Goal: Information Seeking & Learning: Learn about a topic

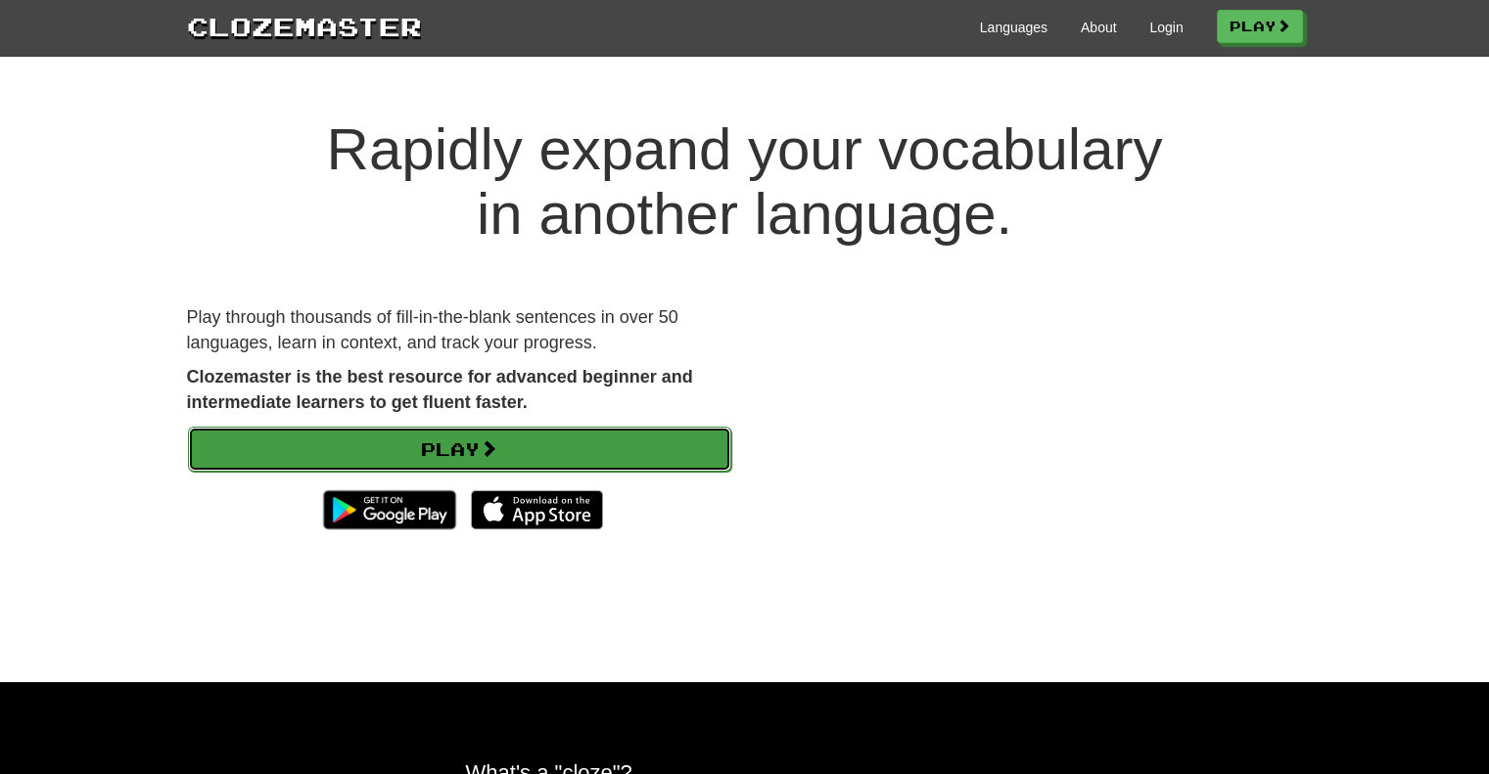
click at [477, 439] on link "Play" at bounding box center [459, 449] width 543 height 45
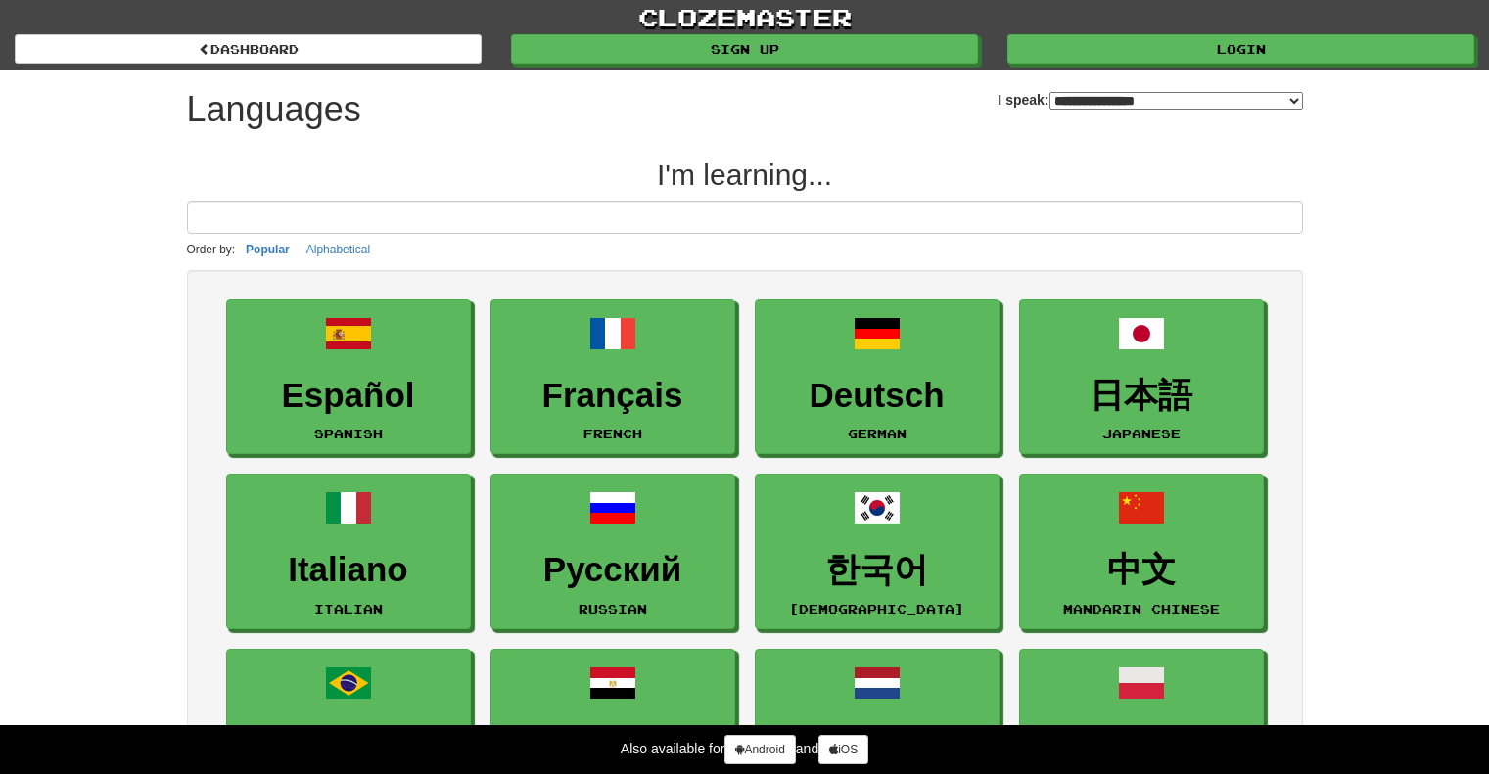
select select "*******"
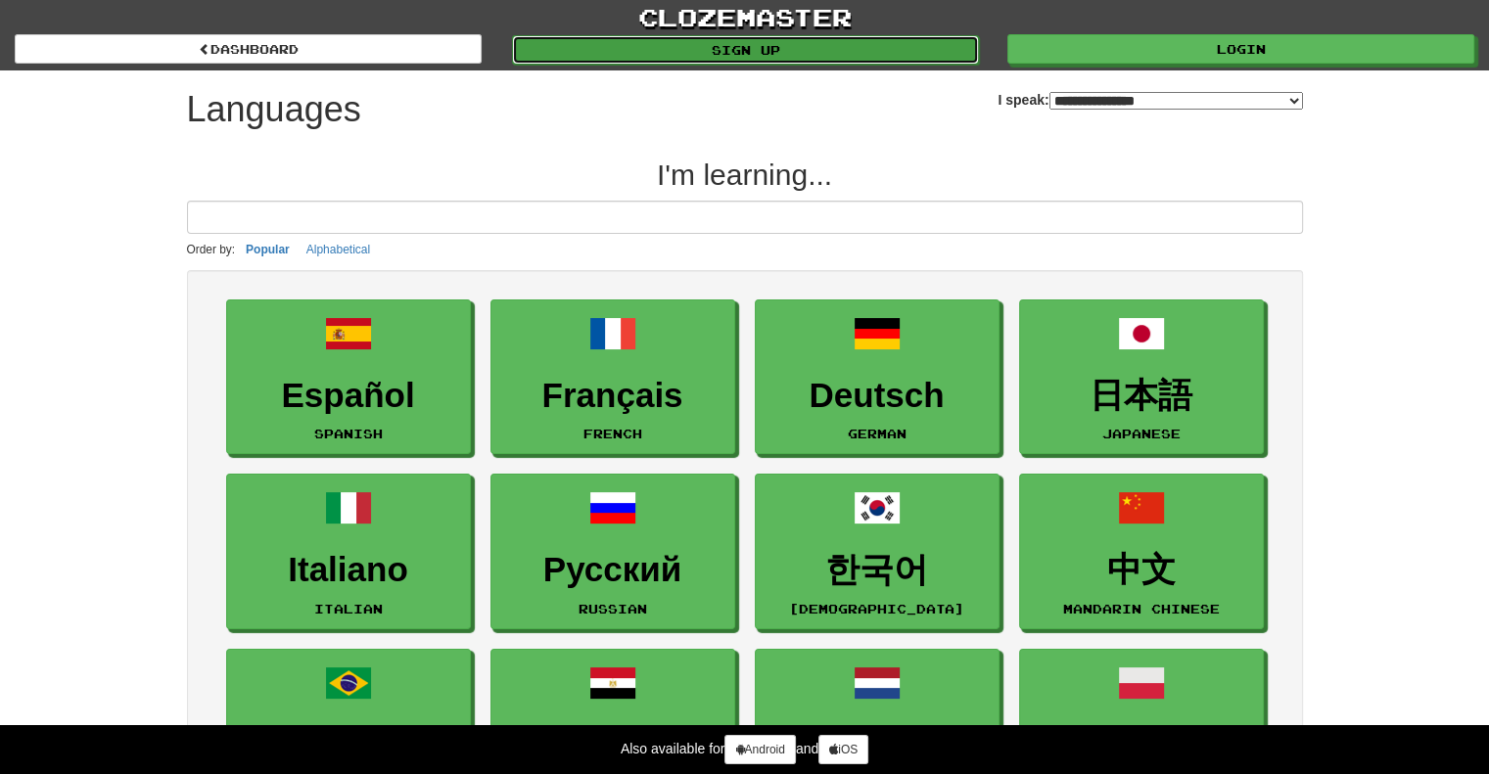
click at [628, 51] on link "Sign up" at bounding box center [745, 49] width 467 height 29
click at [628, 50] on link "Sign up" at bounding box center [745, 49] width 467 height 29
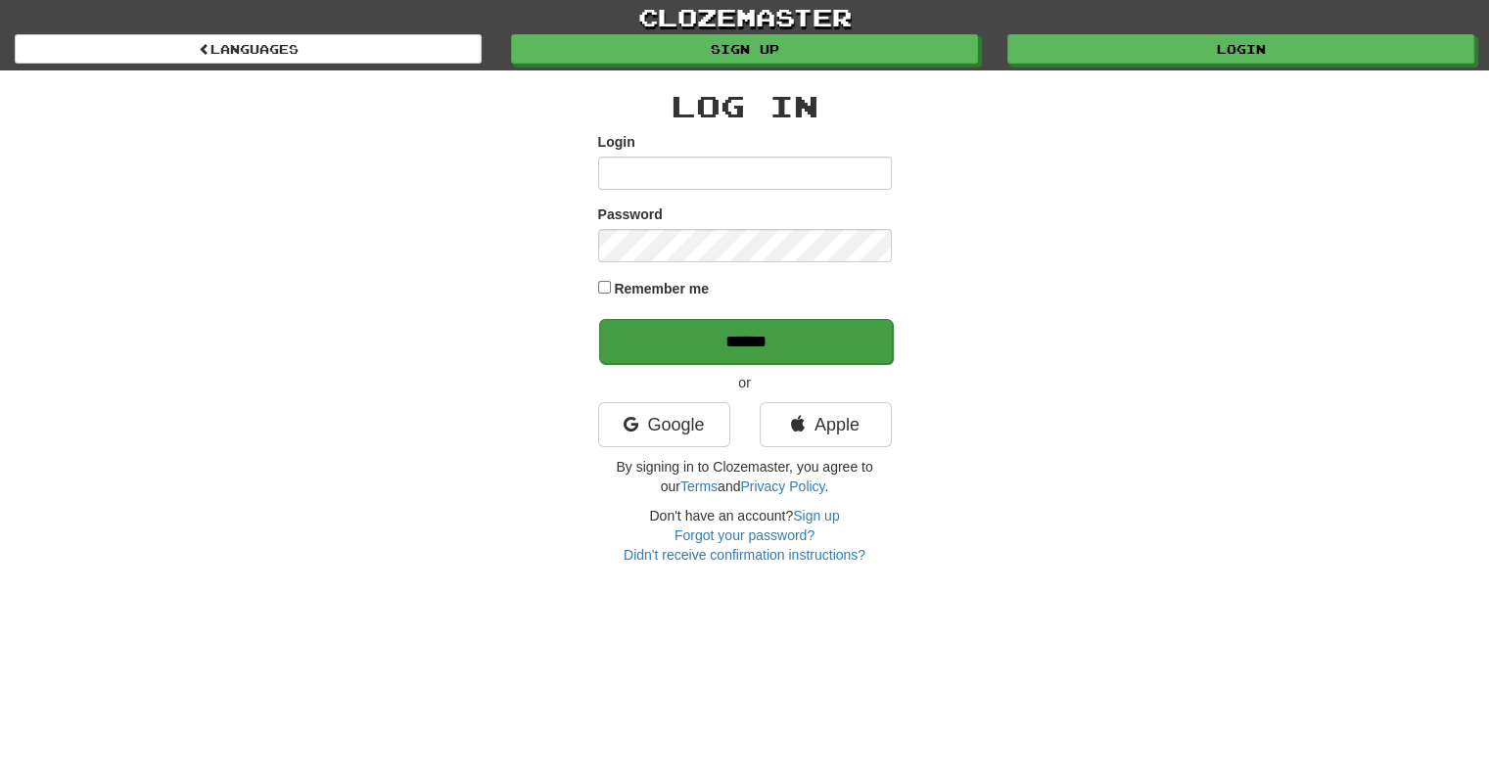
type input "**********"
click at [713, 327] on input "******" at bounding box center [746, 341] width 294 height 45
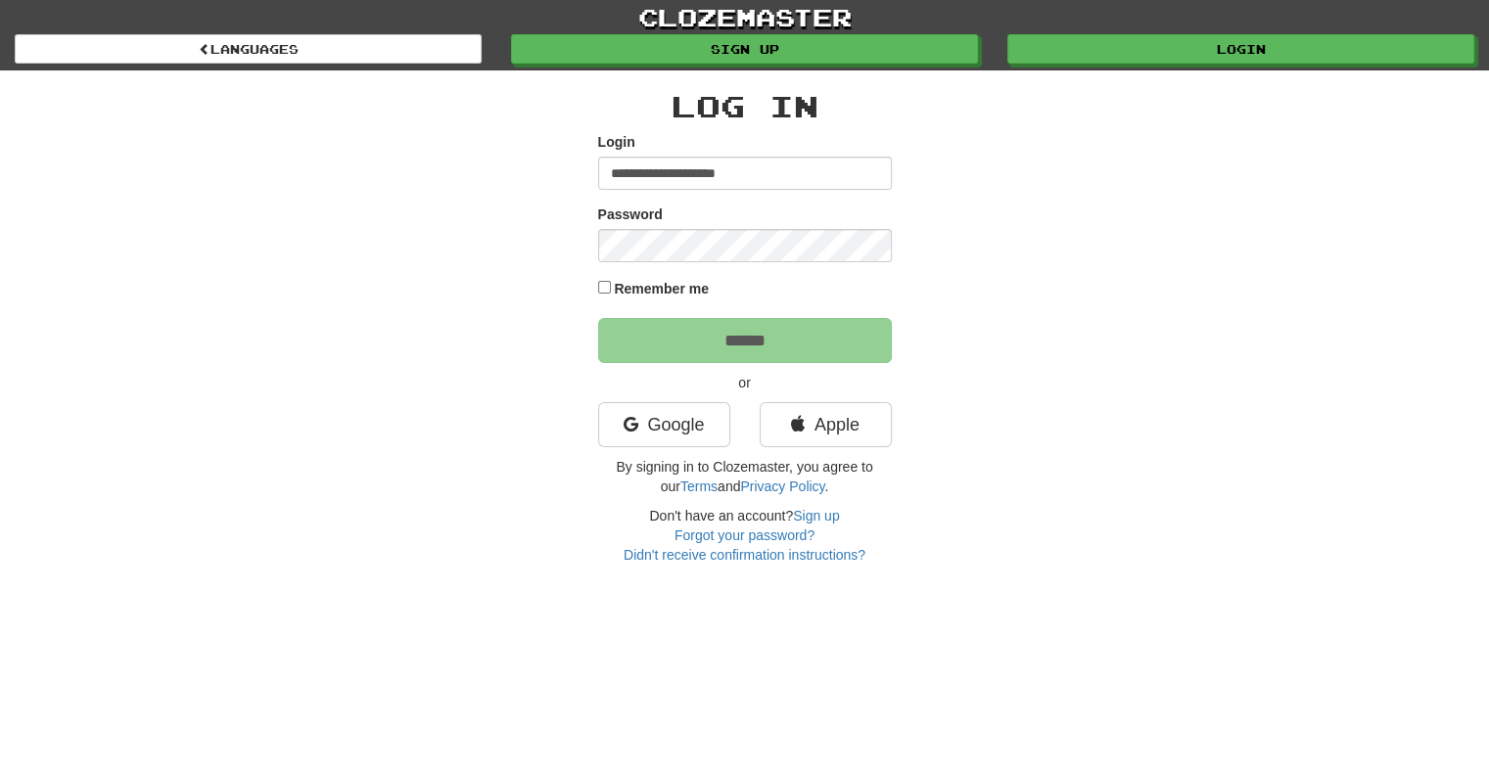
click at [634, 281] on label "Remember me" at bounding box center [661, 289] width 95 height 20
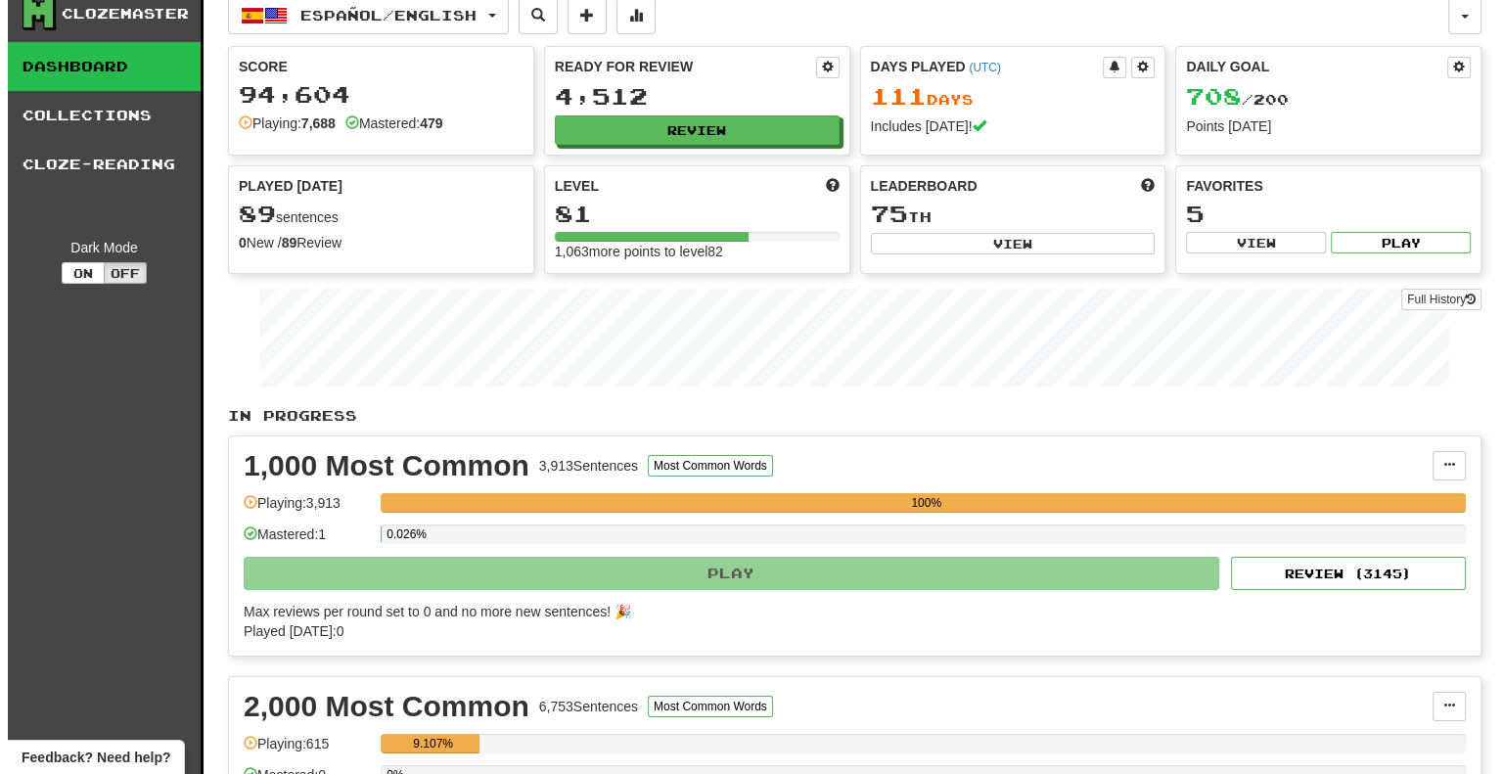
scroll to position [196, 0]
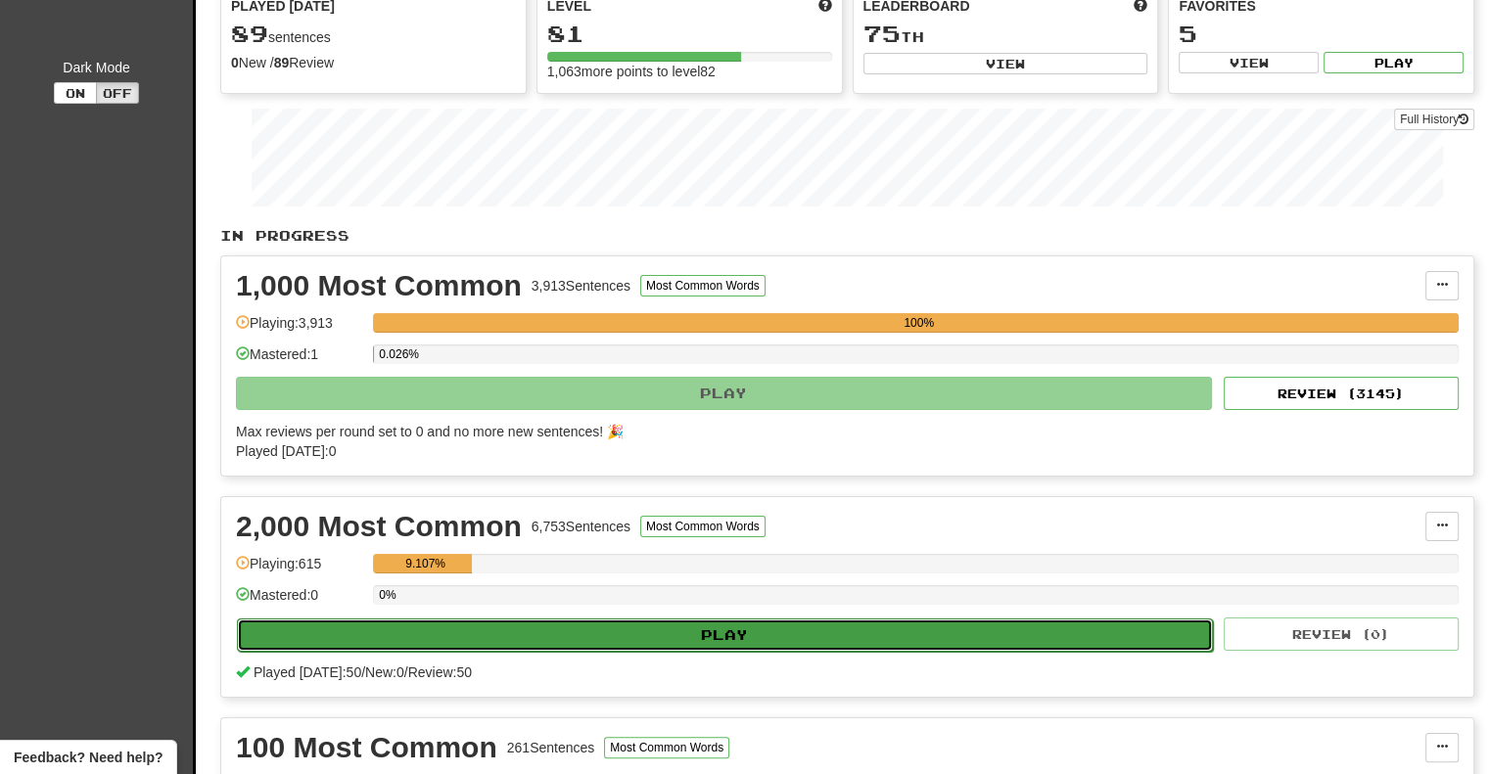
click at [622, 632] on button "Play" at bounding box center [725, 635] width 976 height 33
select select "**"
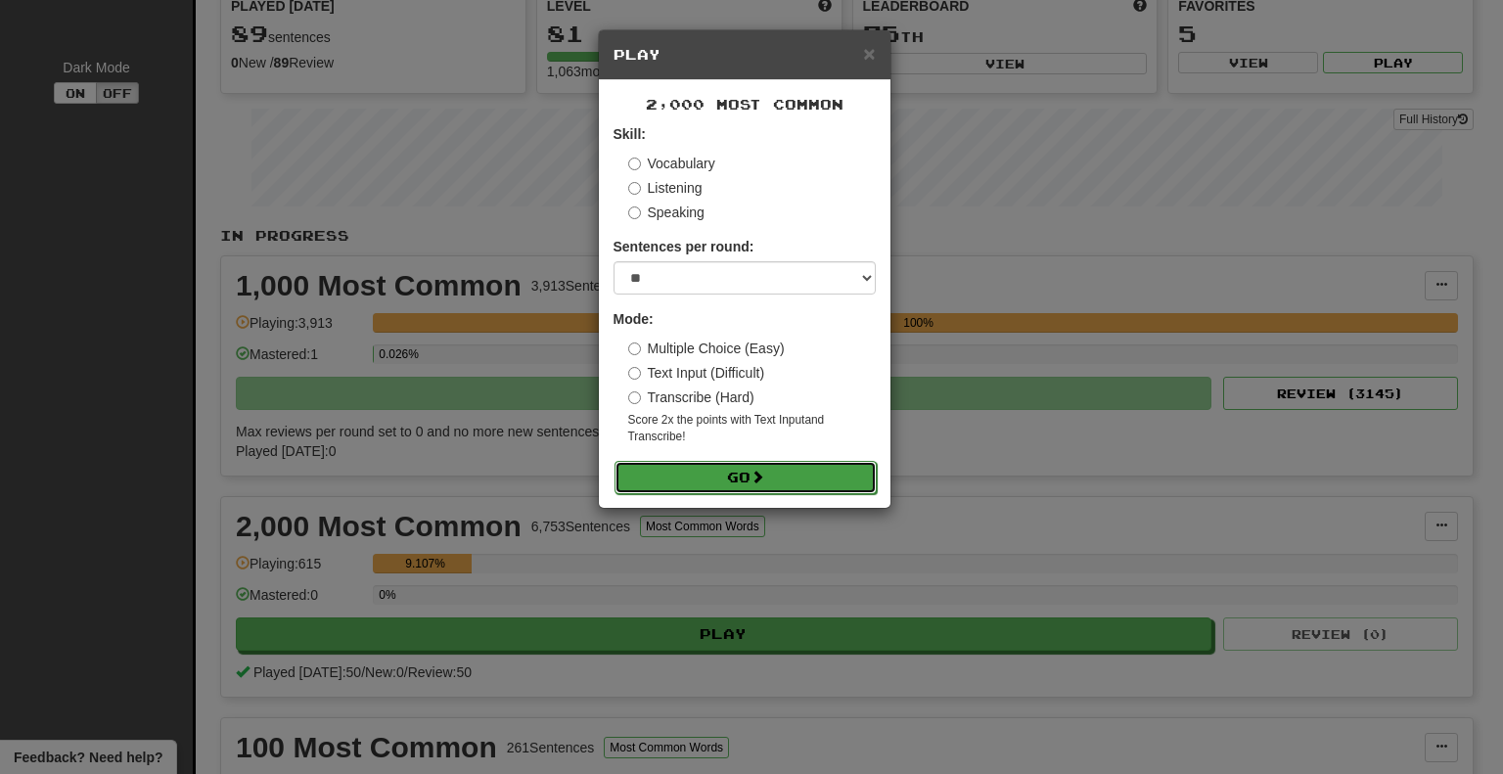
click at [736, 490] on button "Go" at bounding box center [746, 477] width 262 height 33
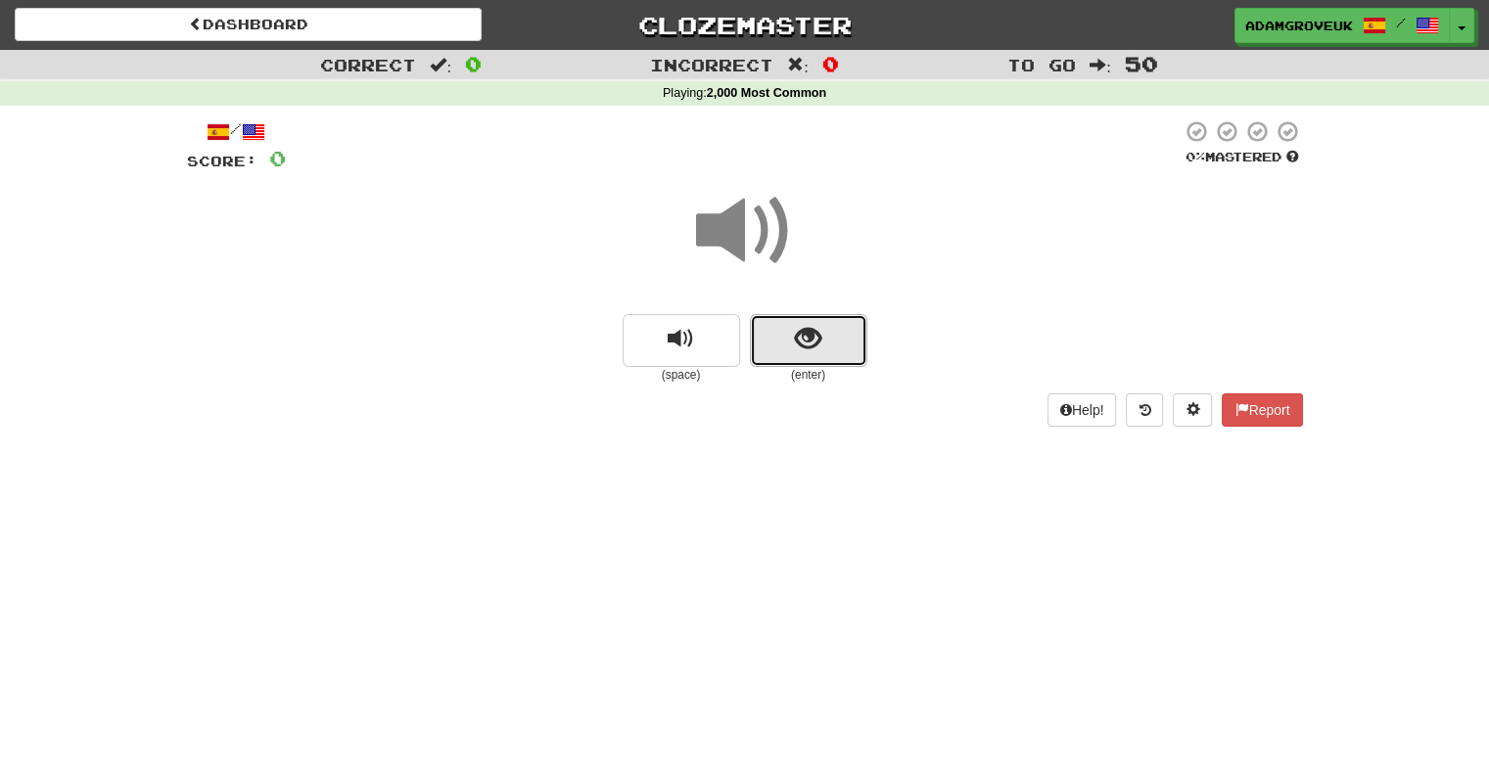
click at [758, 321] on button "show sentence" at bounding box center [808, 340] width 117 height 53
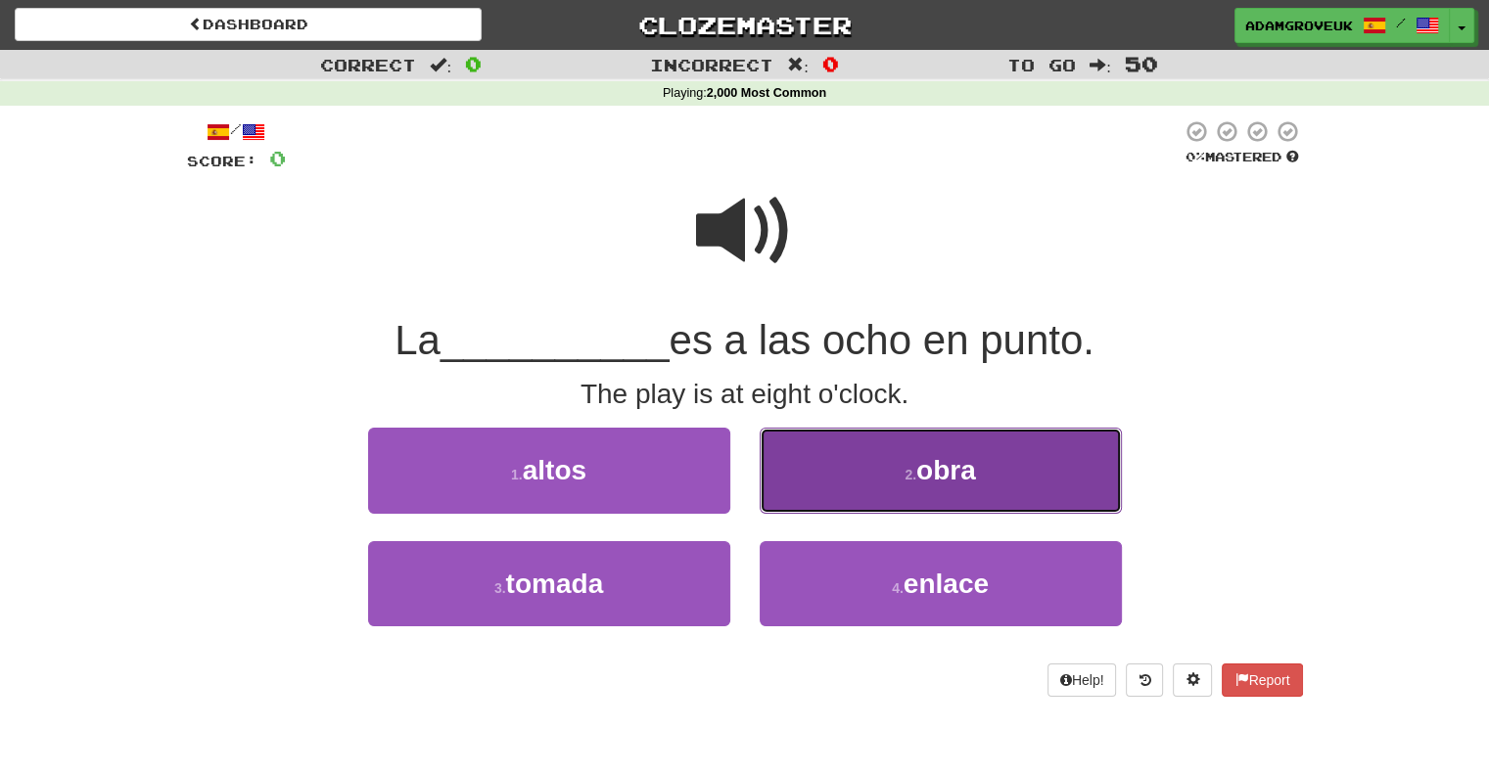
click at [914, 506] on button "2 . obra" at bounding box center [941, 470] width 362 height 85
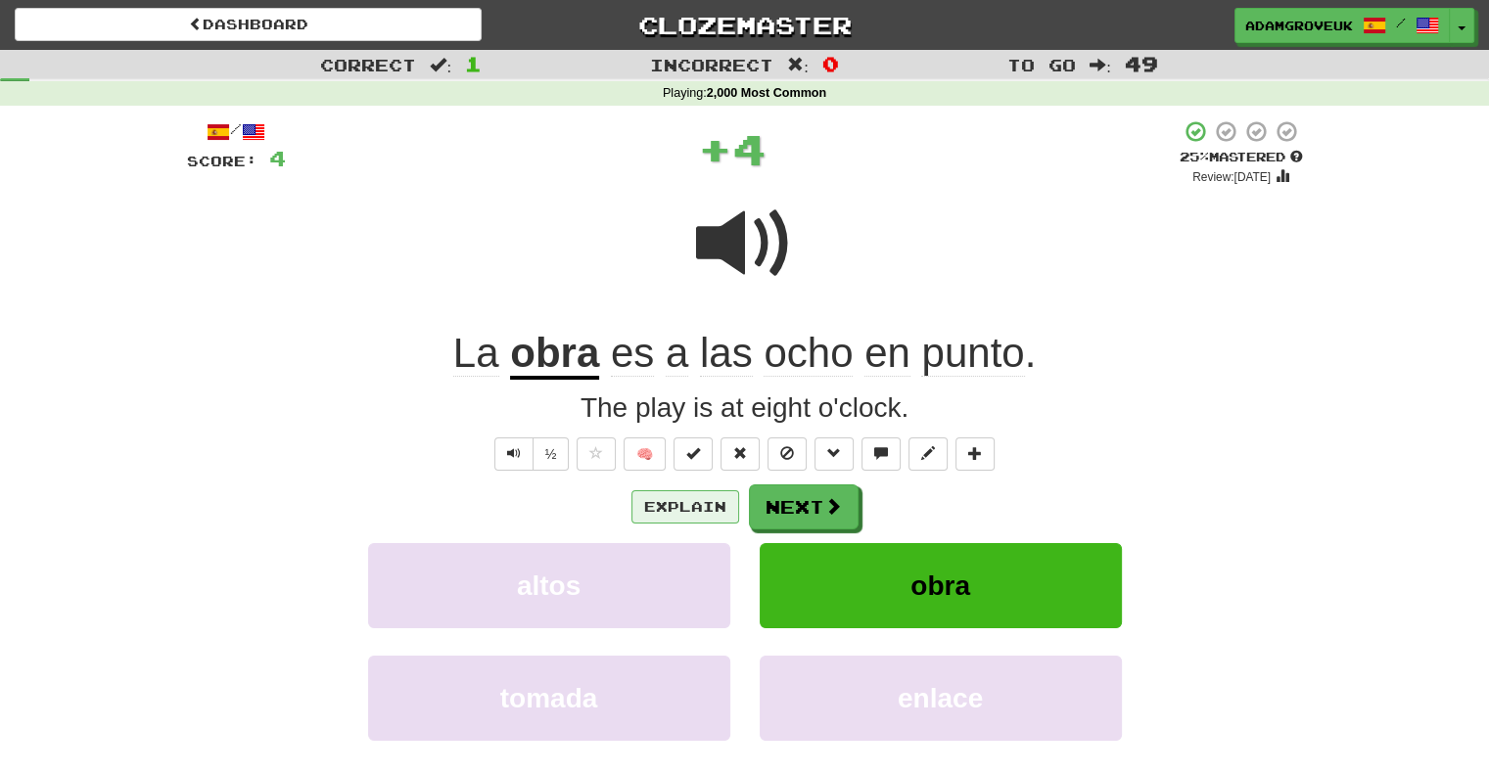
drag, startPoint x: 722, startPoint y: 484, endPoint x: 715, endPoint y: 495, distance: 12.8
click at [720, 487] on div "Explain Next" at bounding box center [745, 506] width 1116 height 45
click at [714, 496] on button "Explain" at bounding box center [685, 506] width 108 height 33
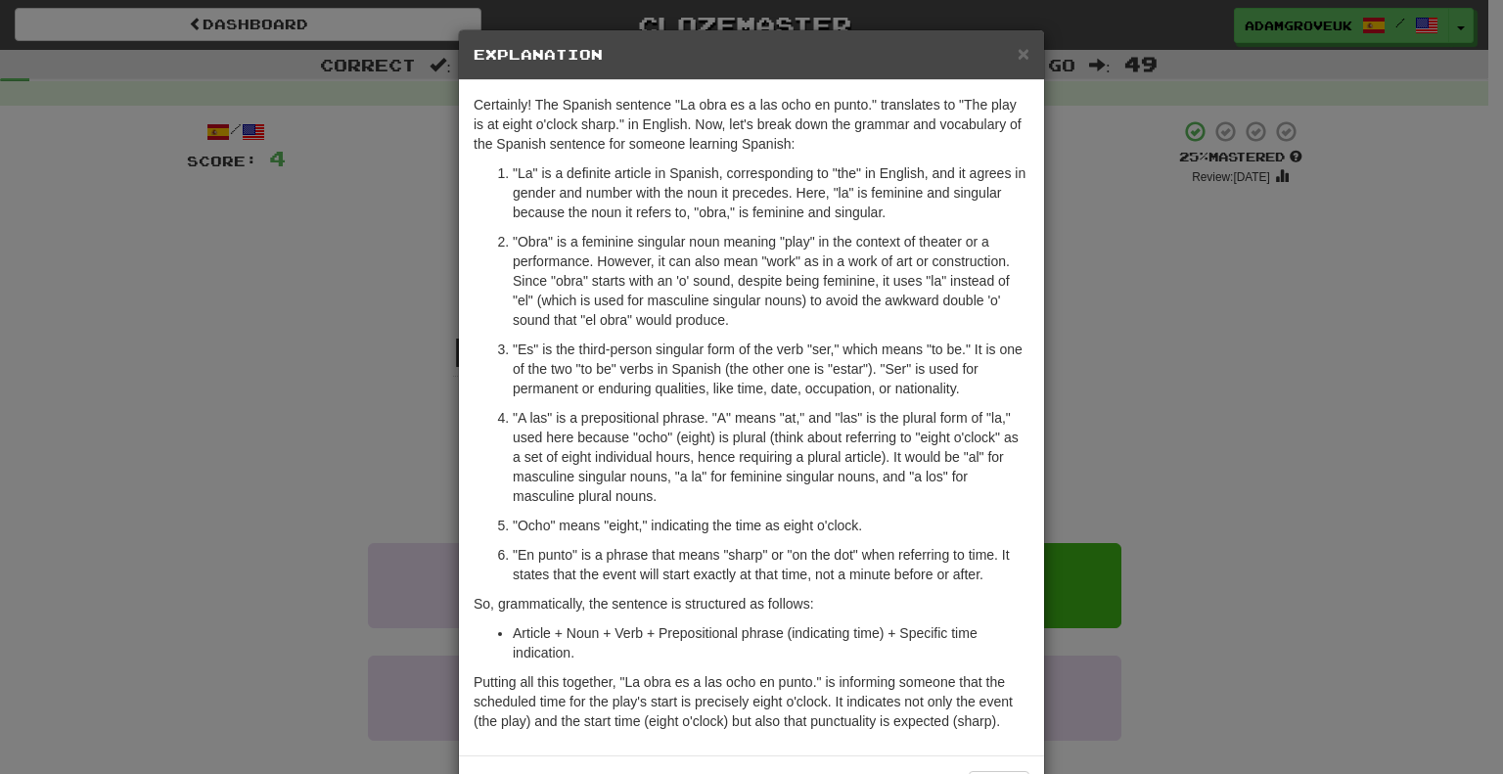
click at [1026, 30] on div "× Explanation" at bounding box center [751, 55] width 585 height 50
click at [1018, 52] on span "×" at bounding box center [1024, 53] width 12 height 23
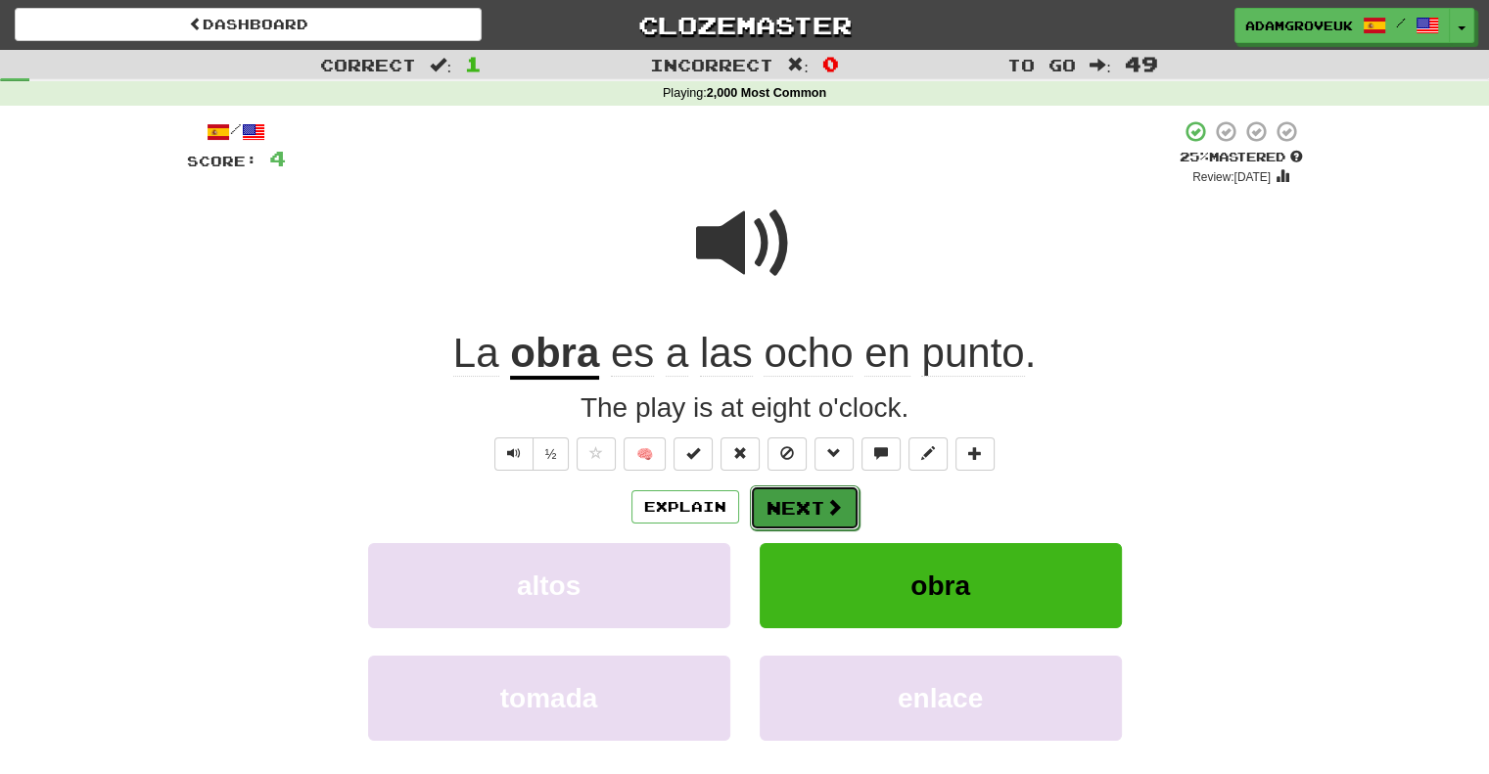
click at [791, 498] on button "Next" at bounding box center [805, 507] width 110 height 45
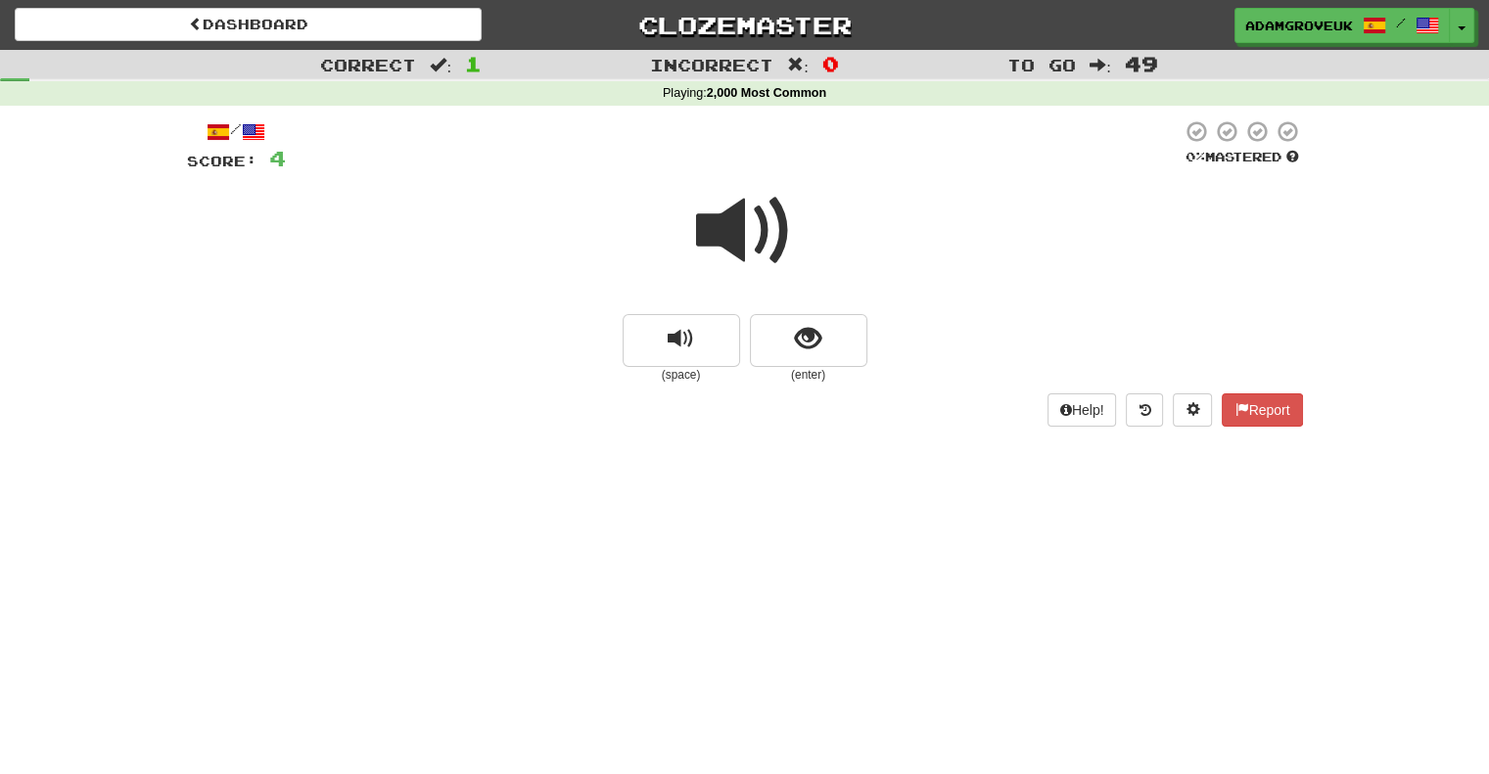
click at [735, 221] on span at bounding box center [745, 231] width 98 height 98
click at [810, 332] on span "show sentence" at bounding box center [808, 339] width 26 height 26
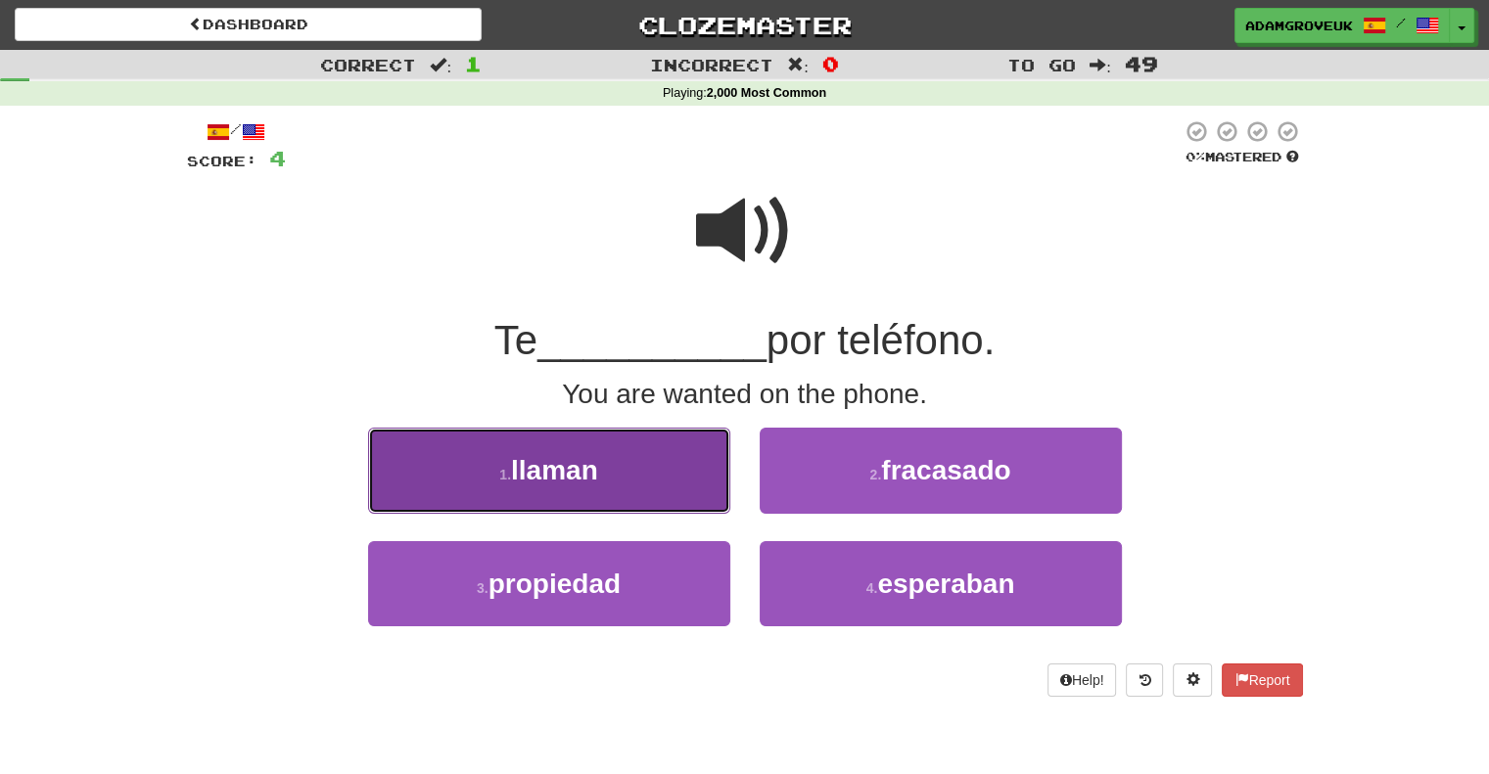
click at [646, 477] on button "1 . llaman" at bounding box center [549, 470] width 362 height 85
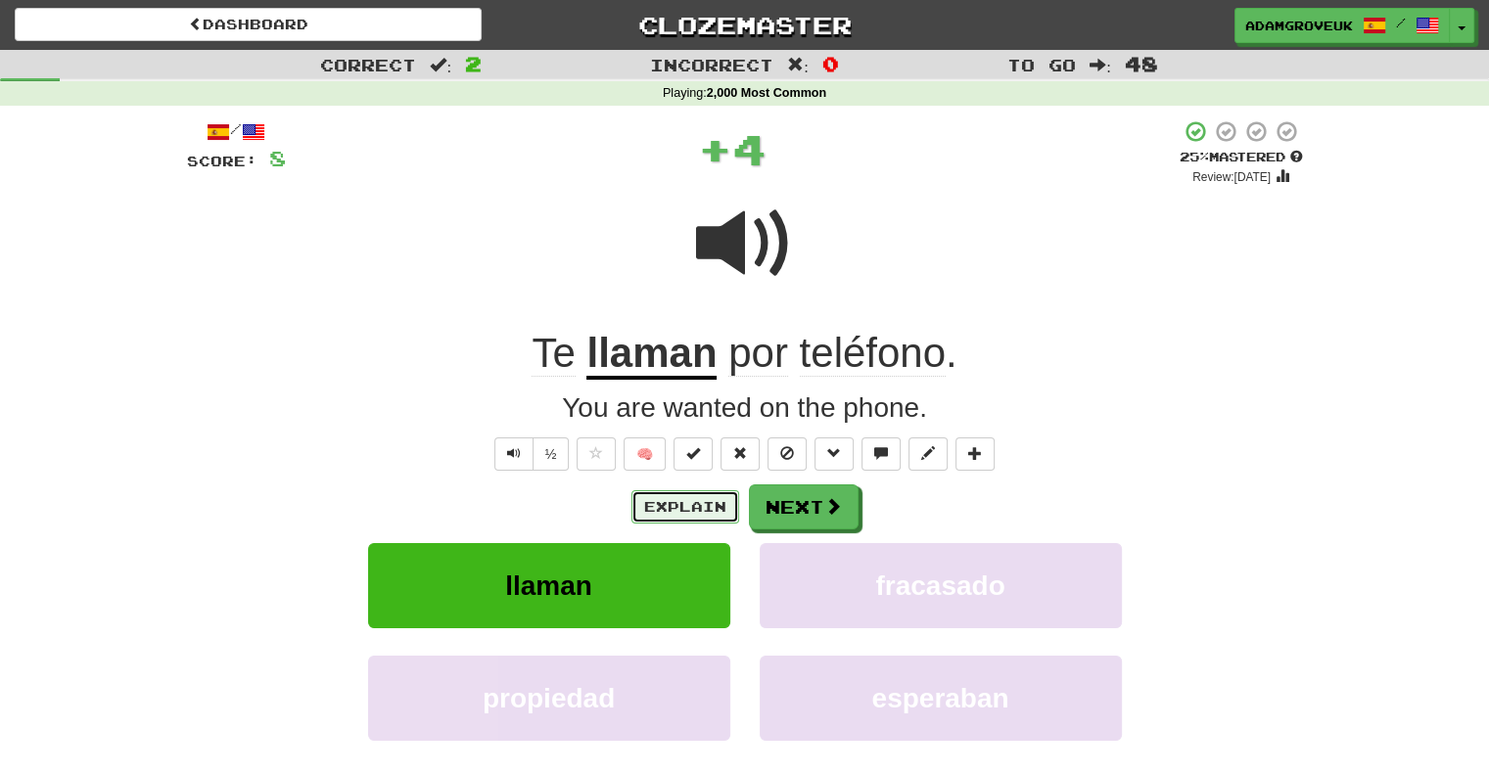
click at [666, 513] on button "Explain" at bounding box center [685, 506] width 108 height 33
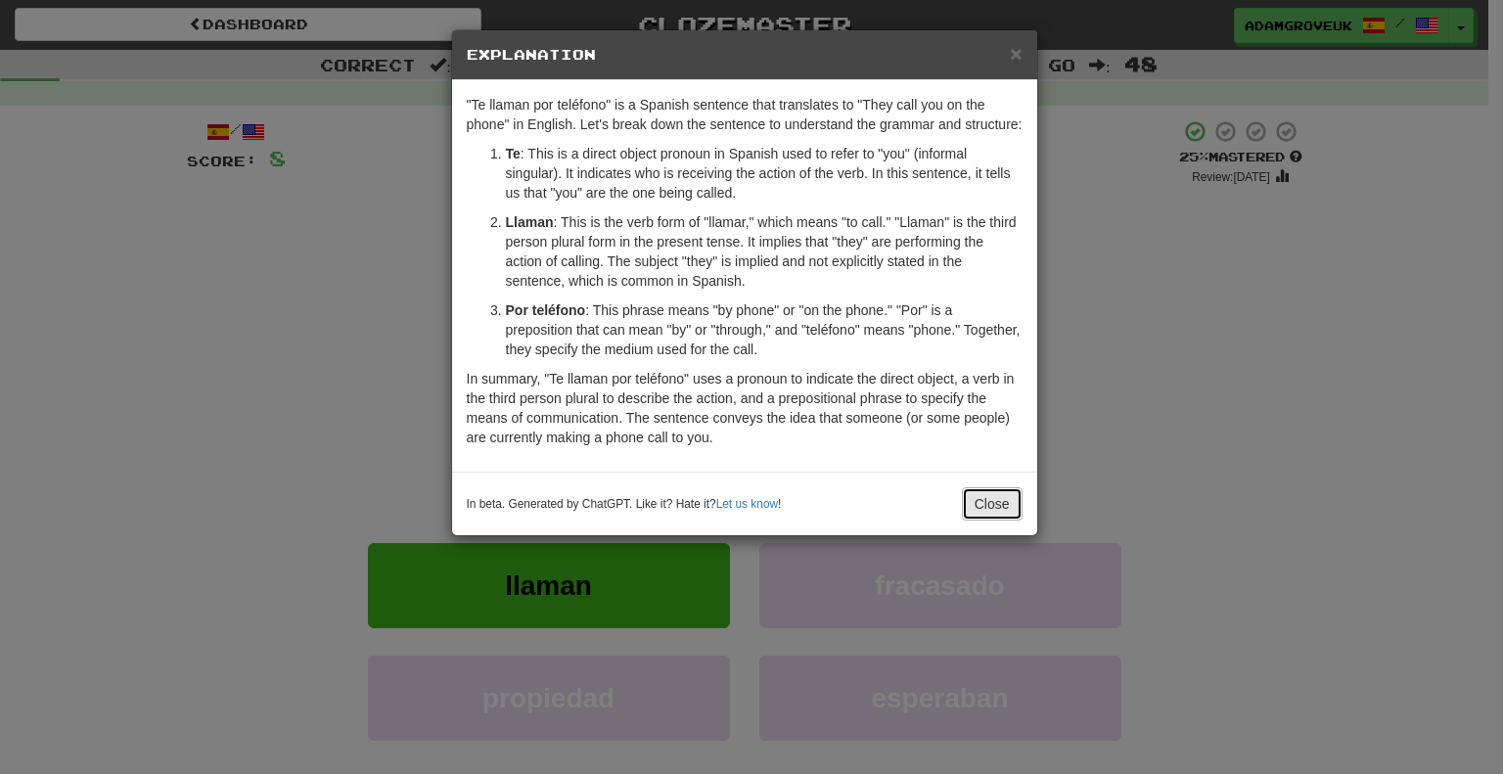
click at [987, 498] on button "Close" at bounding box center [992, 503] width 61 height 33
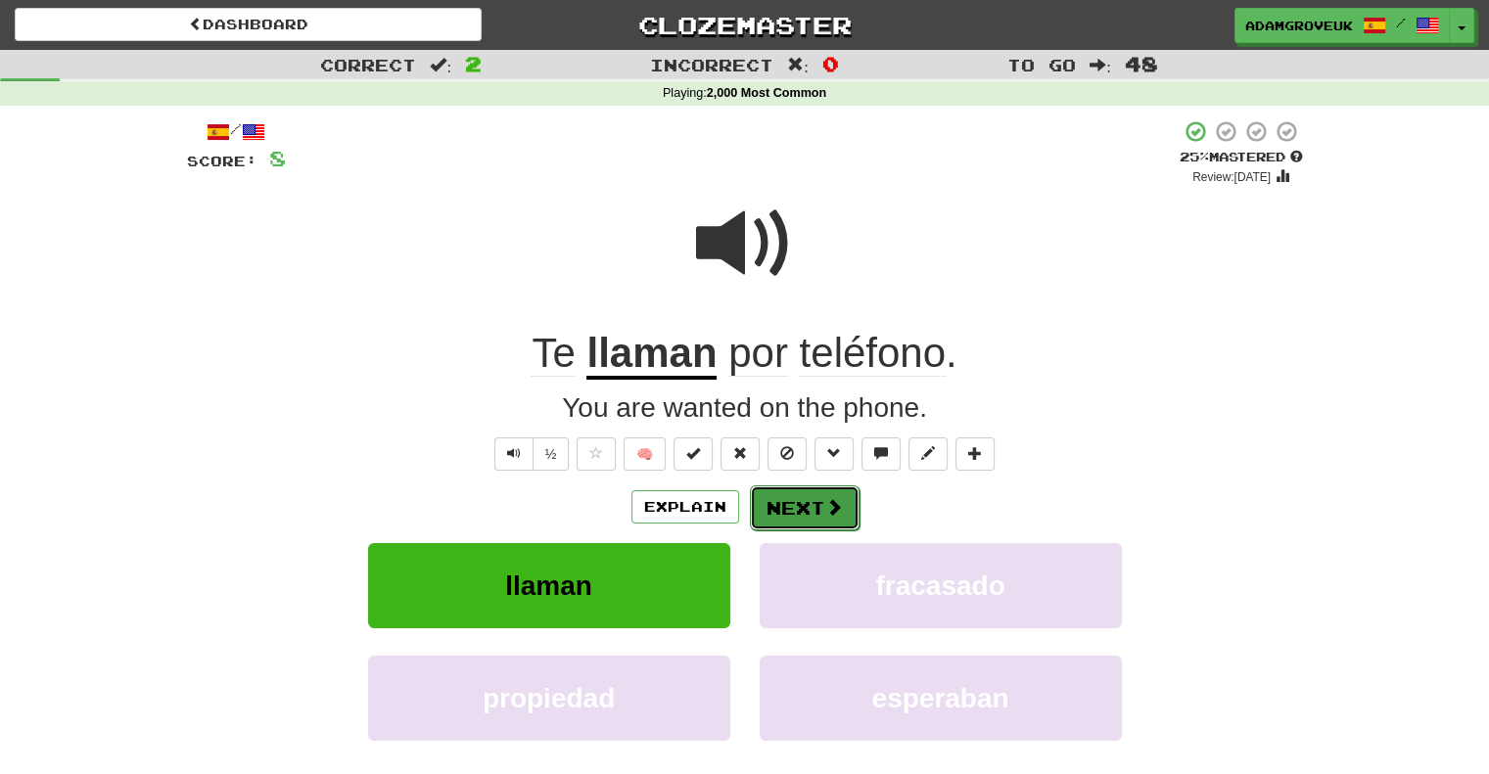
click at [806, 515] on button "Next" at bounding box center [805, 507] width 110 height 45
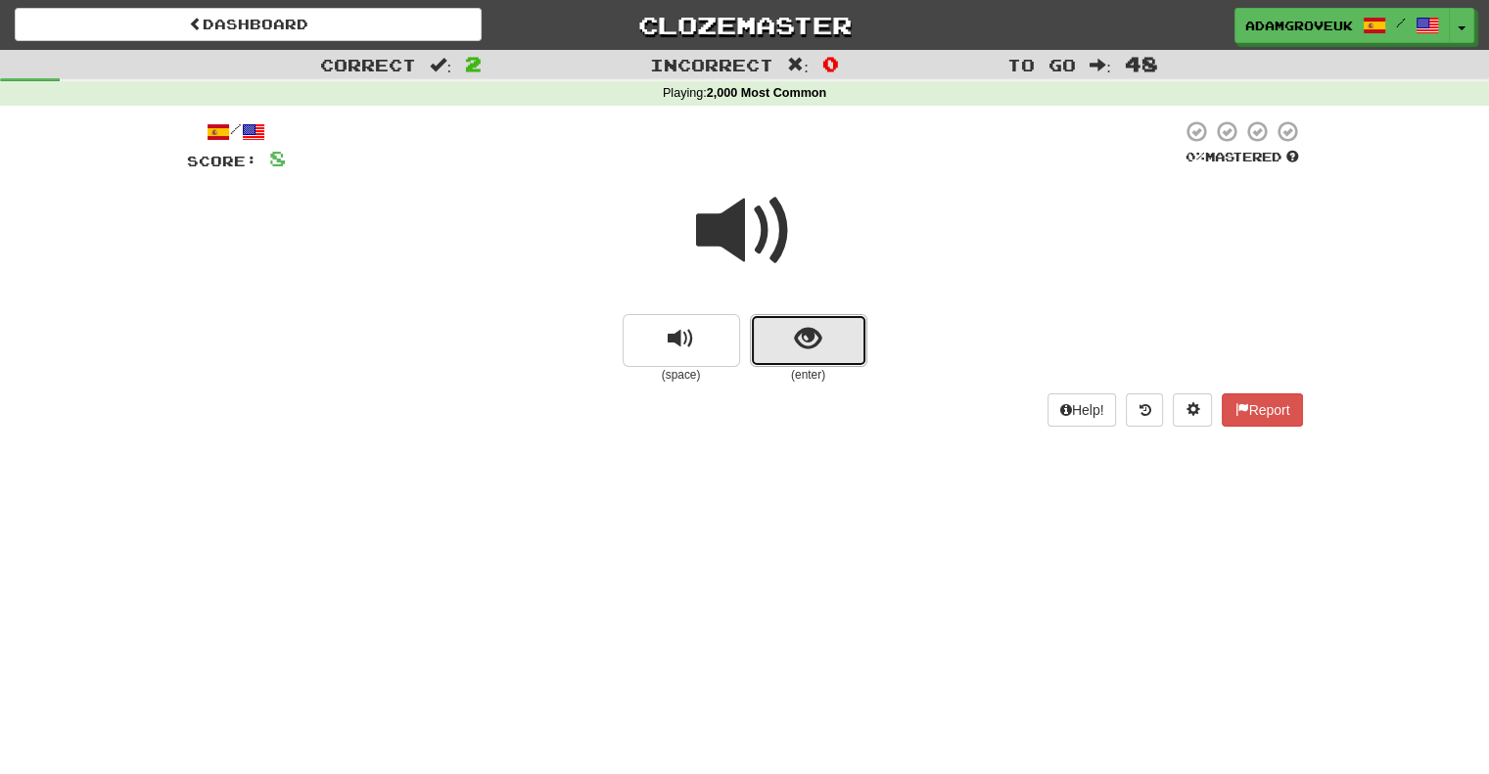
click at [832, 338] on button "show sentence" at bounding box center [808, 340] width 117 height 53
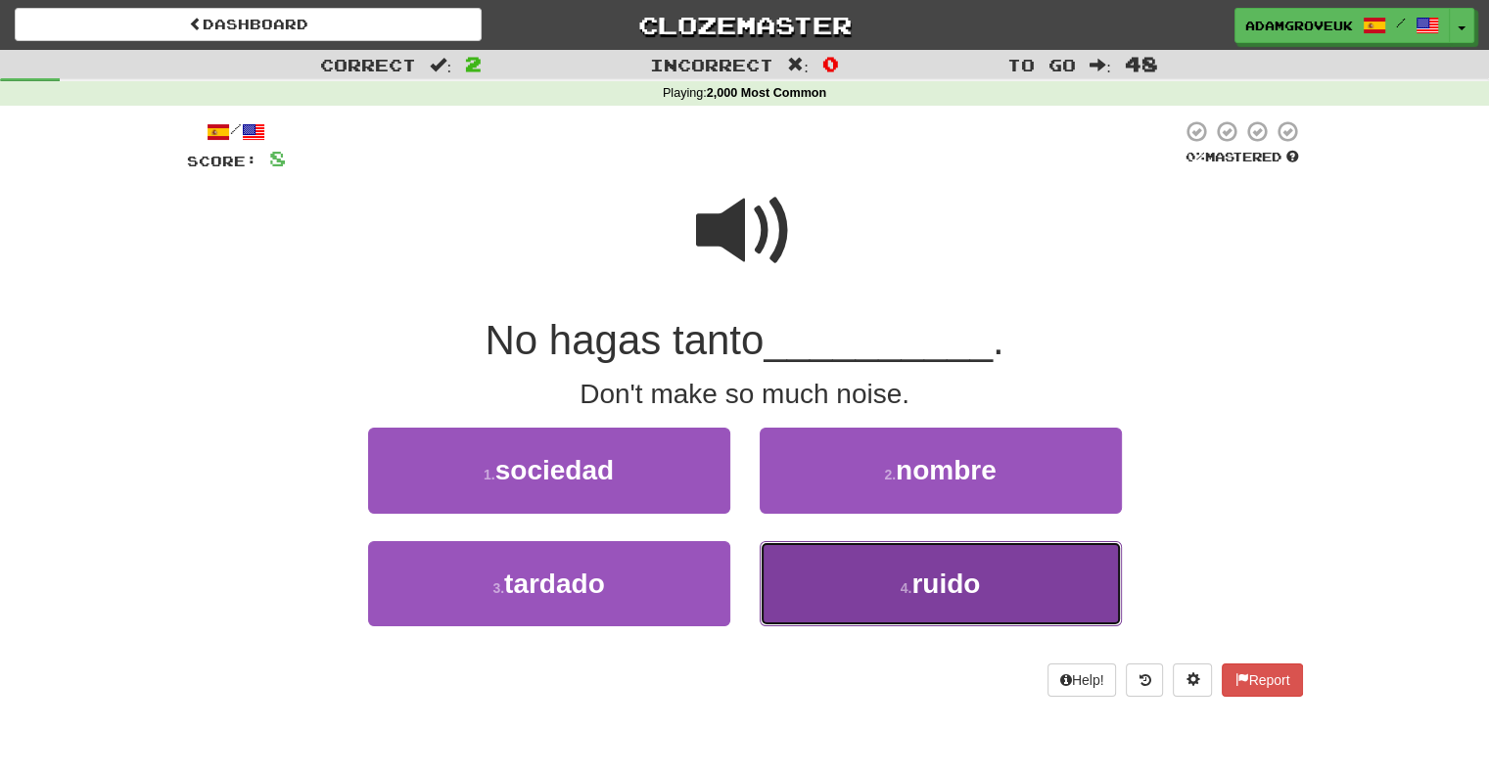
click at [895, 586] on button "4 . ruido" at bounding box center [941, 583] width 362 height 85
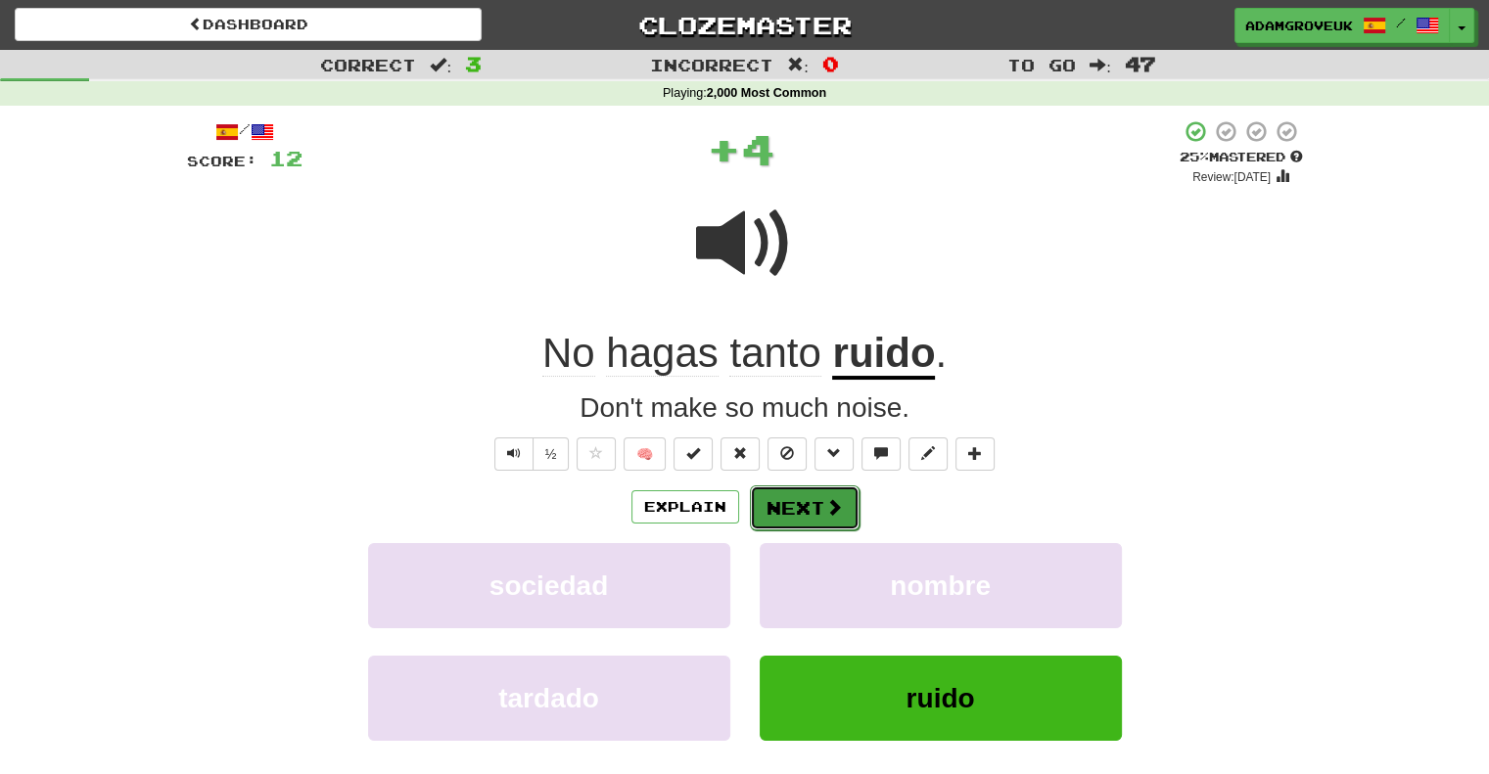
click at [772, 519] on button "Next" at bounding box center [805, 507] width 110 height 45
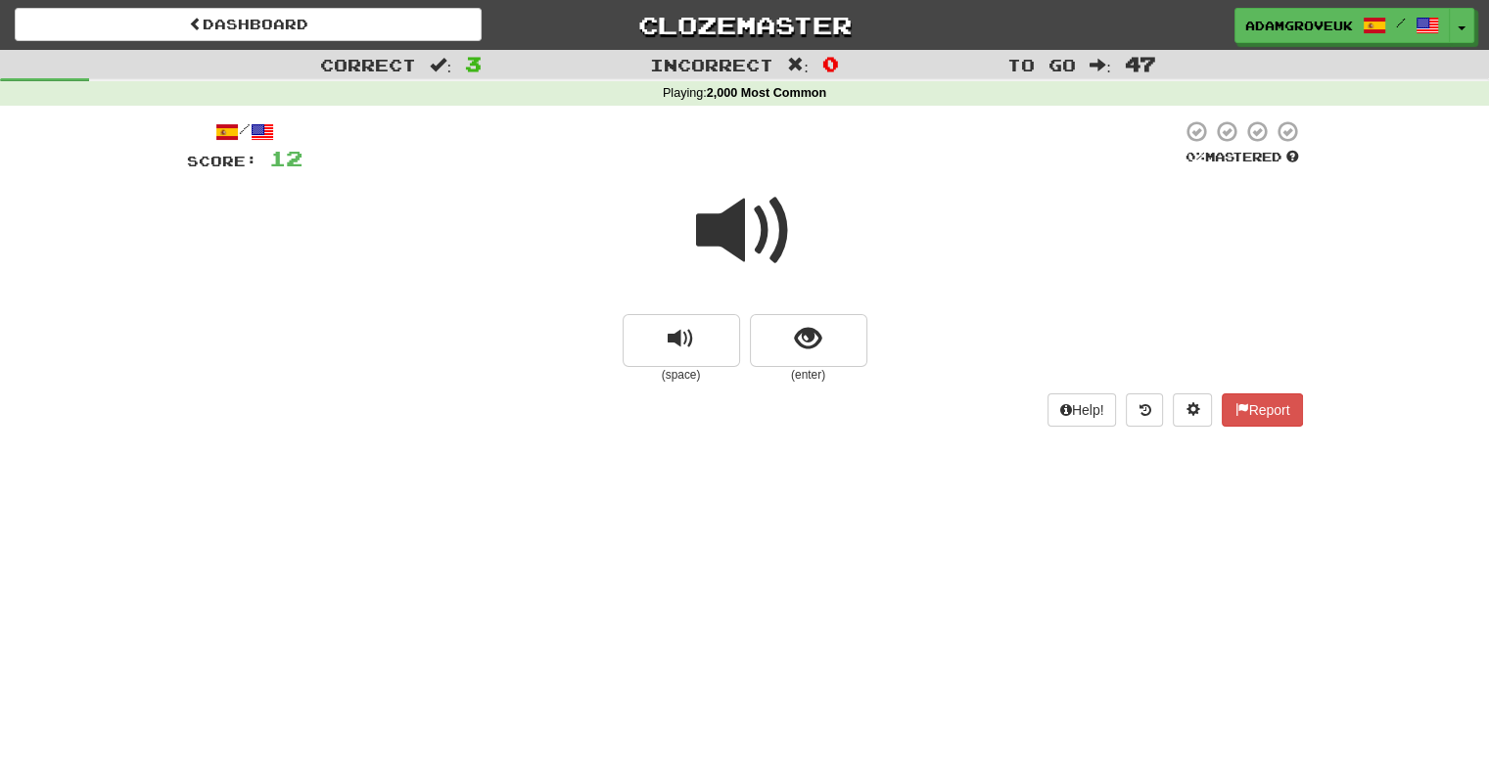
click at [774, 246] on span at bounding box center [745, 231] width 98 height 98
click at [839, 321] on button "show sentence" at bounding box center [808, 340] width 117 height 53
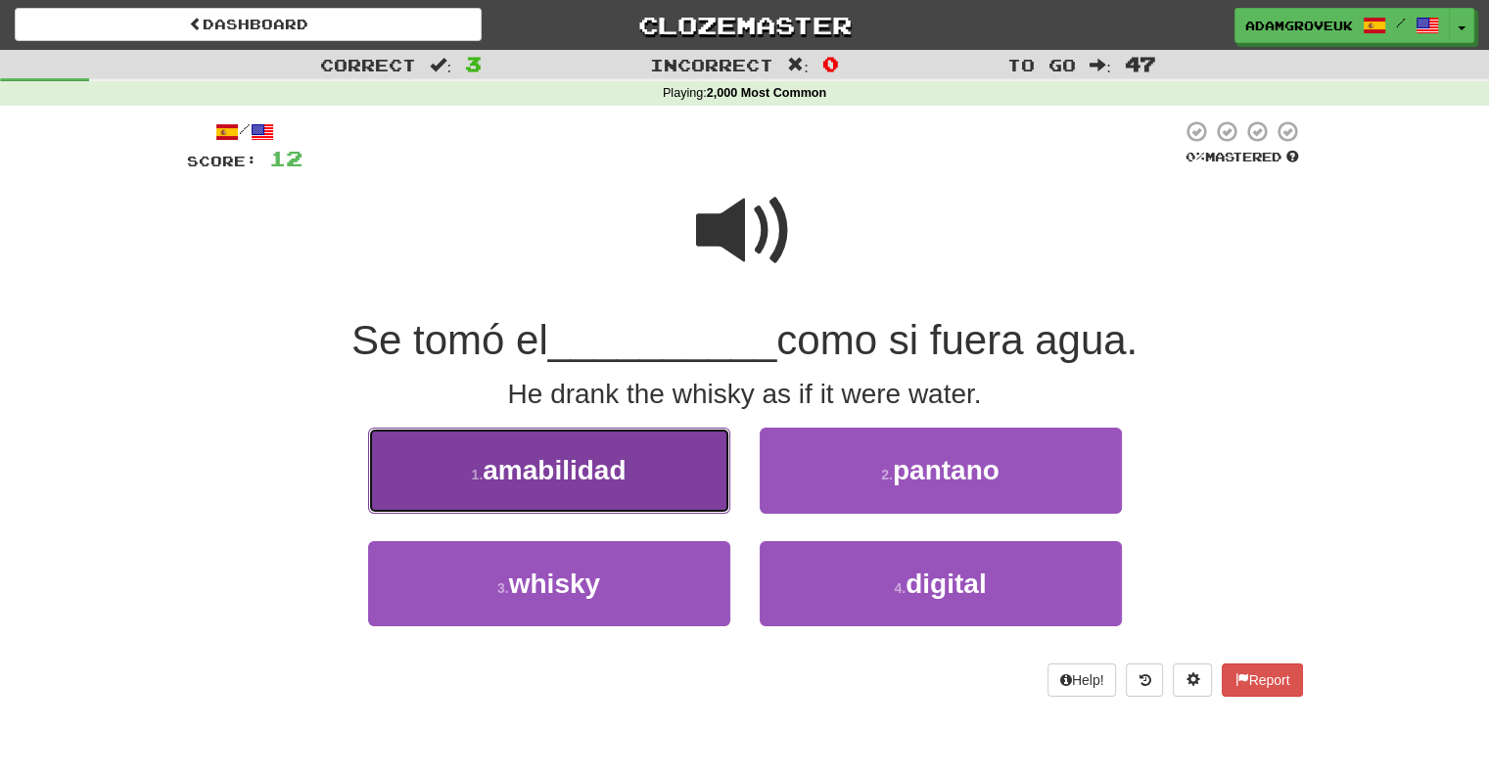
click at [619, 484] on span "amabilidad" at bounding box center [554, 470] width 143 height 30
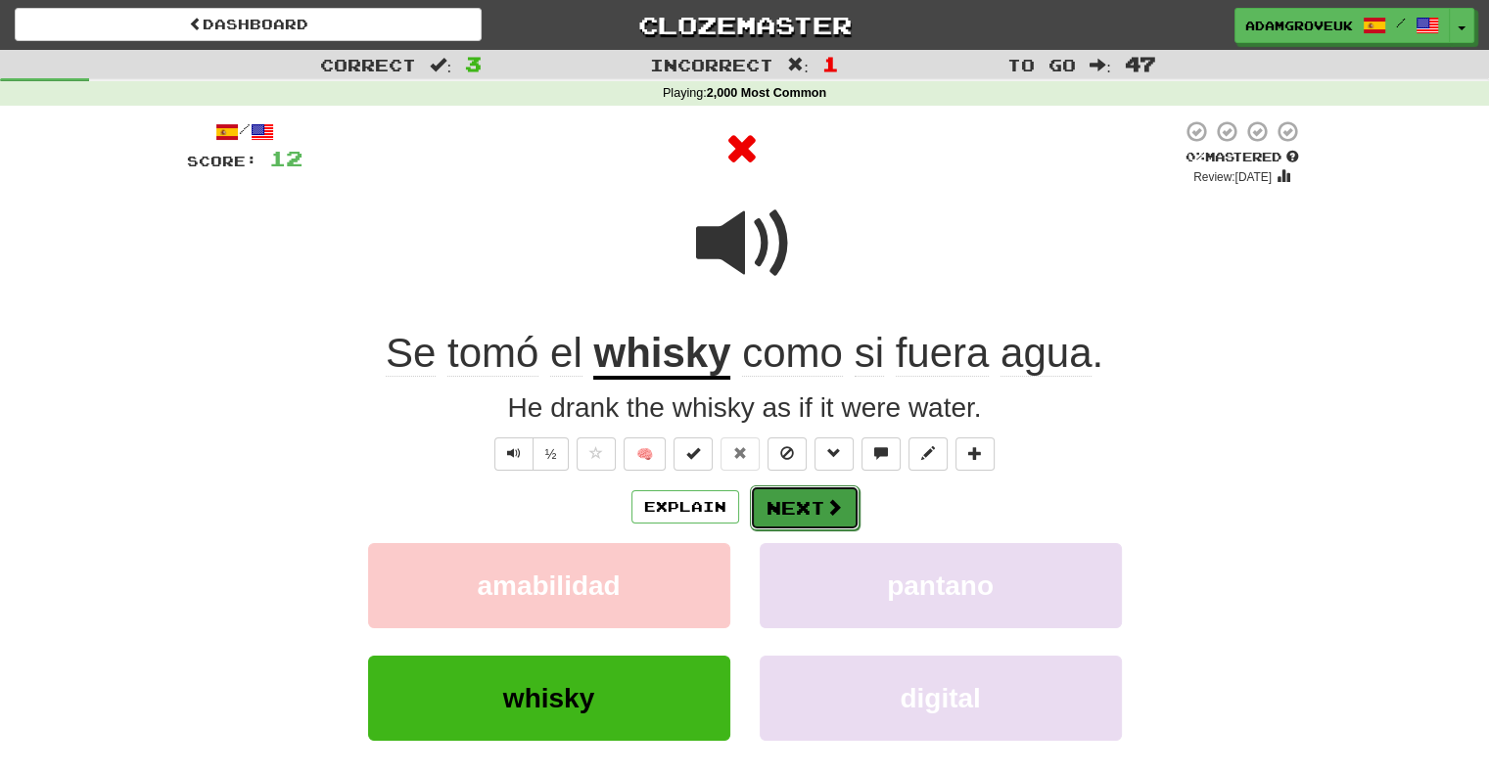
click at [839, 509] on span at bounding box center [834, 507] width 18 height 18
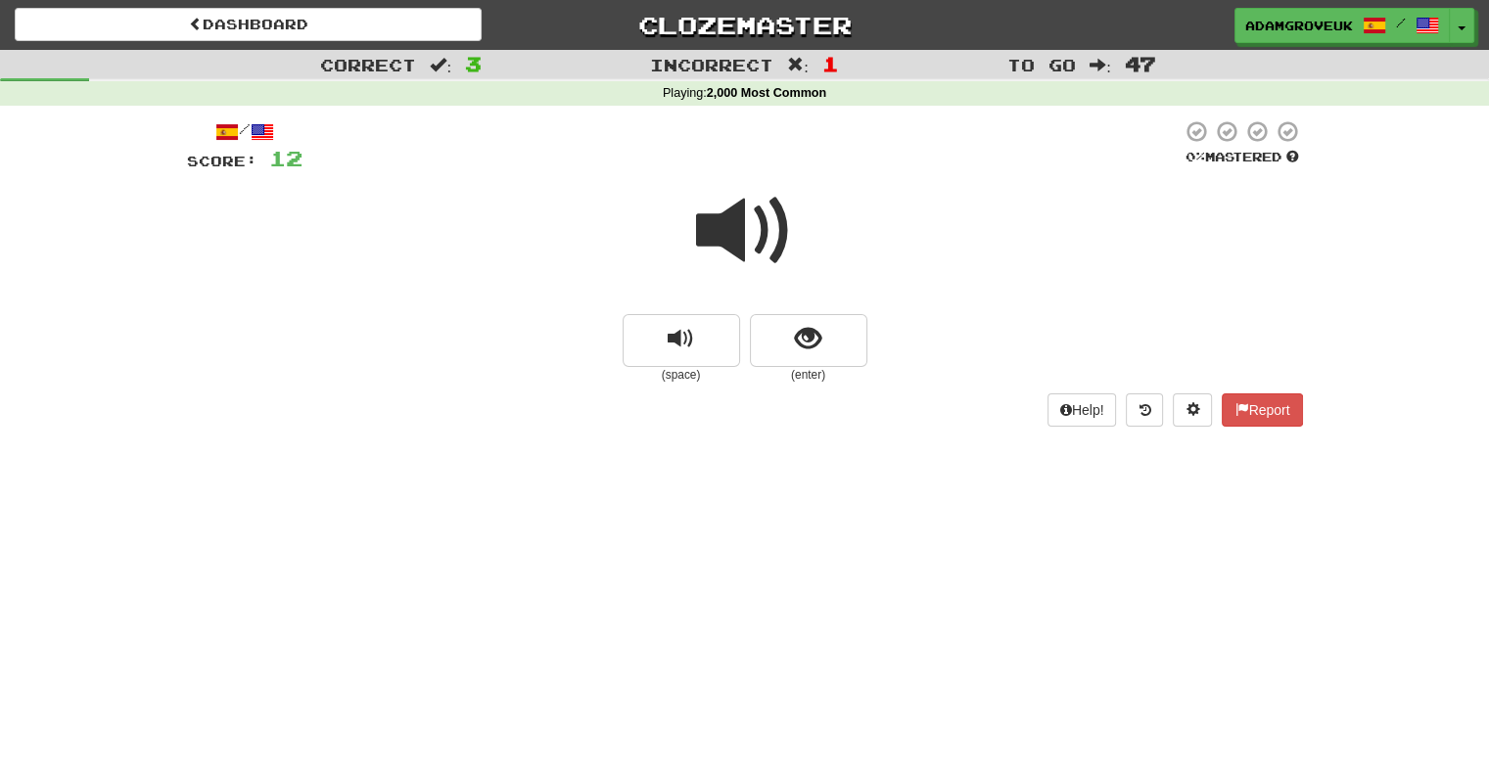
click at [733, 249] on span at bounding box center [745, 231] width 98 height 98
click at [800, 336] on span "show sentence" at bounding box center [808, 339] width 26 height 26
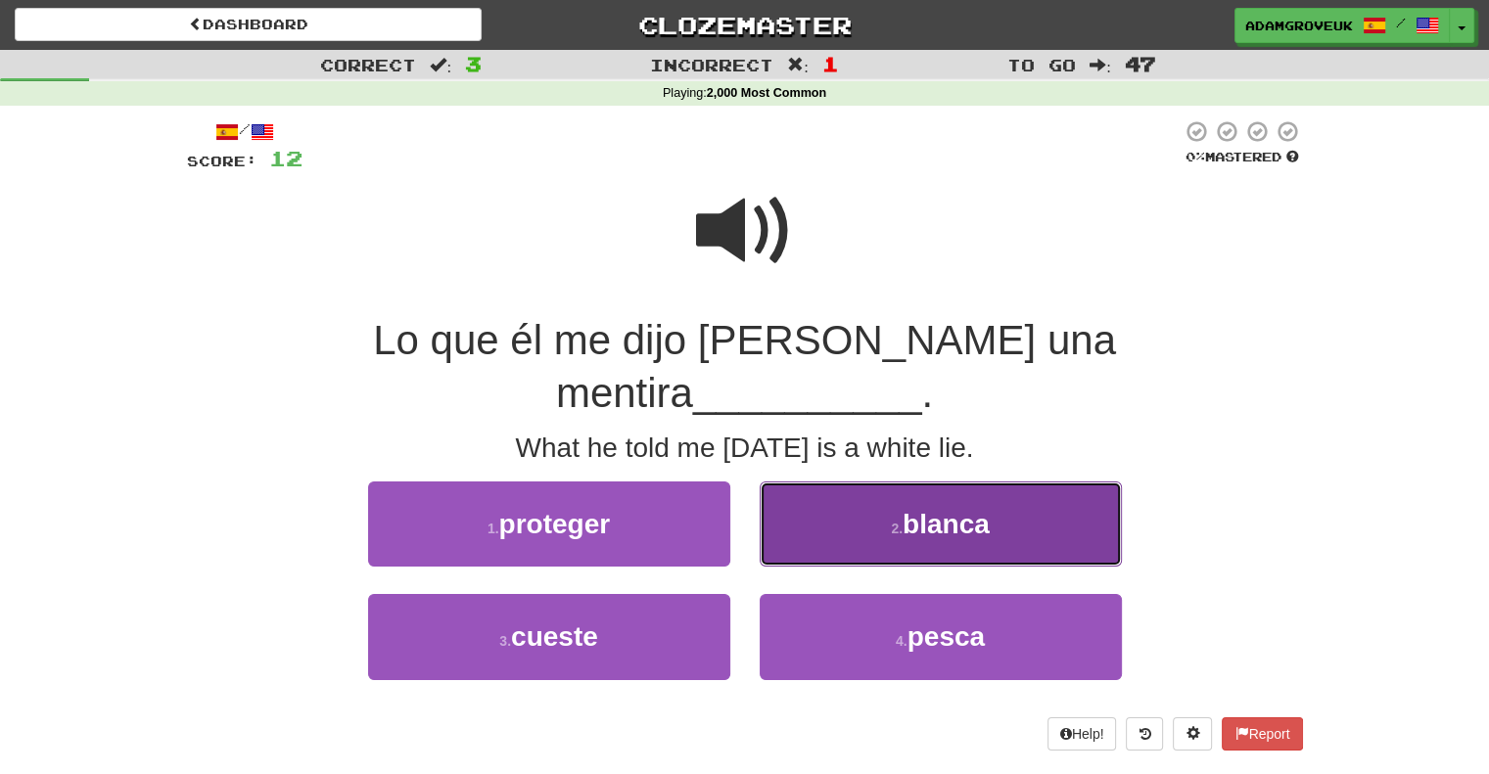
click at [906, 486] on button "2 . blanca" at bounding box center [941, 524] width 362 height 85
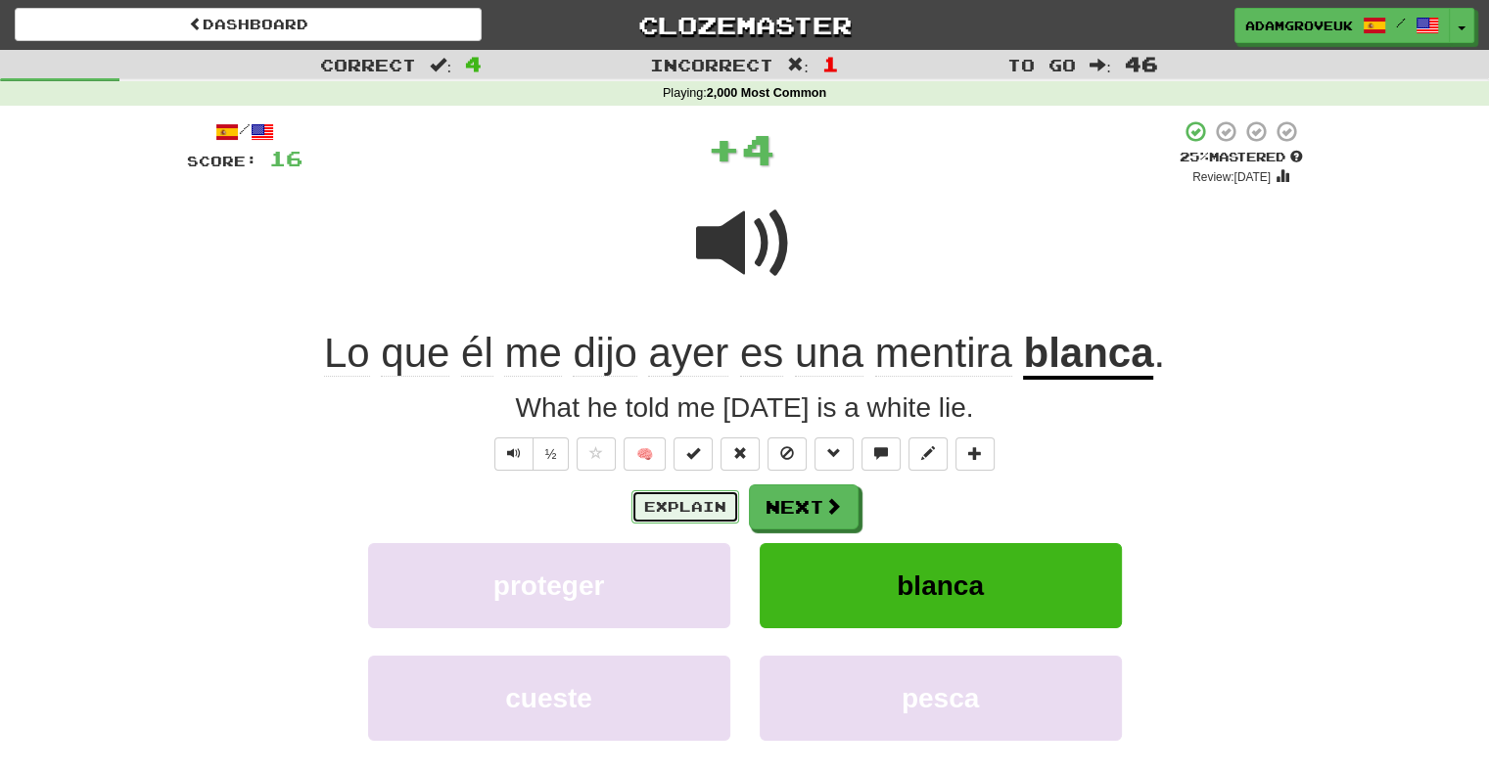
click at [699, 493] on button "Explain" at bounding box center [685, 506] width 108 height 33
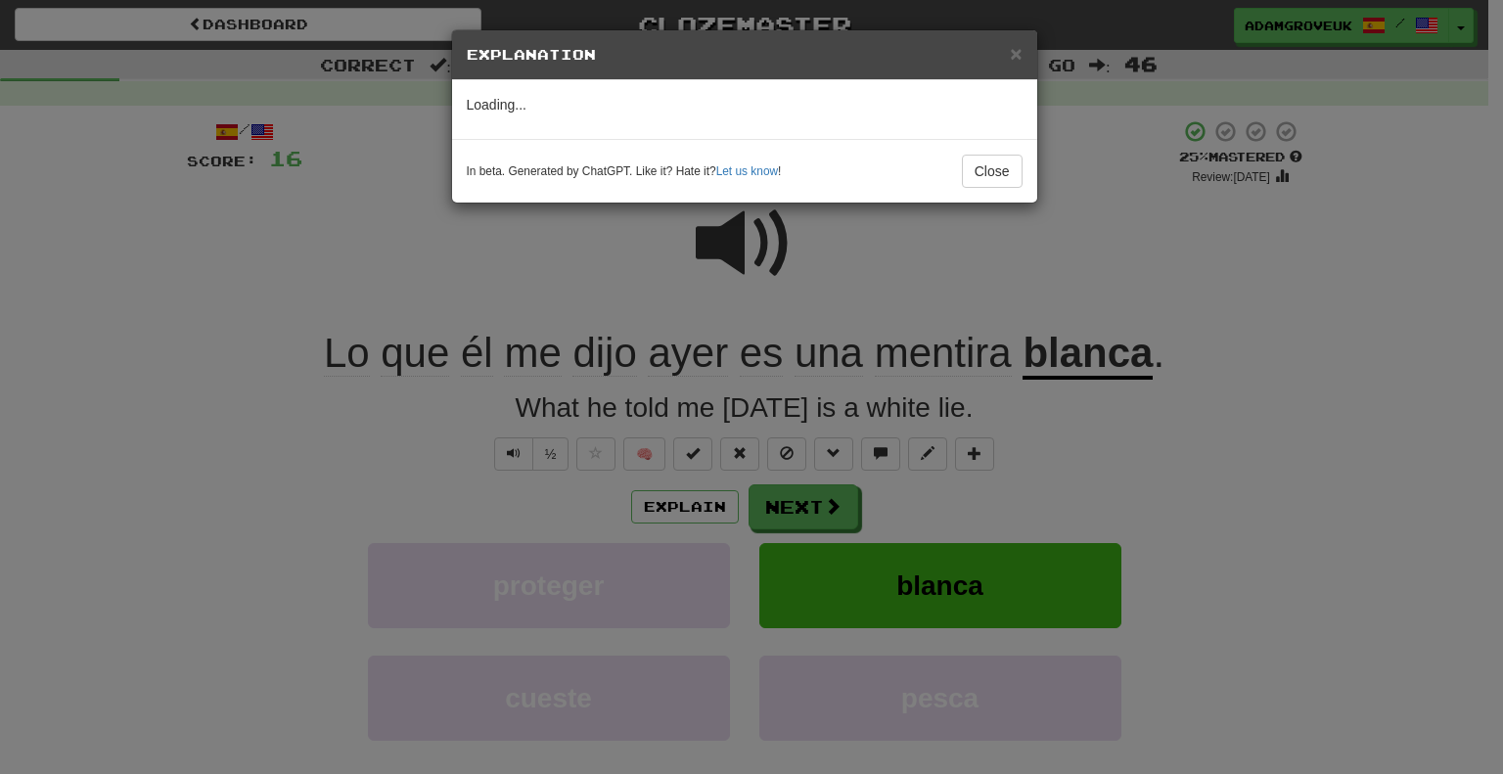
click at [811, 457] on div "× Explanation Loading... In beta. Generated by ChatGPT. Like it? Hate it? Let u…" at bounding box center [751, 387] width 1503 height 774
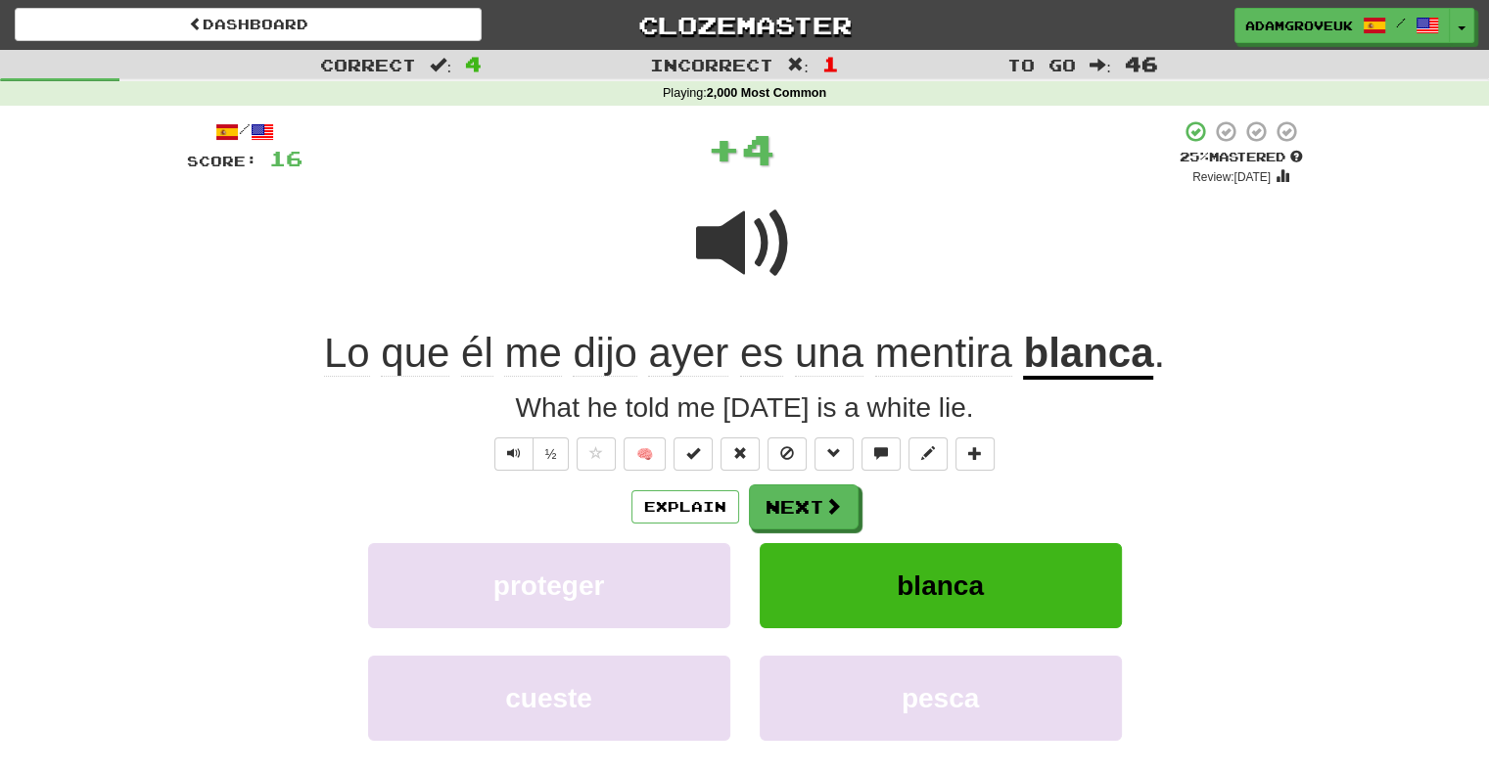
click at [861, 516] on div "Explain Next" at bounding box center [745, 506] width 1116 height 45
click at [810, 515] on button "Next" at bounding box center [805, 507] width 110 height 45
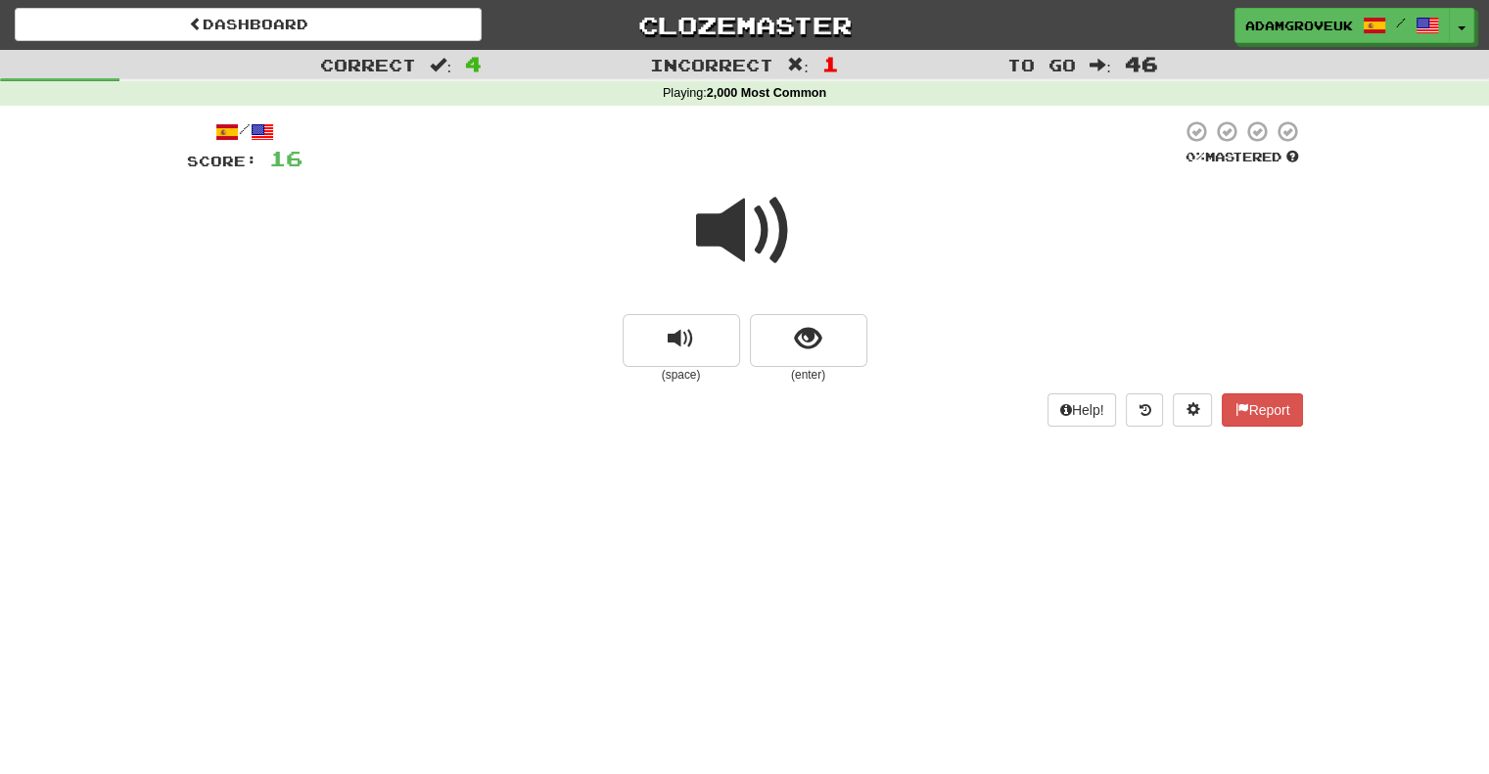
click at [738, 239] on span at bounding box center [745, 231] width 98 height 98
click at [797, 341] on span "show sentence" at bounding box center [808, 339] width 26 height 26
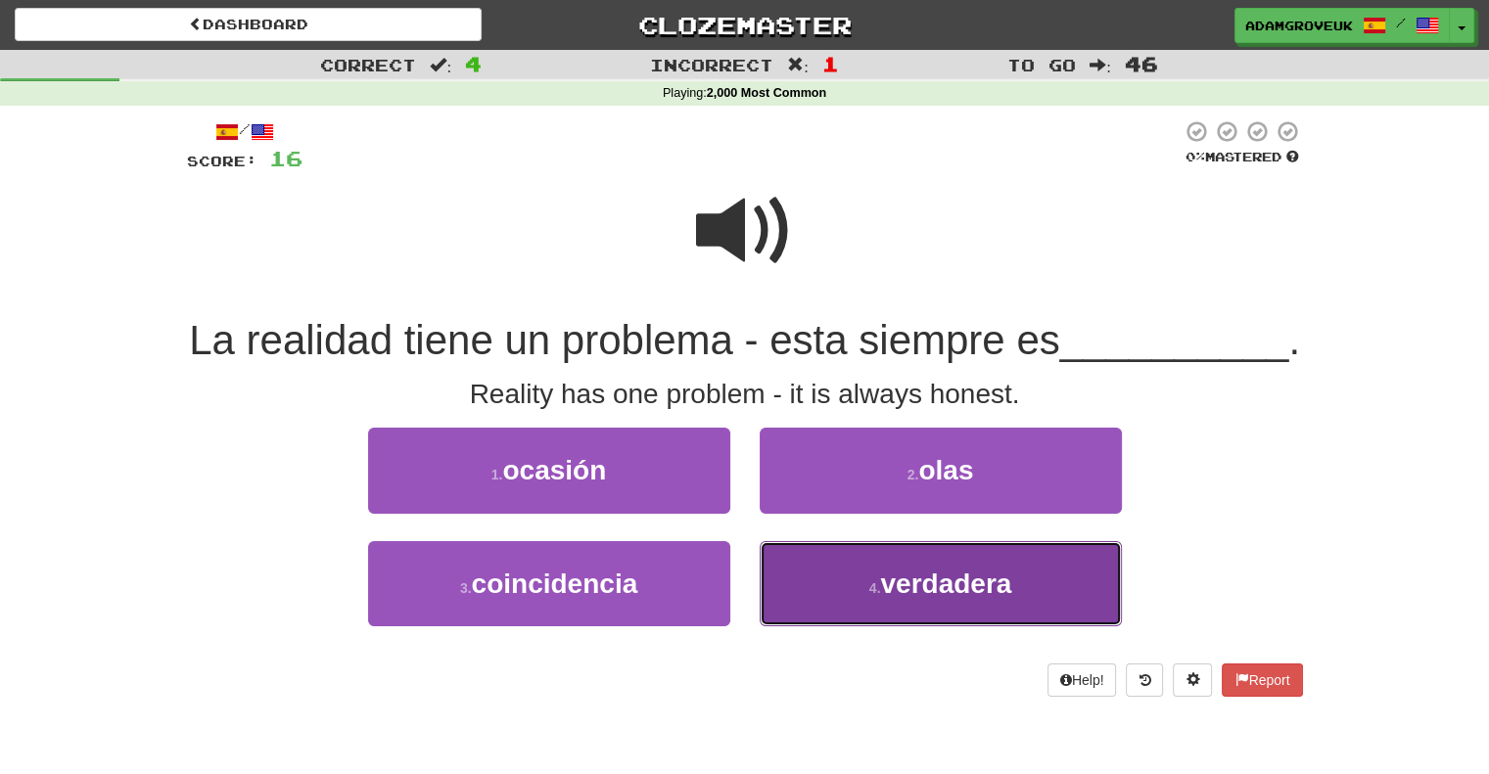
click at [826, 626] on button "4 . verdadera" at bounding box center [941, 583] width 362 height 85
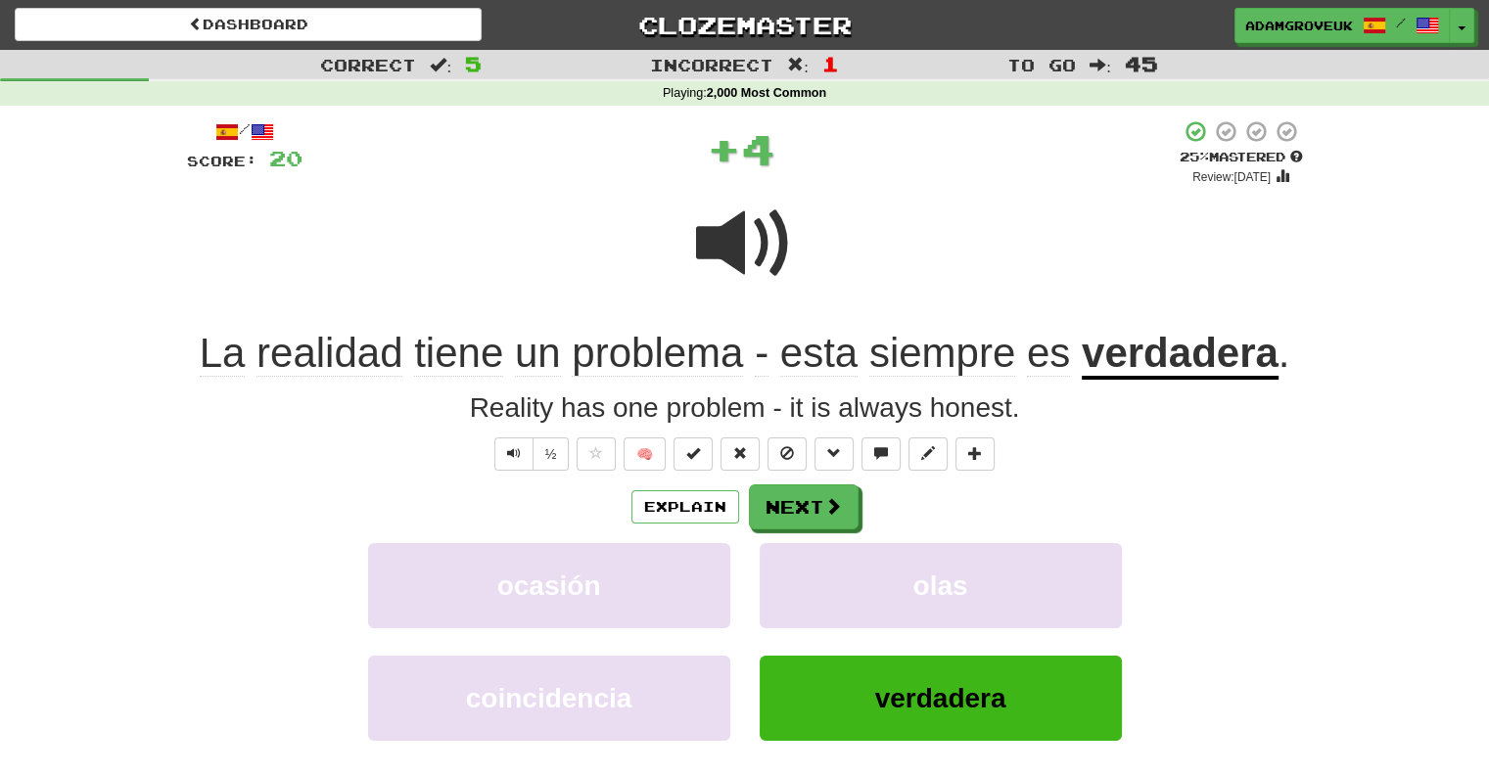
click at [792, 480] on div "/ Score: 20 + 4 25 % Mastered Review: 2025-10-19 La realidad tiene un problema …" at bounding box center [745, 495] width 1116 height 753
click at [780, 508] on button "Next" at bounding box center [805, 507] width 110 height 45
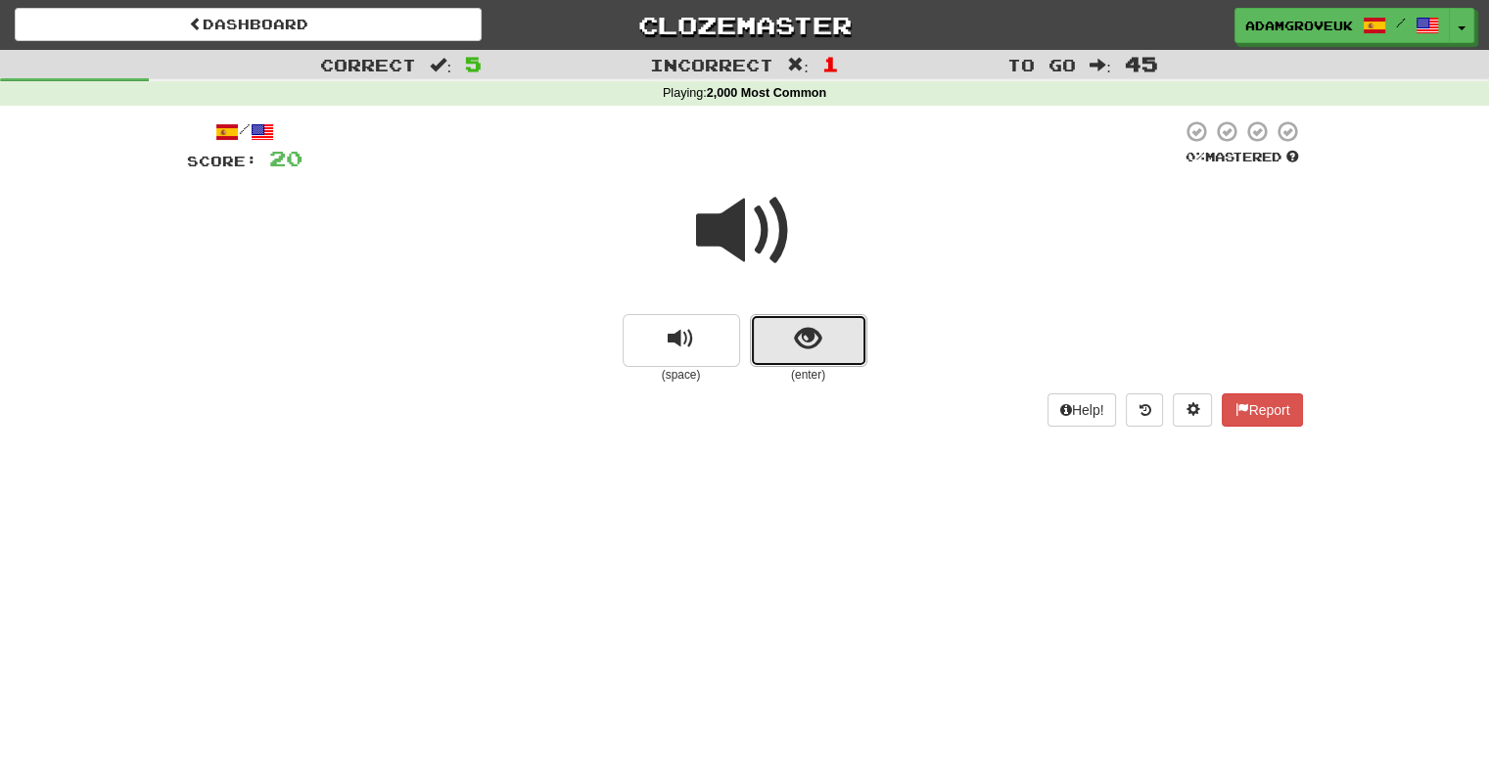
click at [773, 347] on button "show sentence" at bounding box center [808, 340] width 117 height 53
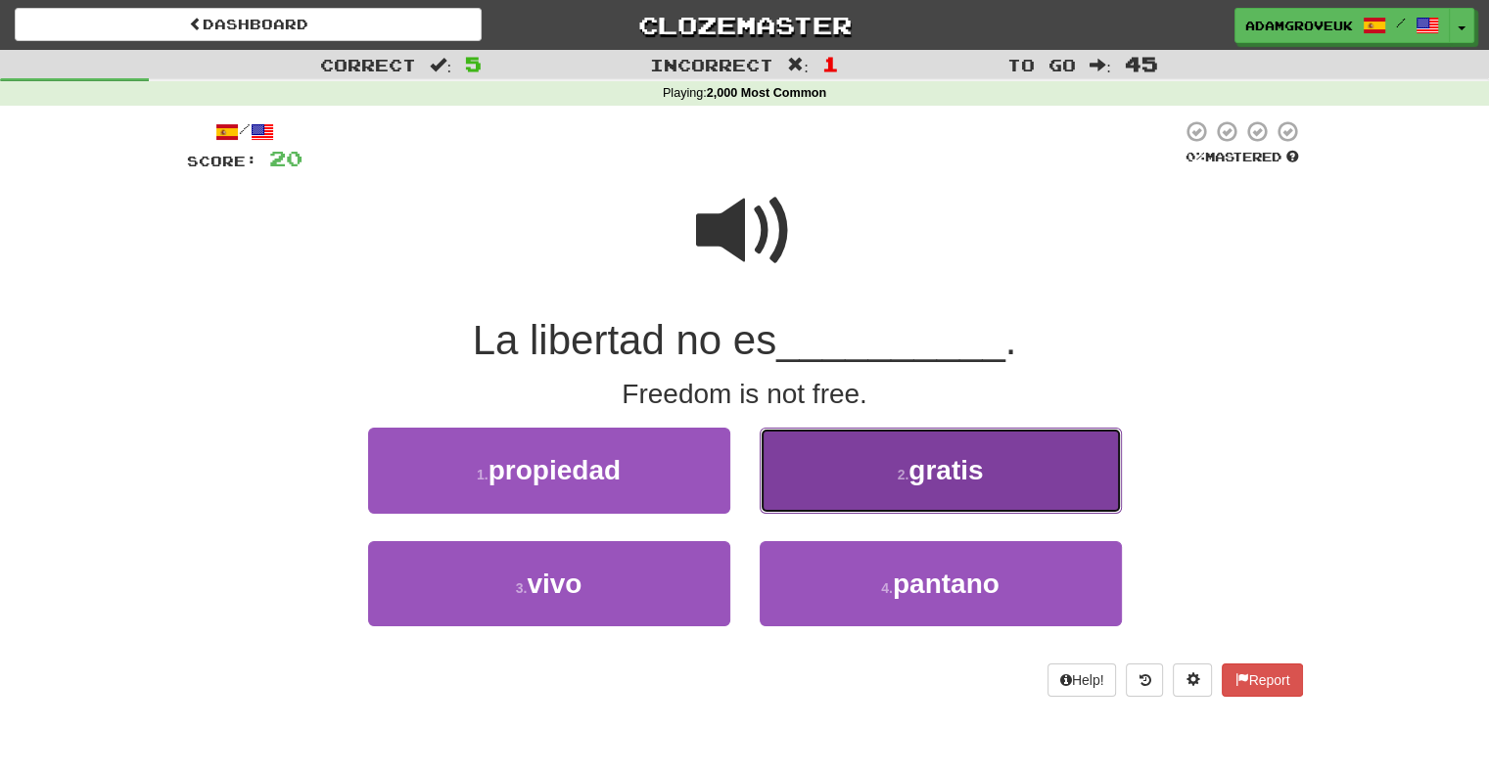
click at [863, 480] on button "2 . gratis" at bounding box center [941, 470] width 362 height 85
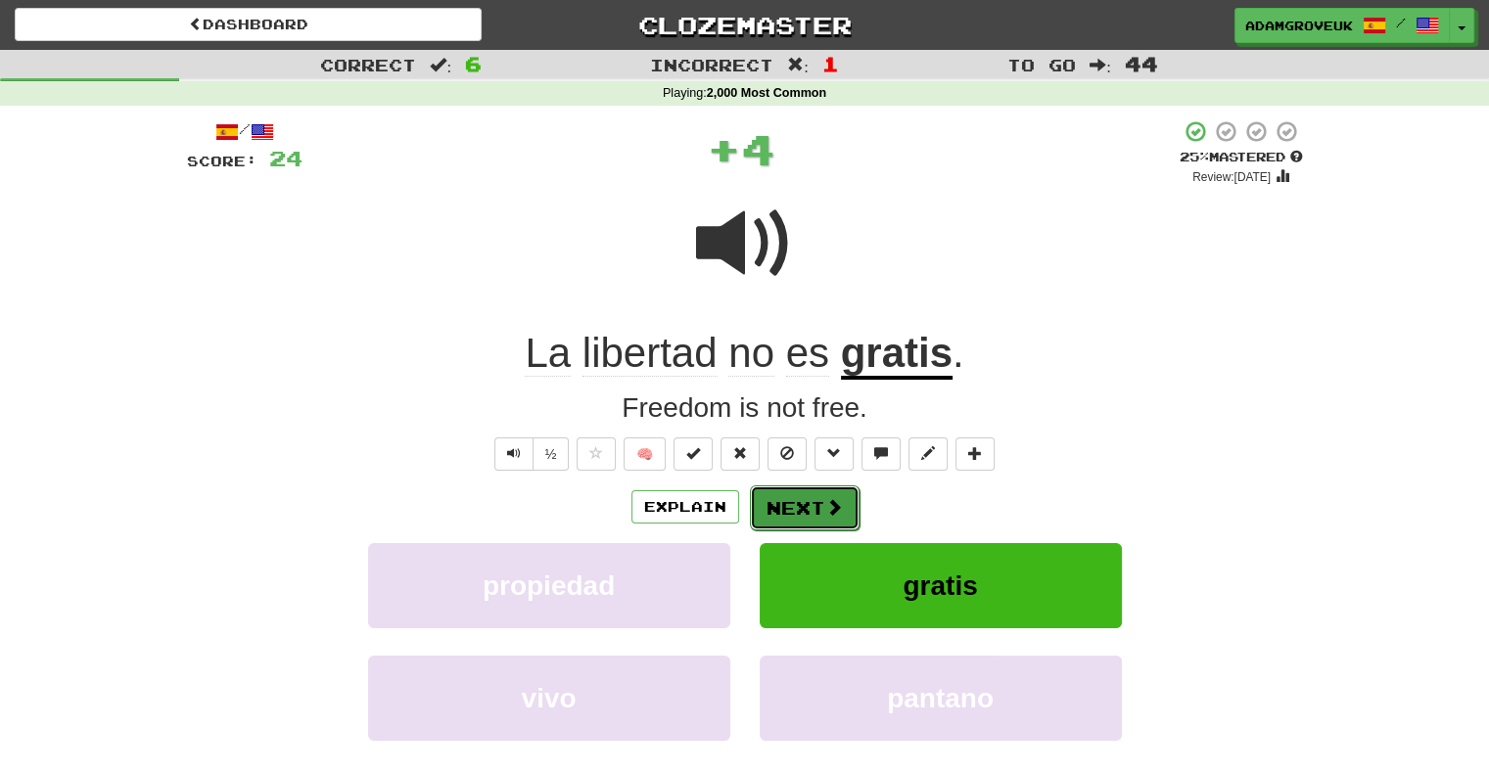
click at [828, 506] on span at bounding box center [834, 507] width 18 height 18
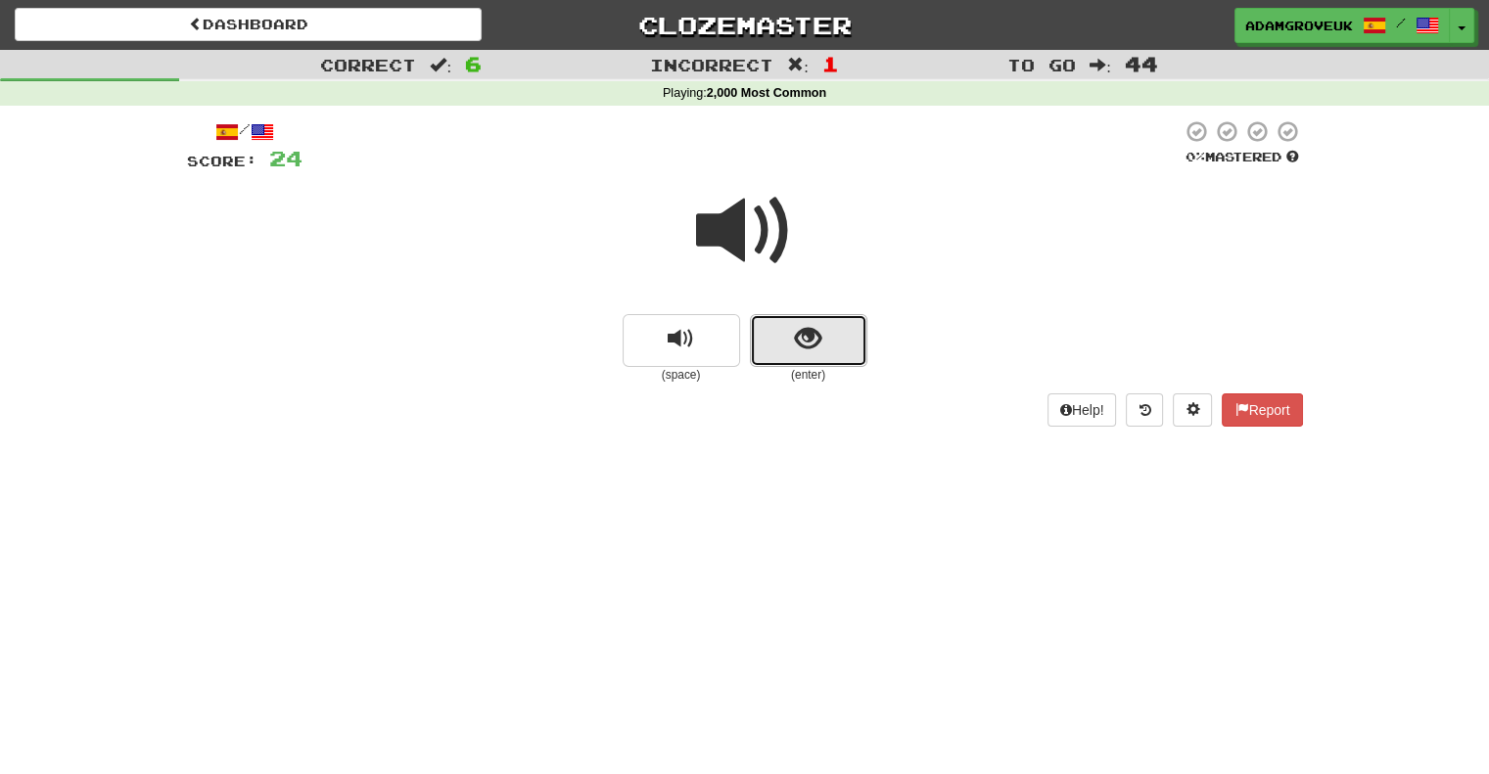
click at [785, 322] on button "show sentence" at bounding box center [808, 340] width 117 height 53
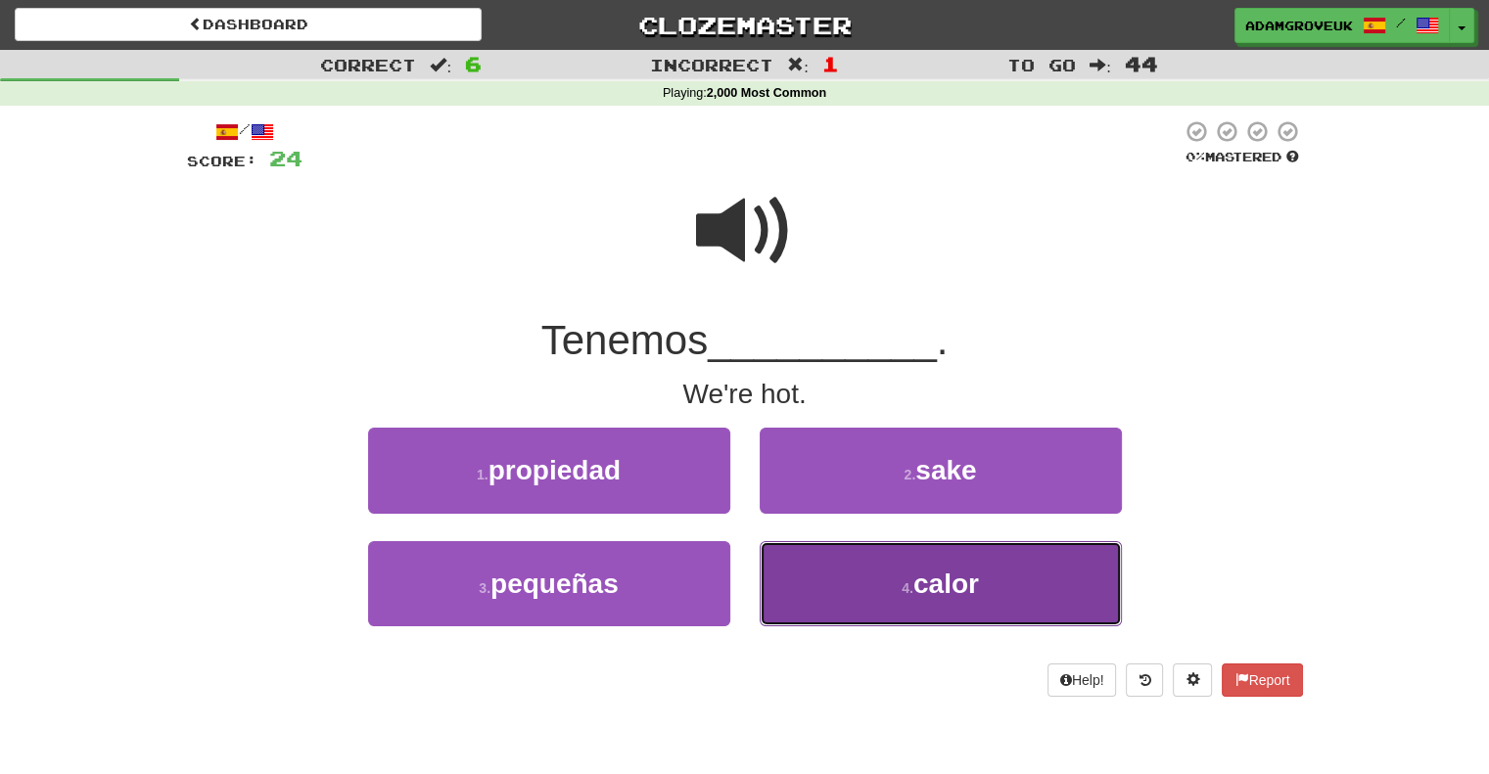
click at [874, 598] on button "4 . calor" at bounding box center [941, 583] width 362 height 85
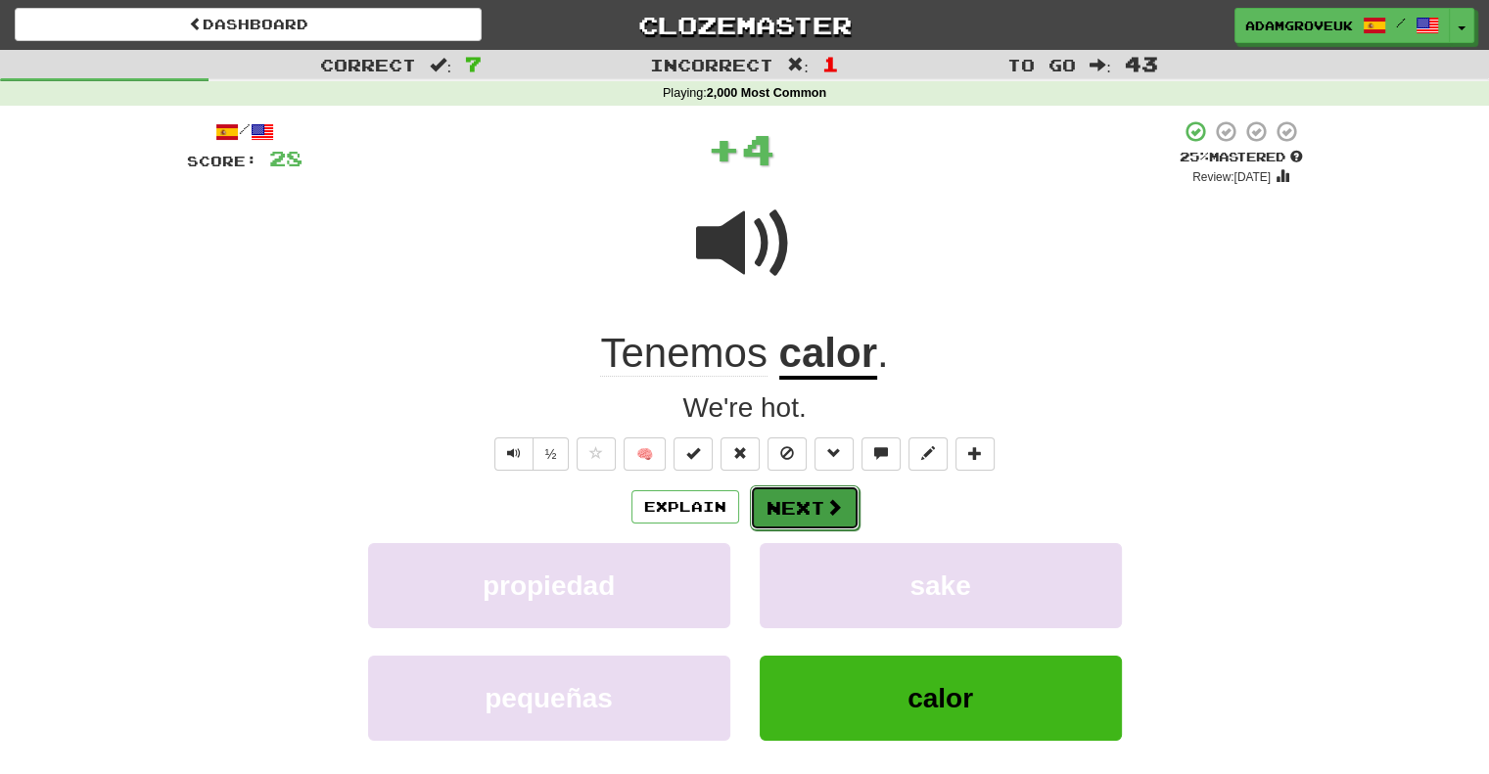
click at [819, 505] on button "Next" at bounding box center [805, 507] width 110 height 45
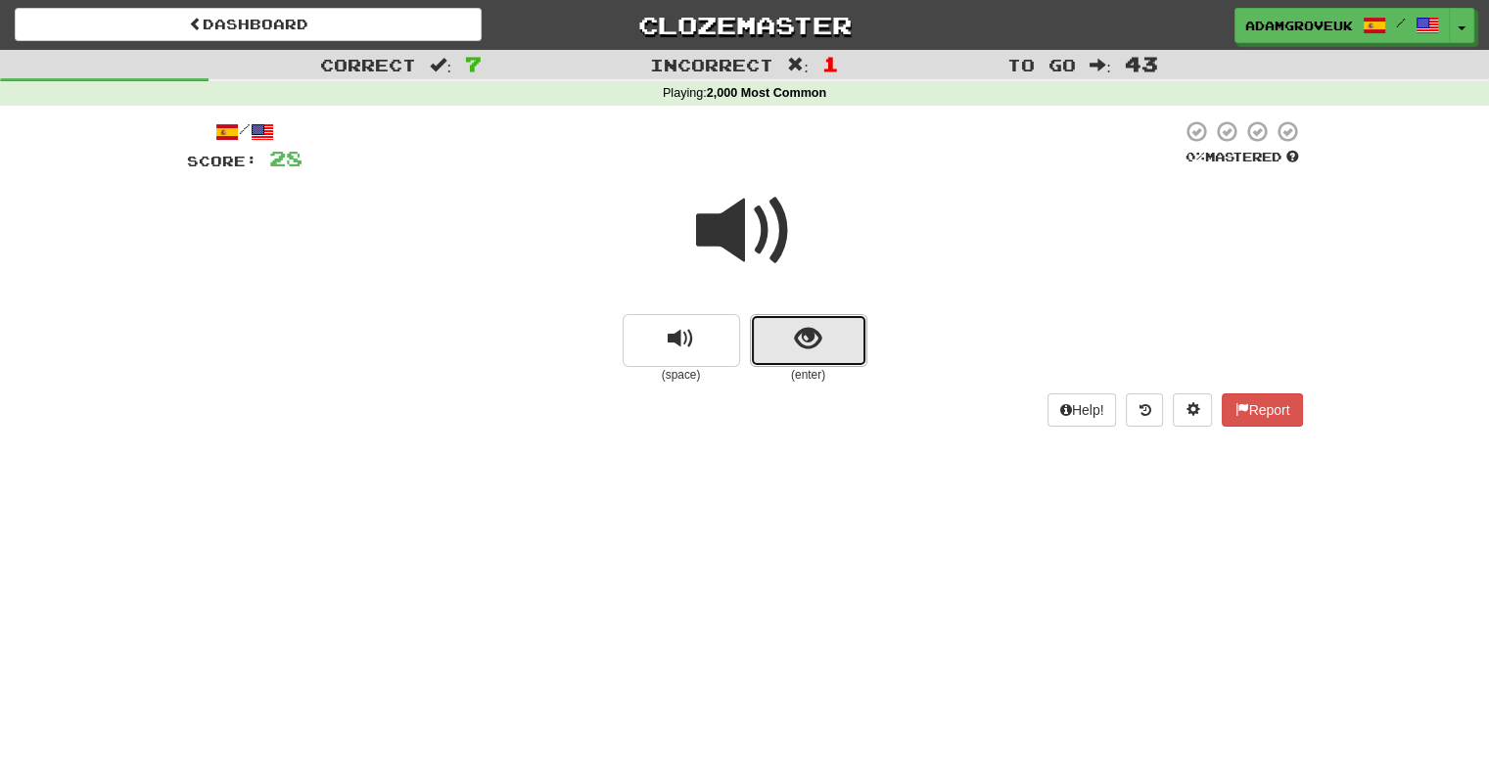
click at [823, 346] on button "show sentence" at bounding box center [808, 340] width 117 height 53
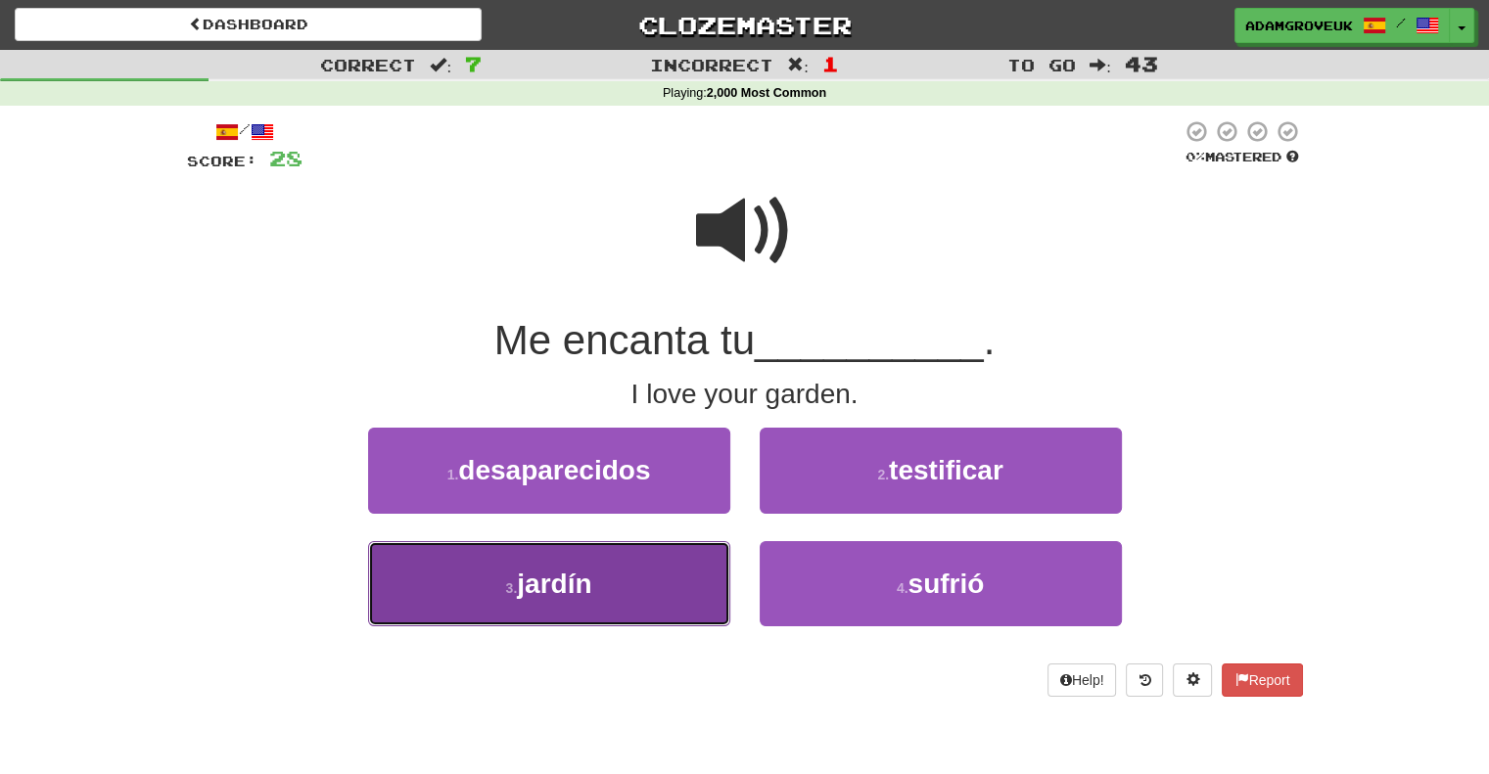
click at [654, 610] on button "3 . jardín" at bounding box center [549, 583] width 362 height 85
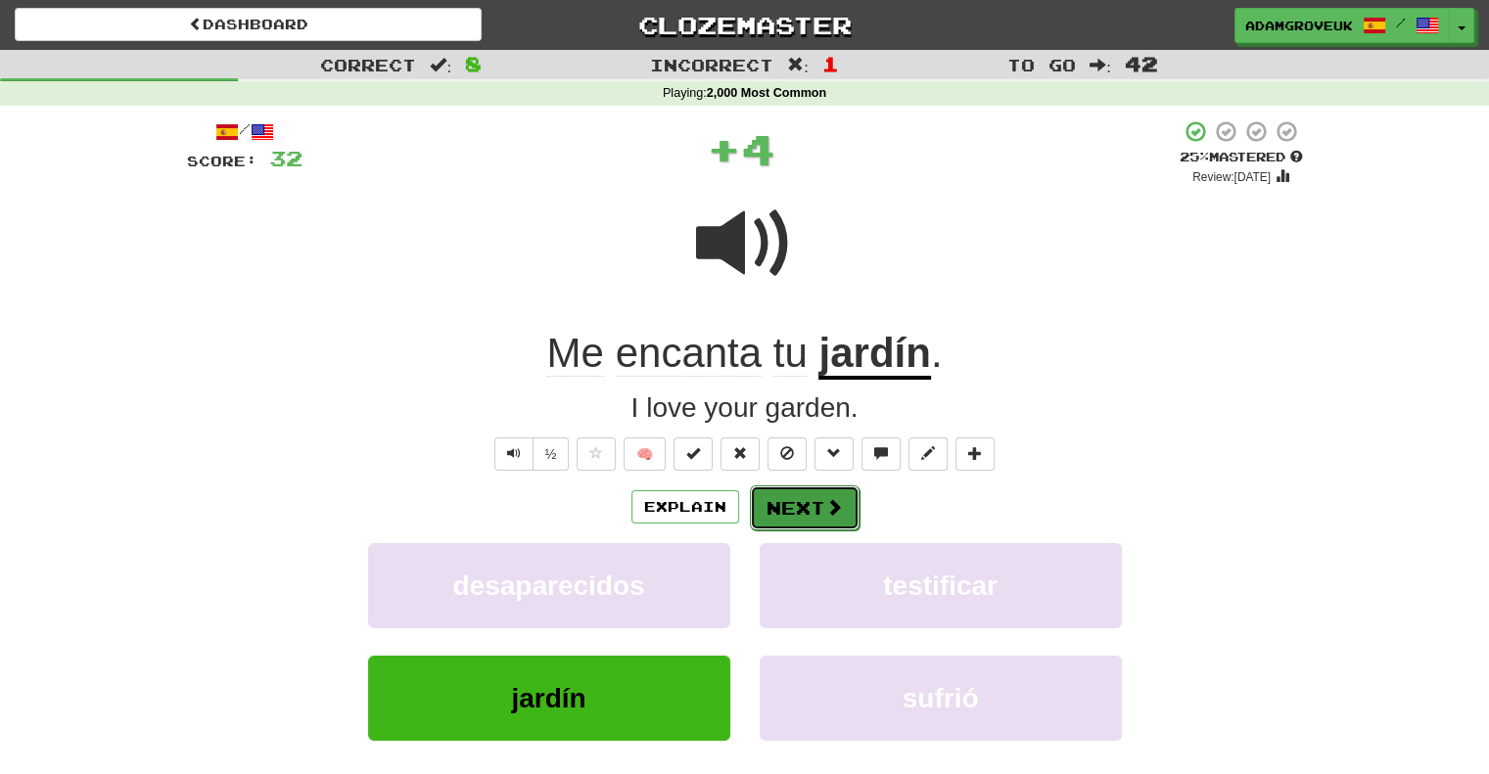
click at [842, 521] on button "Next" at bounding box center [805, 507] width 110 height 45
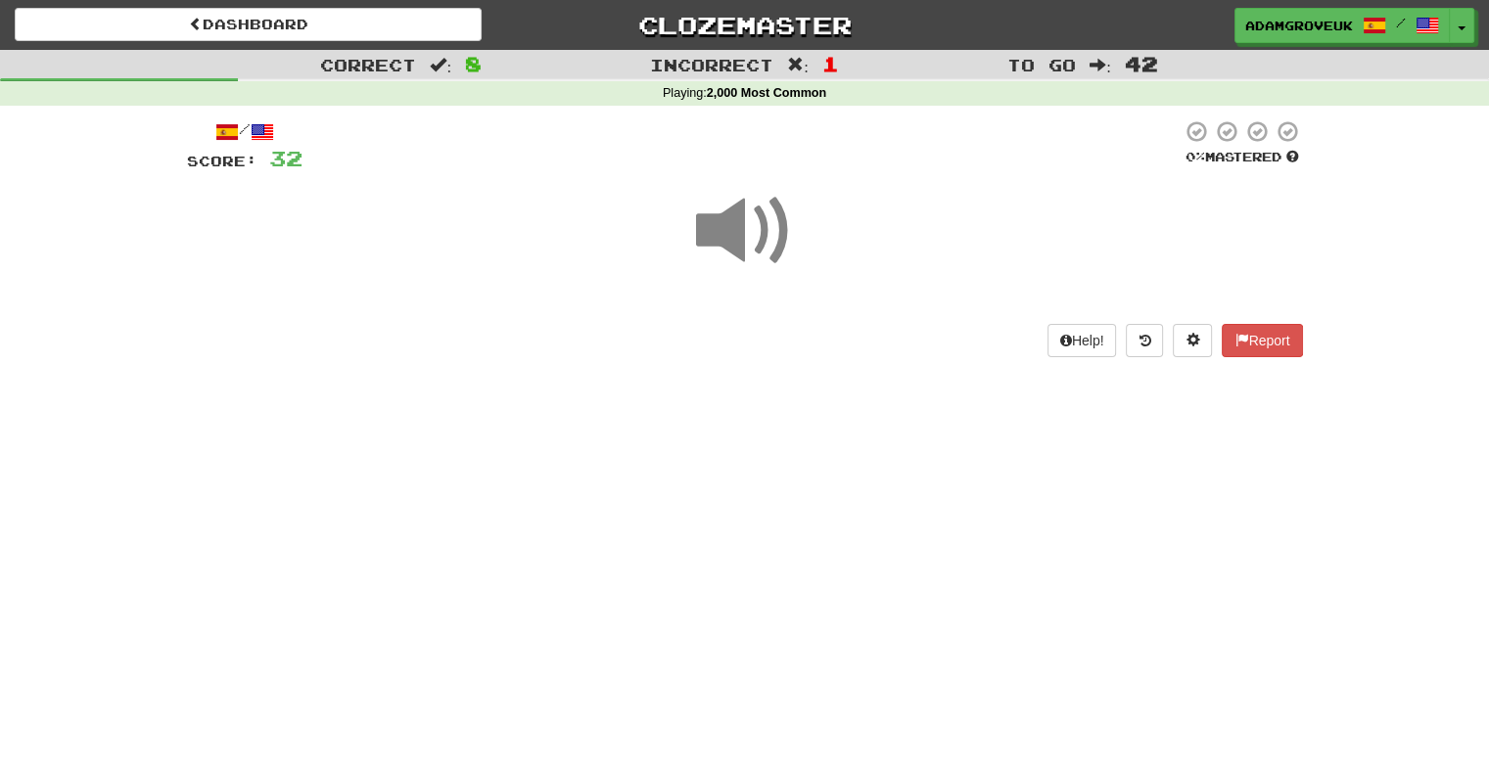
click at [827, 302] on div at bounding box center [745, 244] width 1116 height 140
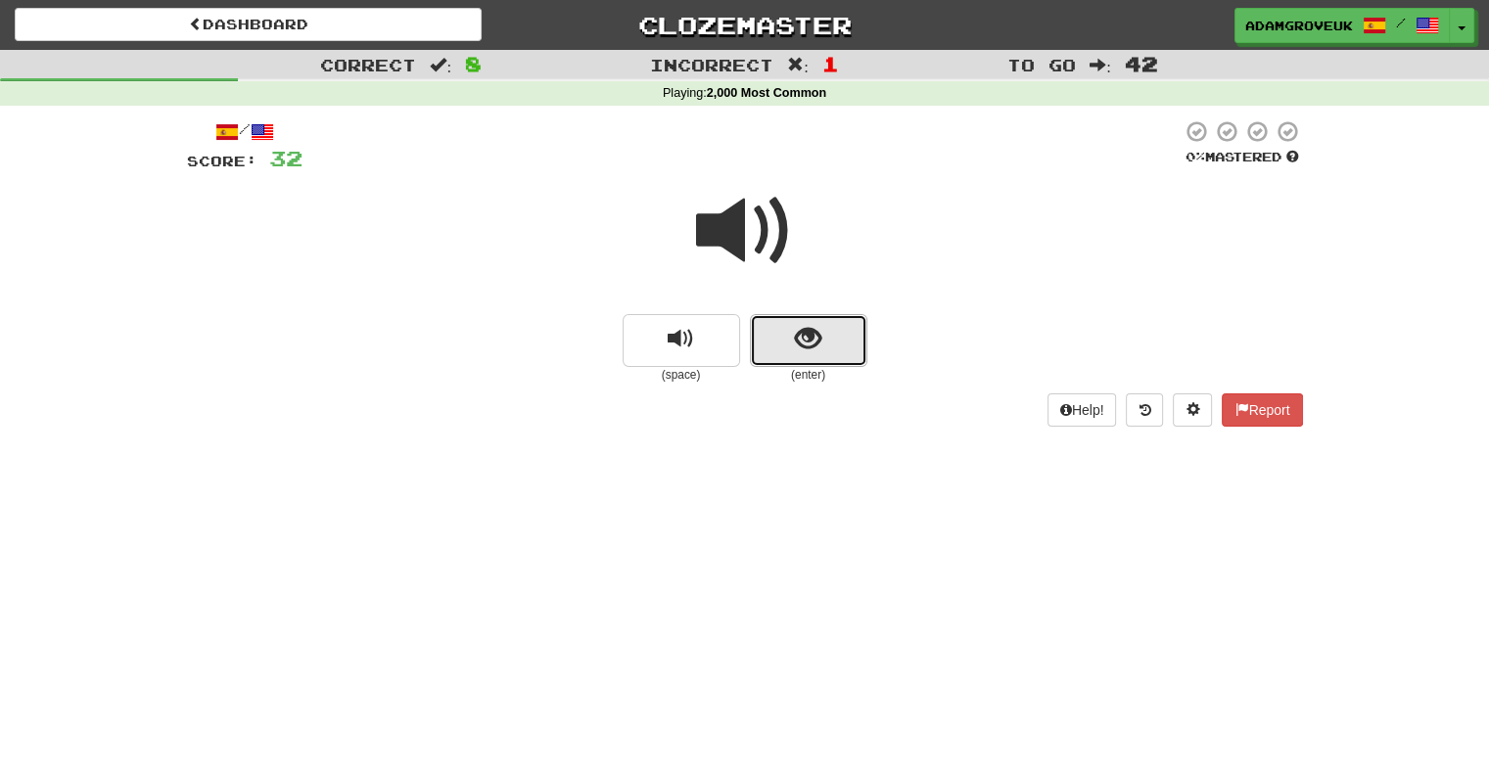
click at [810, 328] on span "show sentence" at bounding box center [808, 339] width 26 height 26
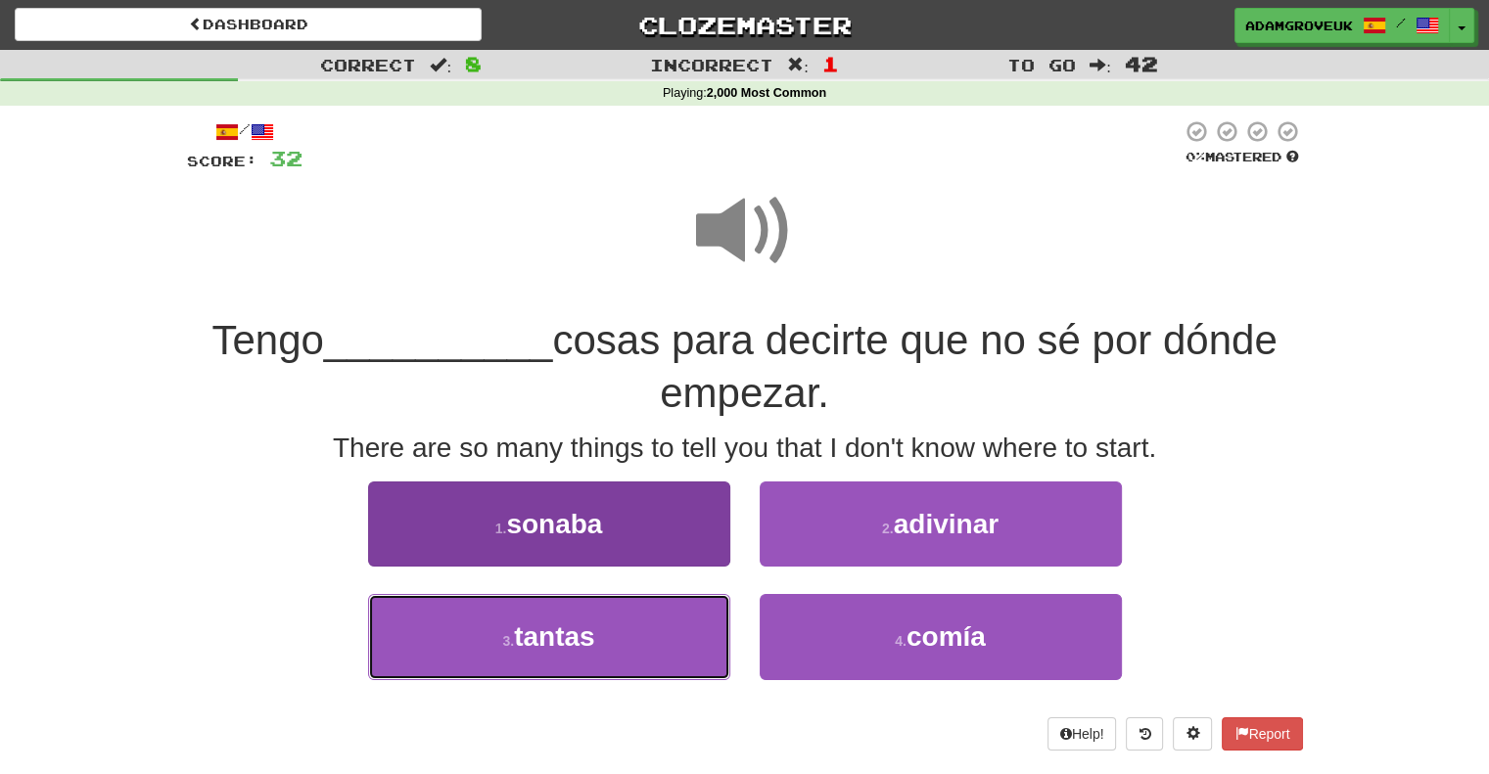
click at [646, 641] on button "3 . tantas" at bounding box center [549, 636] width 362 height 85
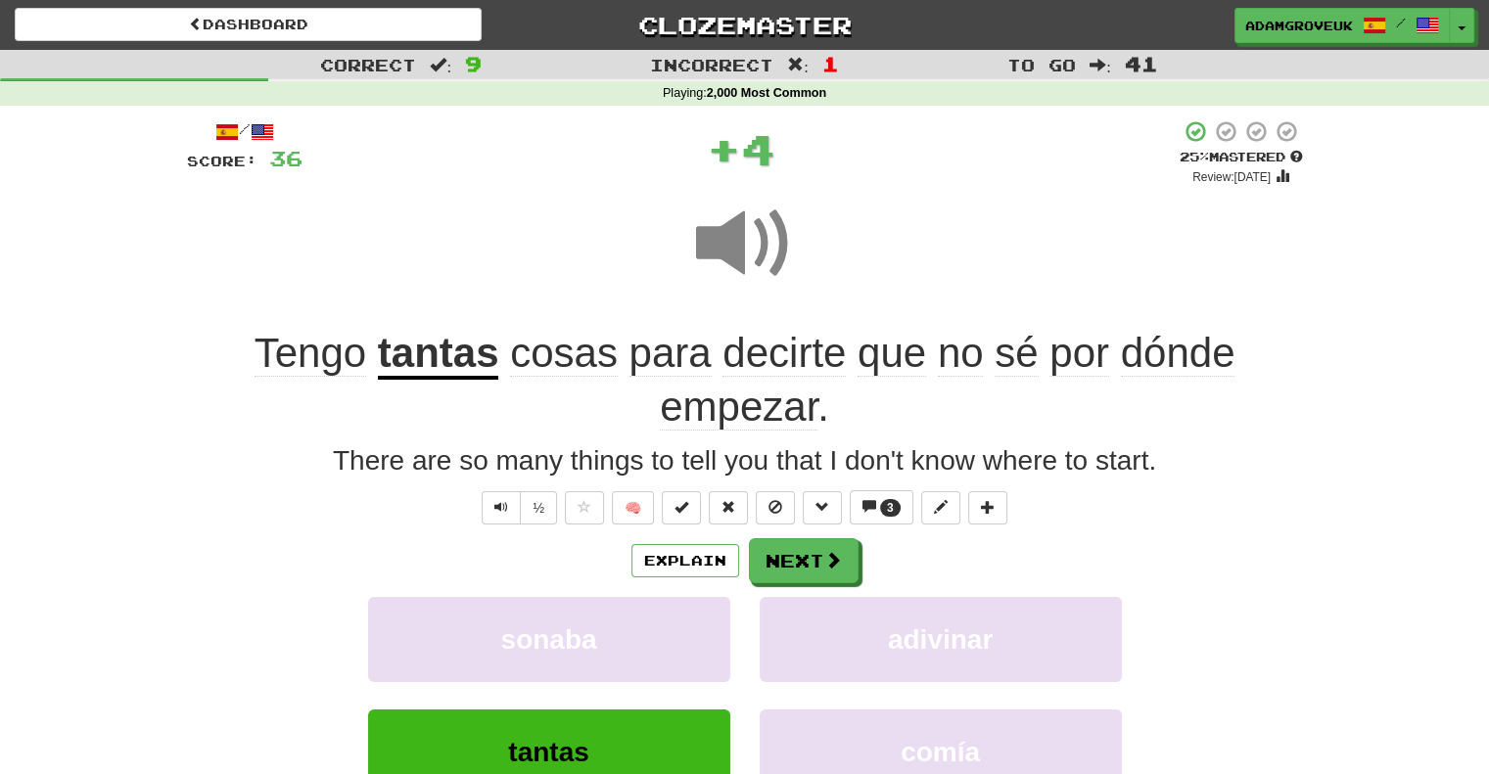
click at [790, 586] on div "Explain Next sonaba adivinar tantas comía Learn more: sonaba adivinar tantas co…" at bounding box center [745, 695] width 1116 height 314
click at [794, 569] on button "Next" at bounding box center [805, 561] width 110 height 45
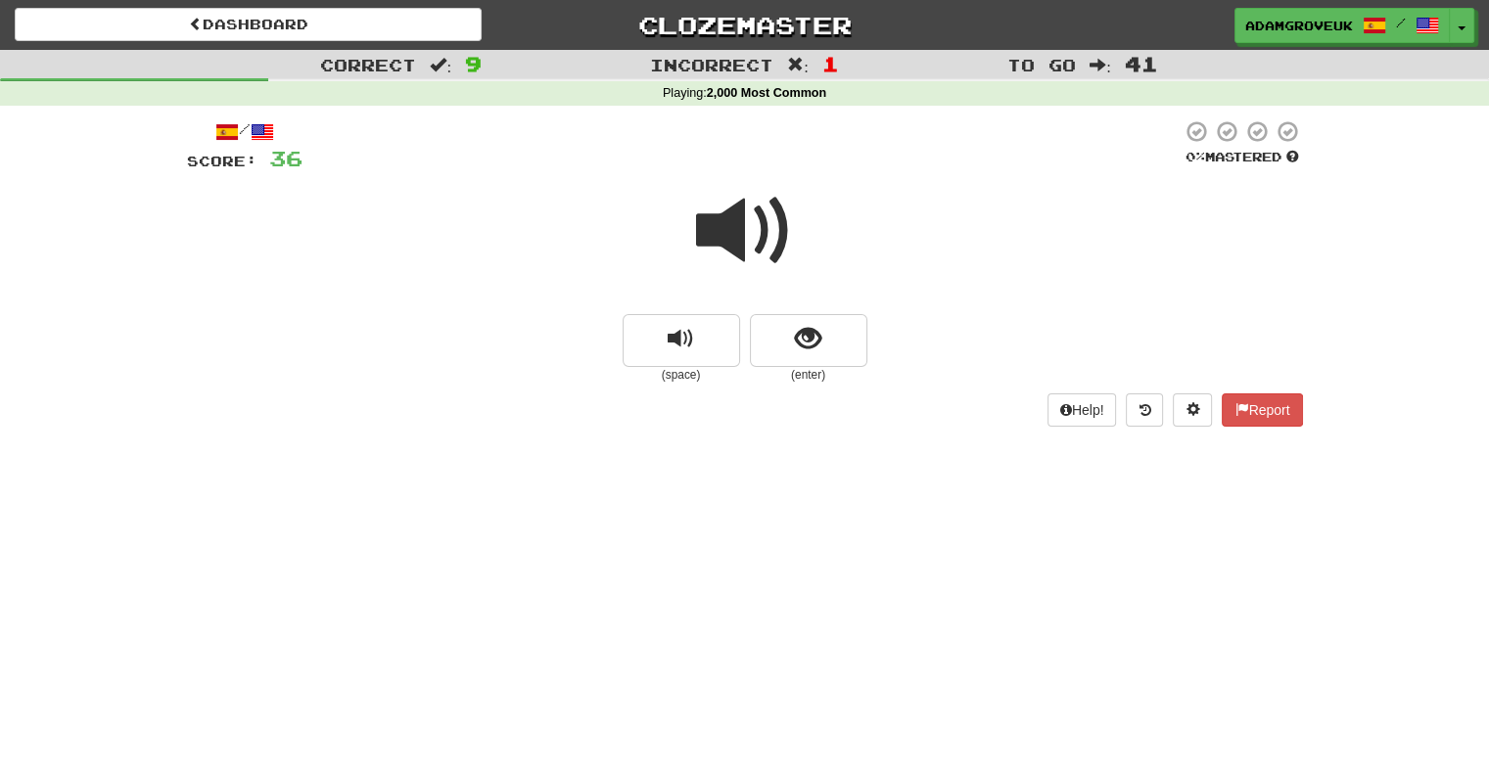
click at [760, 369] on small "(enter)" at bounding box center [808, 375] width 117 height 17
click at [783, 343] on button "show sentence" at bounding box center [808, 340] width 117 height 53
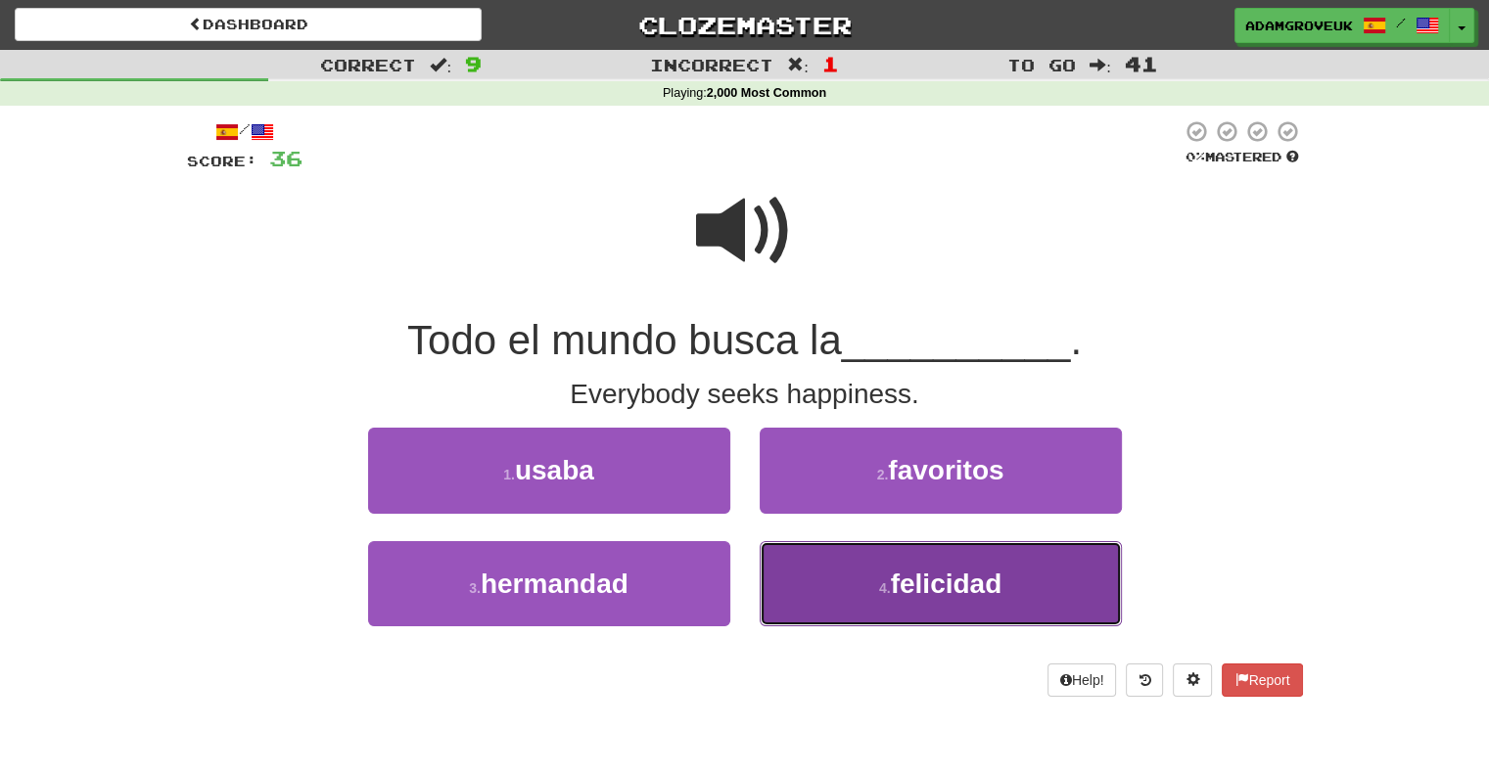
click at [824, 581] on button "4 . felicidad" at bounding box center [941, 583] width 362 height 85
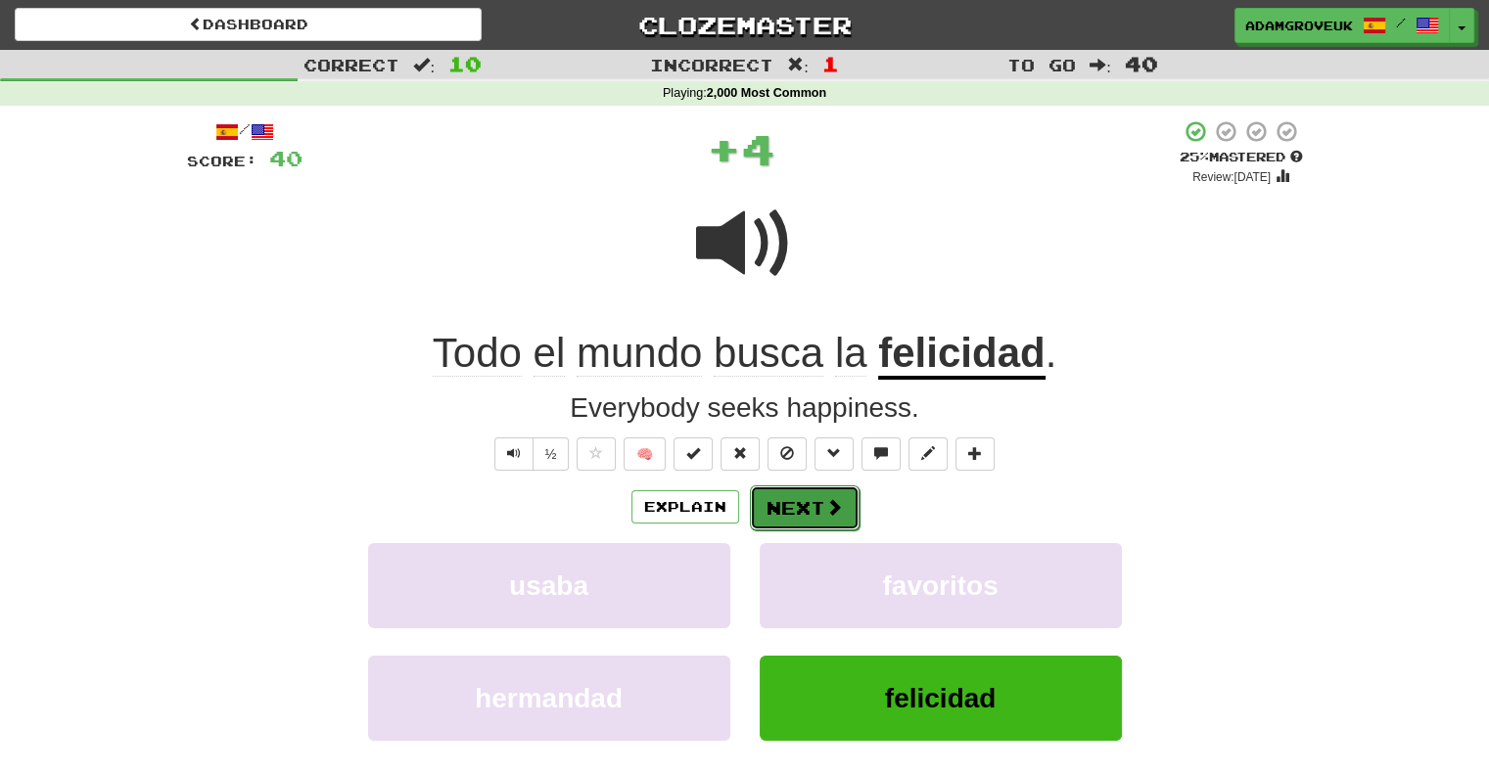
click at [816, 500] on button "Next" at bounding box center [805, 507] width 110 height 45
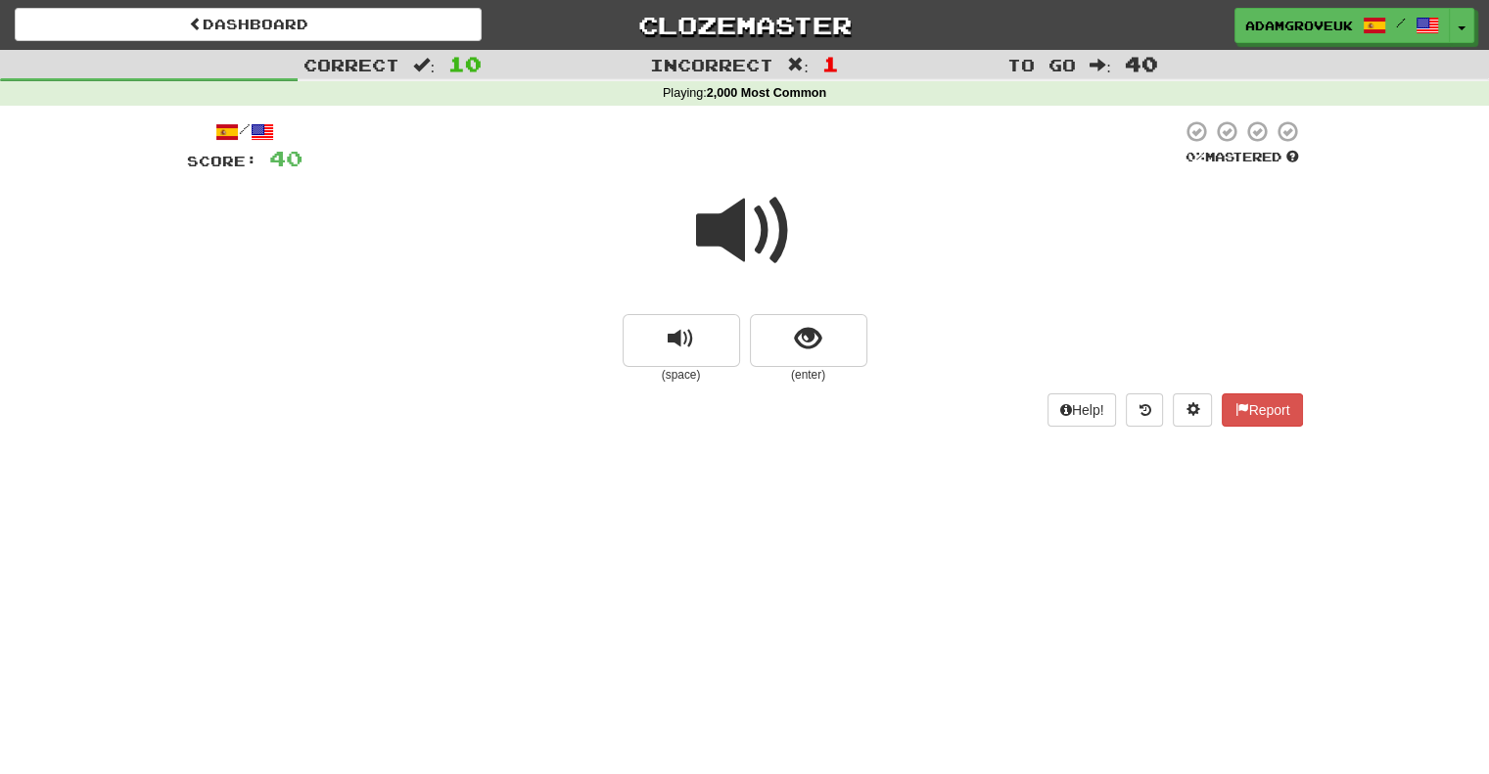
drag, startPoint x: 829, startPoint y: 387, endPoint x: 832, endPoint y: 375, distance: 12.1
click at [829, 385] on div "/ Score: 40 0 % Mastered (space) (enter) Help! Report" at bounding box center [745, 272] width 1116 height 306
click at [832, 371] on small "(enter)" at bounding box center [808, 375] width 117 height 17
click at [832, 361] on button "show sentence" at bounding box center [808, 340] width 117 height 53
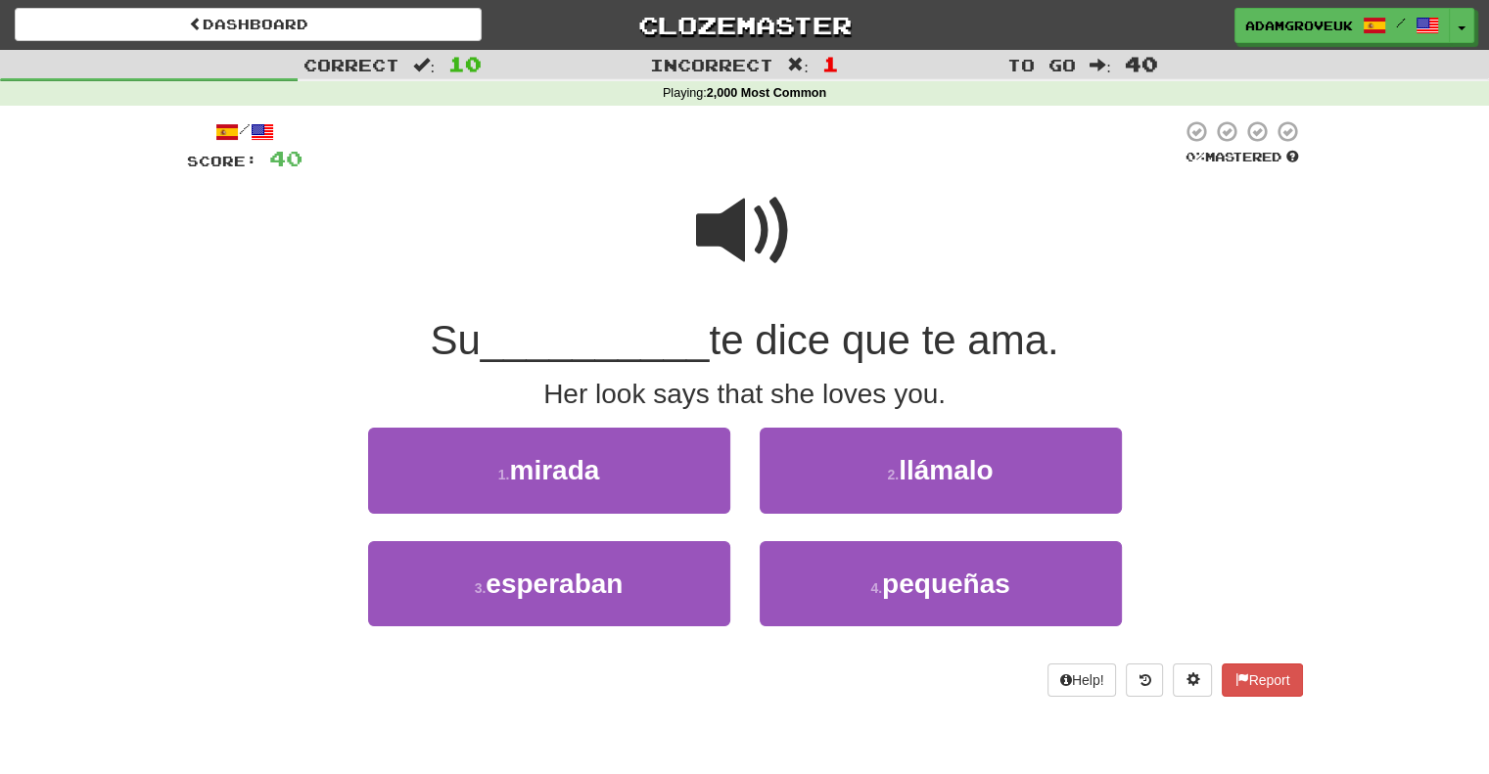
click at [752, 280] on span at bounding box center [745, 231] width 98 height 98
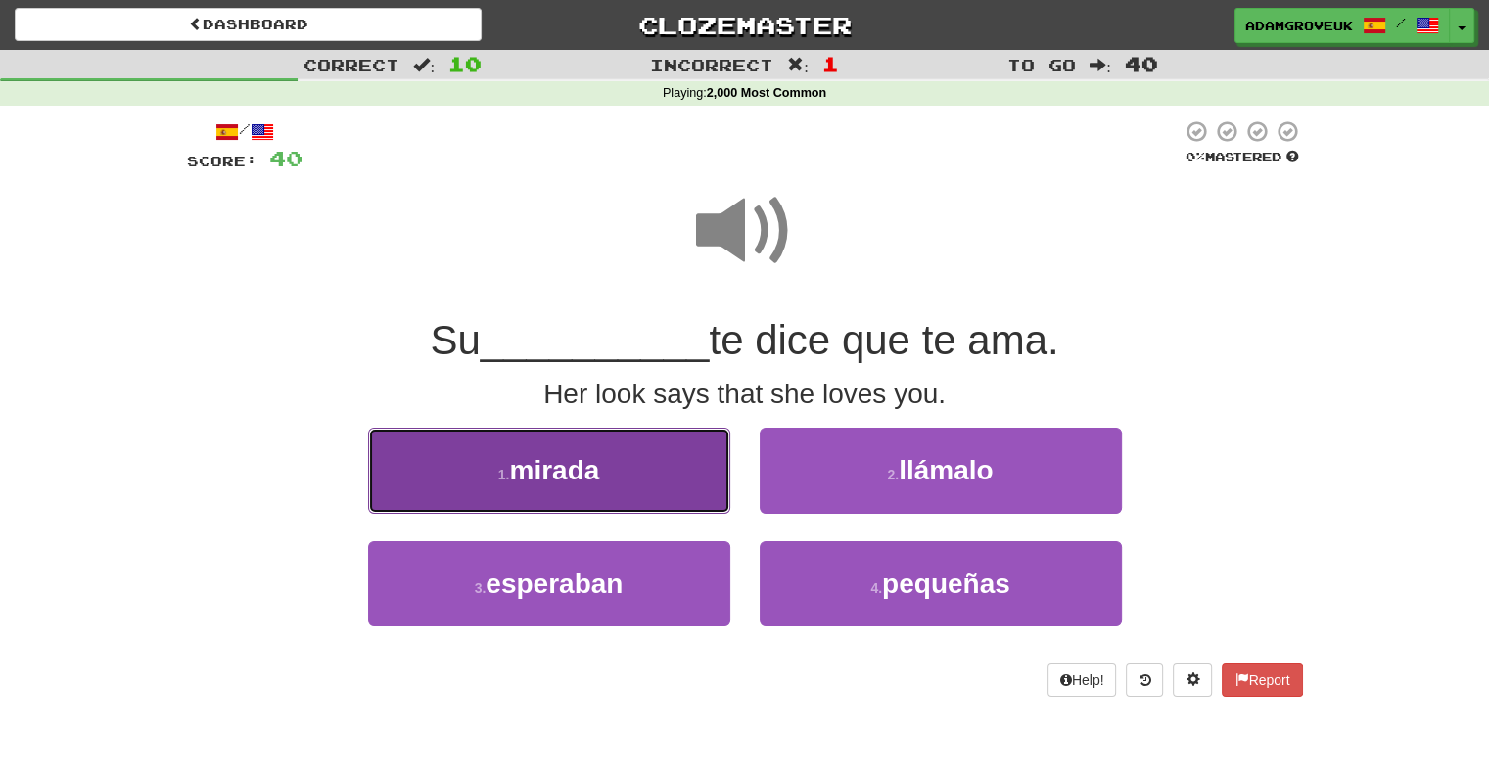
click at [698, 486] on button "1 . mirada" at bounding box center [549, 470] width 362 height 85
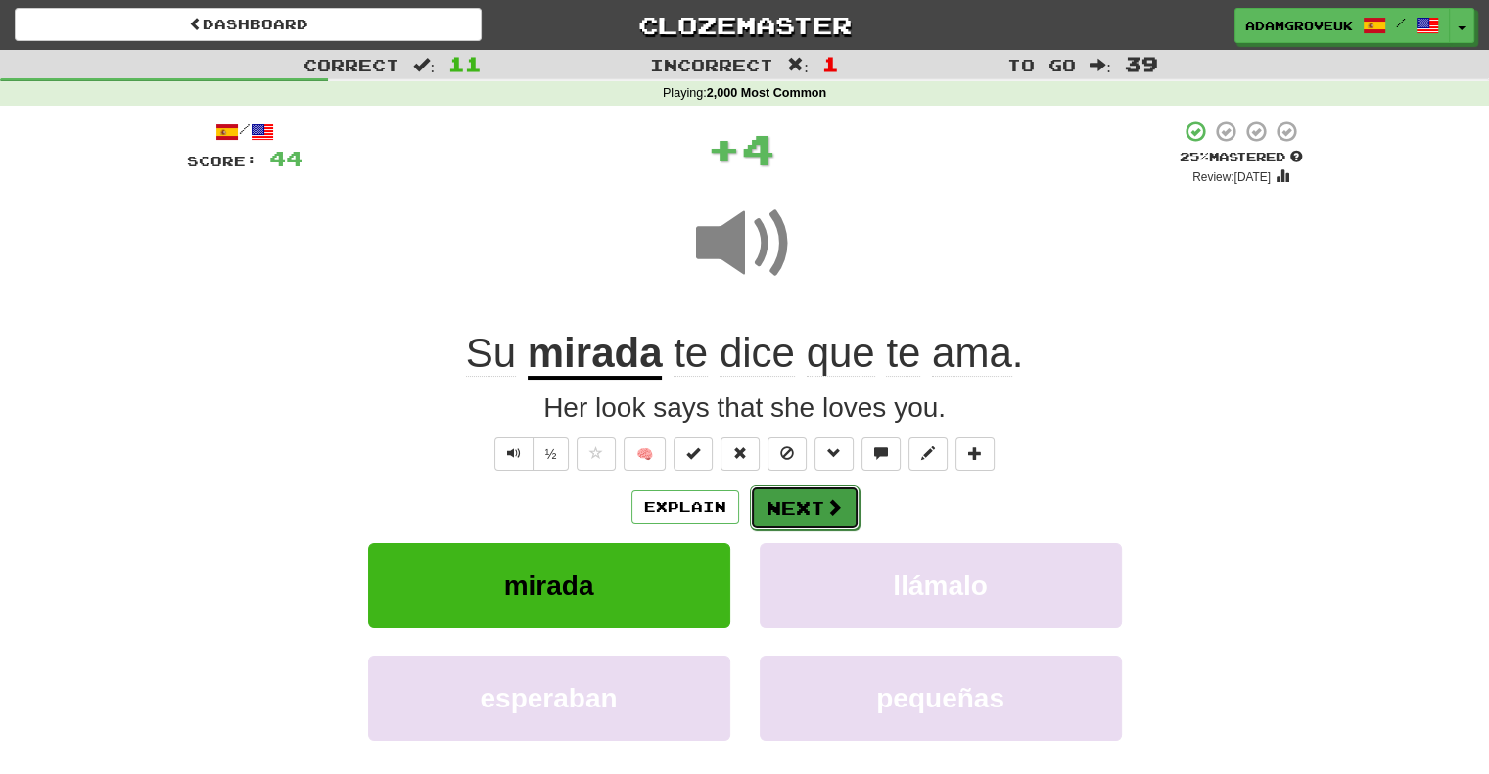
click at [795, 507] on button "Next" at bounding box center [805, 507] width 110 height 45
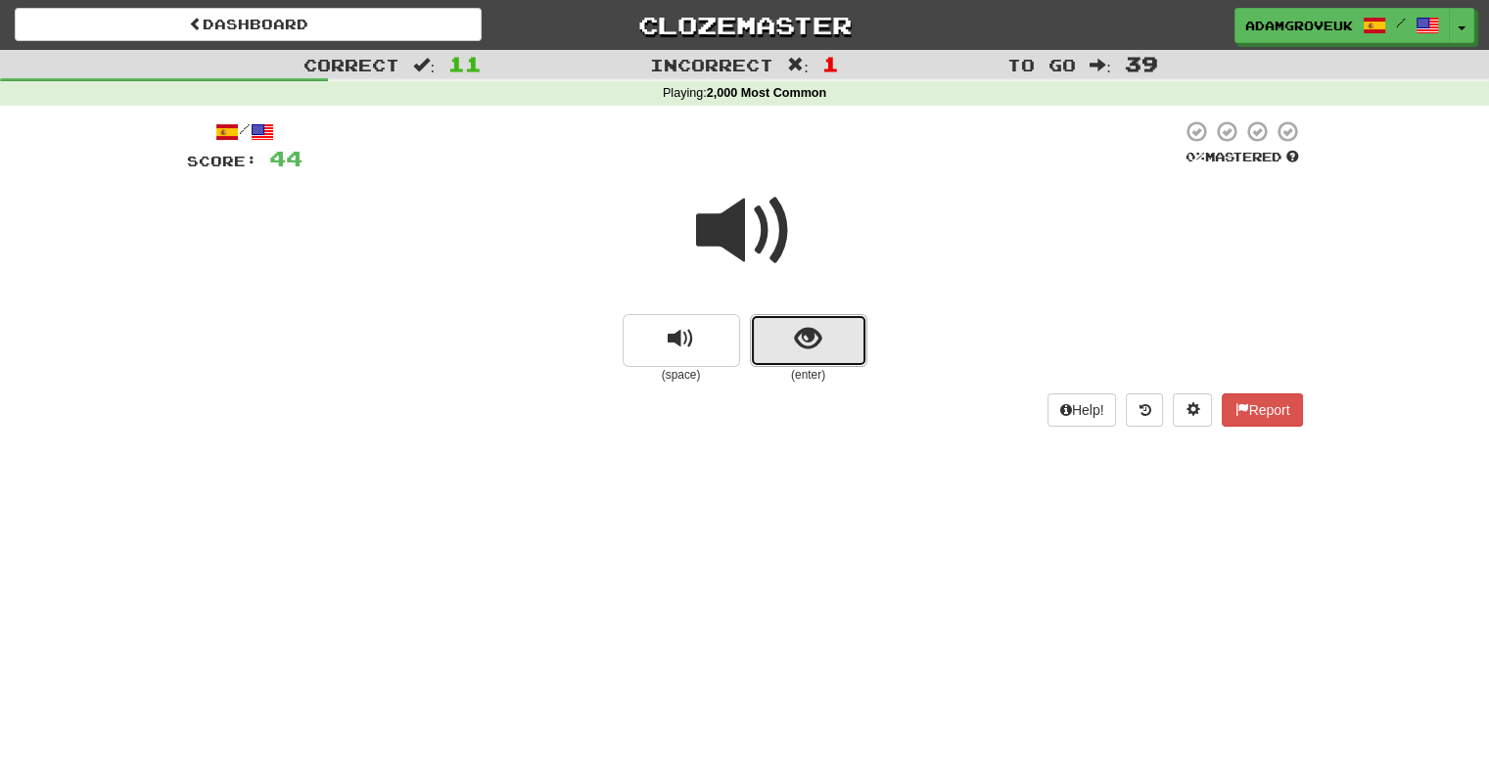
click at [840, 345] on button "show sentence" at bounding box center [808, 340] width 117 height 53
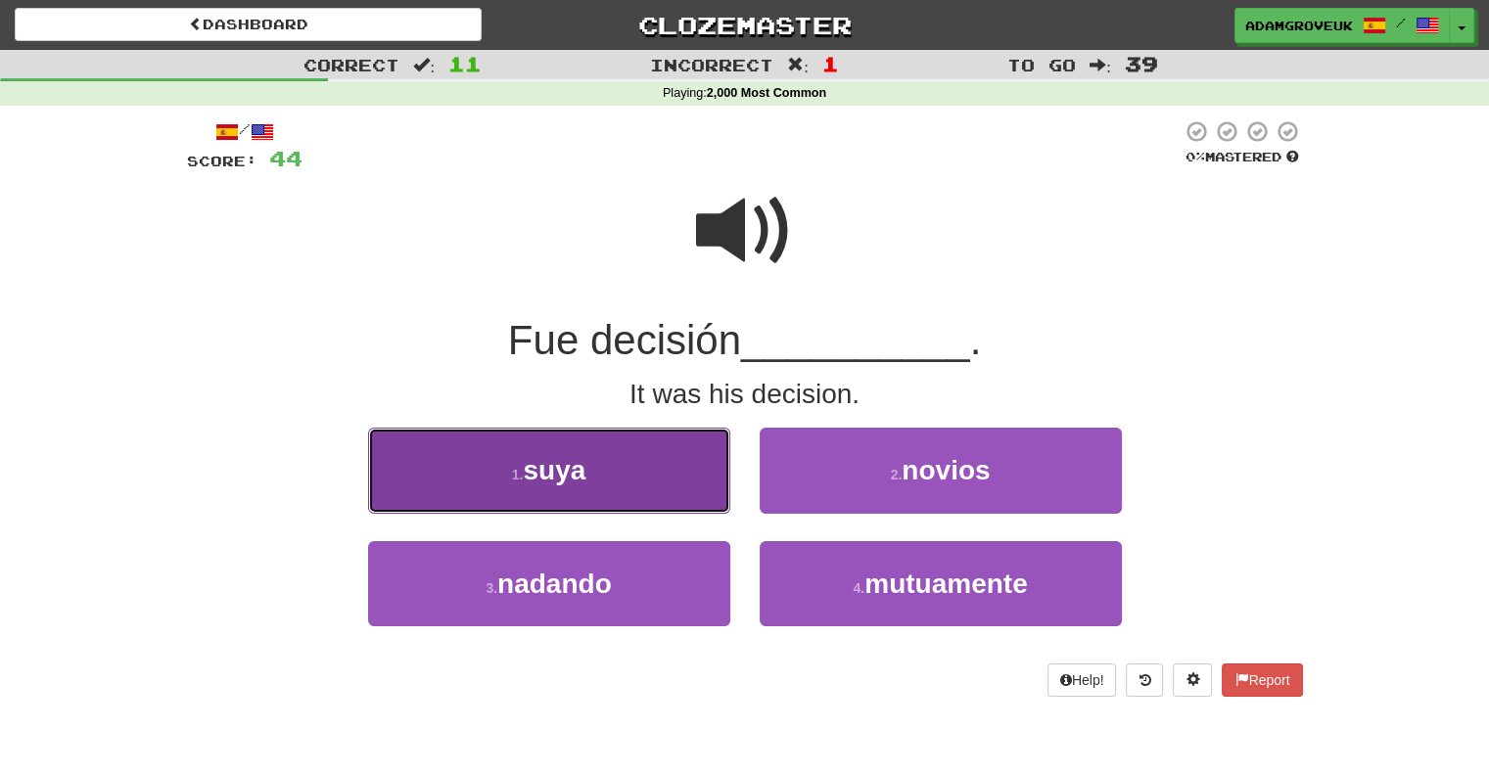
click at [705, 480] on button "1 . suya" at bounding box center [549, 470] width 362 height 85
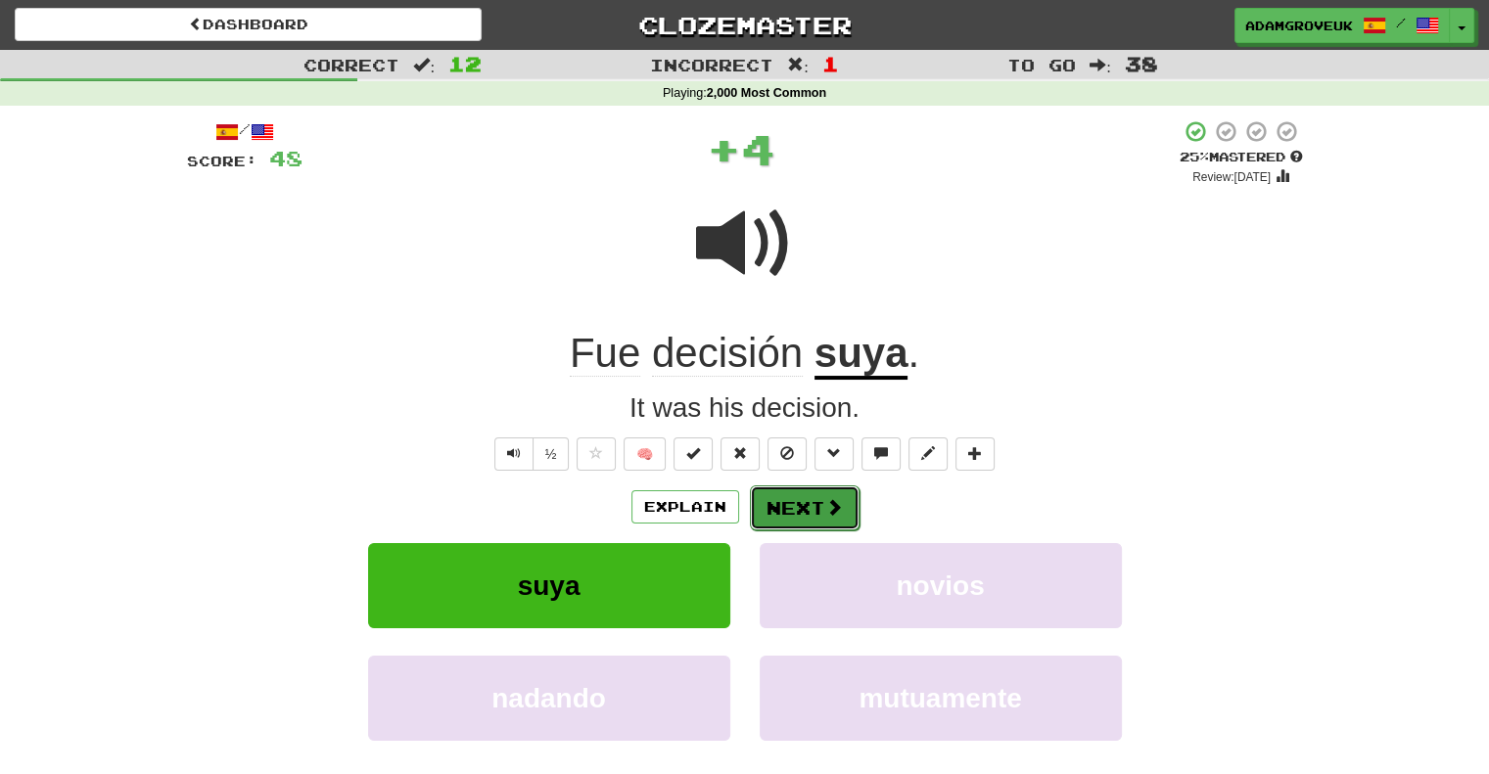
click at [793, 521] on button "Next" at bounding box center [805, 507] width 110 height 45
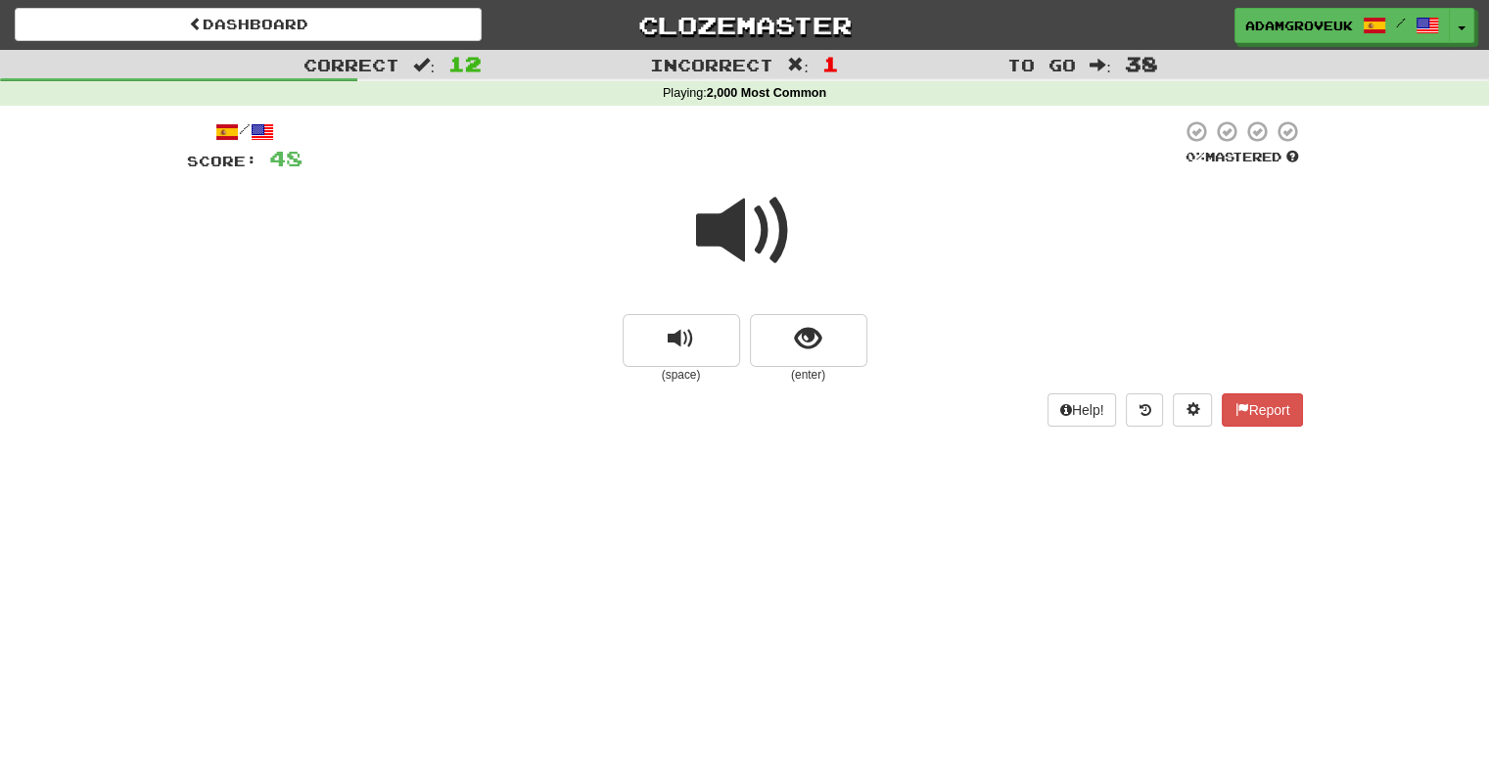
click at [800, 369] on small "(enter)" at bounding box center [808, 375] width 117 height 17
click at [800, 358] on button "show sentence" at bounding box center [808, 340] width 117 height 53
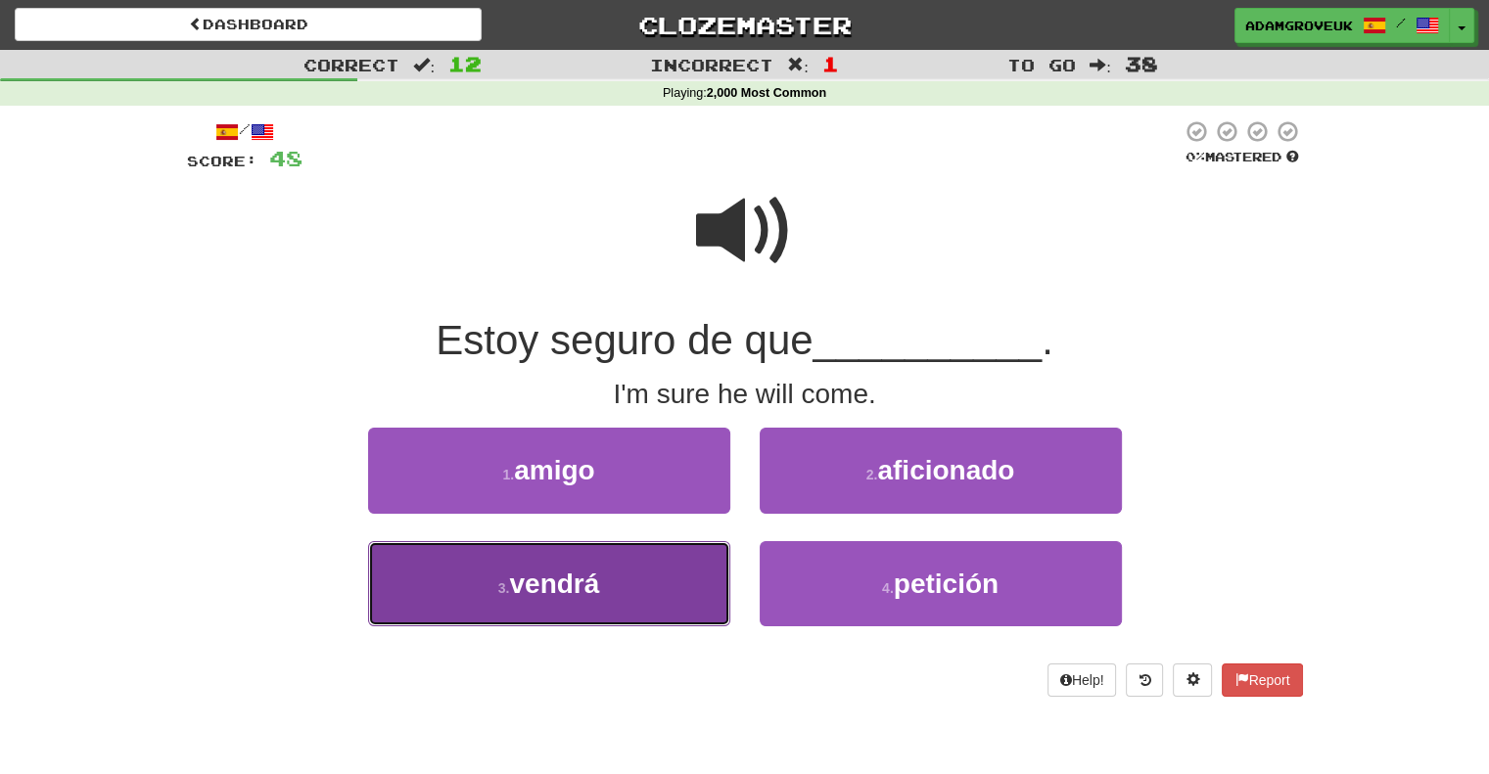
click at [586, 572] on span "vendrá" at bounding box center [554, 584] width 90 height 30
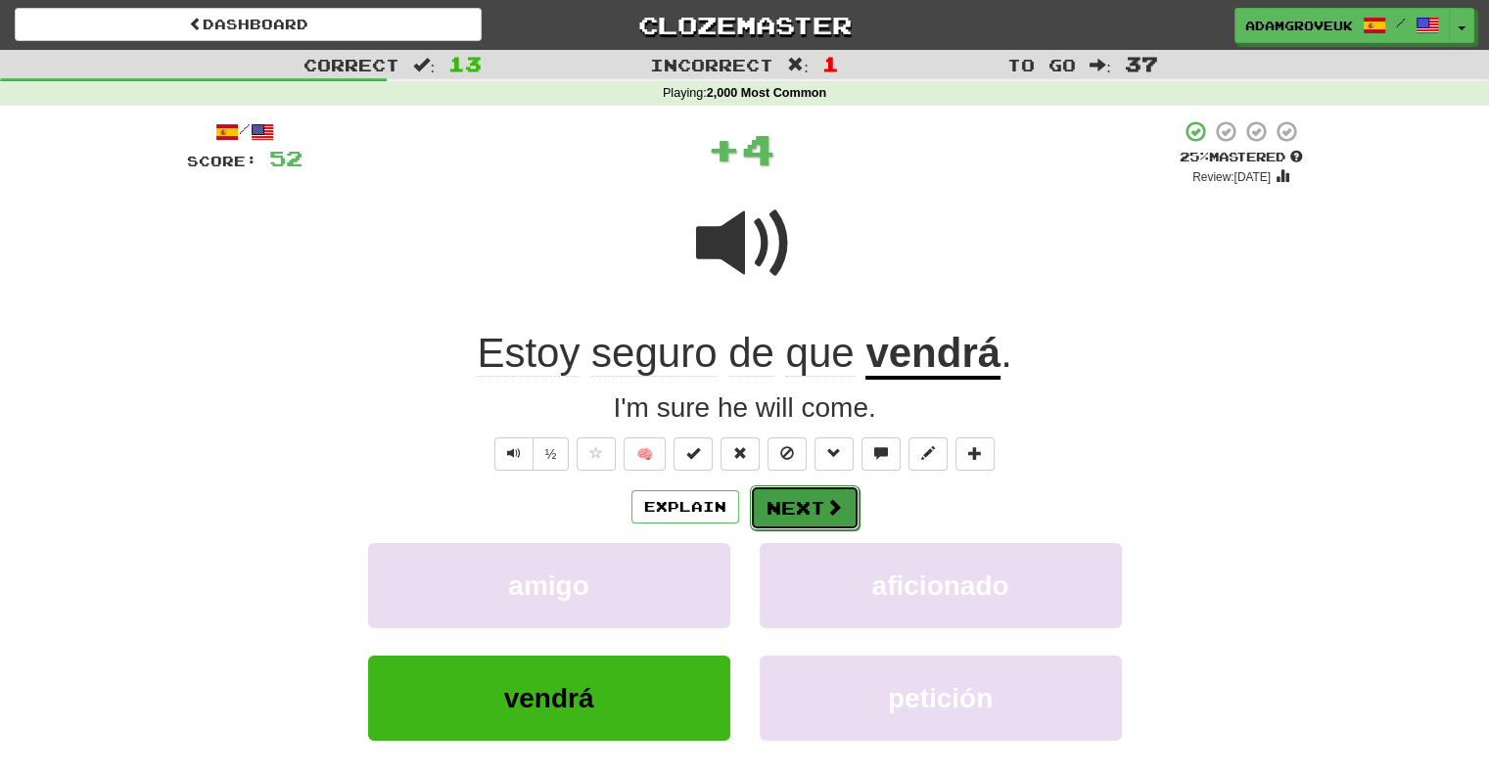
click at [829, 503] on span at bounding box center [834, 507] width 18 height 18
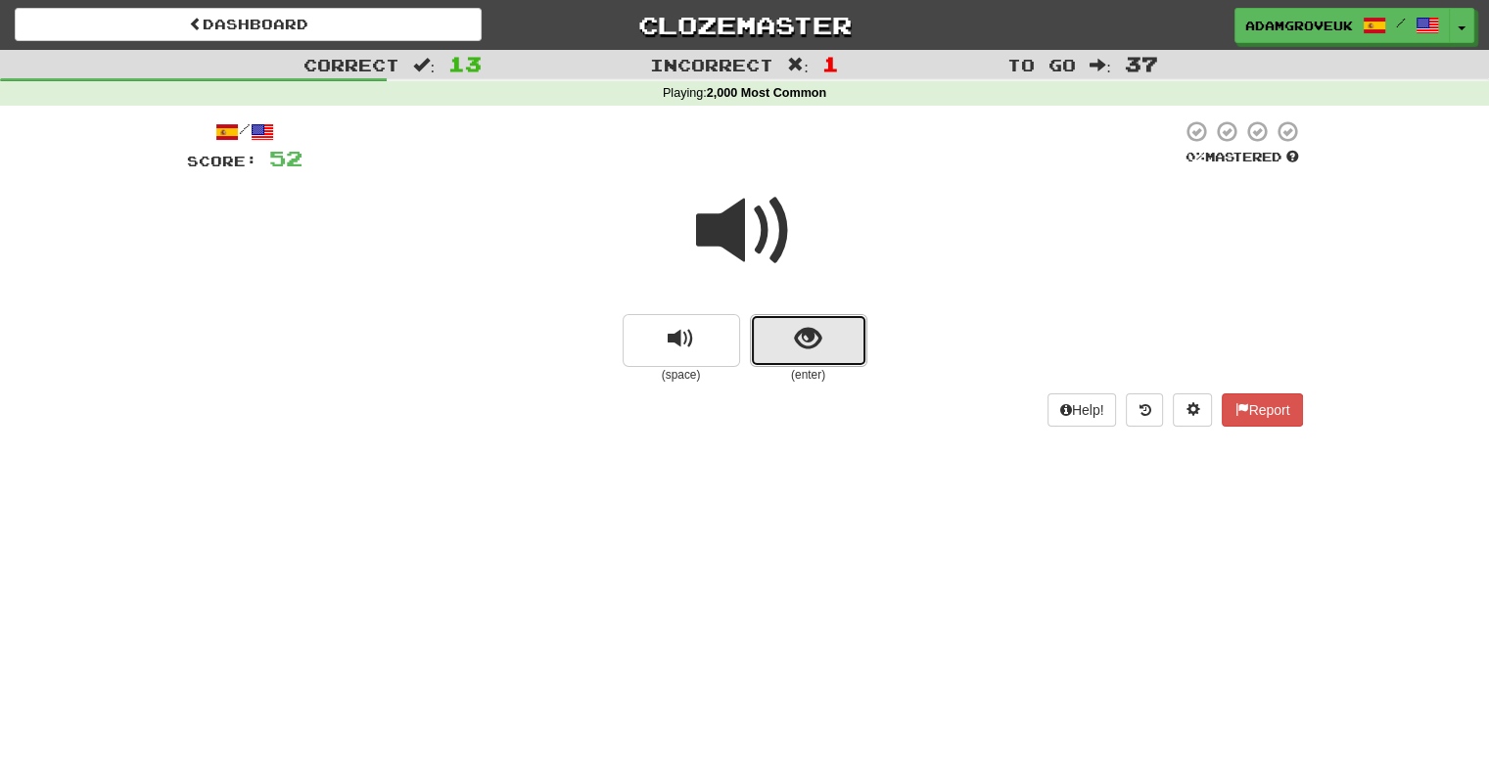
click at [831, 321] on button "show sentence" at bounding box center [808, 340] width 117 height 53
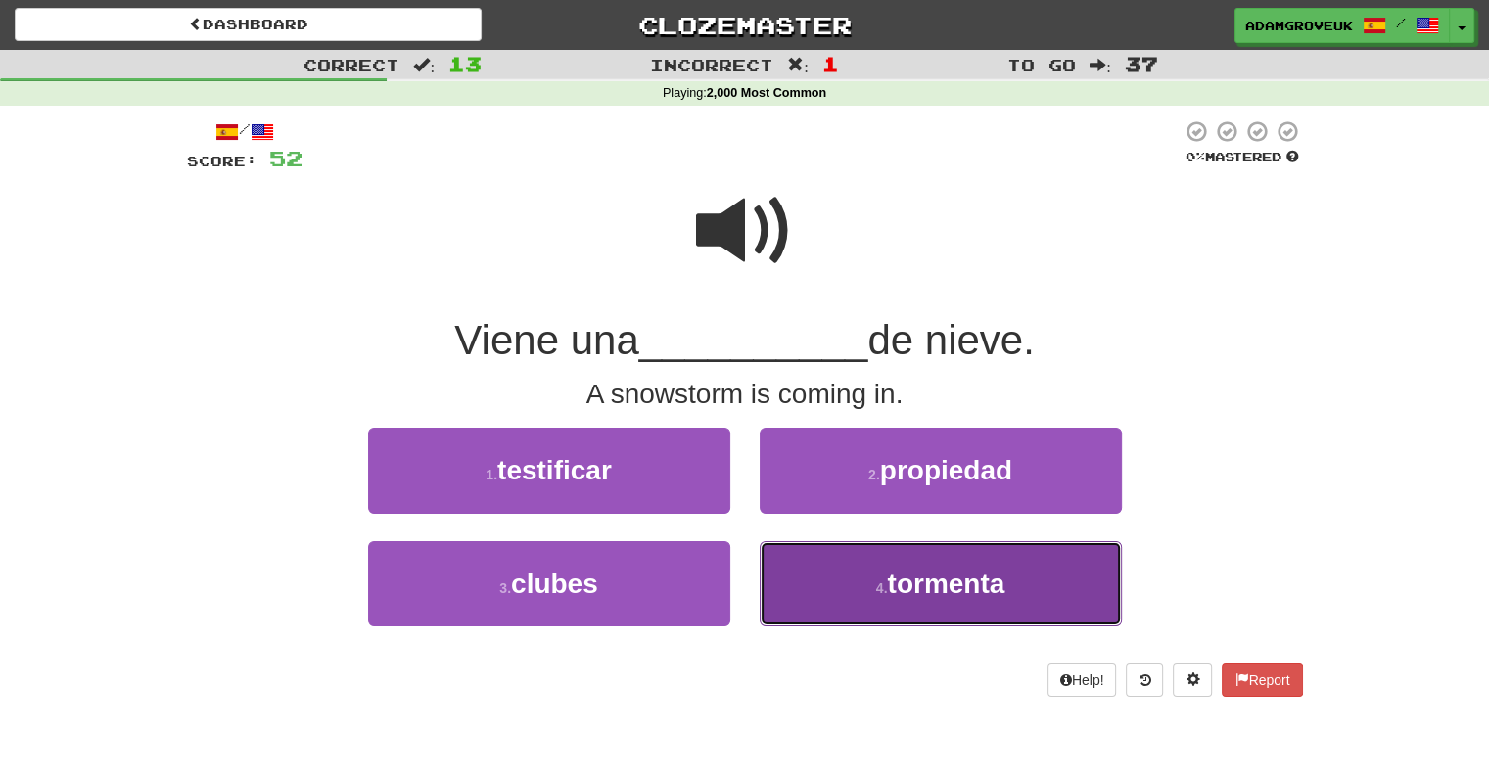
click at [817, 559] on button "4 . tormenta" at bounding box center [941, 583] width 362 height 85
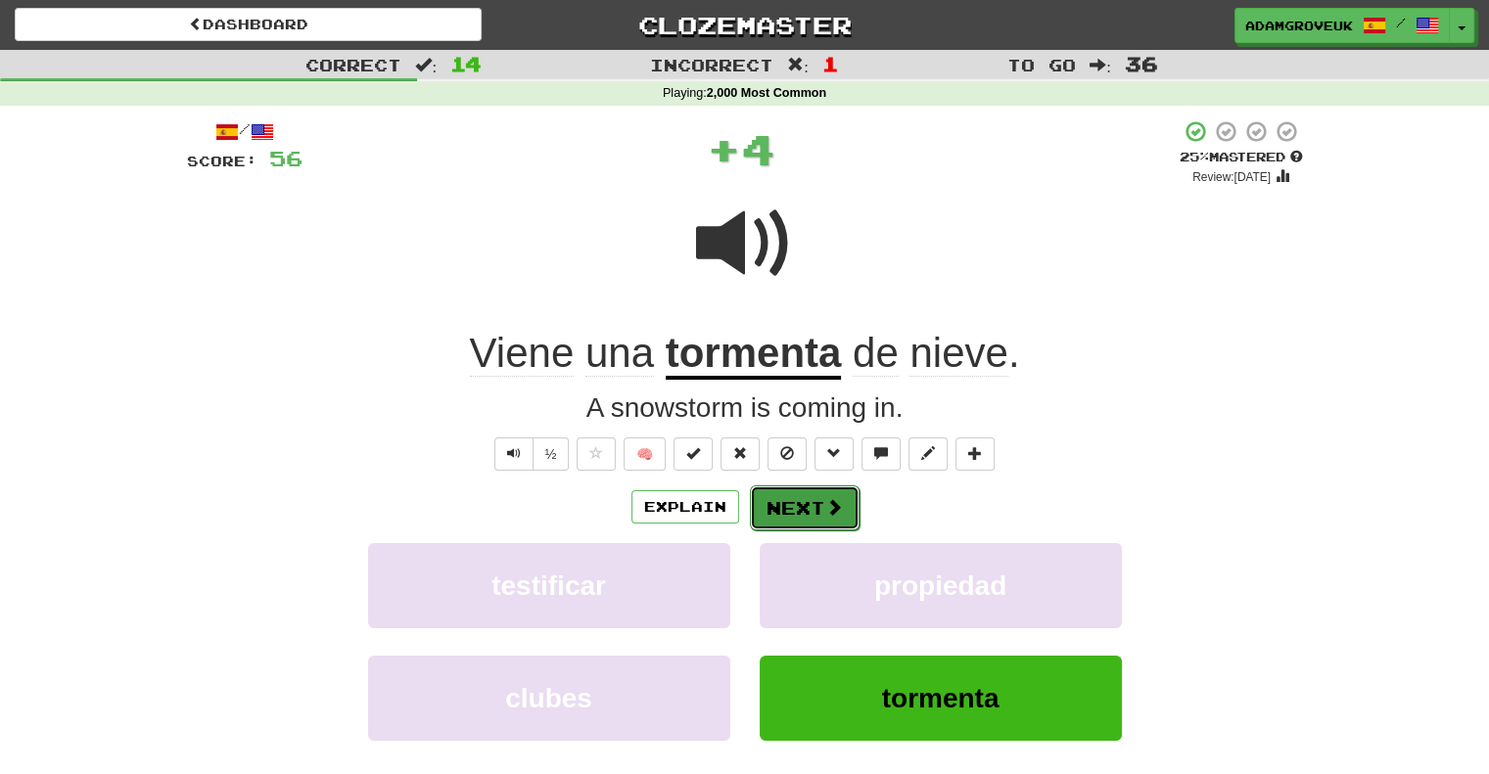
click at [842, 508] on button "Next" at bounding box center [805, 507] width 110 height 45
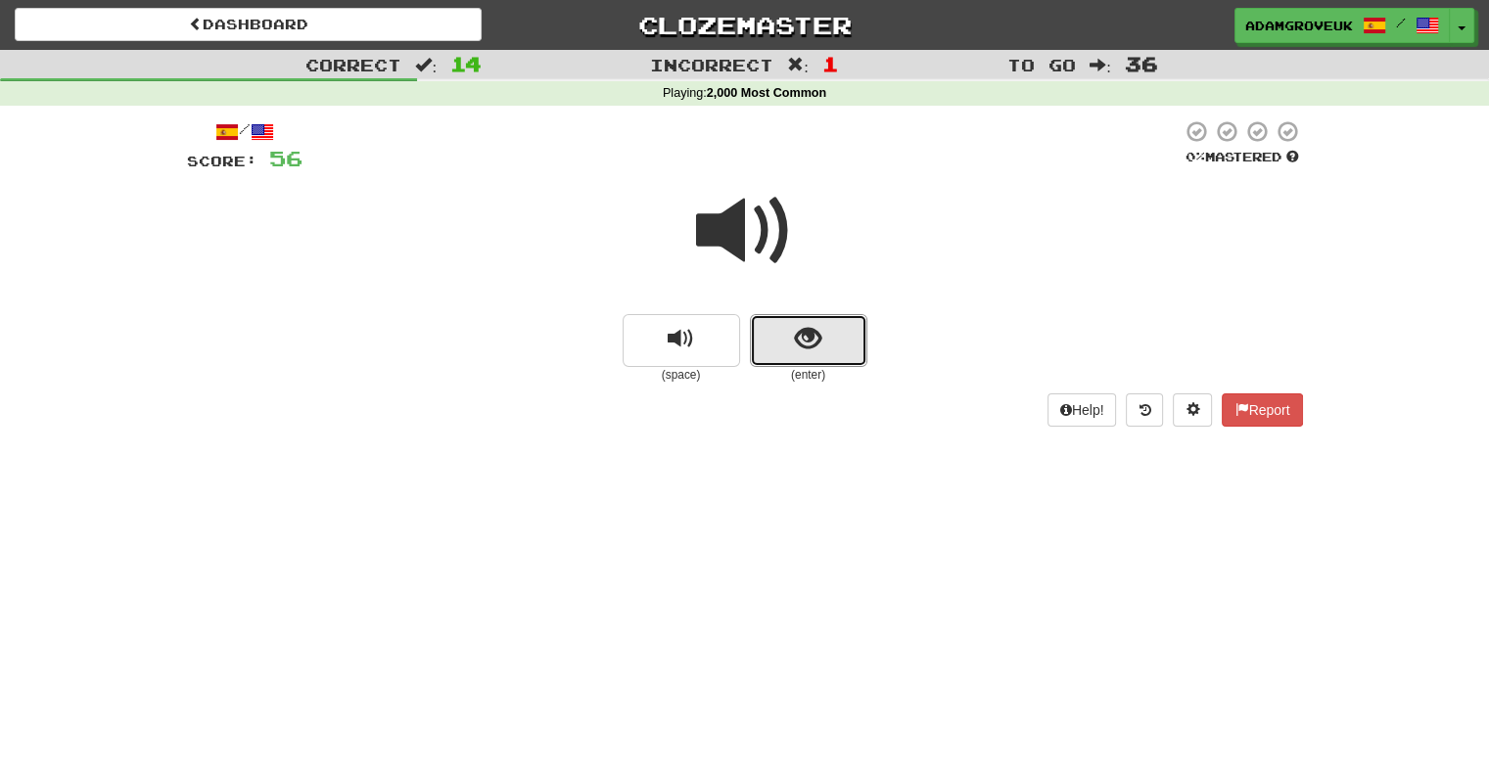
click at [826, 340] on button "show sentence" at bounding box center [808, 340] width 117 height 53
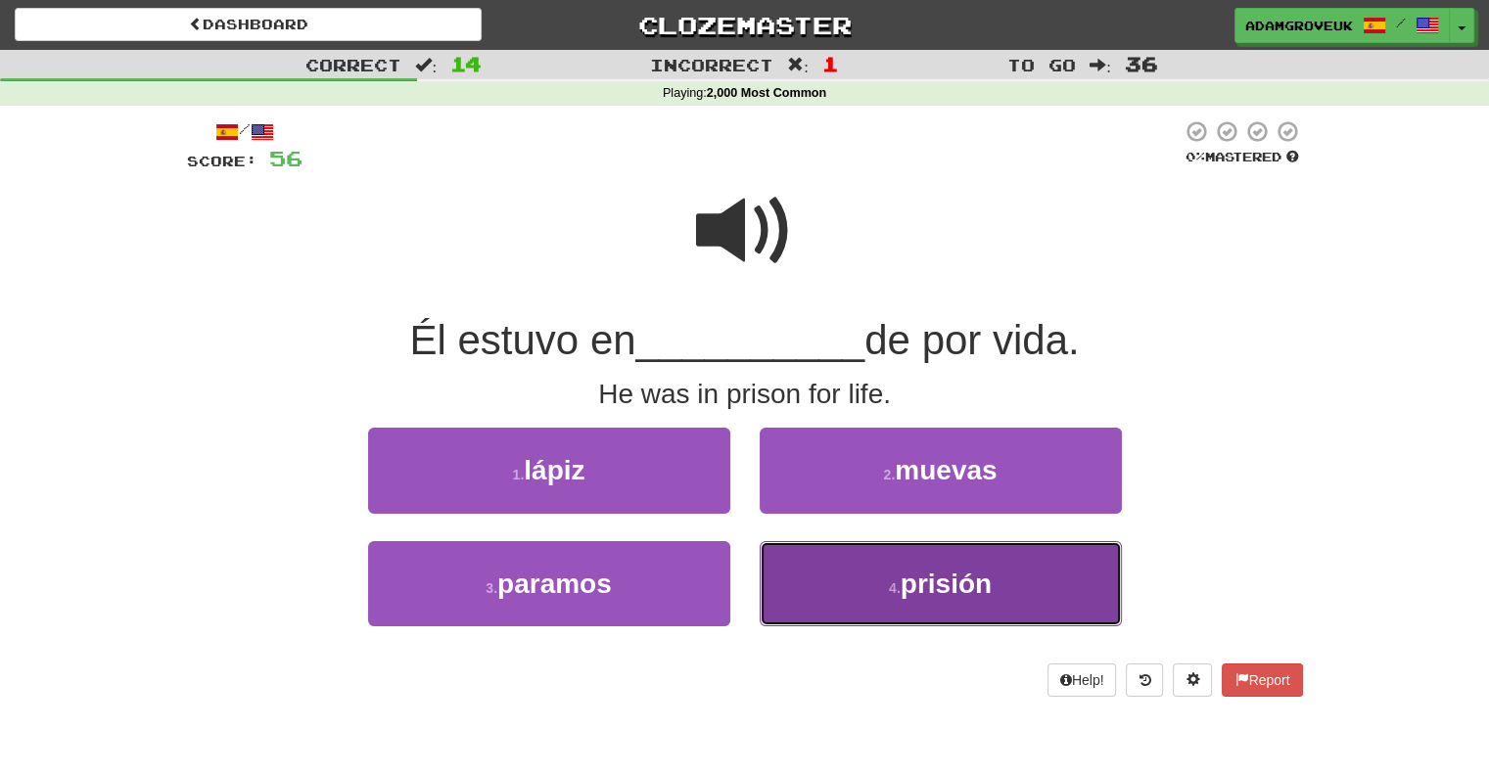
click at [862, 601] on button "4 . prisión" at bounding box center [941, 583] width 362 height 85
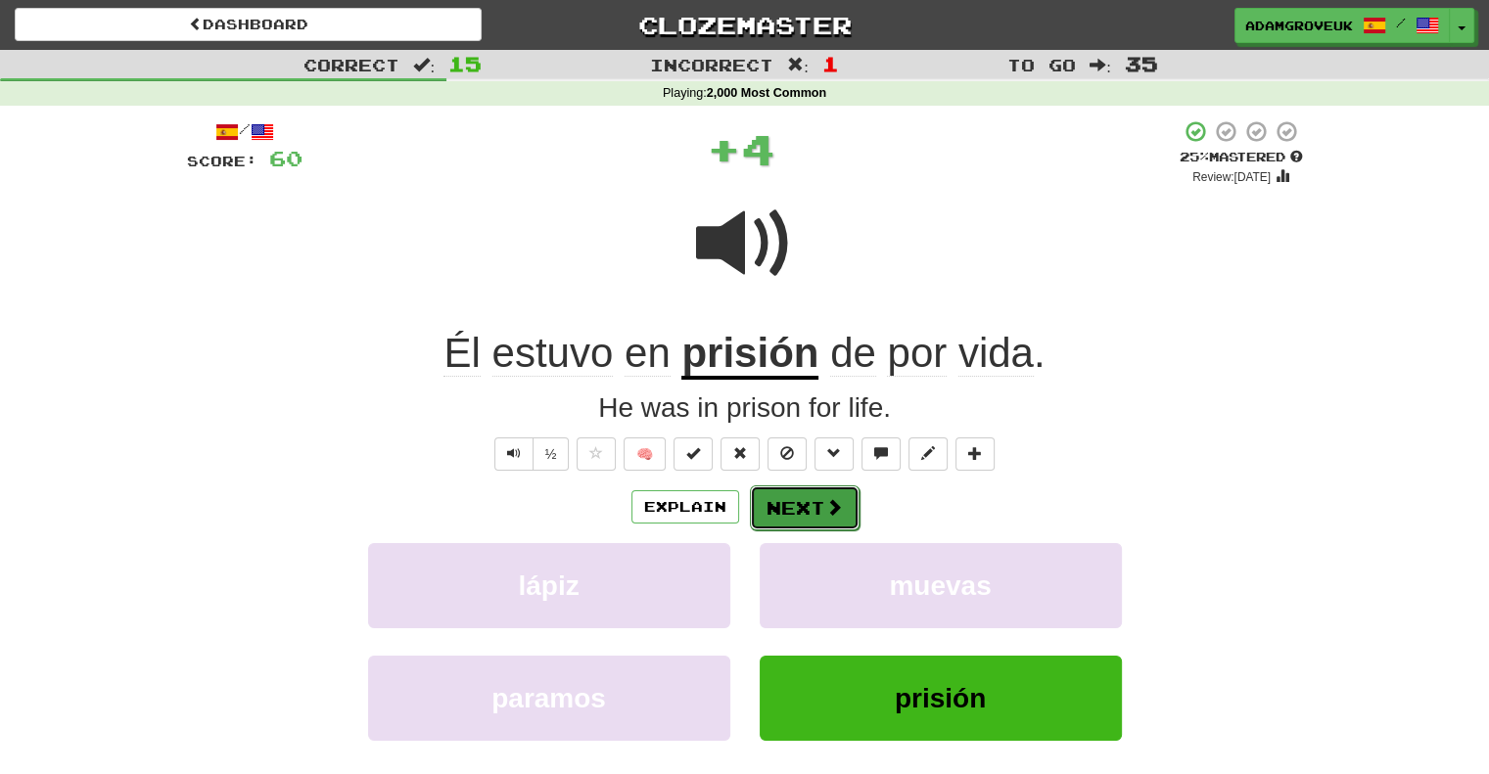
click at [846, 524] on button "Next" at bounding box center [805, 507] width 110 height 45
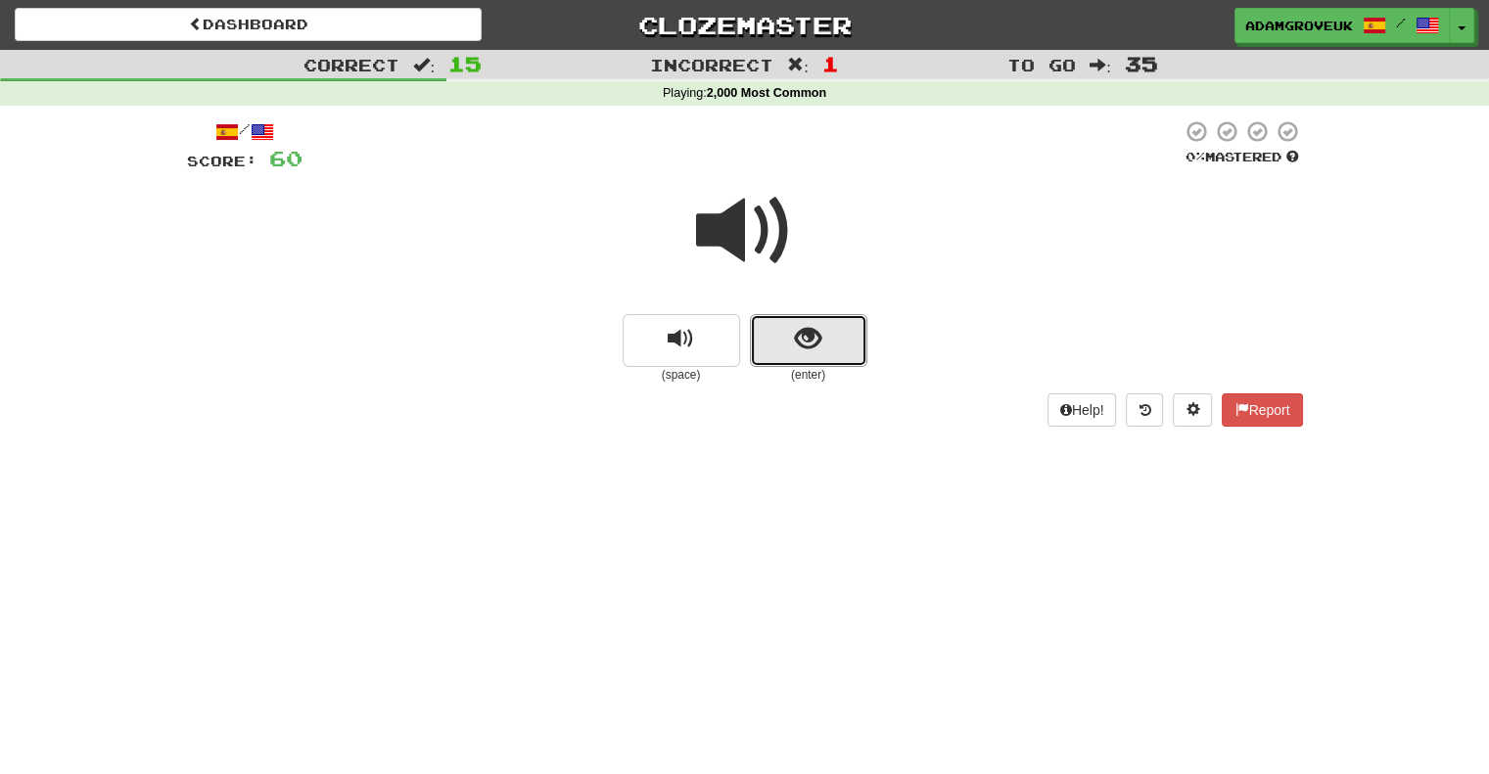
click at [832, 343] on button "show sentence" at bounding box center [808, 340] width 117 height 53
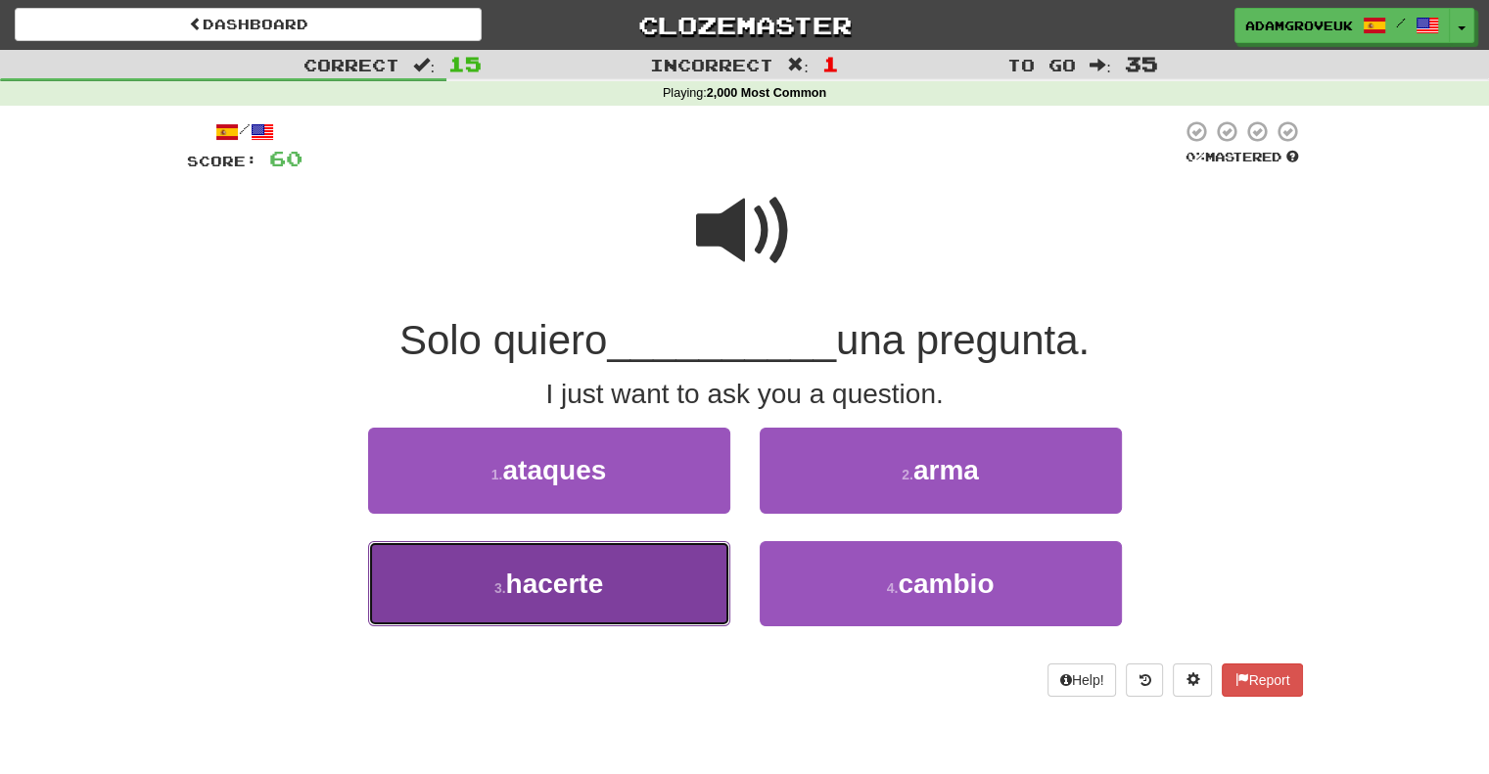
click at [525, 586] on span "hacerte" at bounding box center [555, 584] width 98 height 30
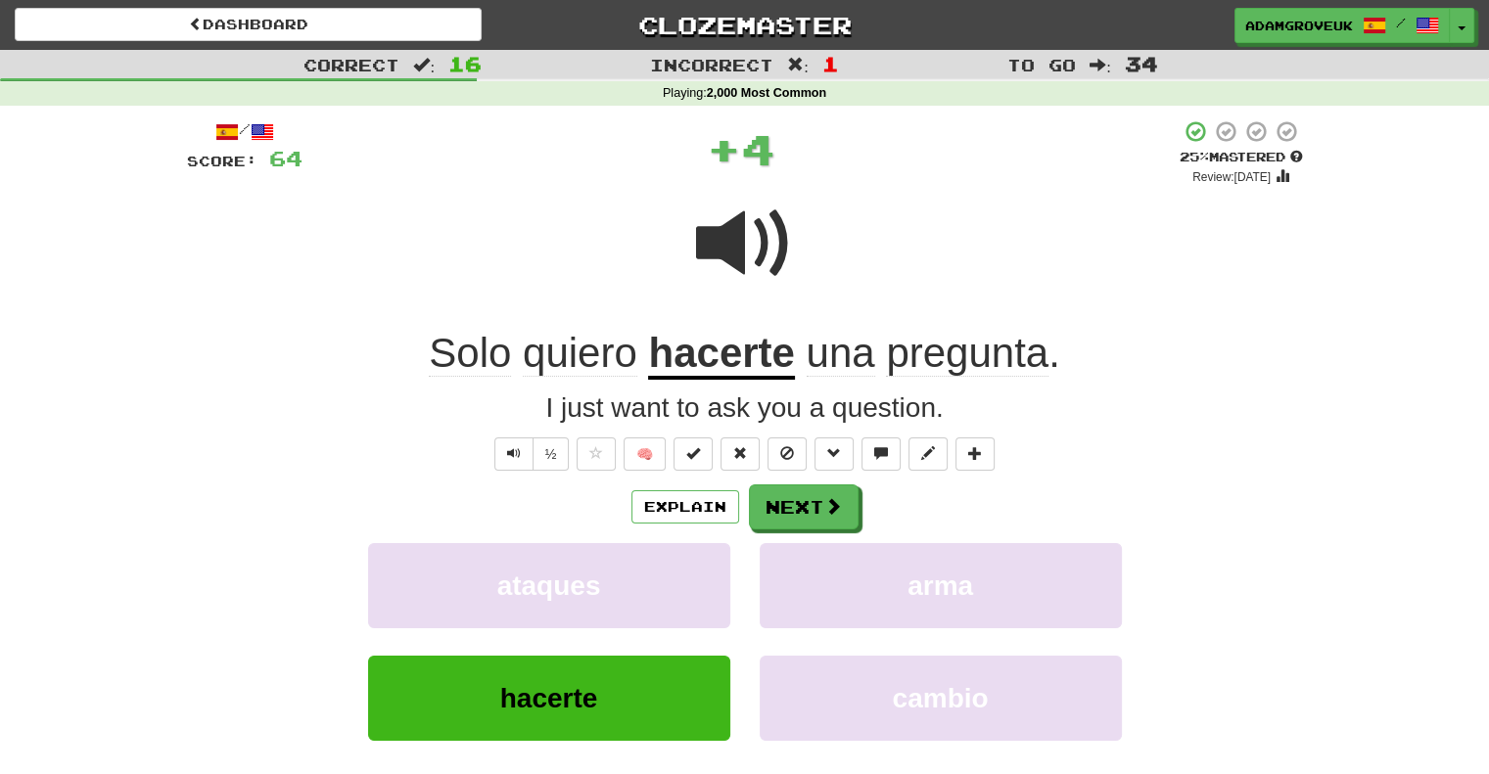
click at [804, 538] on div "Explain Next ataques arma hacerte cambio Learn more: ataques arma hacerte cambio" at bounding box center [745, 641] width 1116 height 314
drag, startPoint x: 820, startPoint y: 517, endPoint x: 808, endPoint y: 506, distance: 15.9
click at [820, 516] on button "Next" at bounding box center [804, 506] width 110 height 45
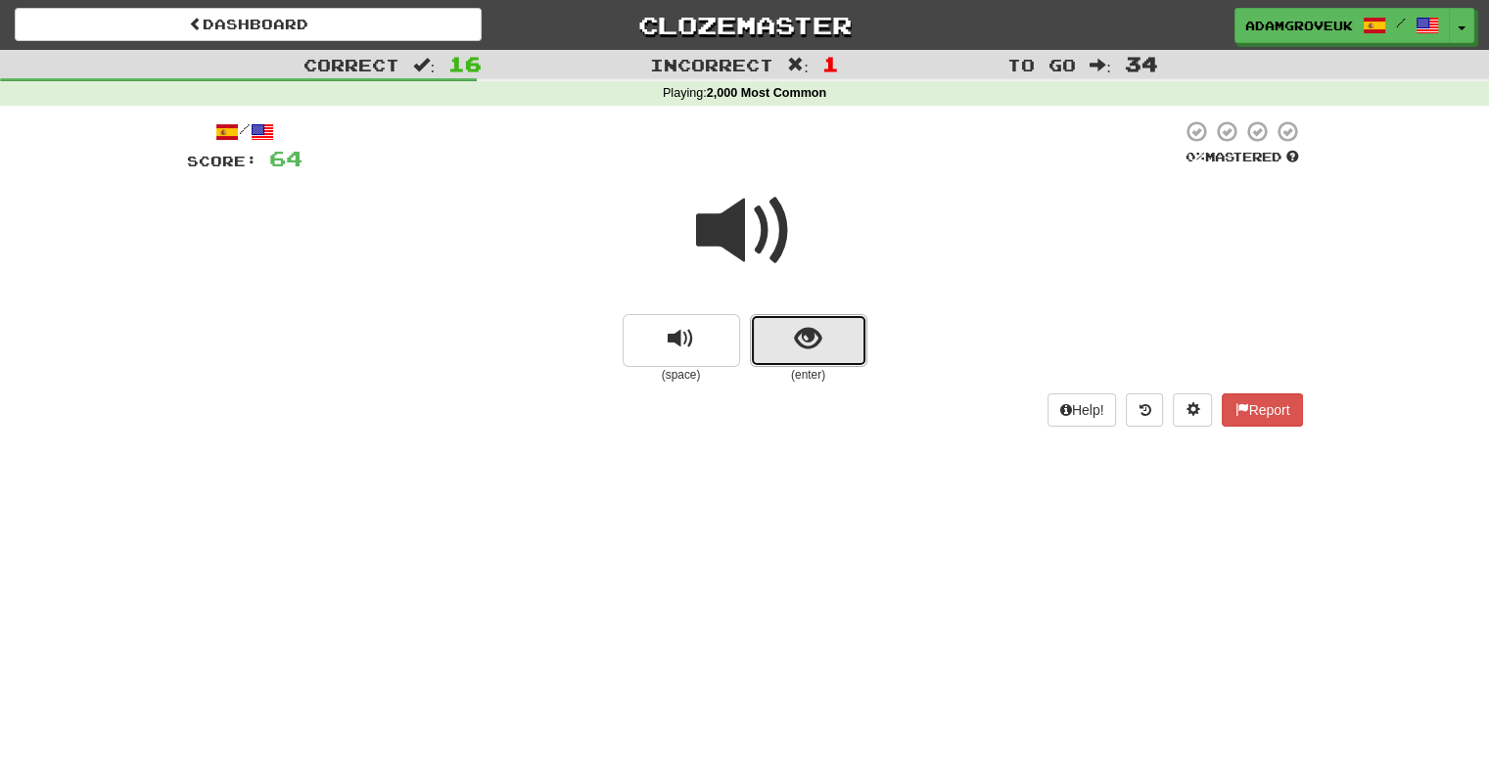
click at [817, 316] on button "show sentence" at bounding box center [808, 340] width 117 height 53
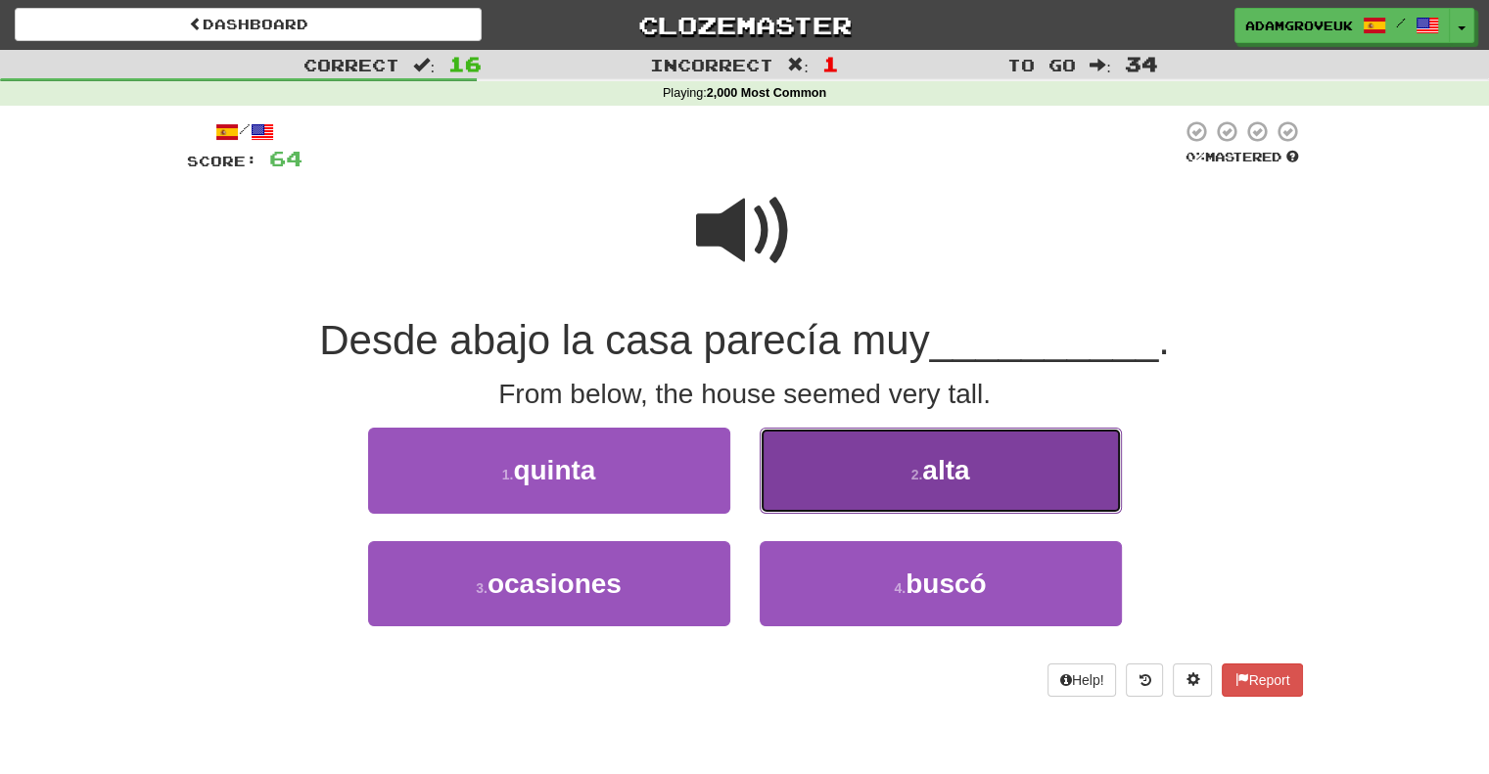
click at [850, 502] on button "2 . alta" at bounding box center [941, 470] width 362 height 85
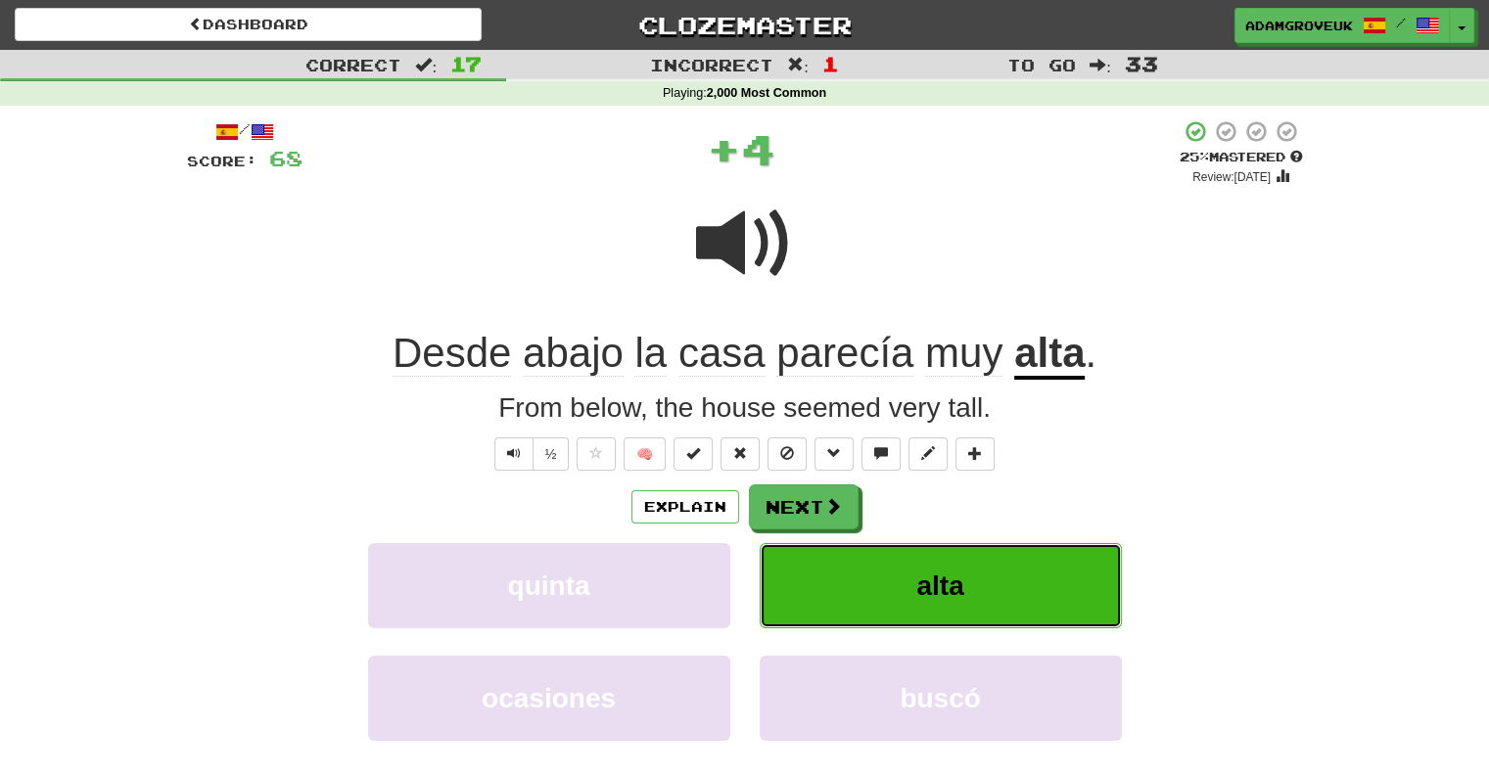
click at [824, 549] on button "alta" at bounding box center [941, 585] width 362 height 85
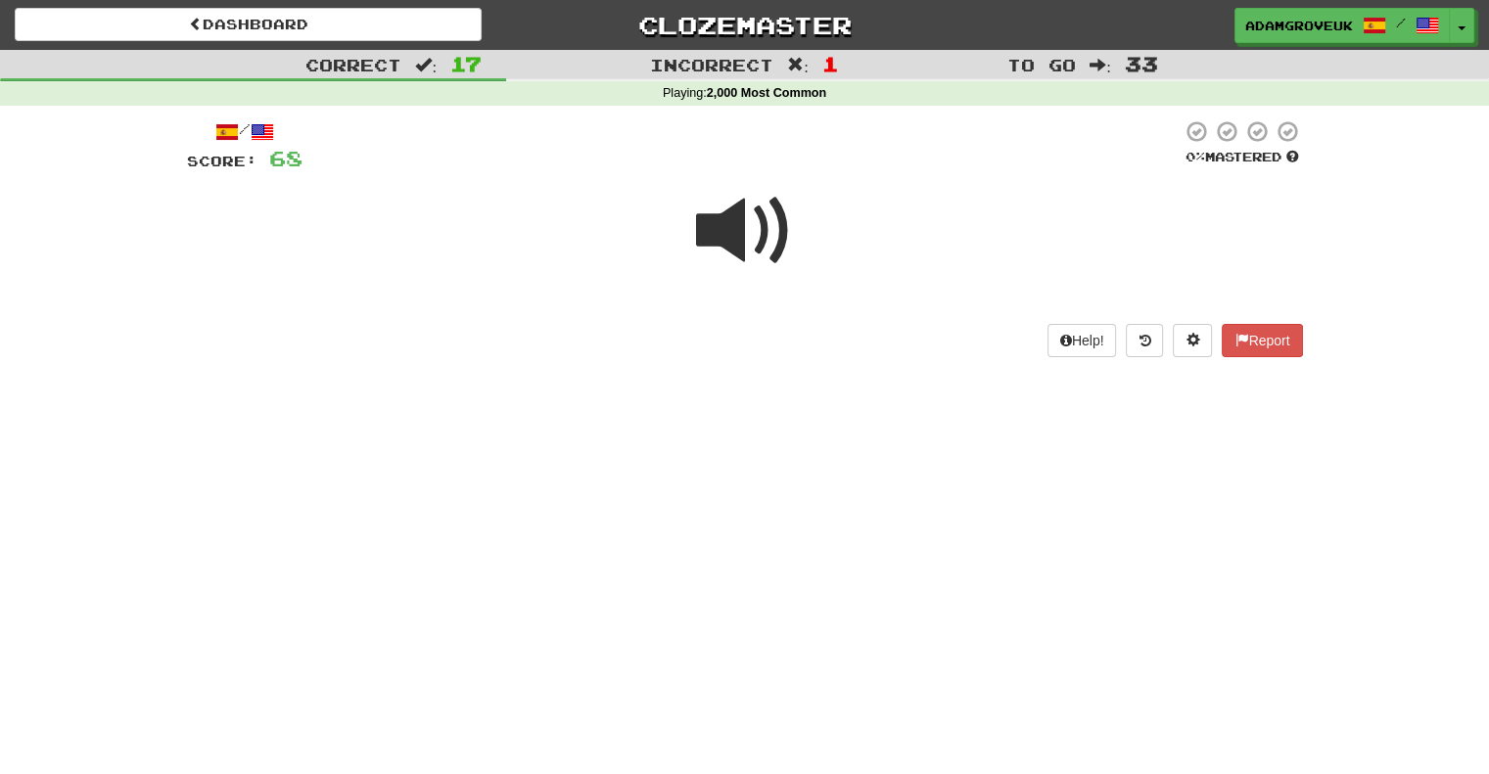
click at [814, 499] on div "Dashboard Clozemaster adamgroveuk / Toggle Dropdown Dashboard Leaderboard Activ…" at bounding box center [744, 387] width 1489 height 774
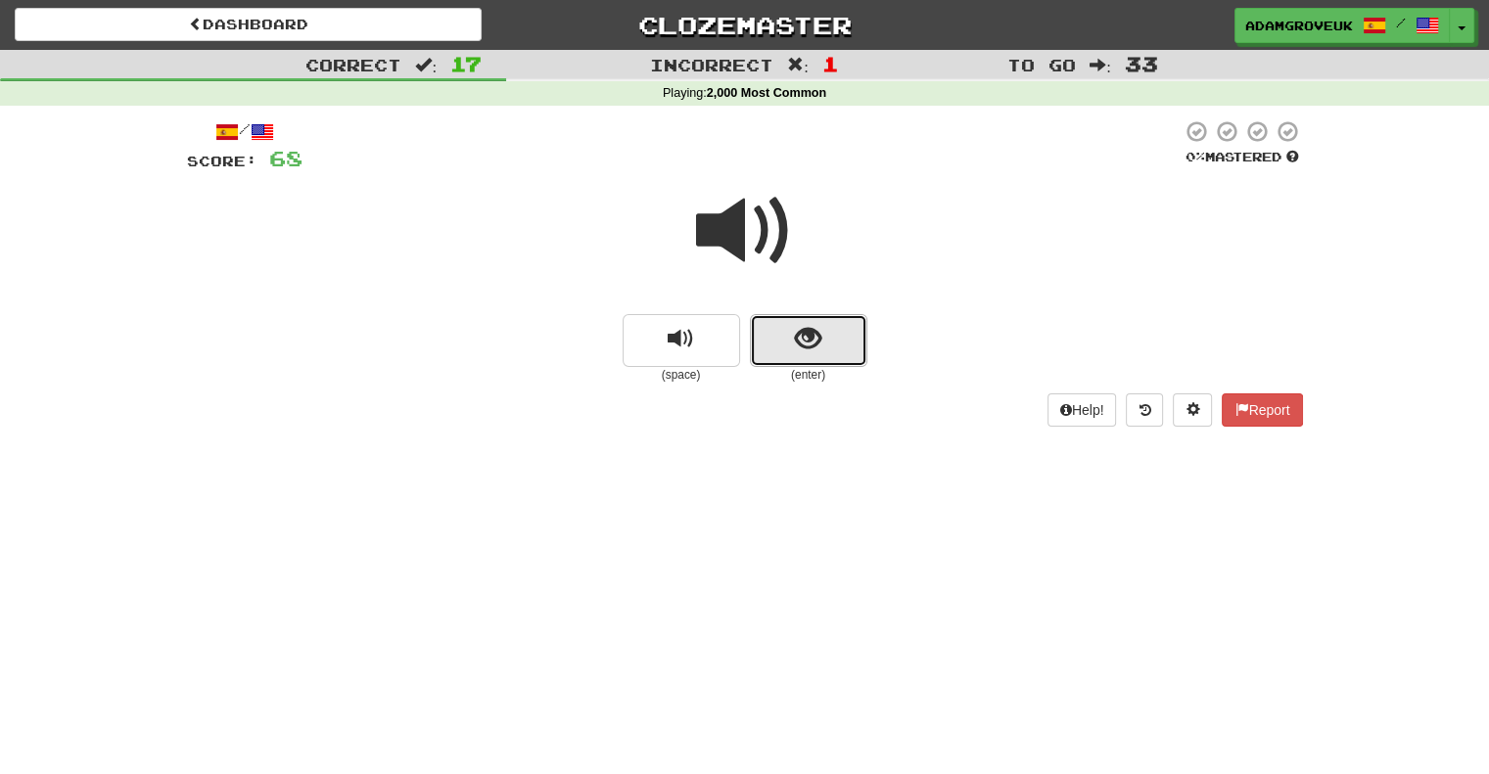
click at [770, 351] on button "show sentence" at bounding box center [808, 340] width 117 height 53
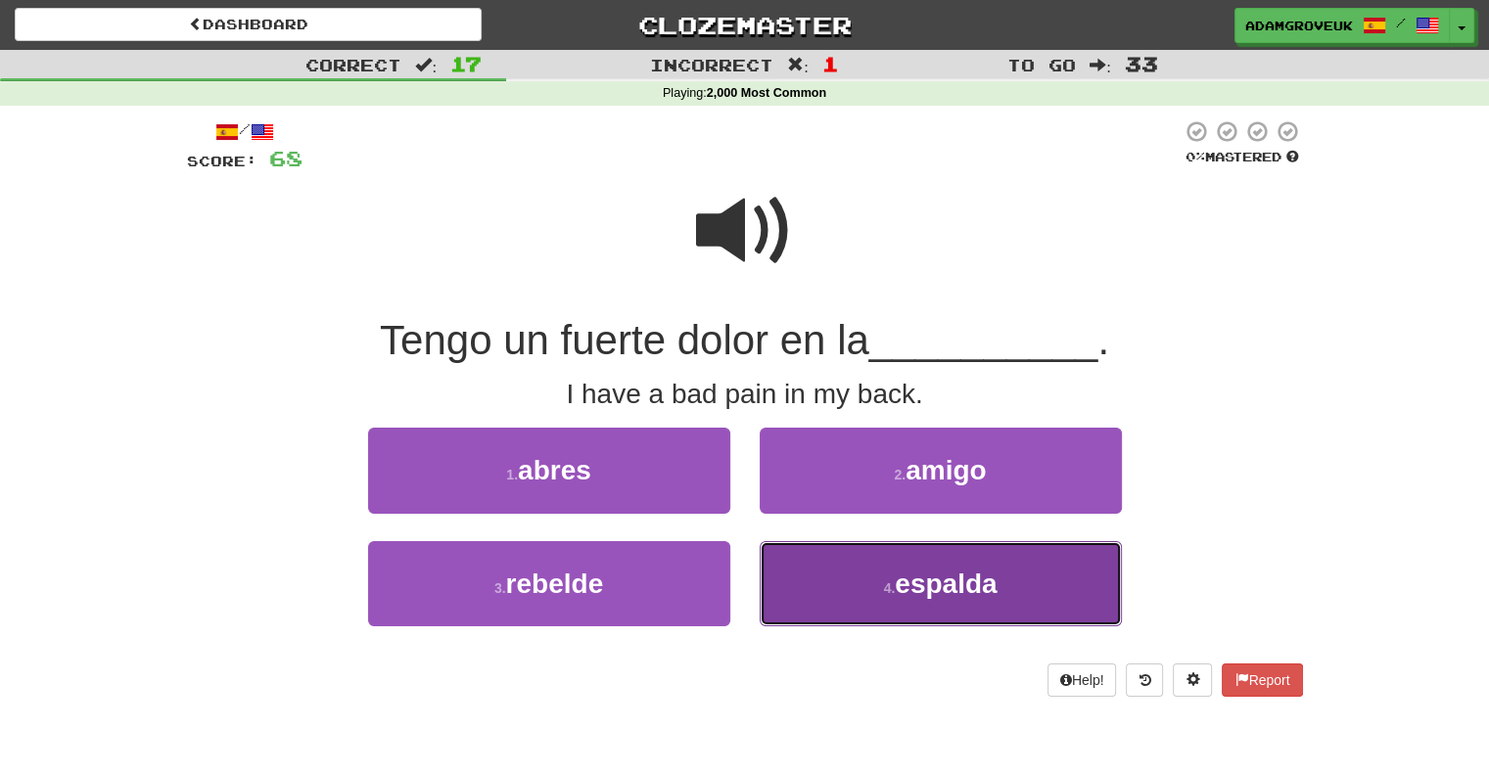
click at [820, 569] on button "4 . espalda" at bounding box center [941, 583] width 362 height 85
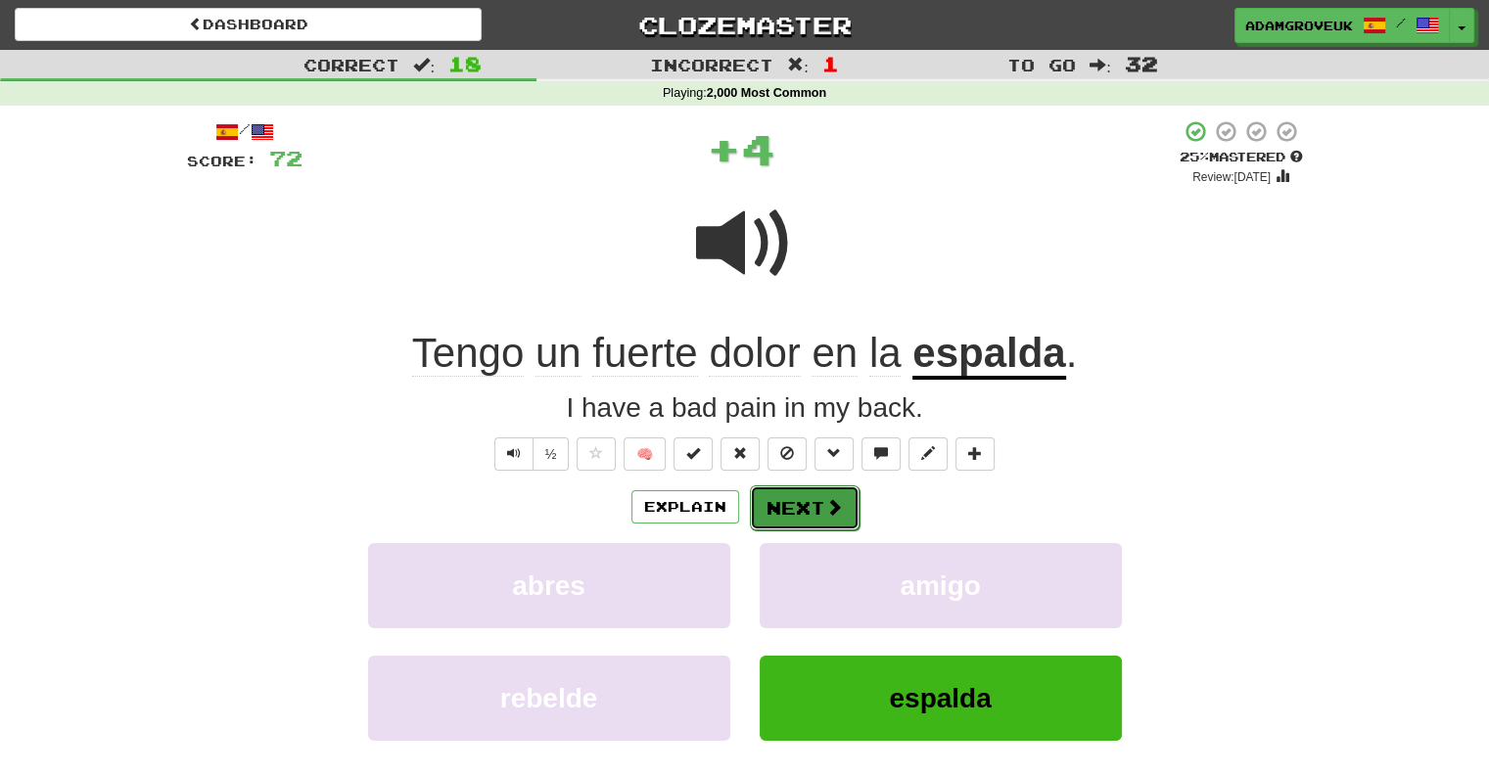
click at [834, 512] on span at bounding box center [834, 507] width 18 height 18
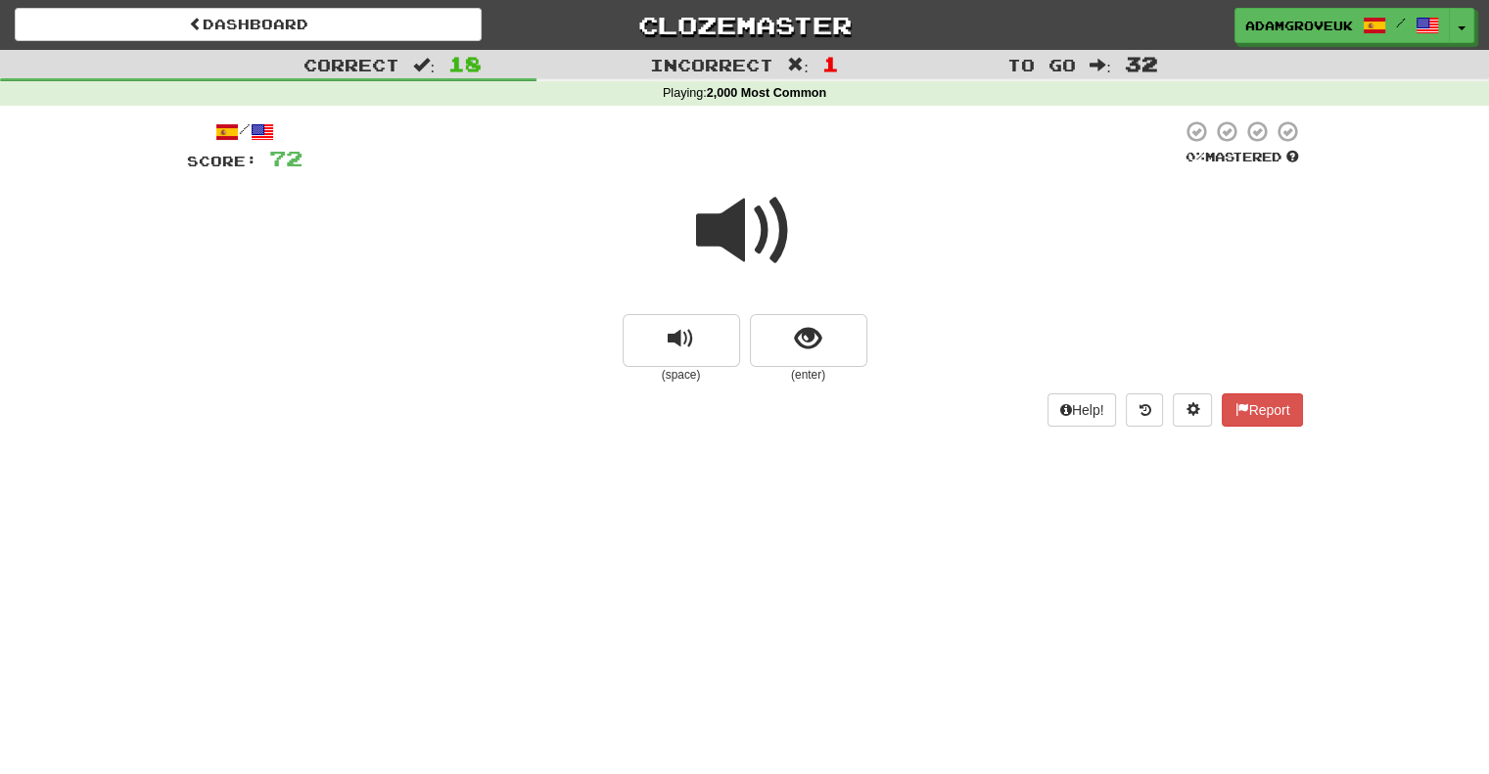
click at [751, 196] on span at bounding box center [745, 231] width 98 height 98
click at [818, 309] on div at bounding box center [745, 244] width 1116 height 140
click at [812, 320] on button "show sentence" at bounding box center [808, 340] width 117 height 53
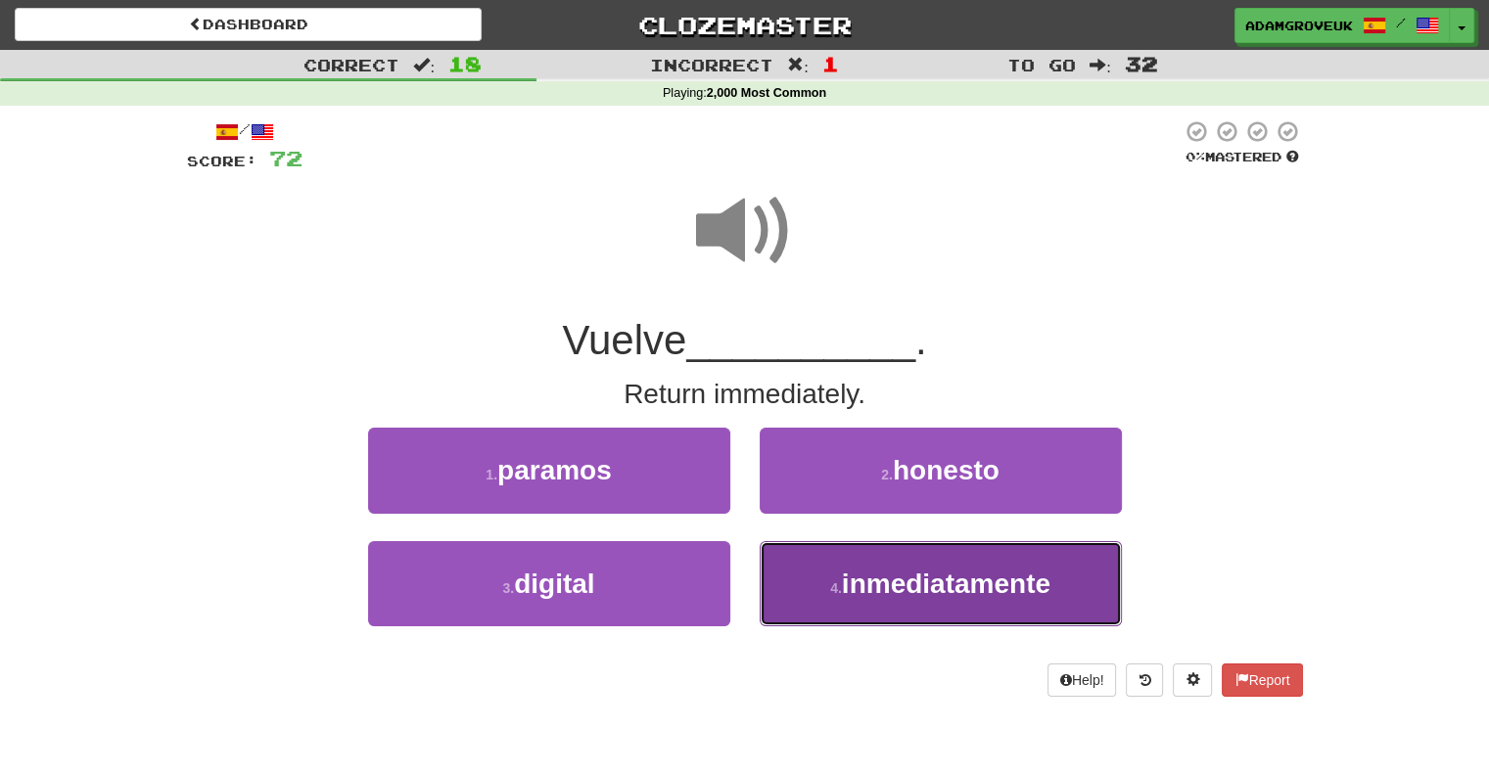
click at [794, 581] on button "4 . inmediatamente" at bounding box center [941, 583] width 362 height 85
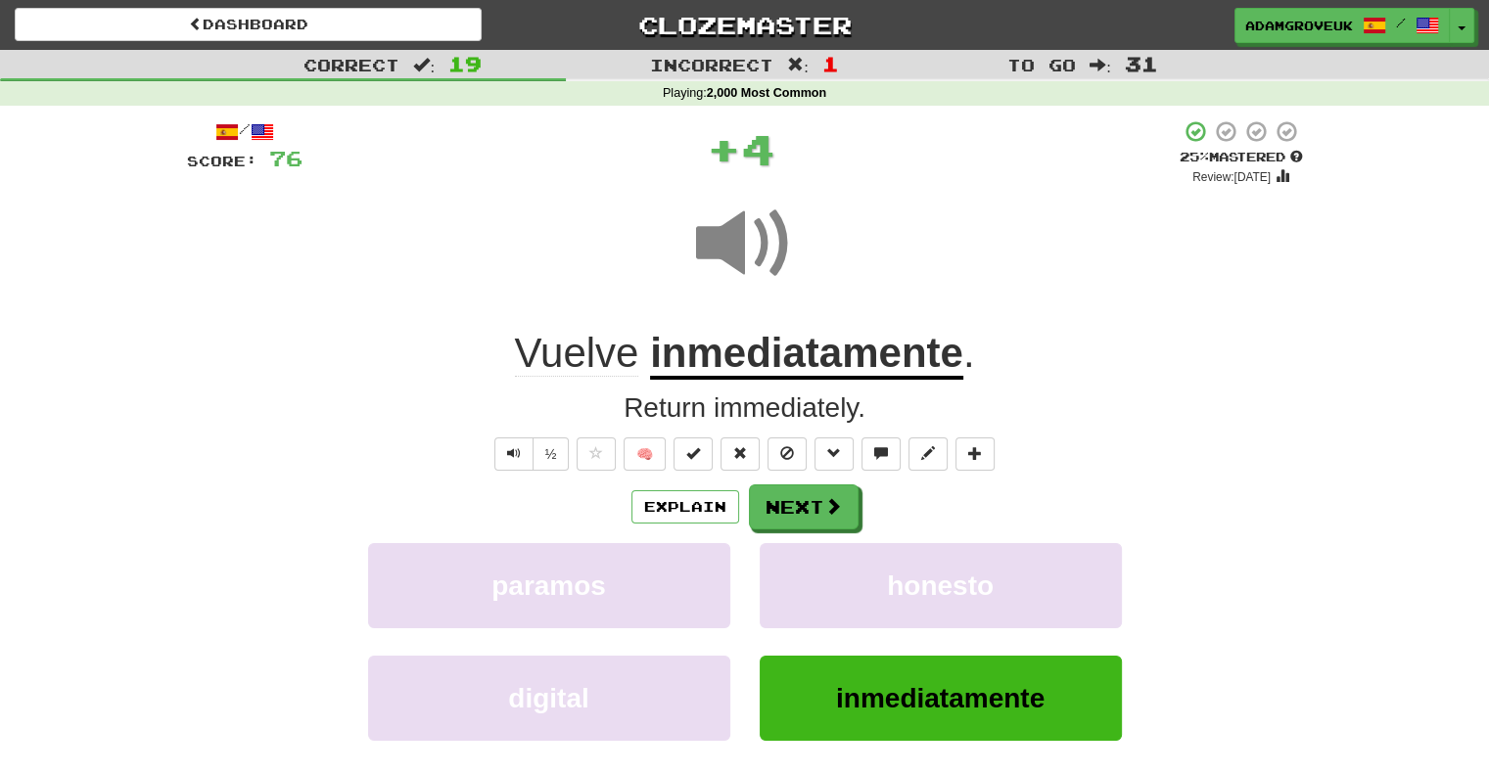
click at [806, 481] on div "/ Score: 76 + 4 25 % Mastered Review: 2025-10-19 Vuelve inmediatamente . Return…" at bounding box center [745, 495] width 1116 height 753
click at [802, 500] on button "Next" at bounding box center [805, 507] width 110 height 45
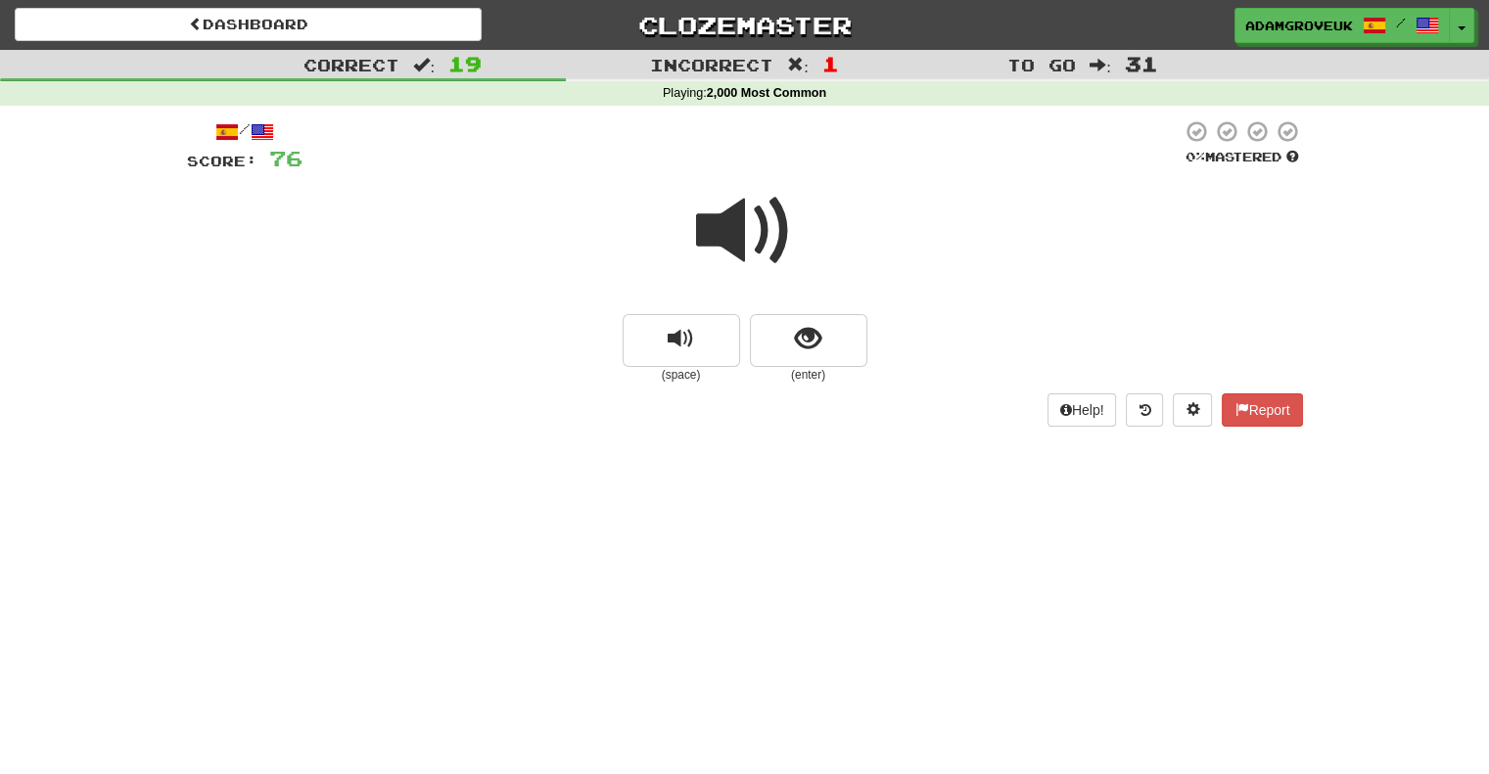
click at [727, 223] on span at bounding box center [745, 231] width 98 height 98
click at [831, 349] on button "show sentence" at bounding box center [808, 340] width 117 height 53
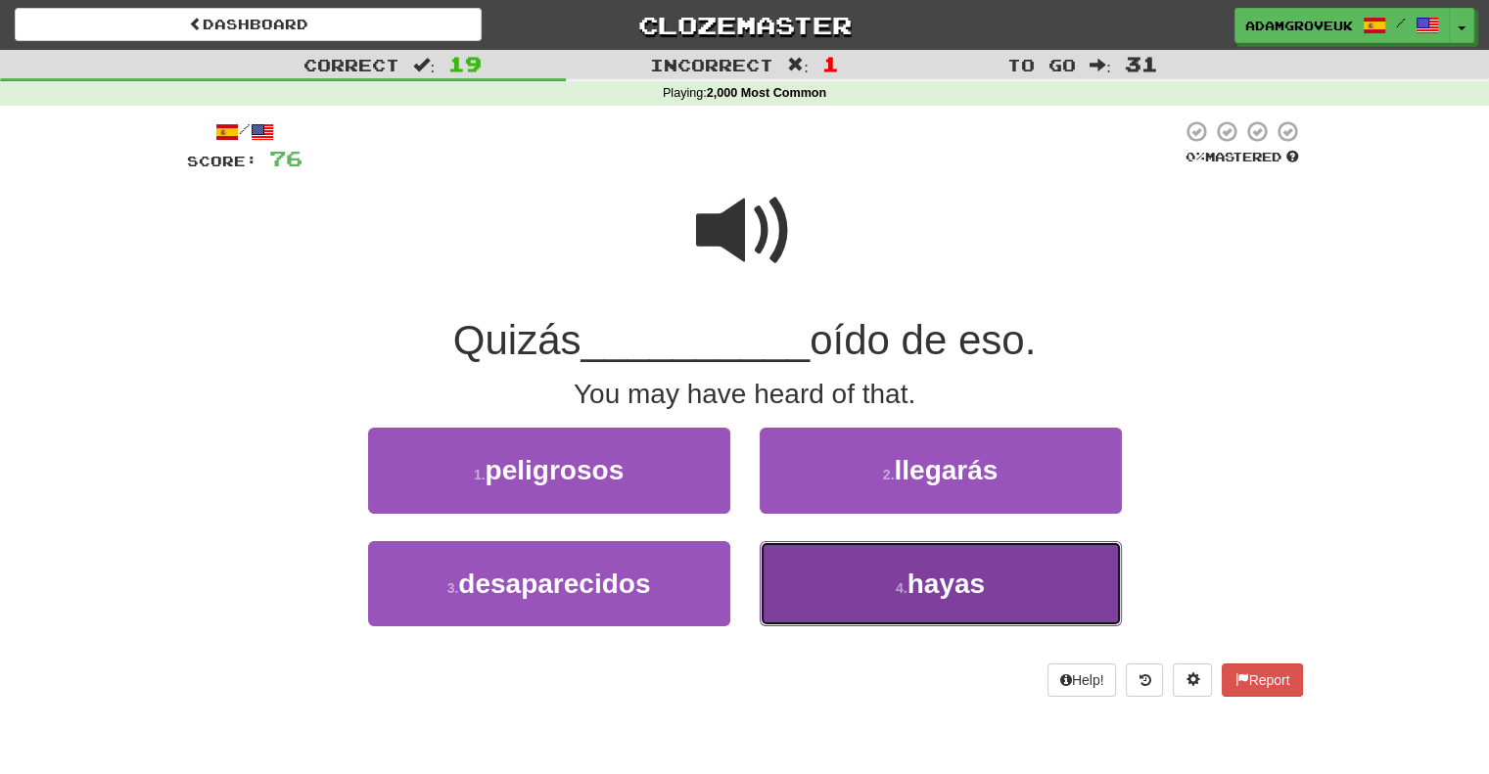
click at [848, 582] on button "4 . hayas" at bounding box center [941, 583] width 362 height 85
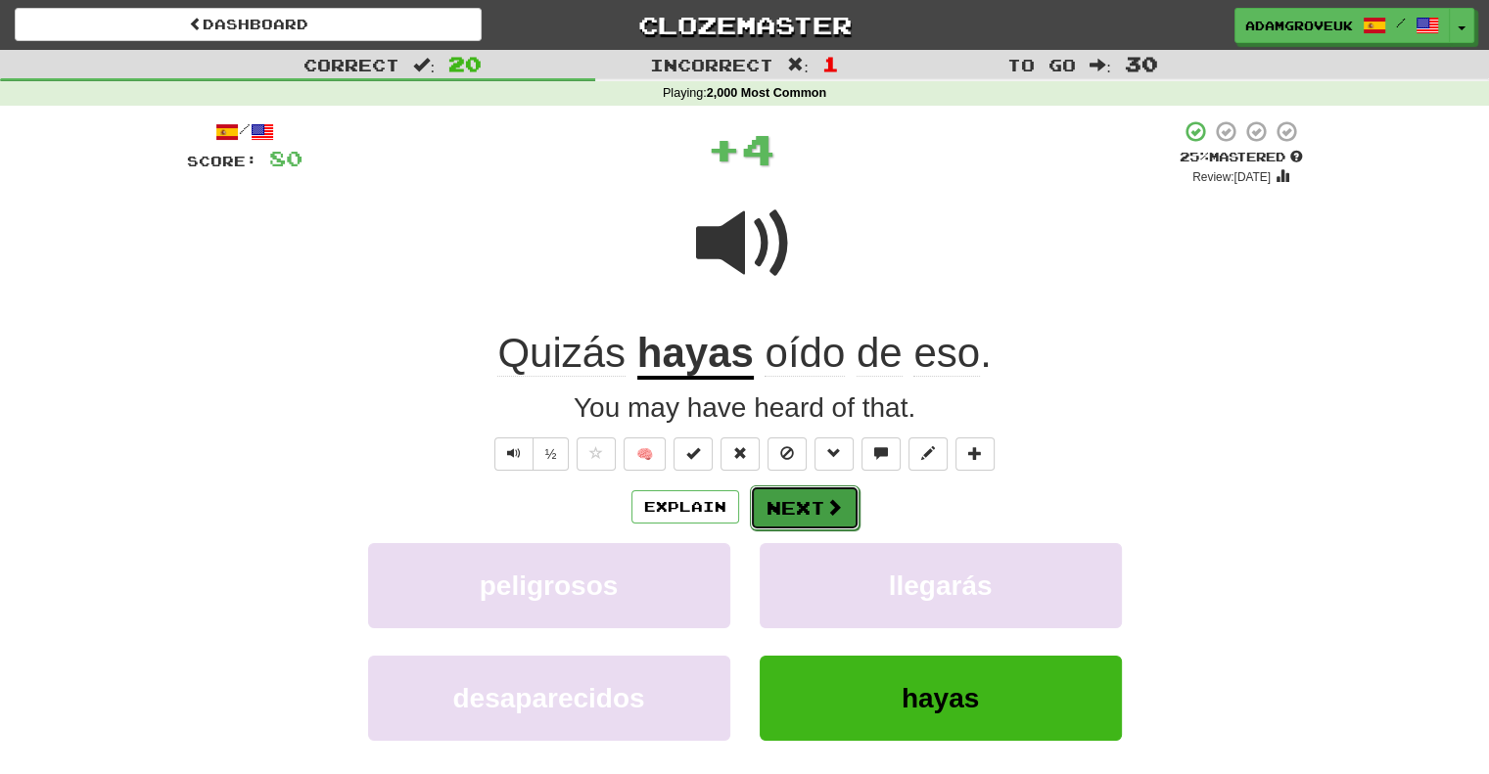
click at [842, 497] on button "Next" at bounding box center [805, 507] width 110 height 45
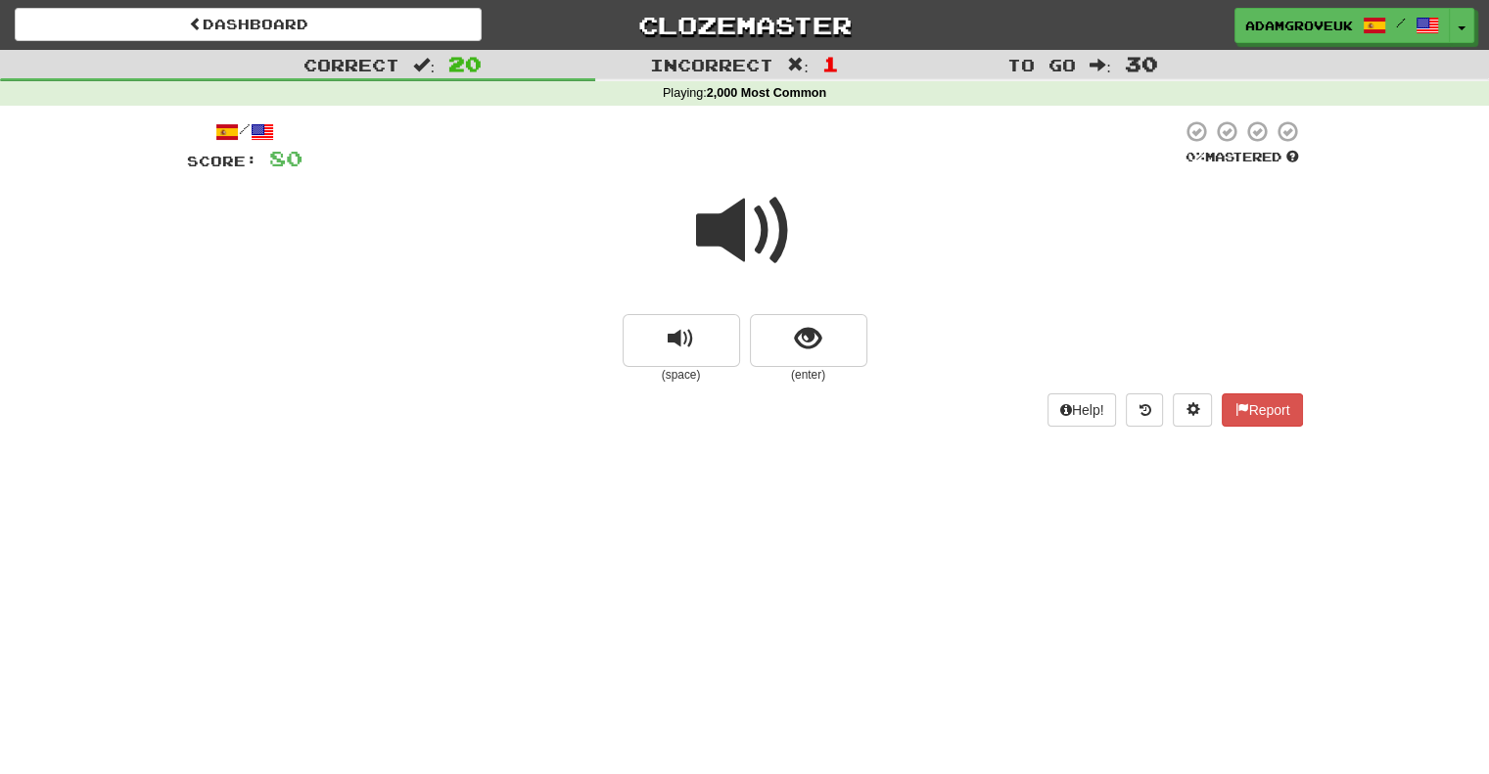
drag, startPoint x: 735, startPoint y: 426, endPoint x: 765, endPoint y: 262, distance: 166.2
click at [735, 426] on div "Help! Report" at bounding box center [745, 409] width 1116 height 33
click at [774, 216] on span at bounding box center [745, 231] width 98 height 98
click at [852, 355] on button "show sentence" at bounding box center [808, 340] width 117 height 53
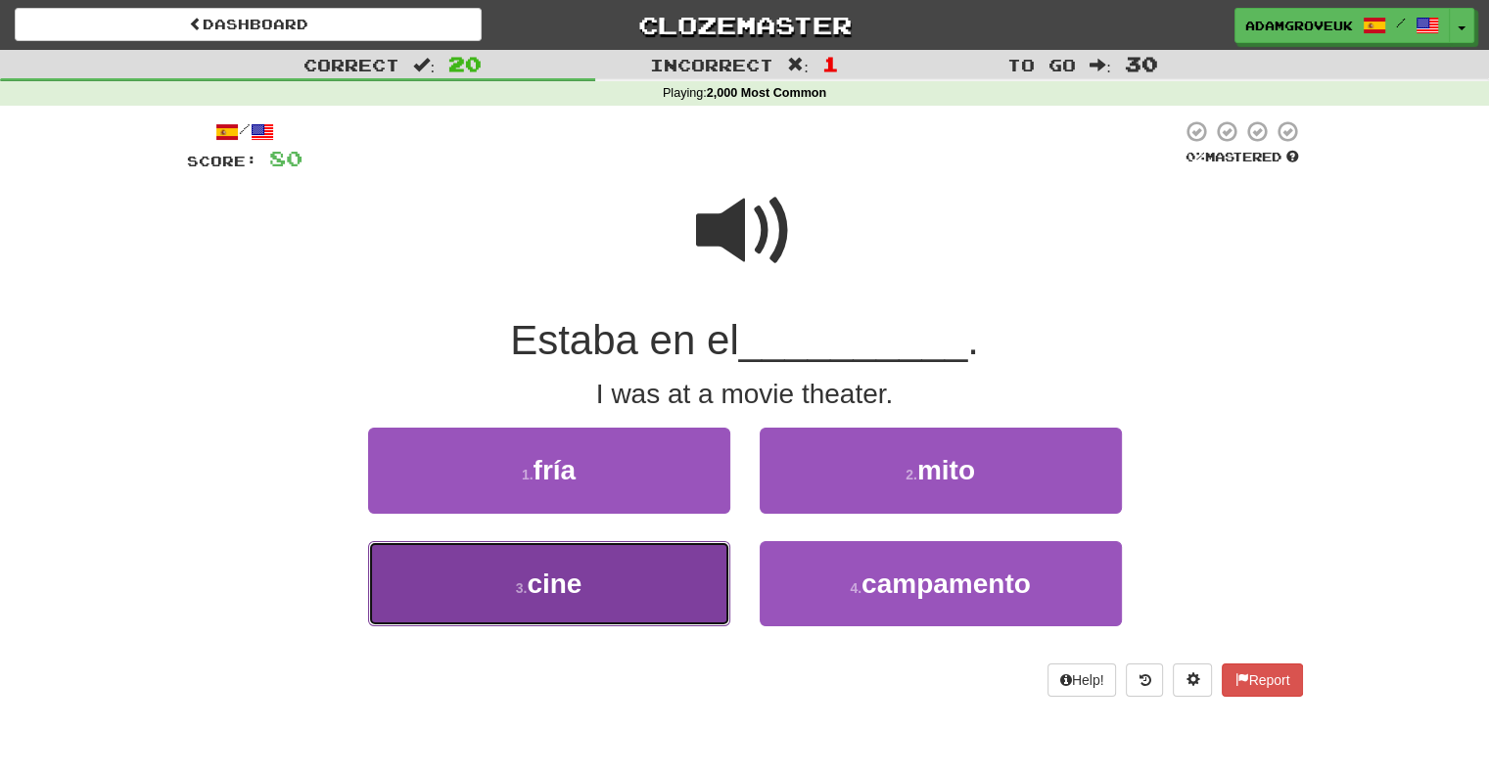
click at [699, 580] on button "3 . cine" at bounding box center [549, 583] width 362 height 85
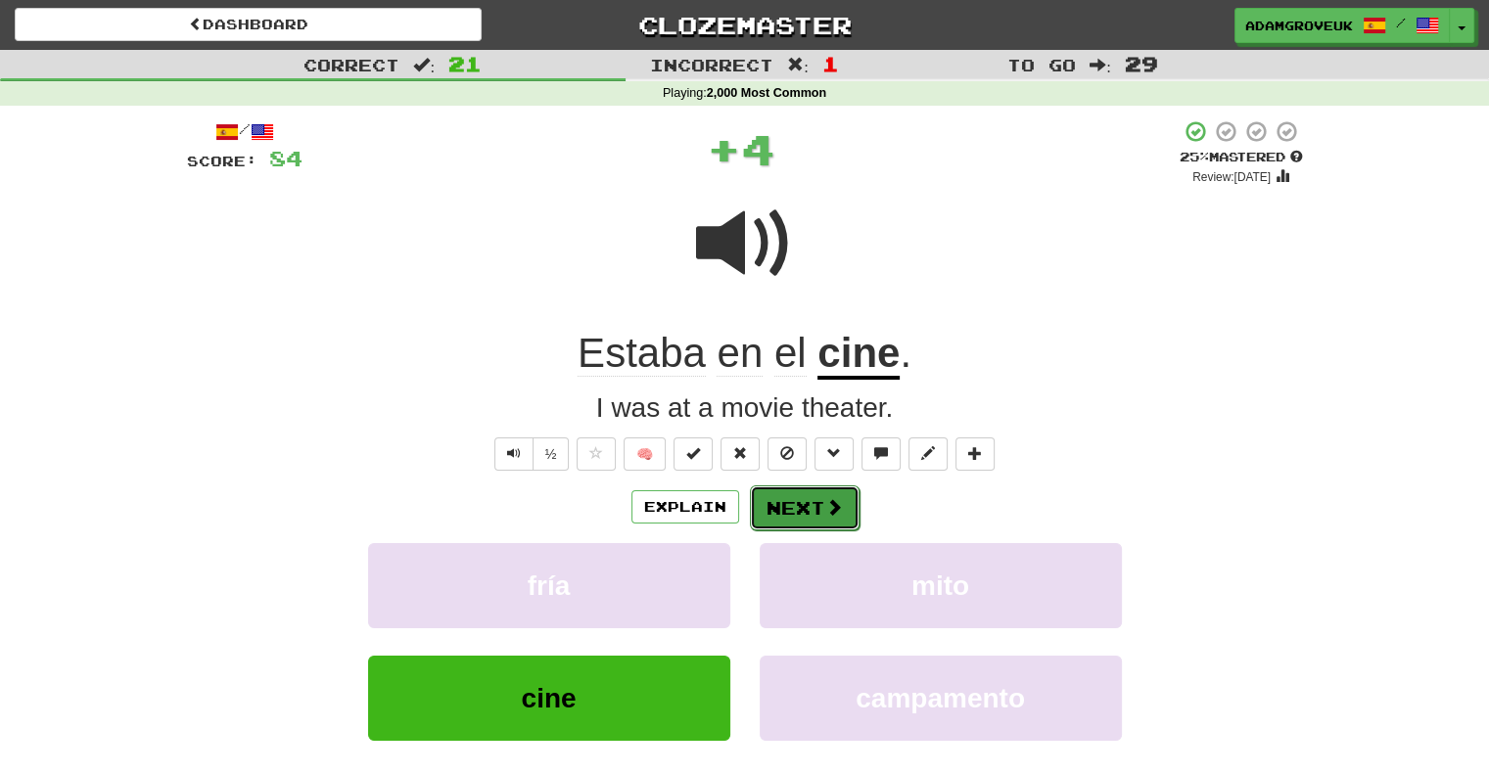
click at [785, 508] on button "Next" at bounding box center [805, 507] width 110 height 45
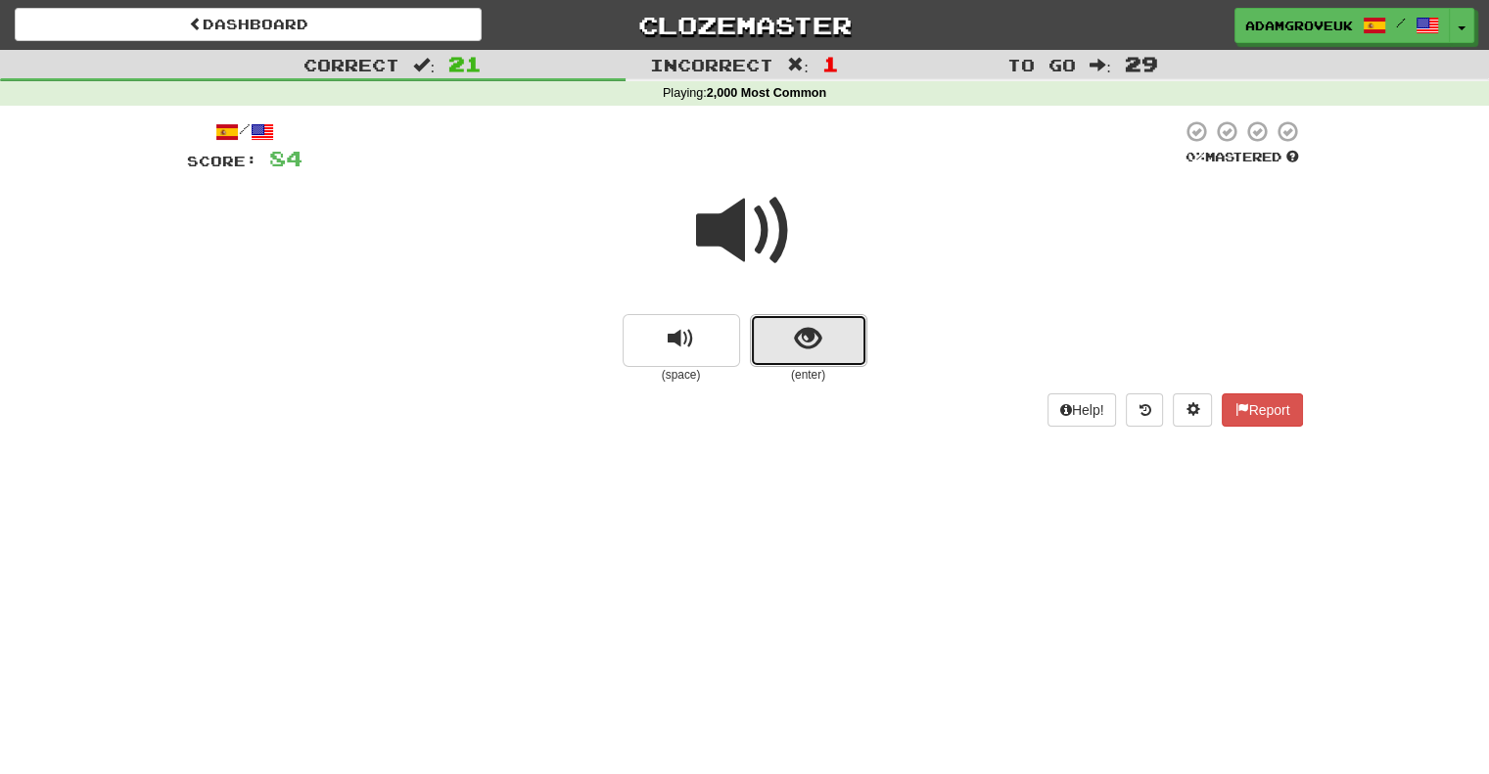
click at [774, 344] on button "show sentence" at bounding box center [808, 340] width 117 height 53
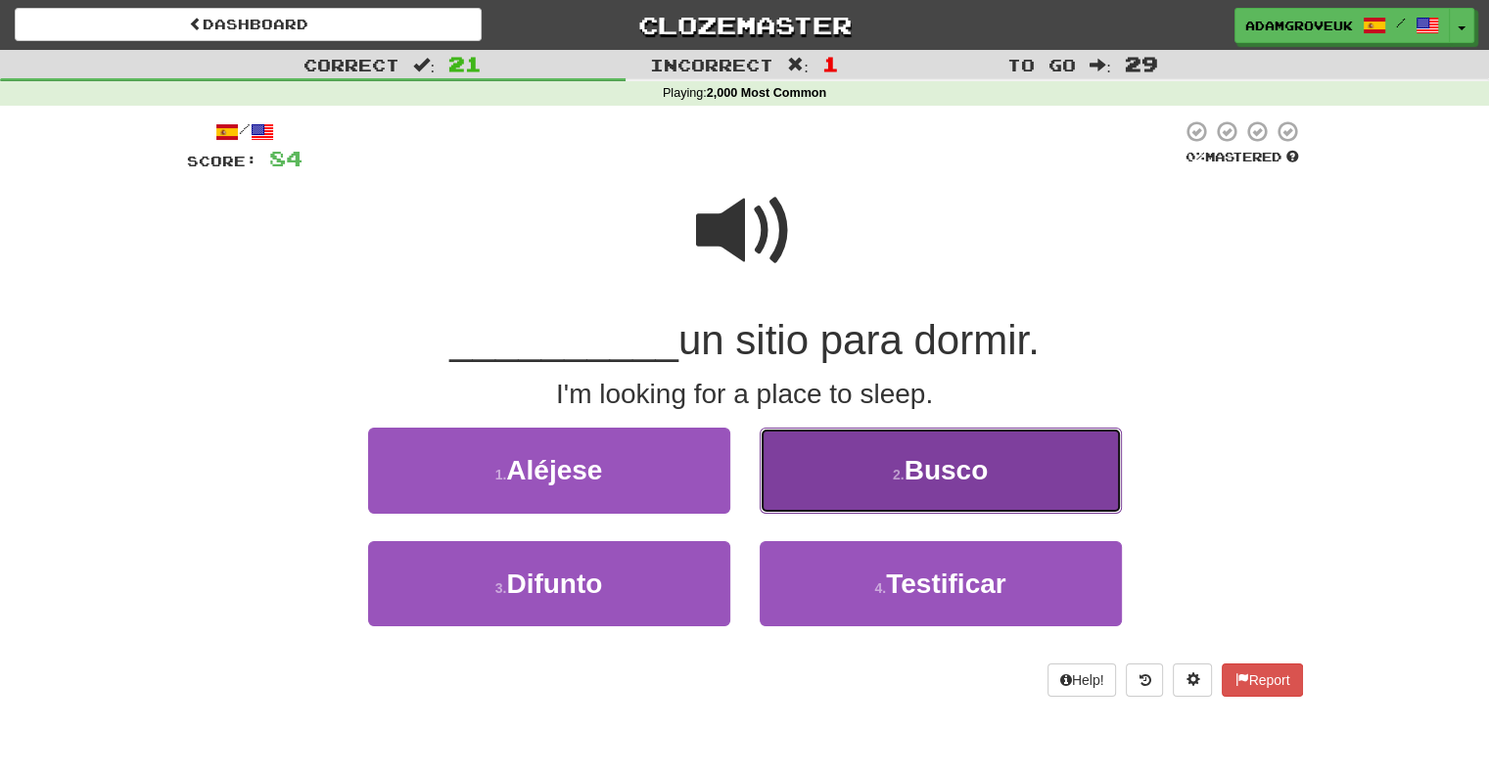
click at [837, 468] on button "2 . Busco" at bounding box center [941, 470] width 362 height 85
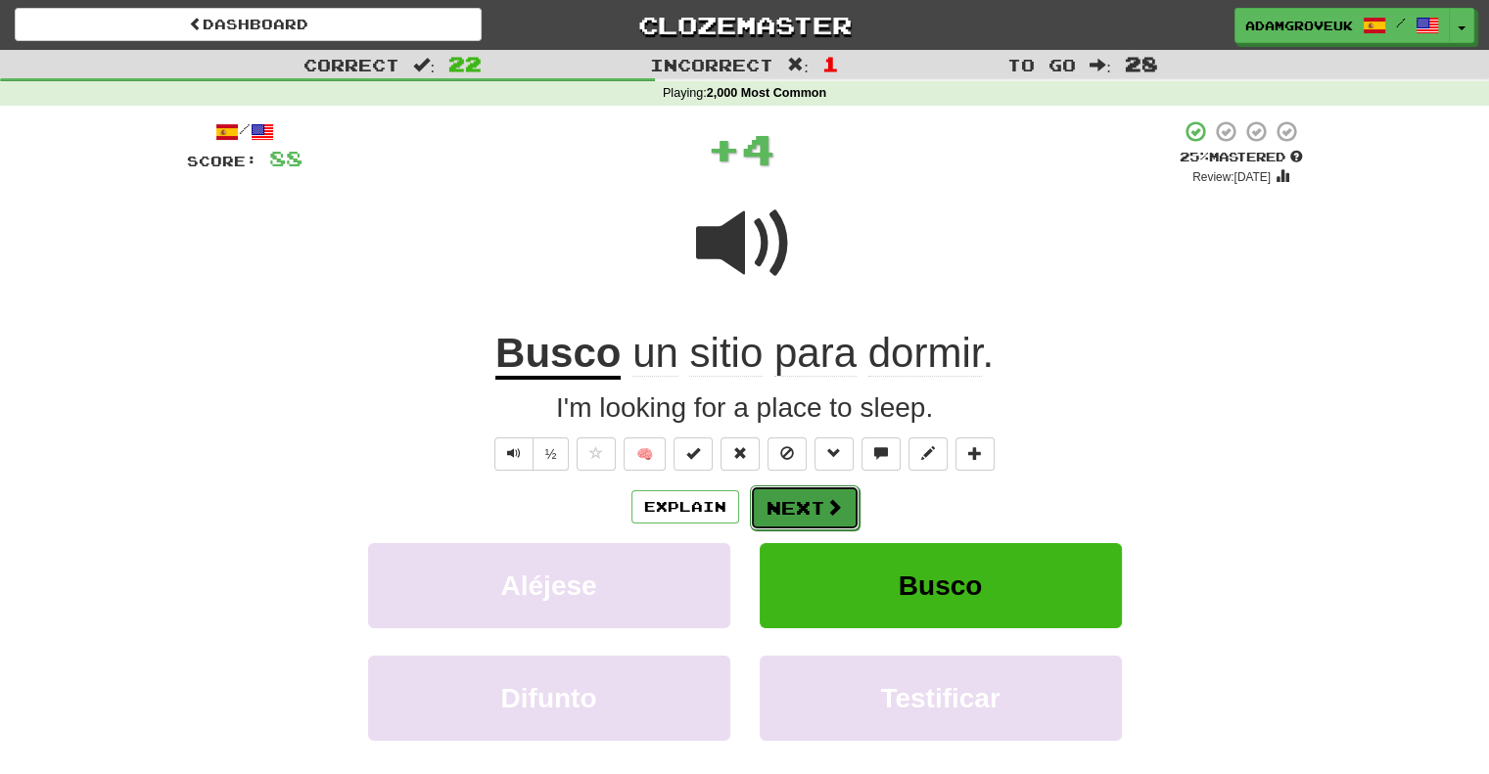
click at [827, 498] on span at bounding box center [834, 507] width 18 height 18
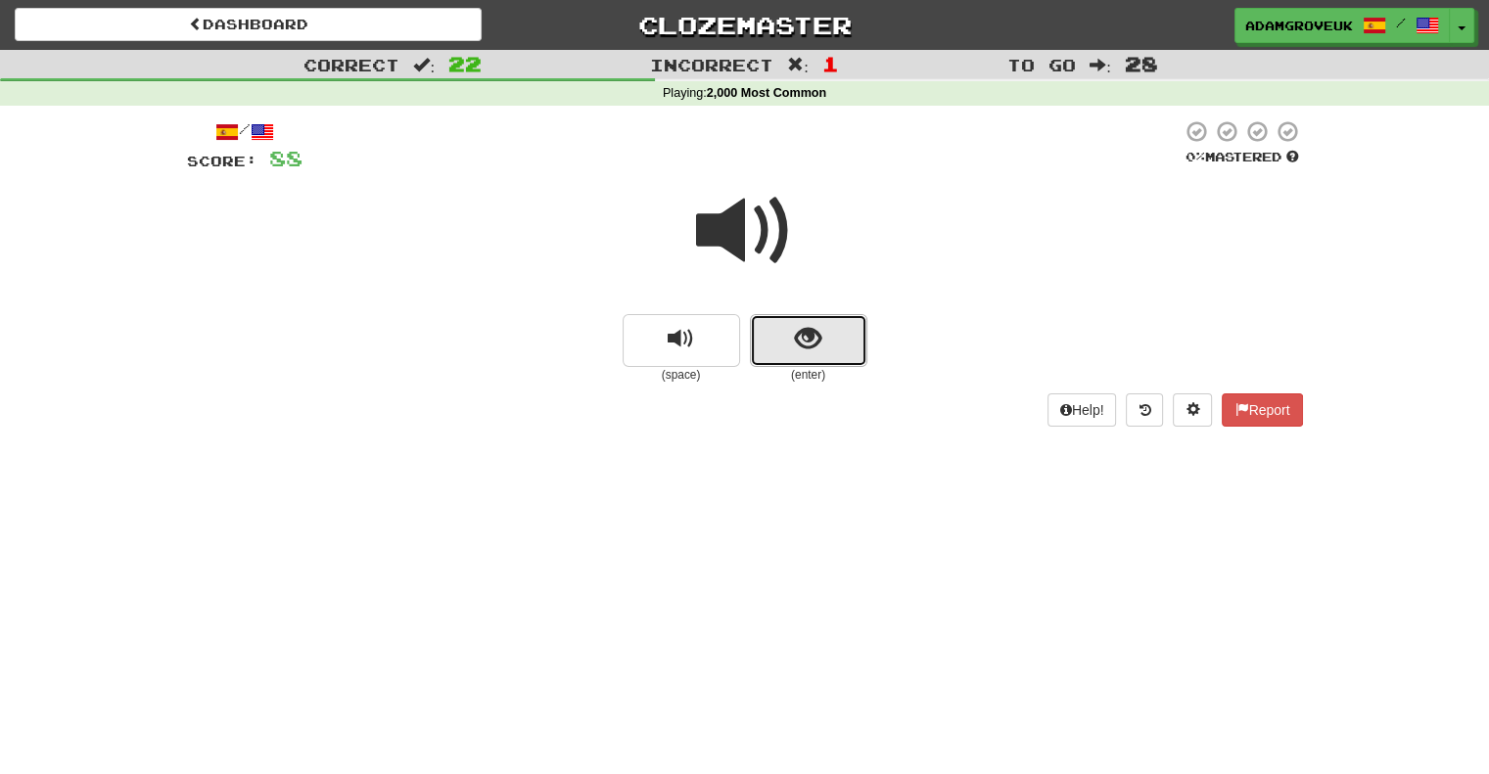
click at [787, 342] on button "show sentence" at bounding box center [808, 340] width 117 height 53
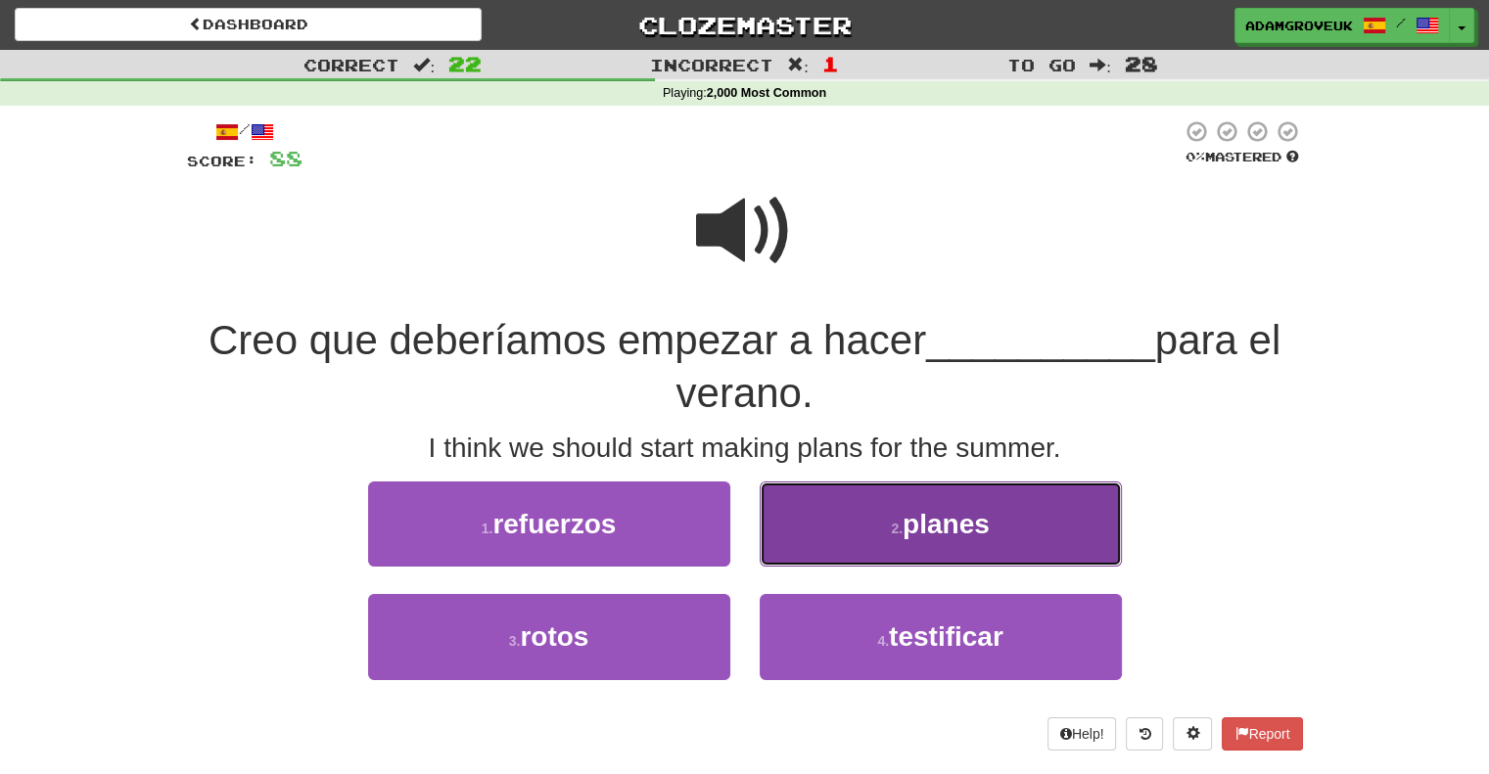
click at [865, 518] on button "2 . planes" at bounding box center [941, 524] width 362 height 85
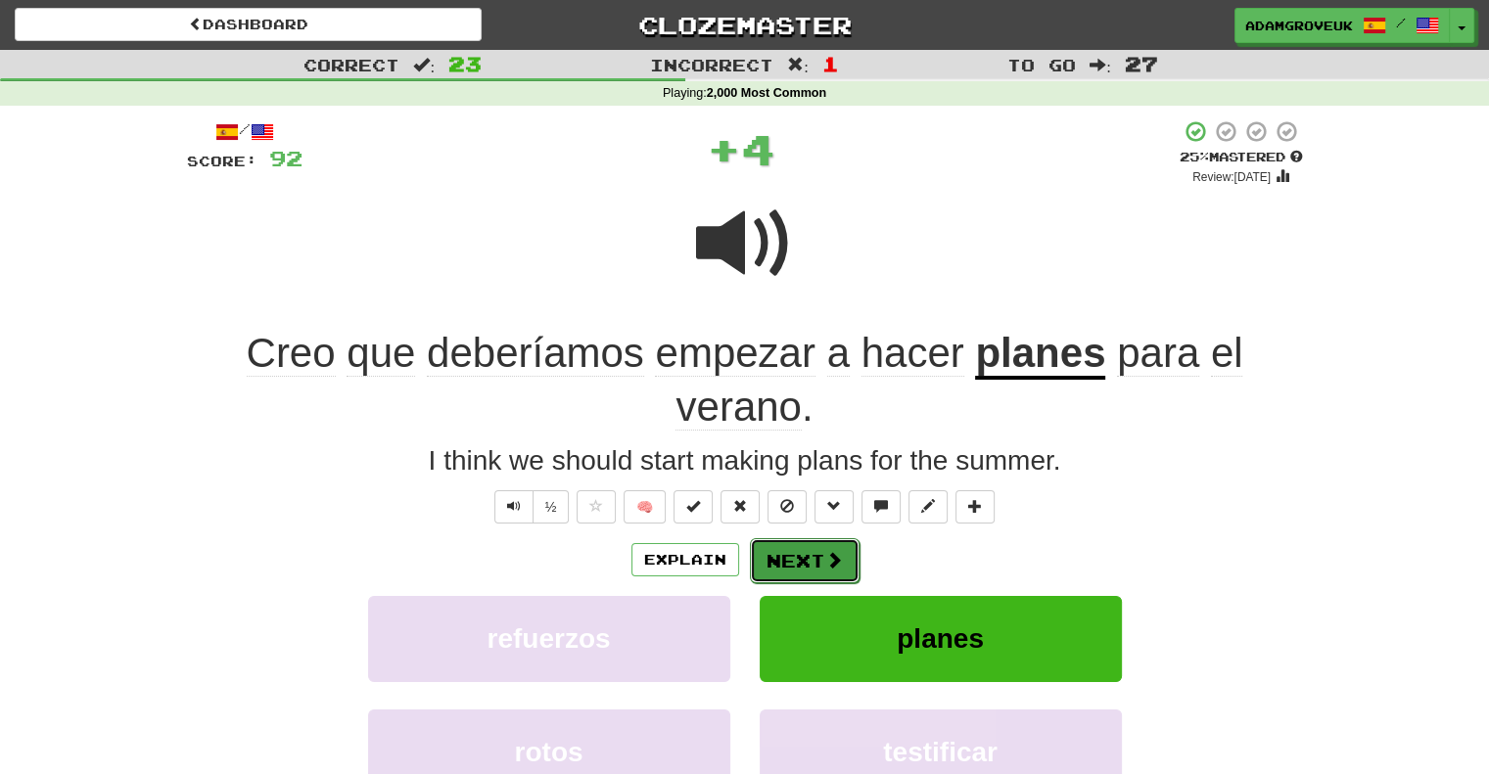
click at [812, 563] on button "Next" at bounding box center [805, 560] width 110 height 45
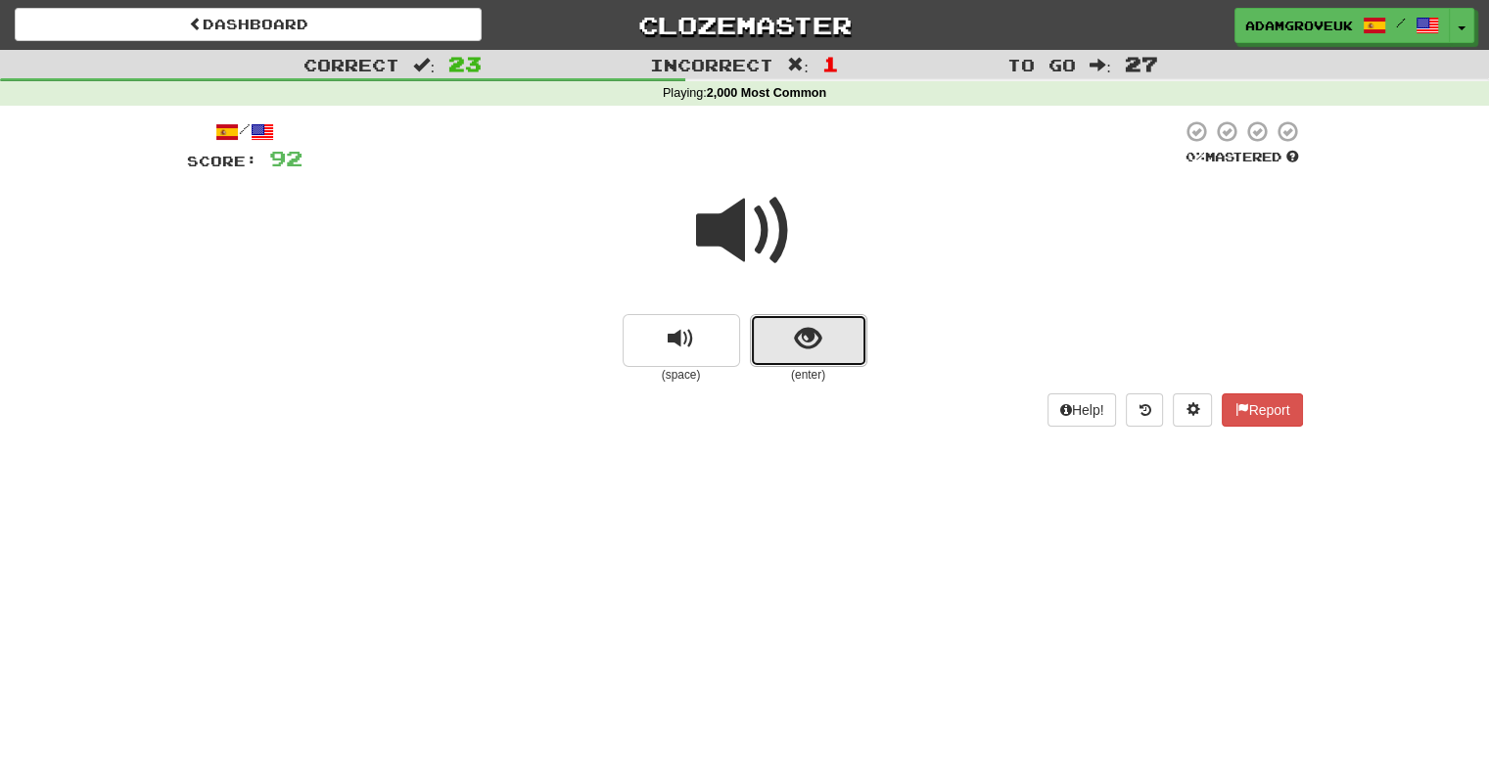
click at [795, 348] on span "show sentence" at bounding box center [808, 339] width 26 height 26
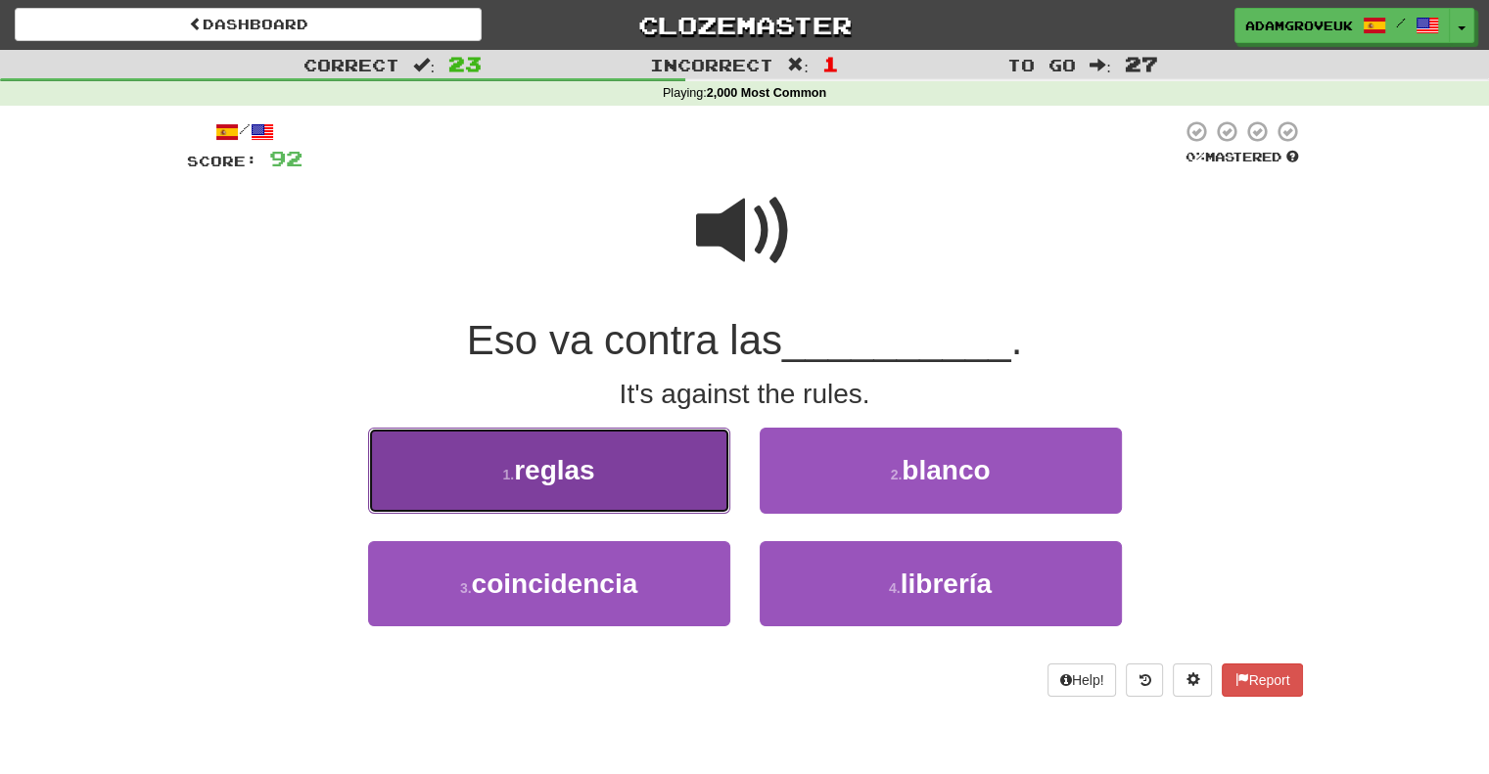
click at [624, 507] on button "1 . reglas" at bounding box center [549, 470] width 362 height 85
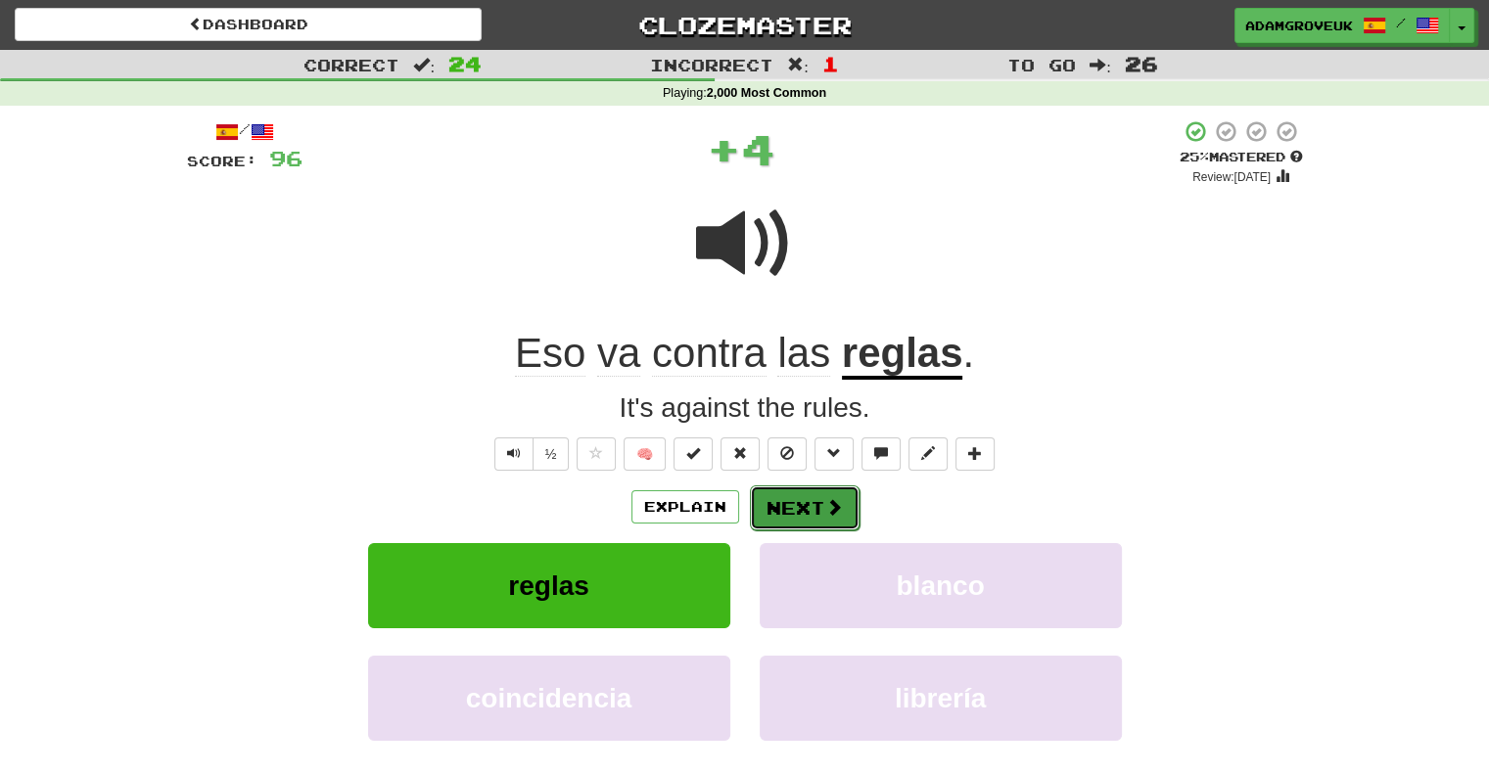
click at [779, 508] on button "Next" at bounding box center [805, 507] width 110 height 45
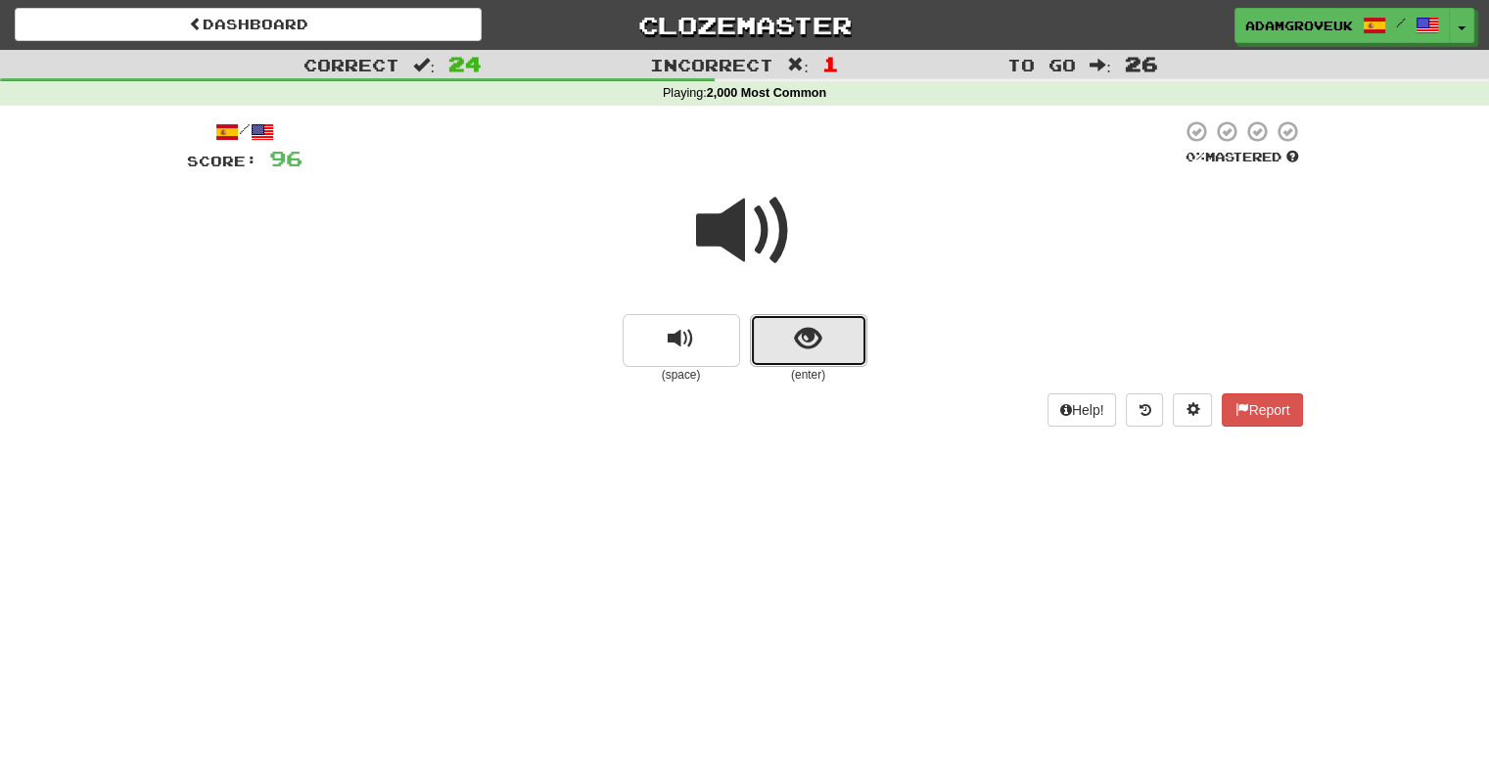
click at [779, 331] on button "show sentence" at bounding box center [808, 340] width 117 height 53
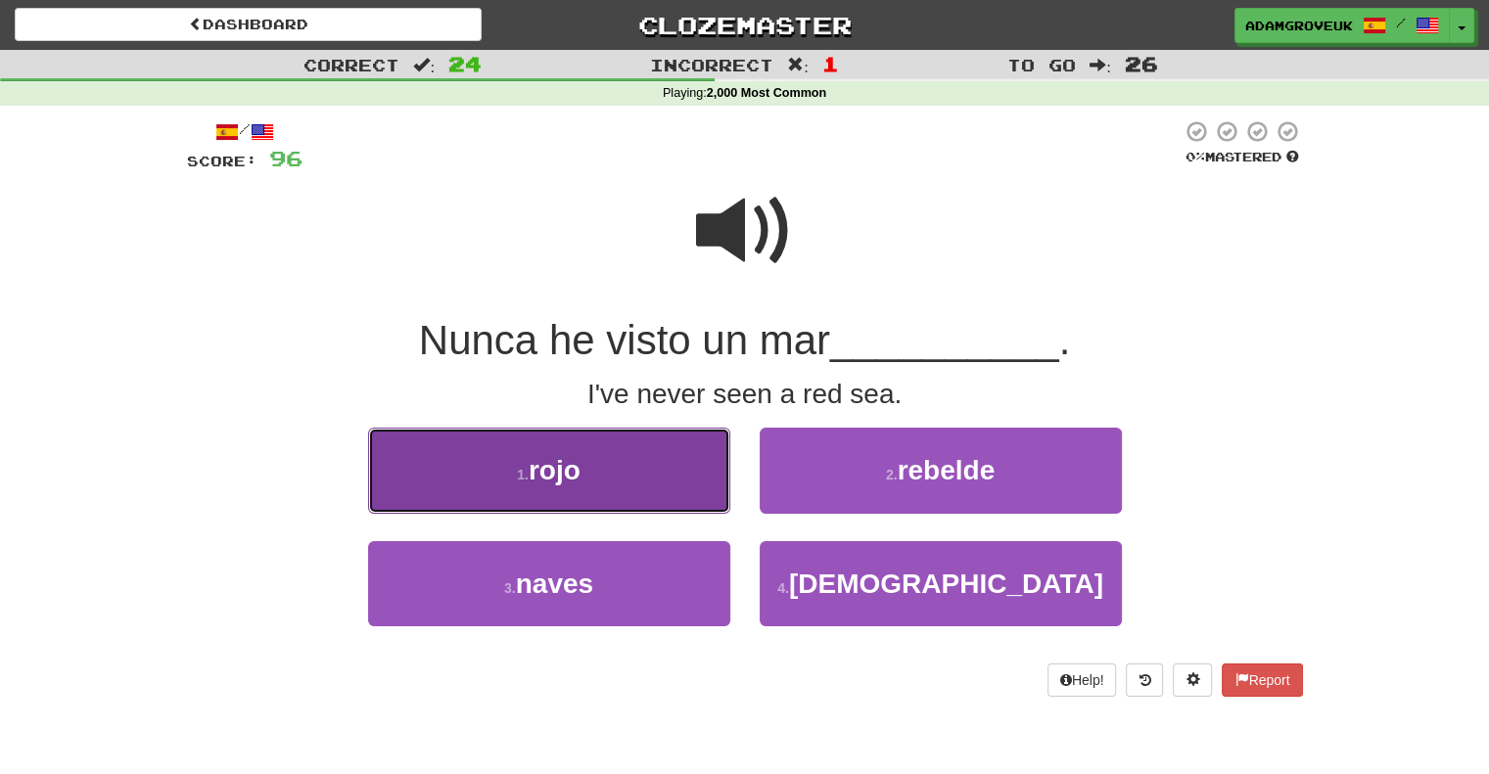
click at [626, 486] on button "1 . rojo" at bounding box center [549, 470] width 362 height 85
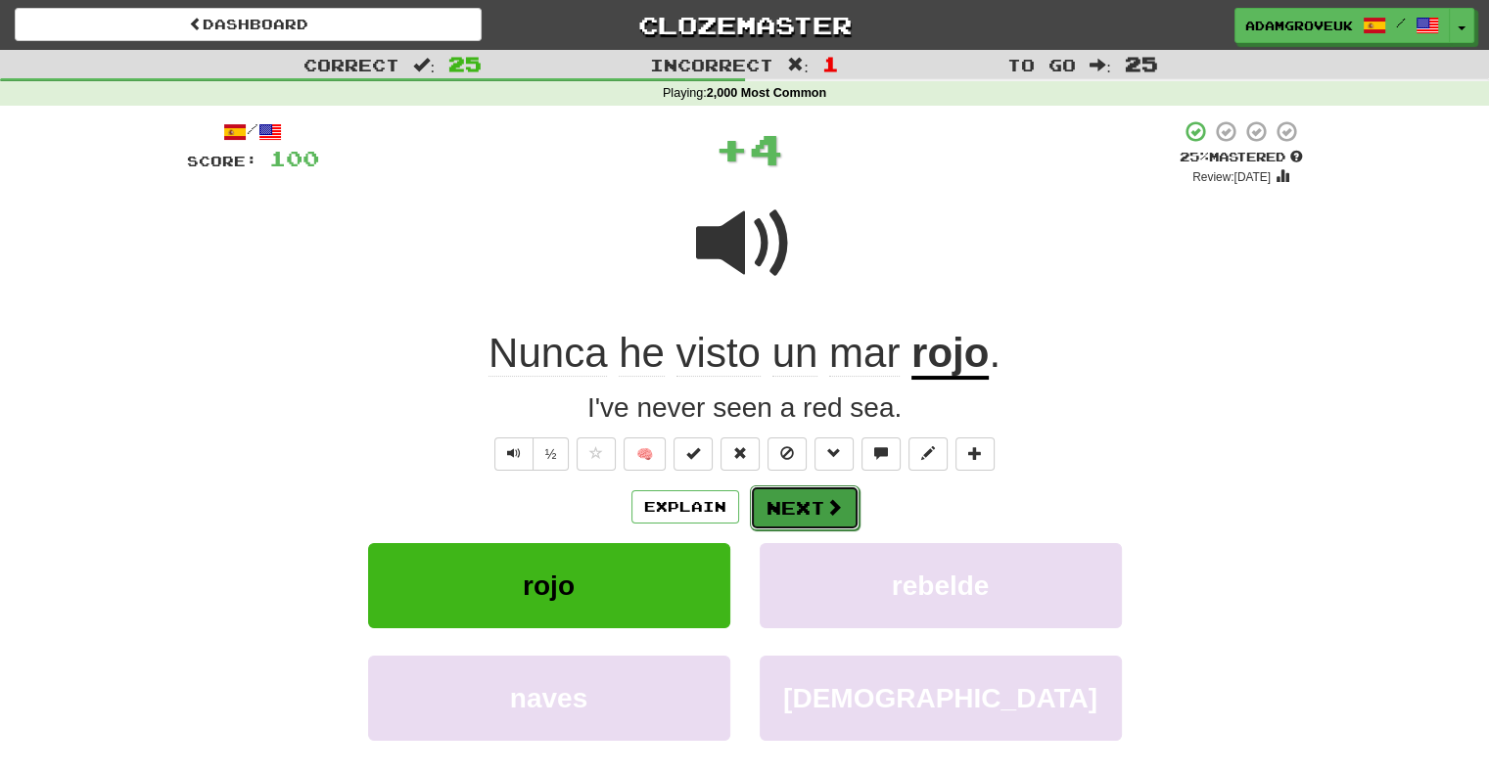
click at [805, 504] on button "Next" at bounding box center [805, 507] width 110 height 45
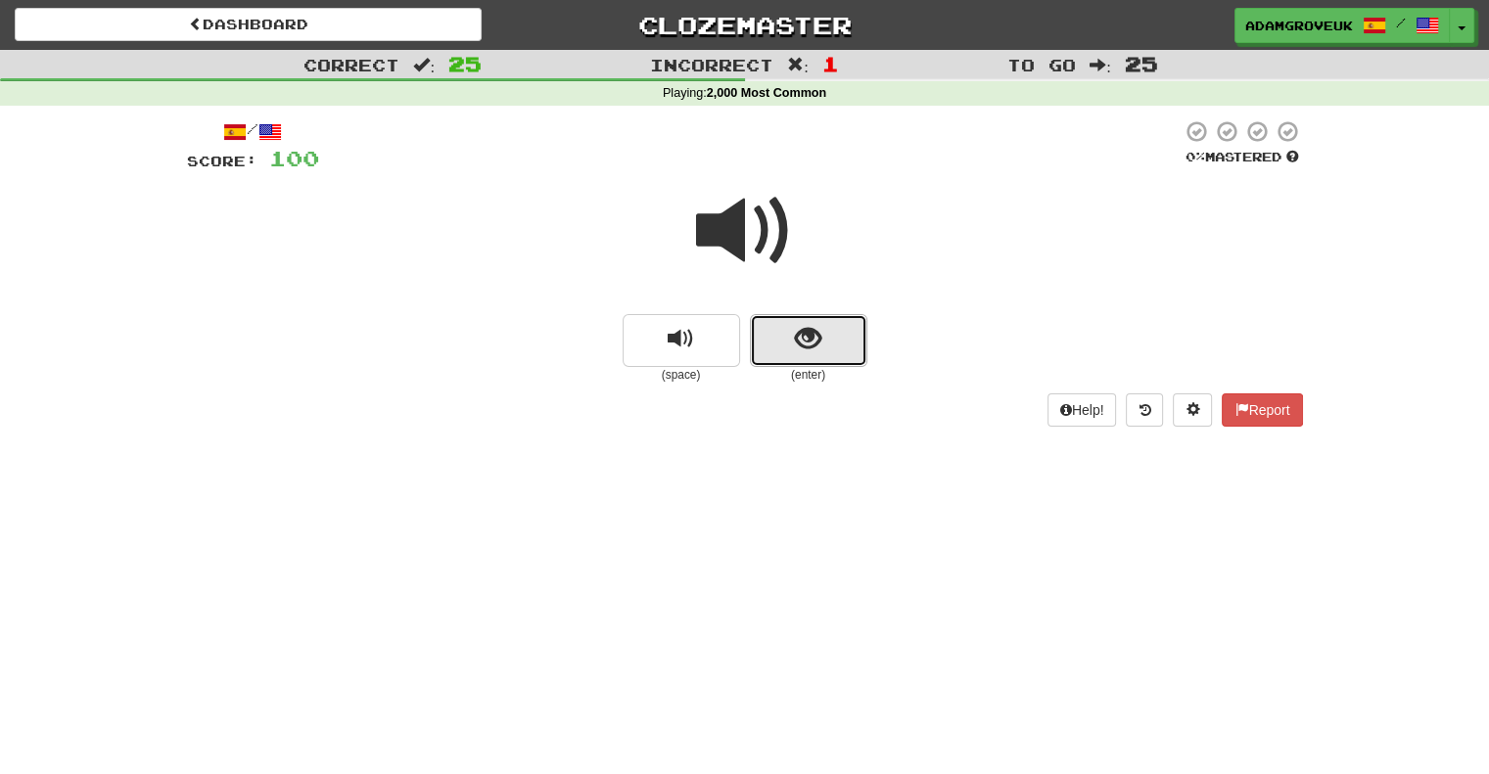
click at [830, 352] on button "show sentence" at bounding box center [808, 340] width 117 height 53
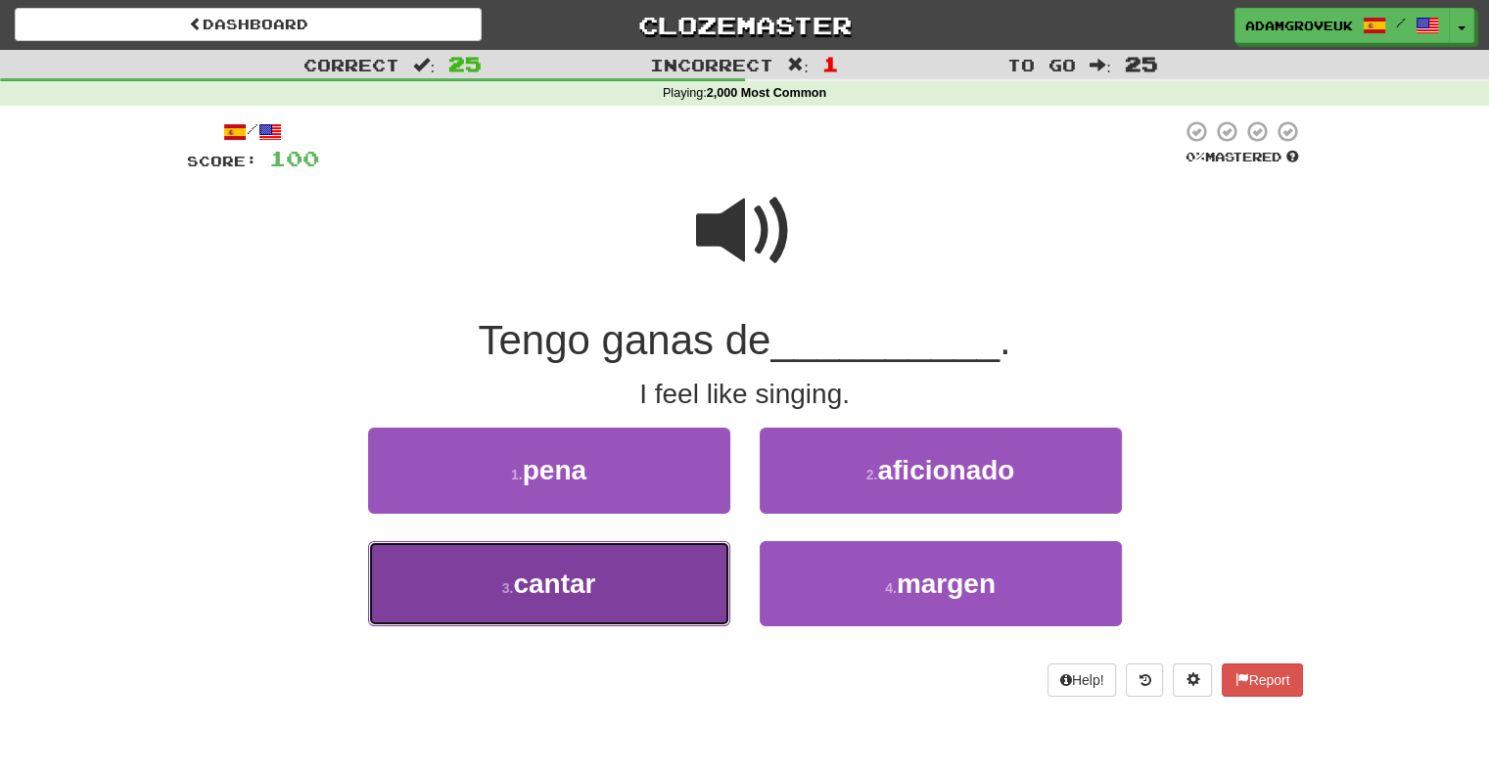
click at [643, 569] on button "3 . cantar" at bounding box center [549, 583] width 362 height 85
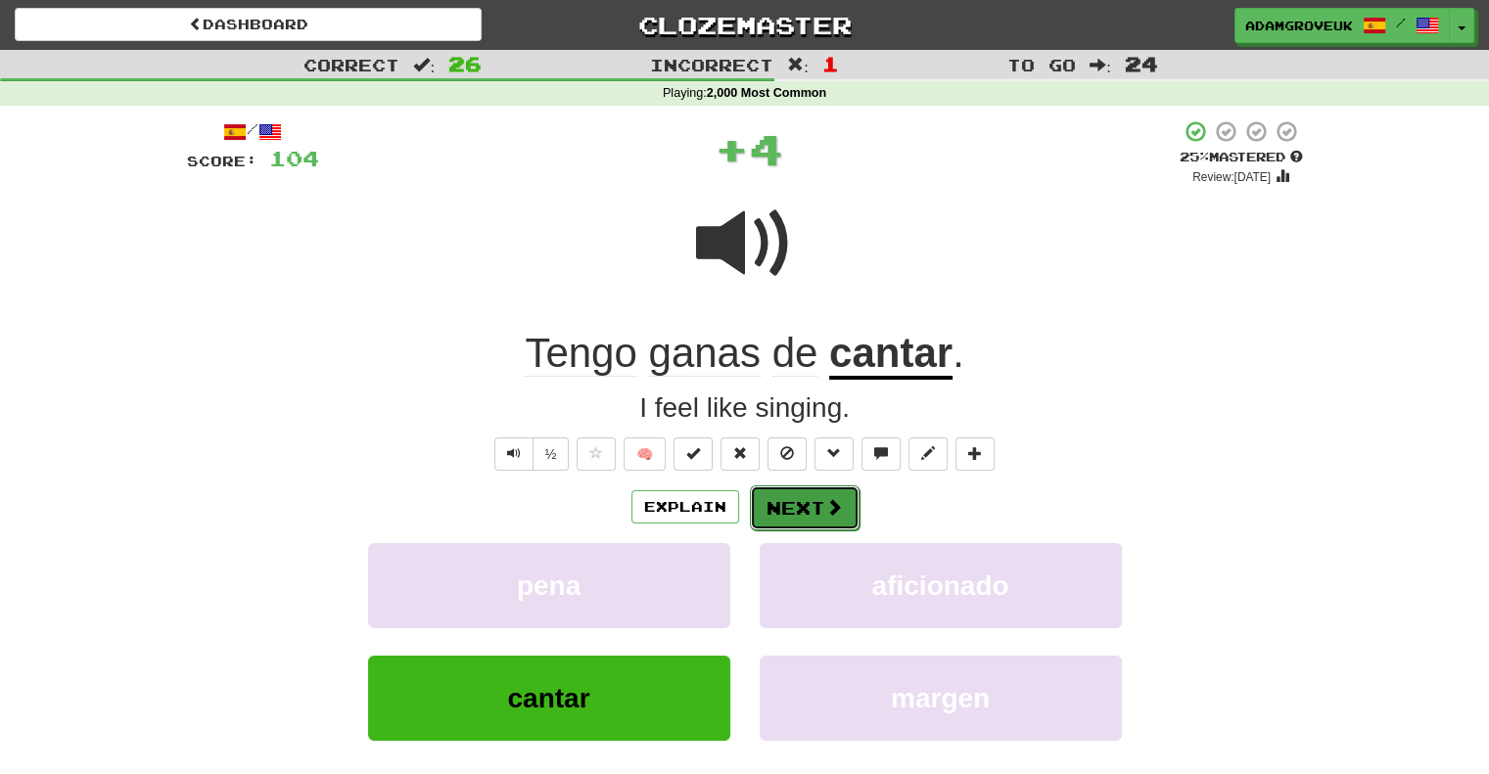
click at [850, 520] on button "Next" at bounding box center [805, 507] width 110 height 45
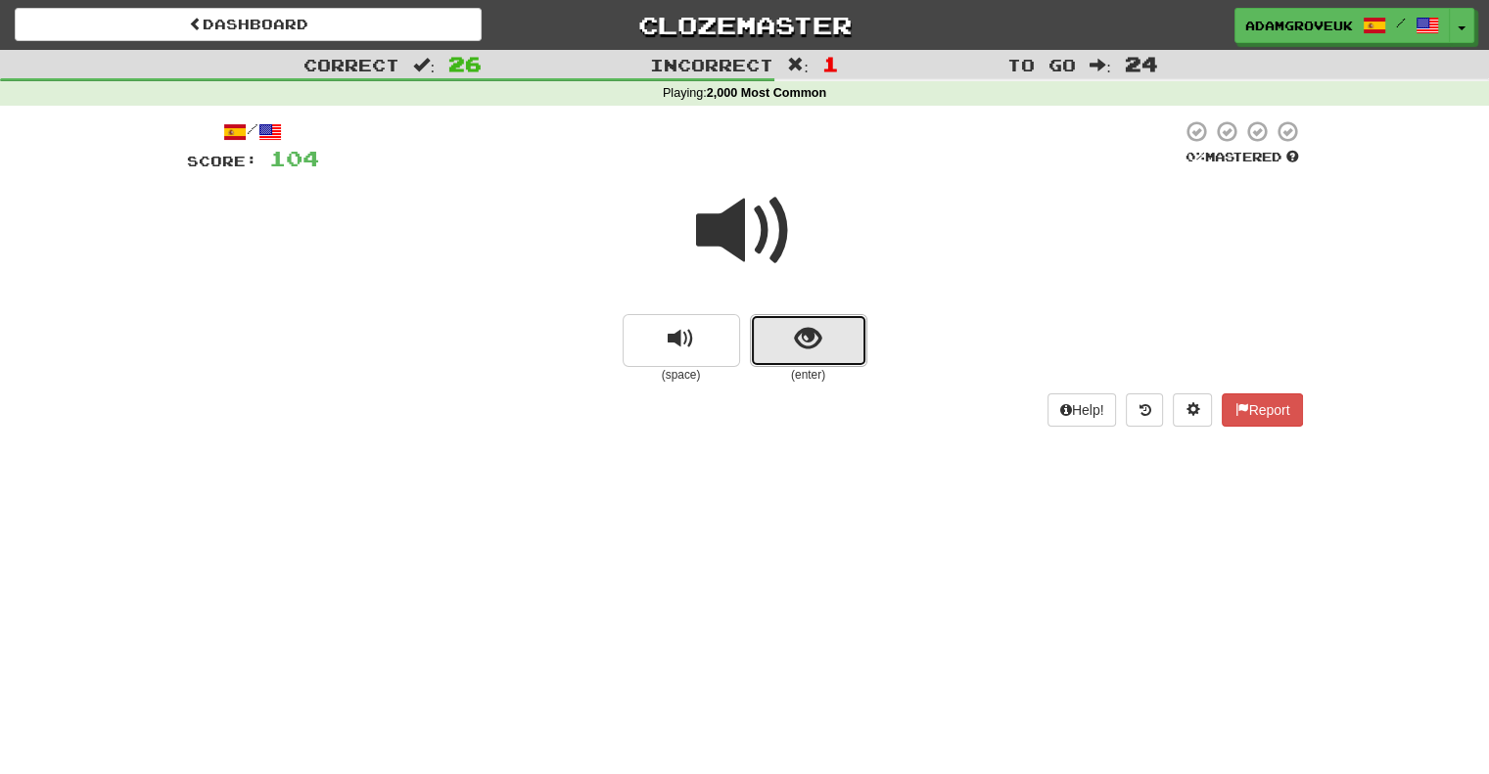
click at [840, 364] on button "show sentence" at bounding box center [808, 340] width 117 height 53
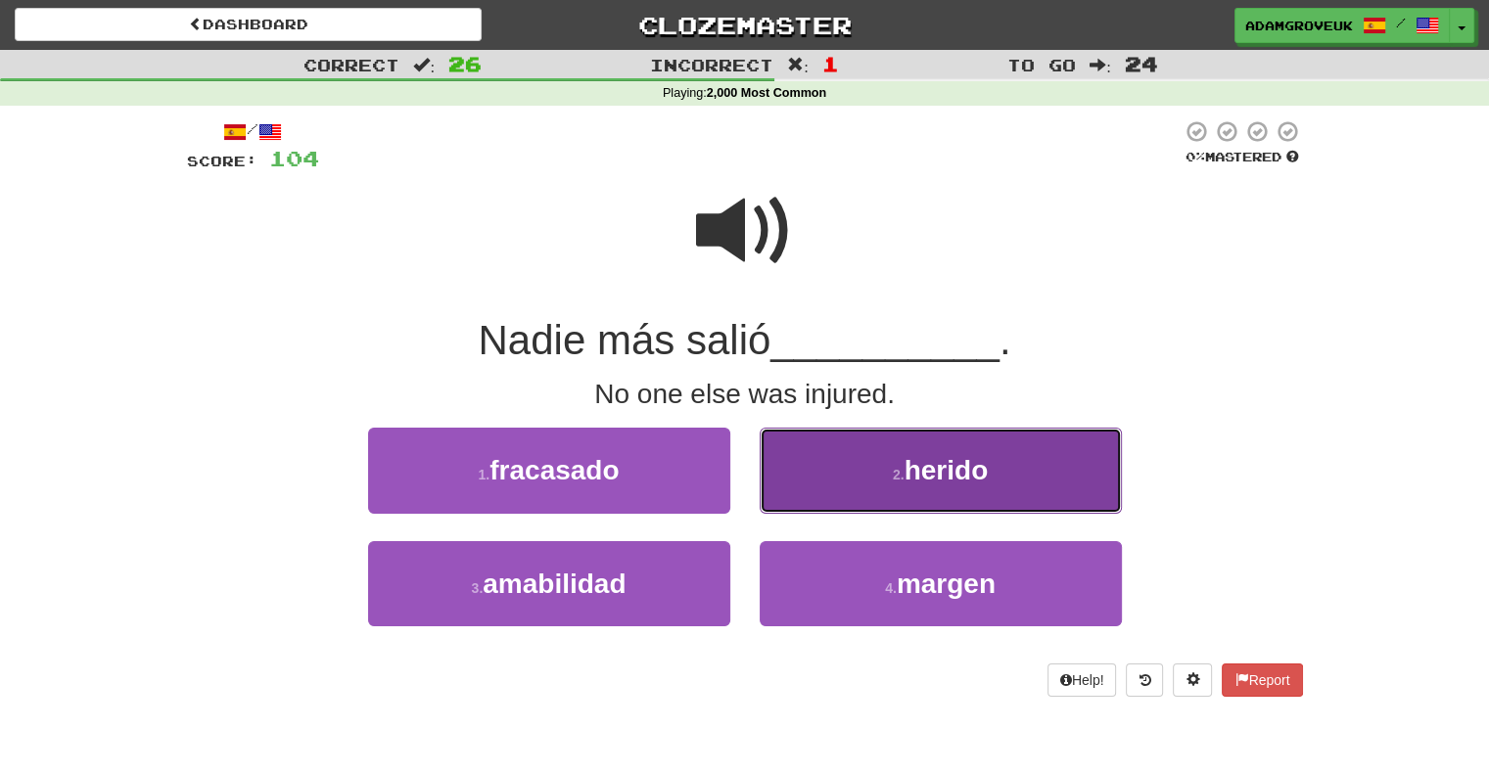
click at [795, 461] on button "2 . herido" at bounding box center [941, 470] width 362 height 85
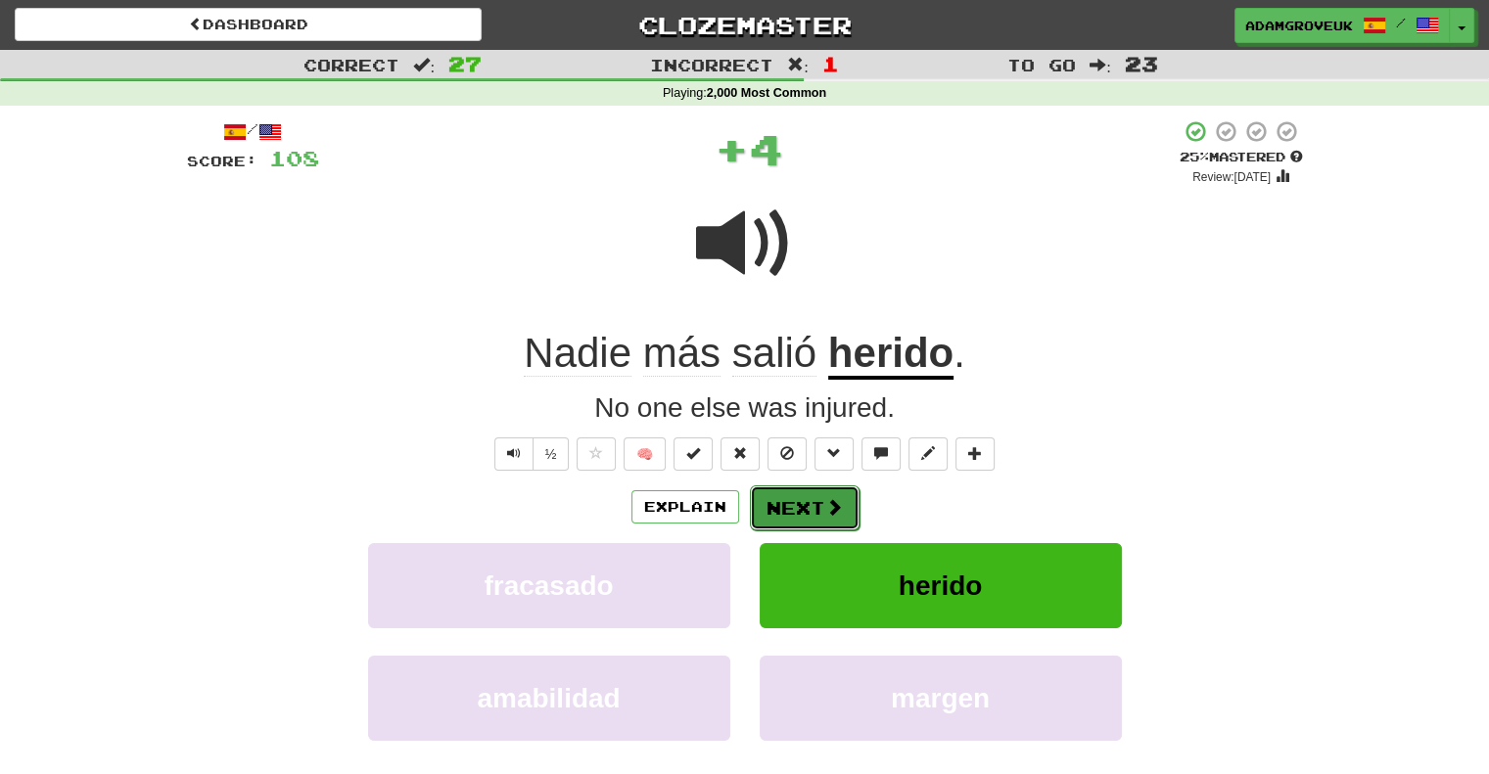
click at [831, 507] on span at bounding box center [834, 507] width 18 height 18
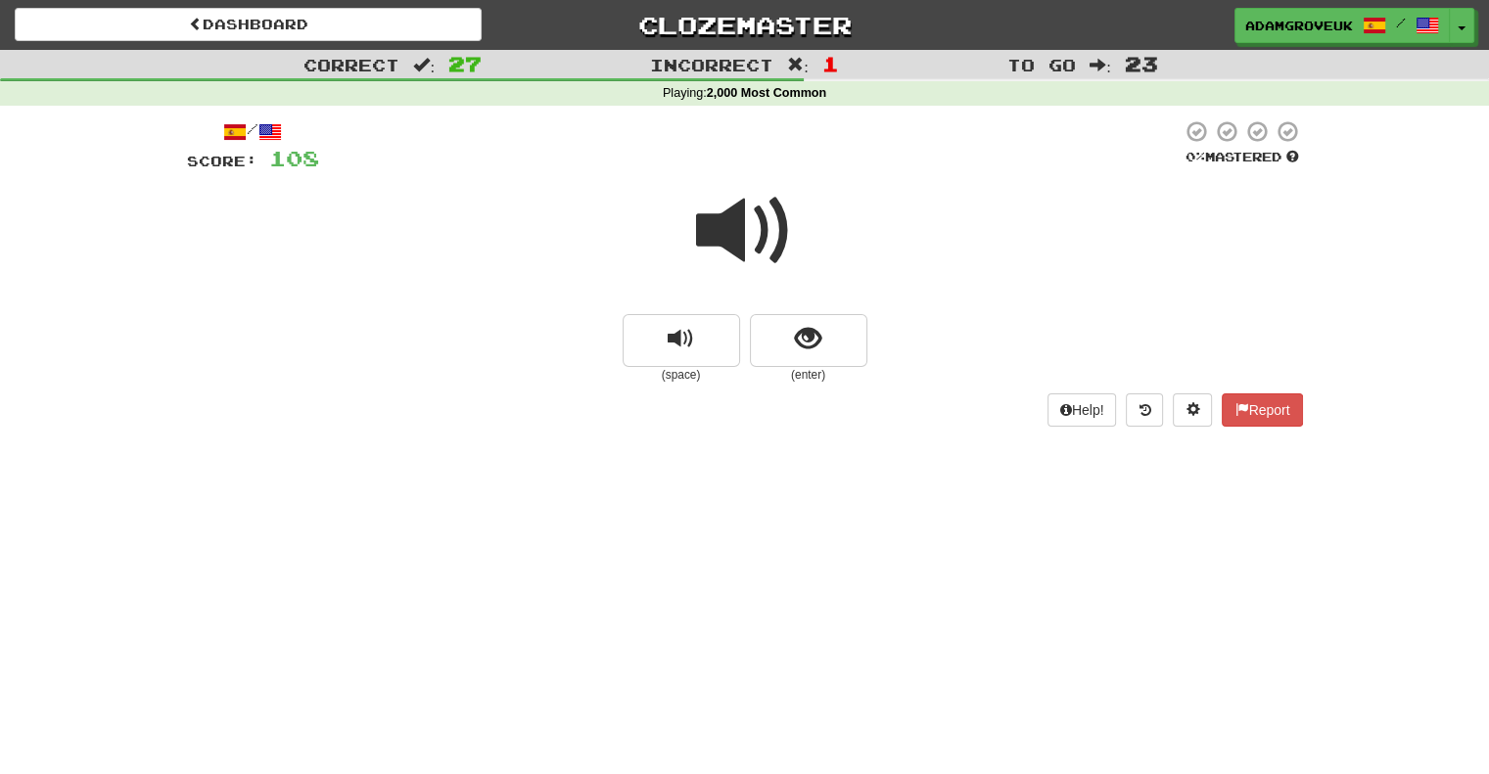
click at [764, 372] on small "(enter)" at bounding box center [808, 375] width 117 height 17
click at [779, 345] on button "show sentence" at bounding box center [808, 340] width 117 height 53
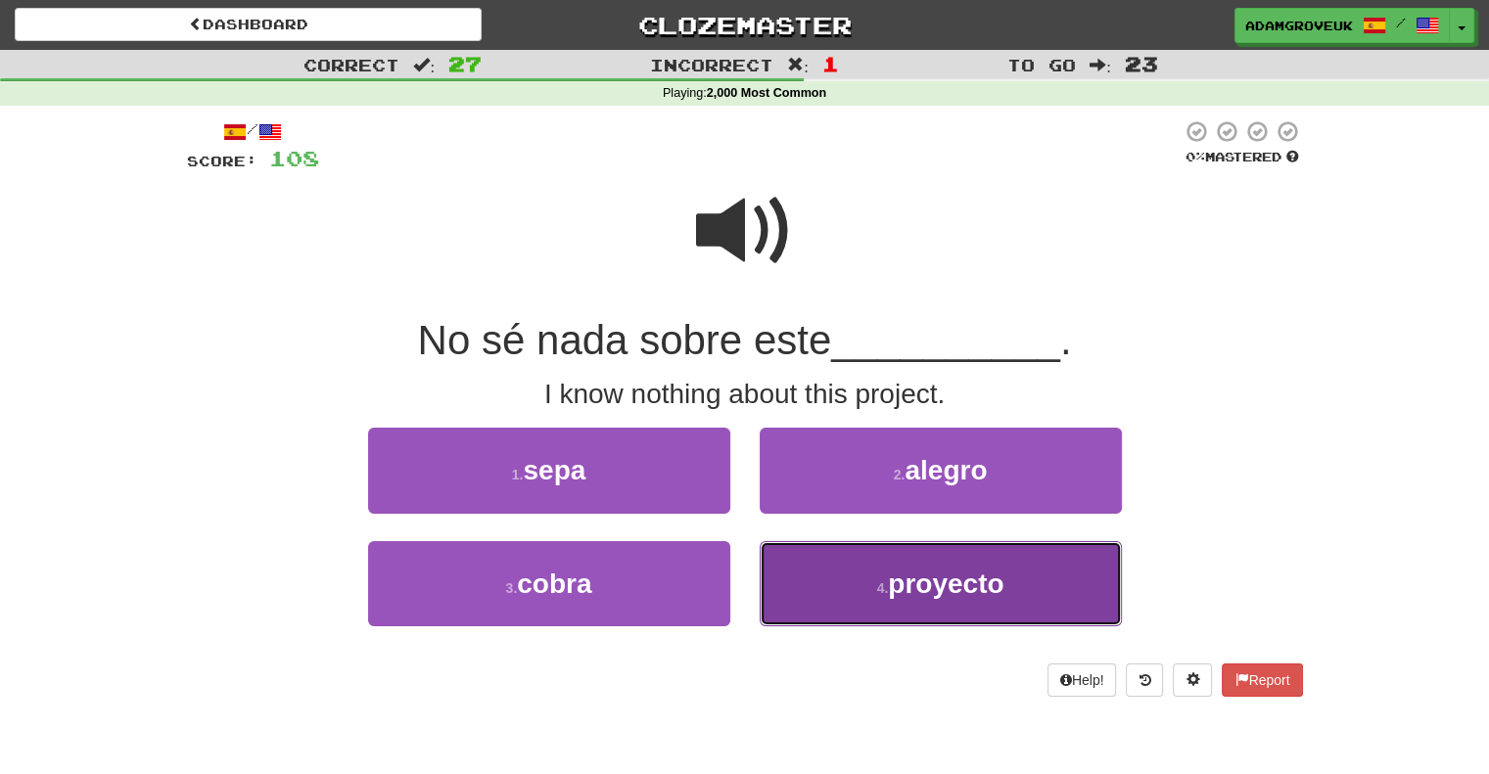
click at [847, 567] on button "4 . proyecto" at bounding box center [941, 583] width 362 height 85
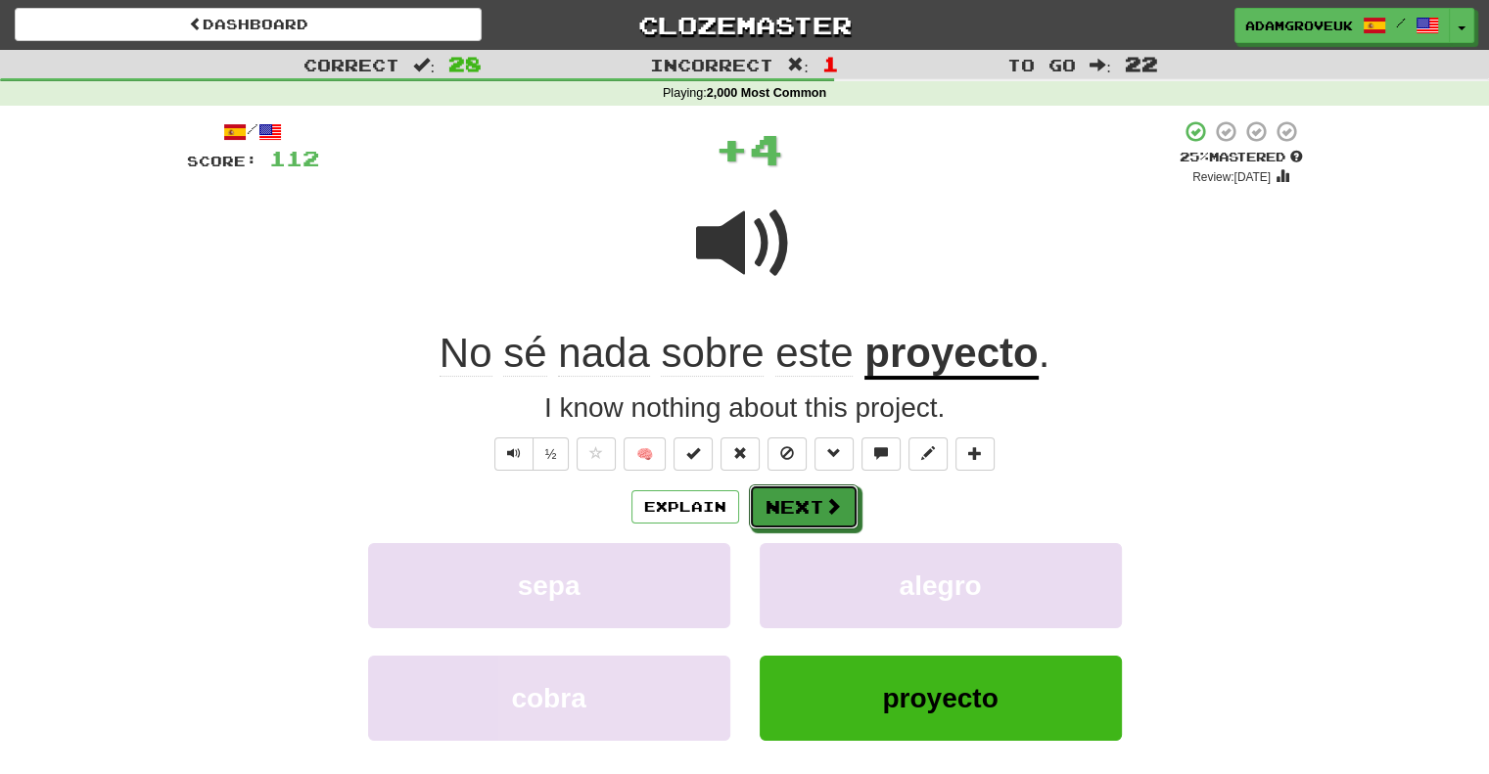
click at [817, 493] on button "Next" at bounding box center [804, 506] width 110 height 45
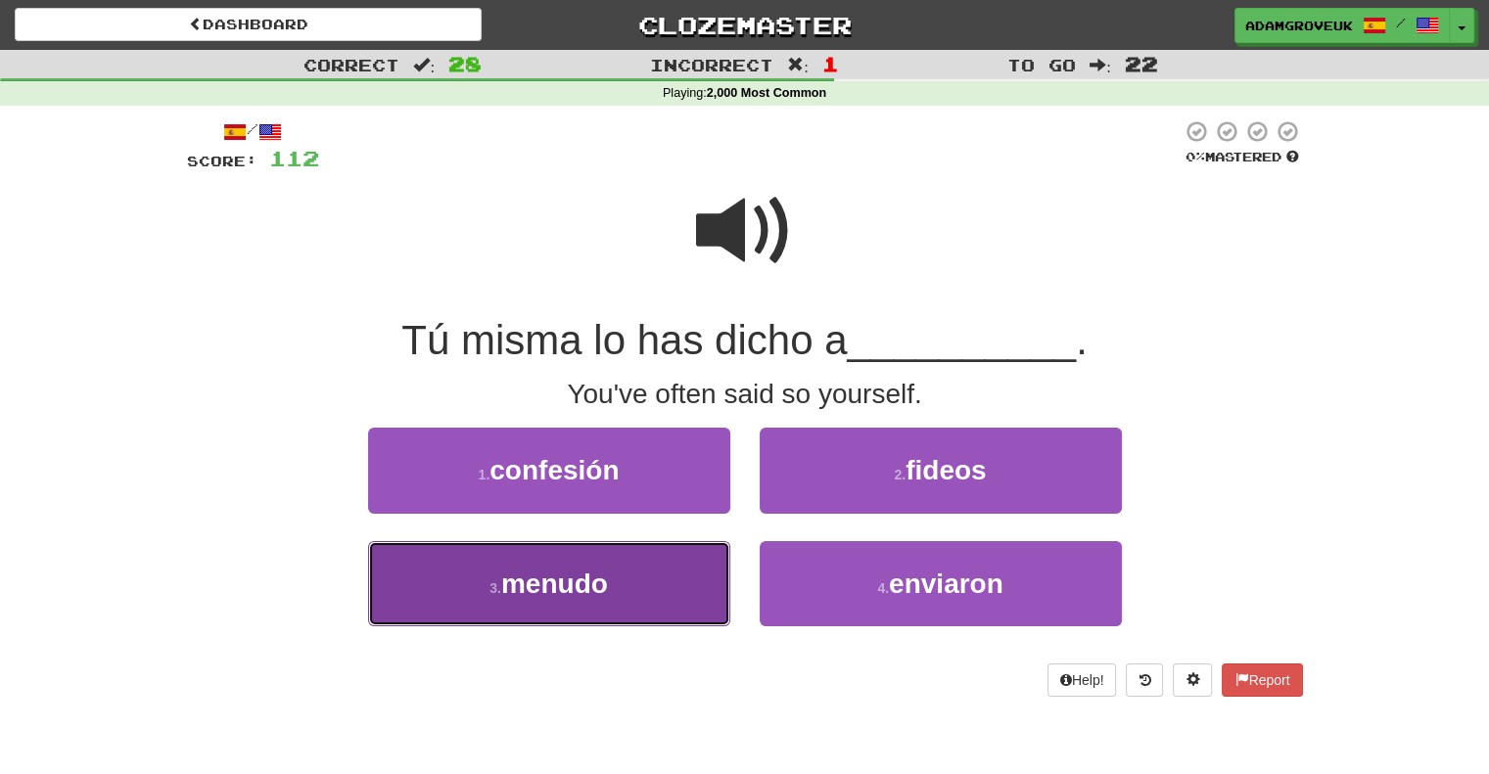
click at [638, 571] on button "3 . menudo" at bounding box center [549, 583] width 362 height 85
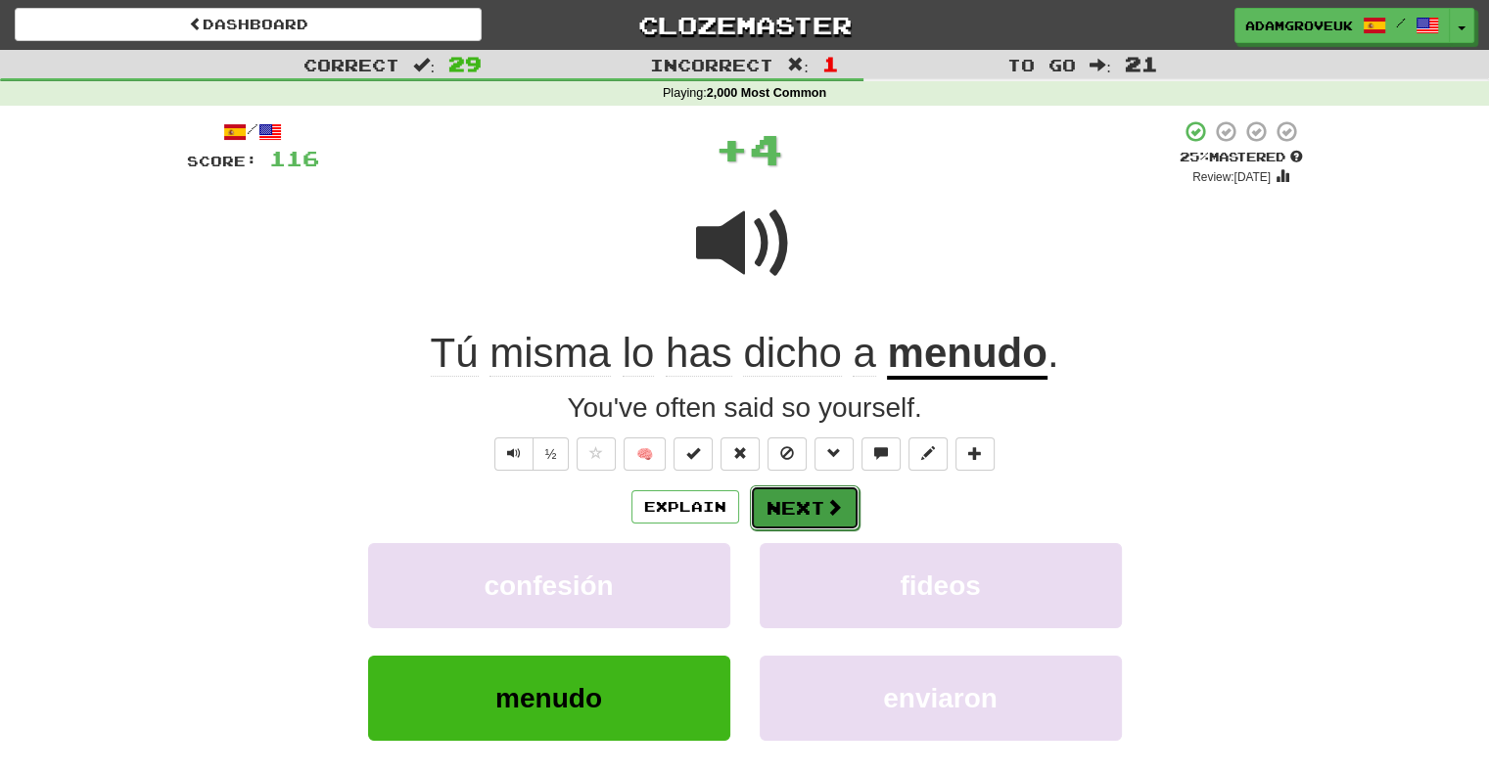
click at [826, 507] on span at bounding box center [834, 507] width 18 height 18
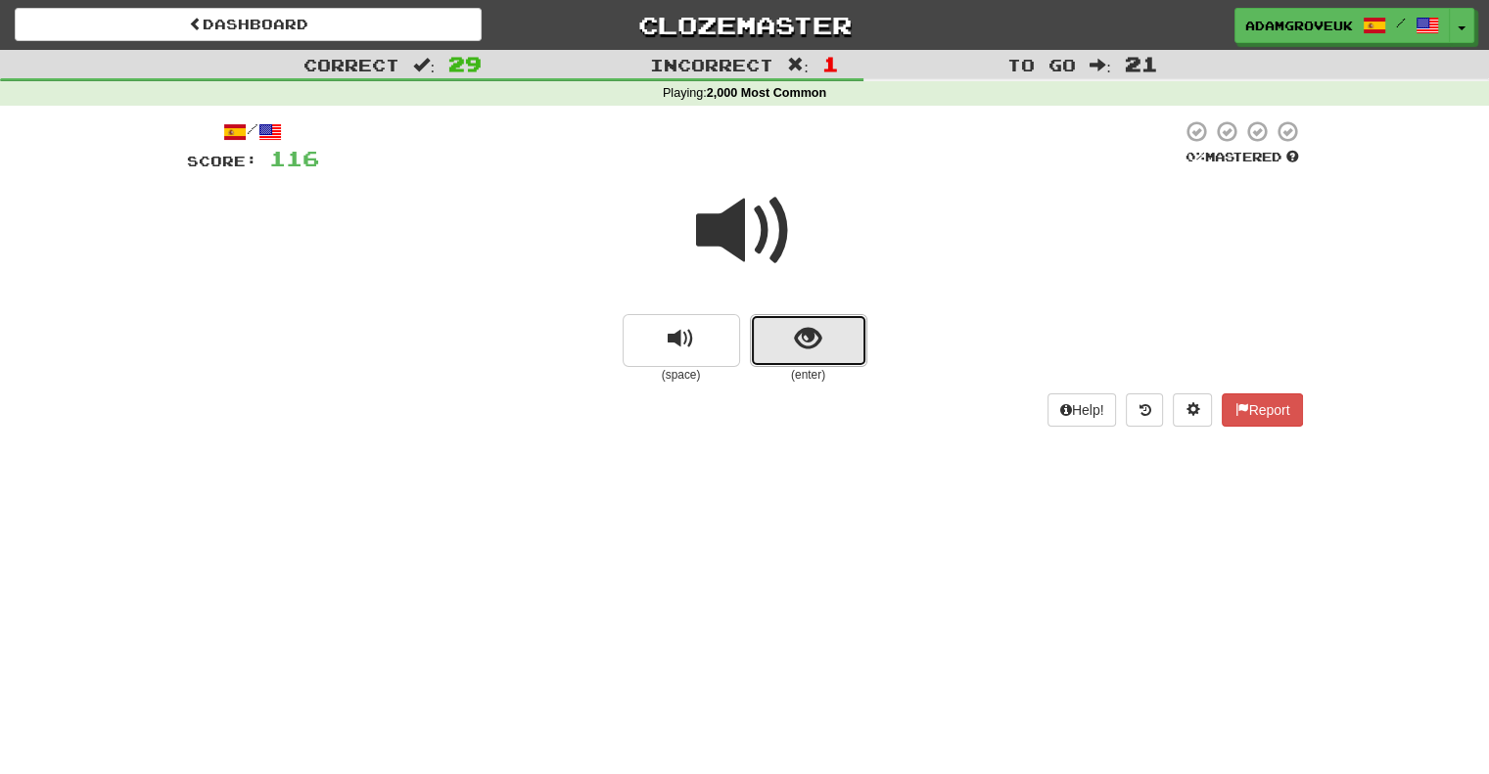
click at [848, 359] on button "show sentence" at bounding box center [808, 340] width 117 height 53
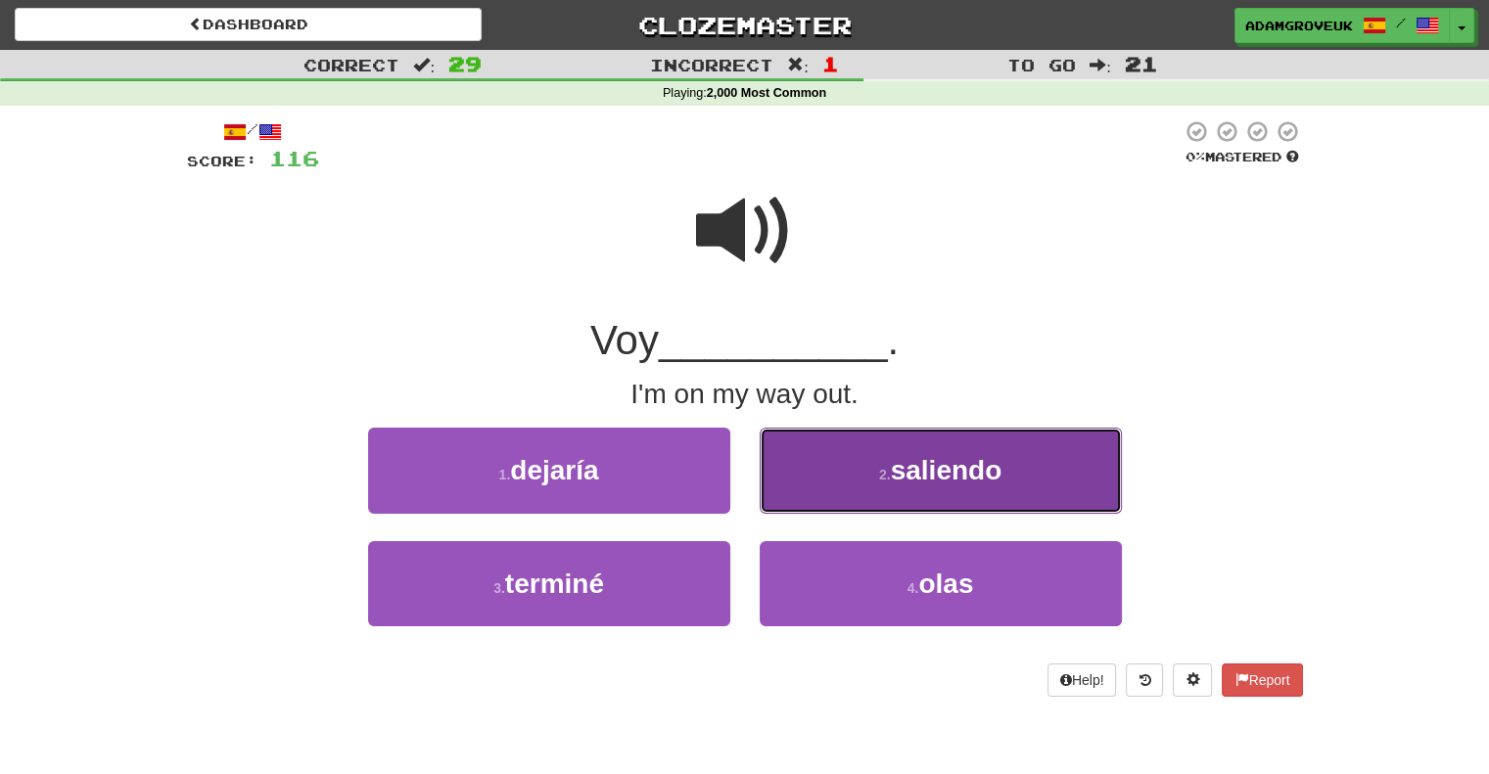
click at [832, 484] on button "2 . saliendo" at bounding box center [941, 470] width 362 height 85
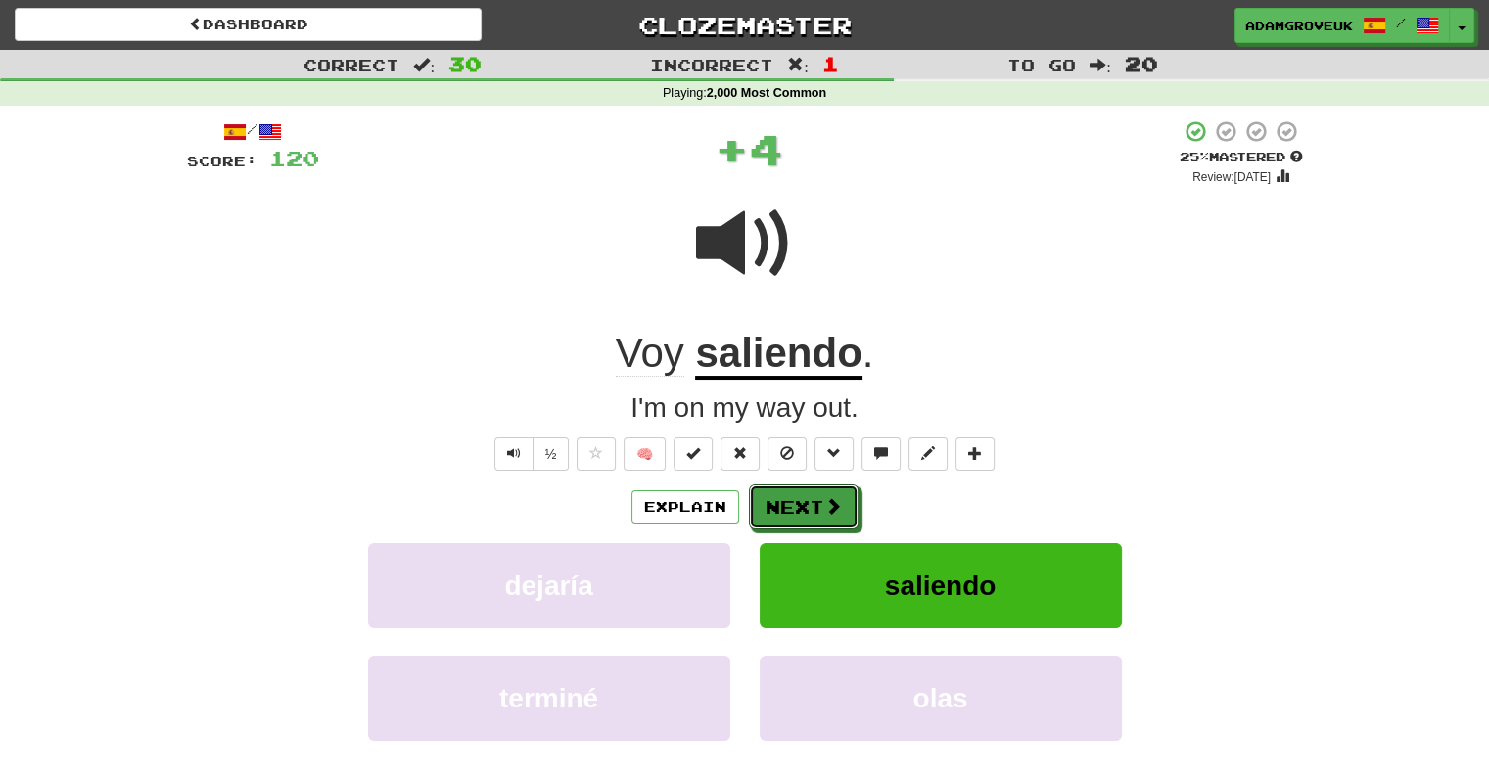
click at [826, 513] on span at bounding box center [833, 506] width 18 height 18
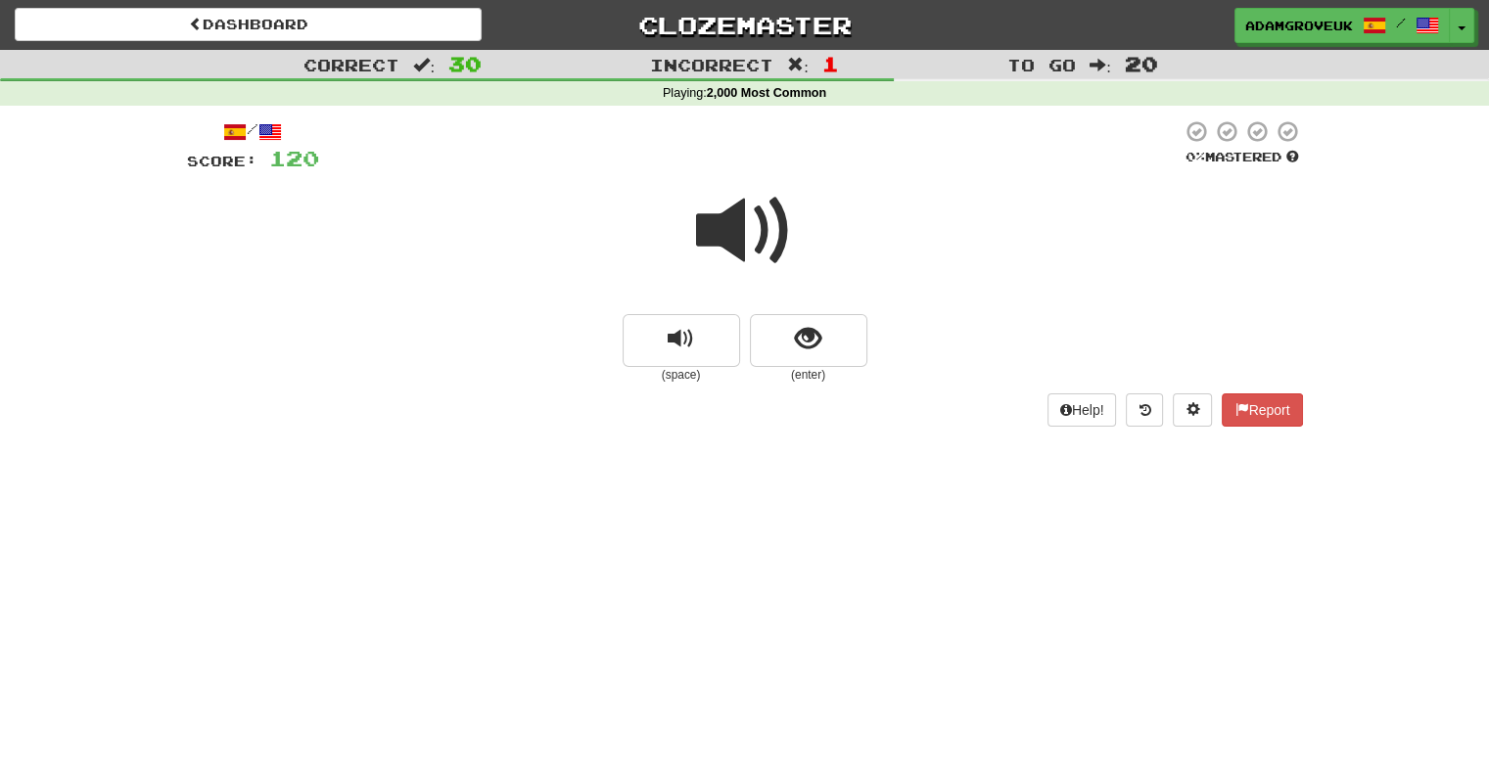
click at [818, 374] on small "(enter)" at bounding box center [808, 375] width 117 height 17
click at [806, 347] on span "show sentence" at bounding box center [808, 339] width 26 height 26
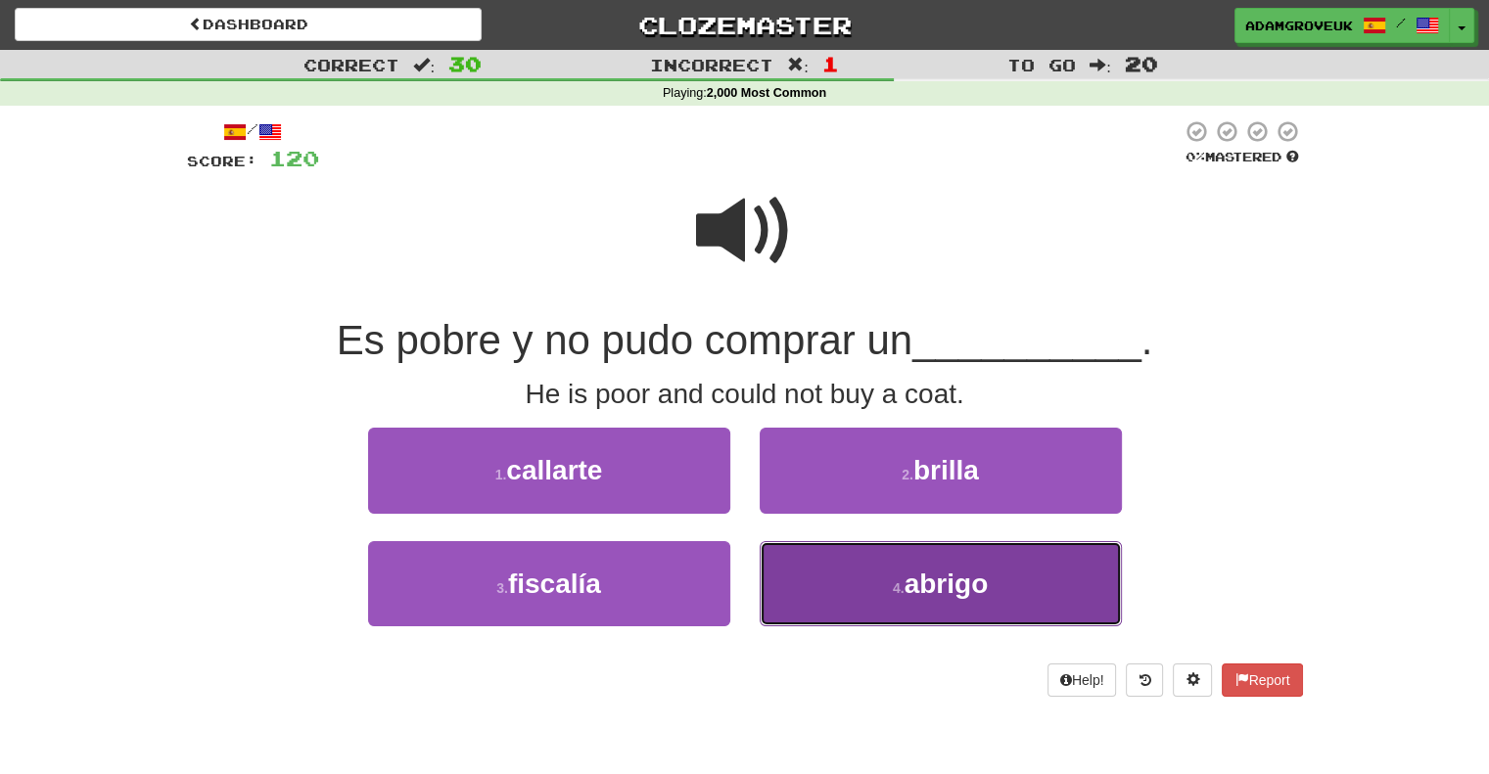
click at [805, 543] on button "4 . abrigo" at bounding box center [941, 583] width 362 height 85
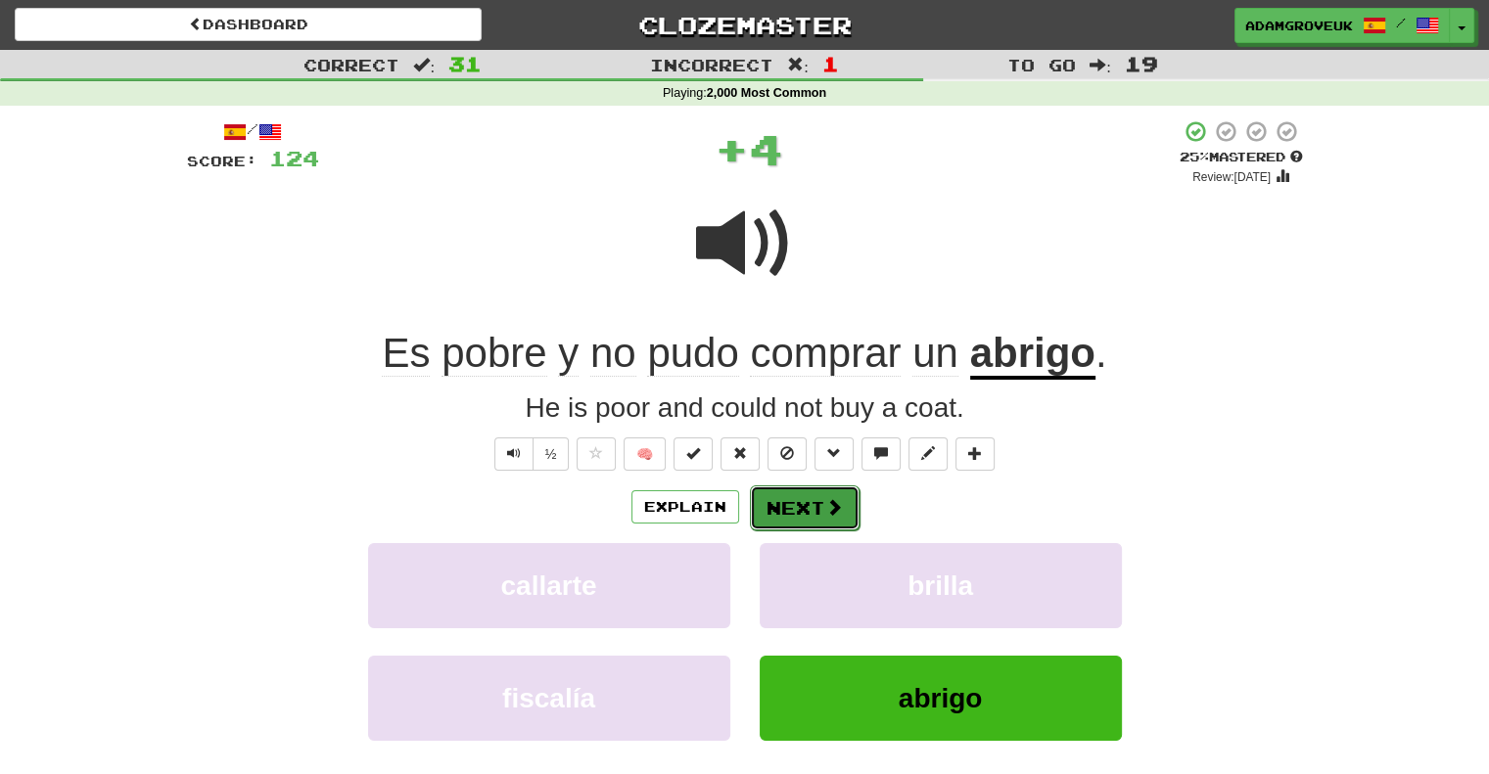
click at [818, 515] on button "Next" at bounding box center [805, 507] width 110 height 45
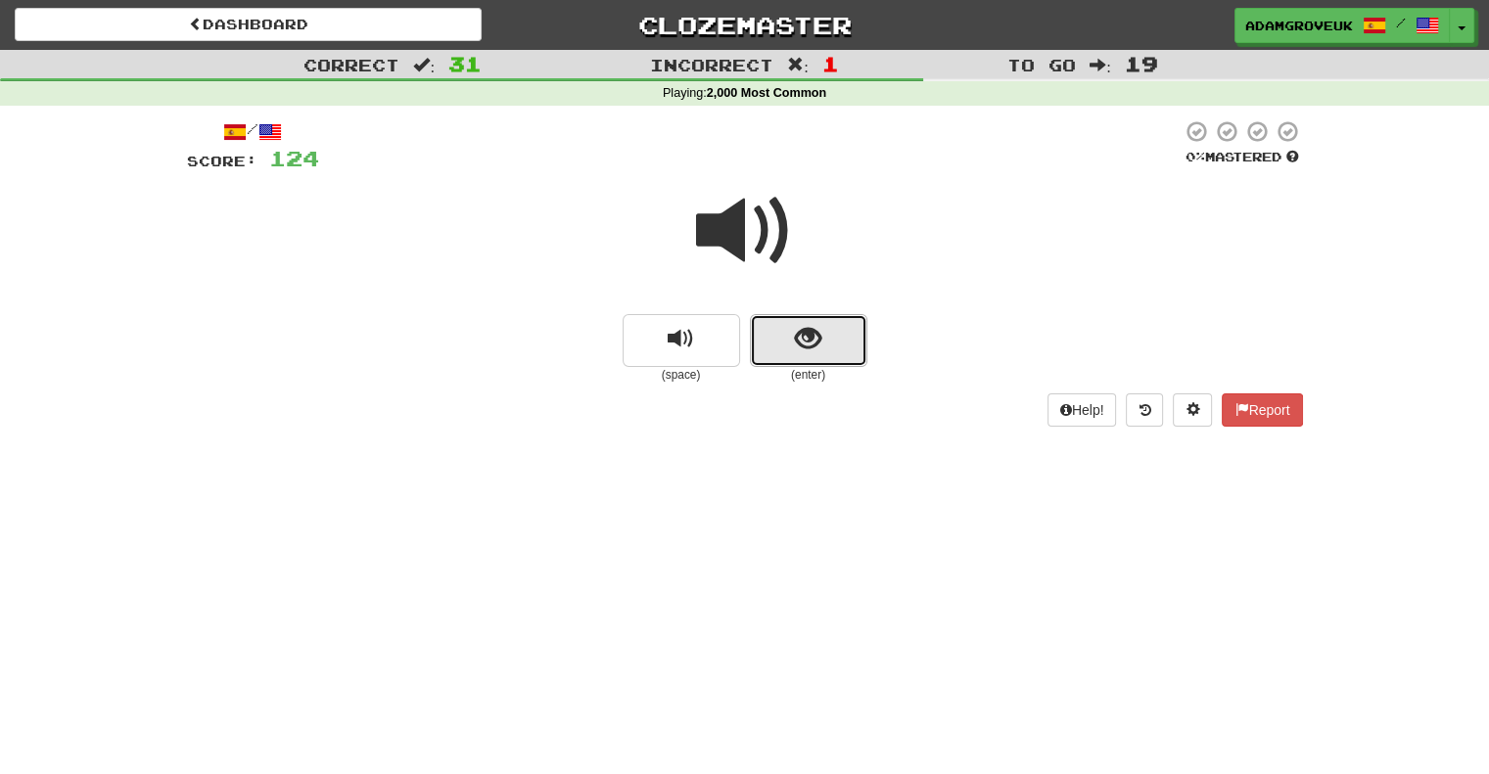
click at [852, 336] on button "show sentence" at bounding box center [808, 340] width 117 height 53
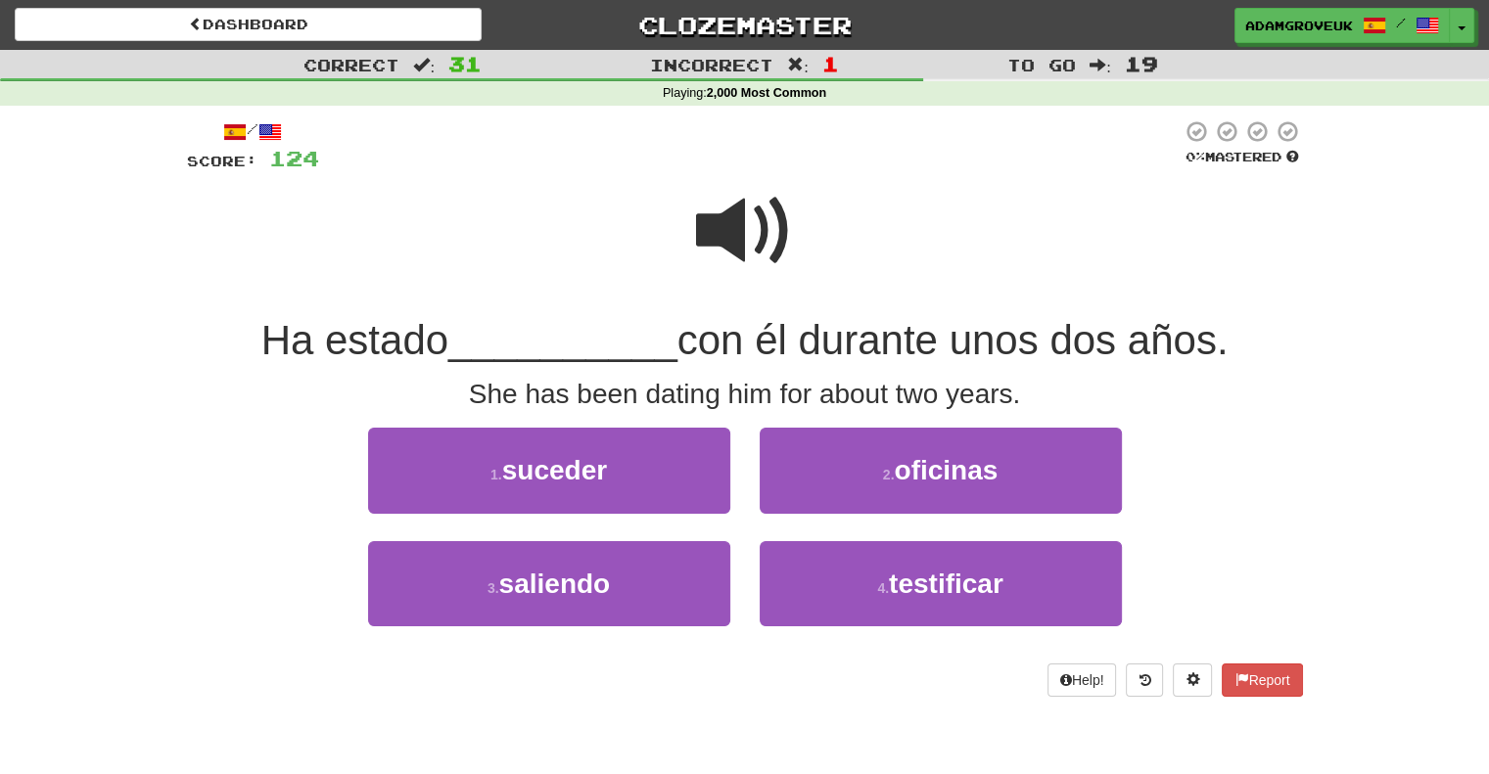
click at [752, 232] on span at bounding box center [745, 231] width 98 height 98
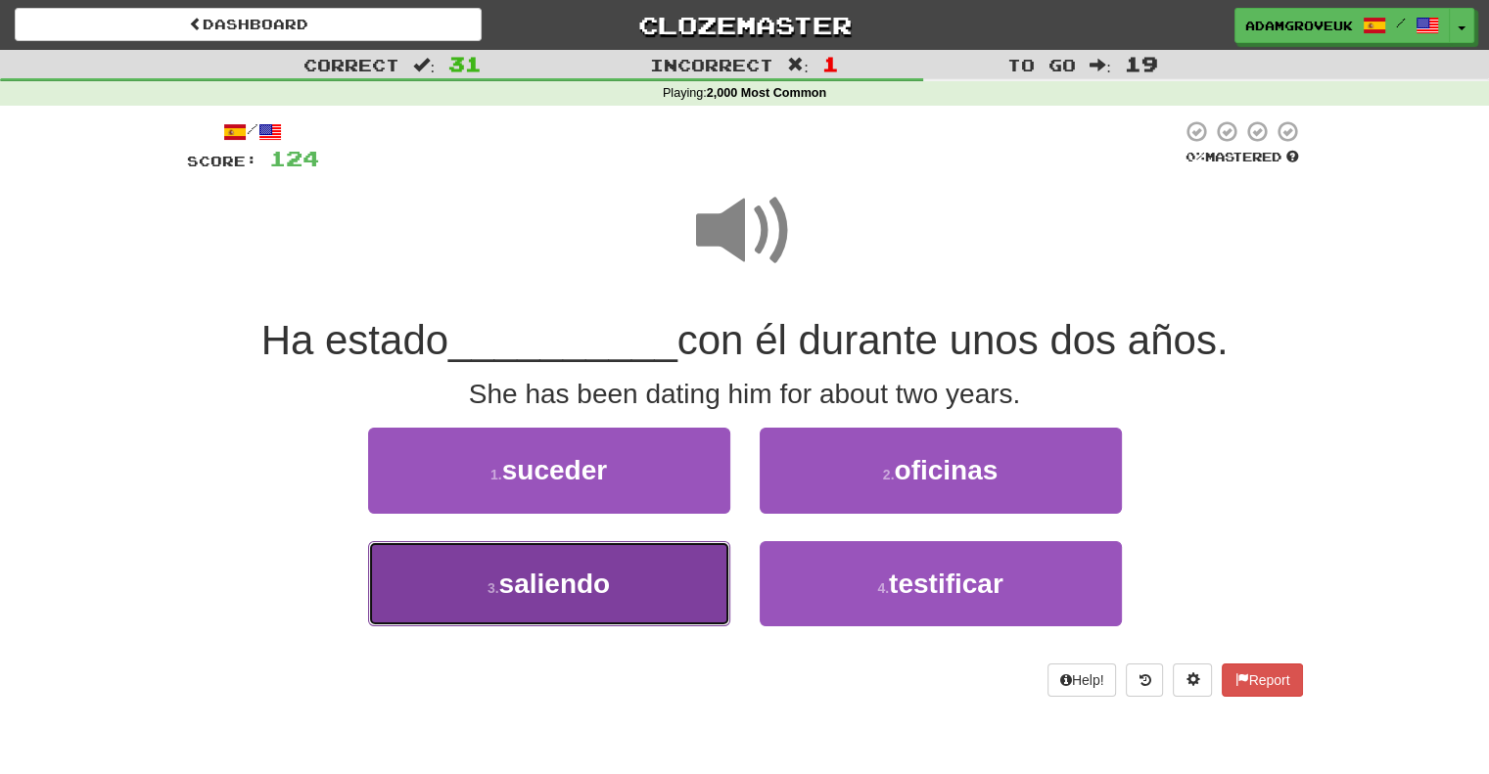
click at [689, 575] on button "3 . saliendo" at bounding box center [549, 583] width 362 height 85
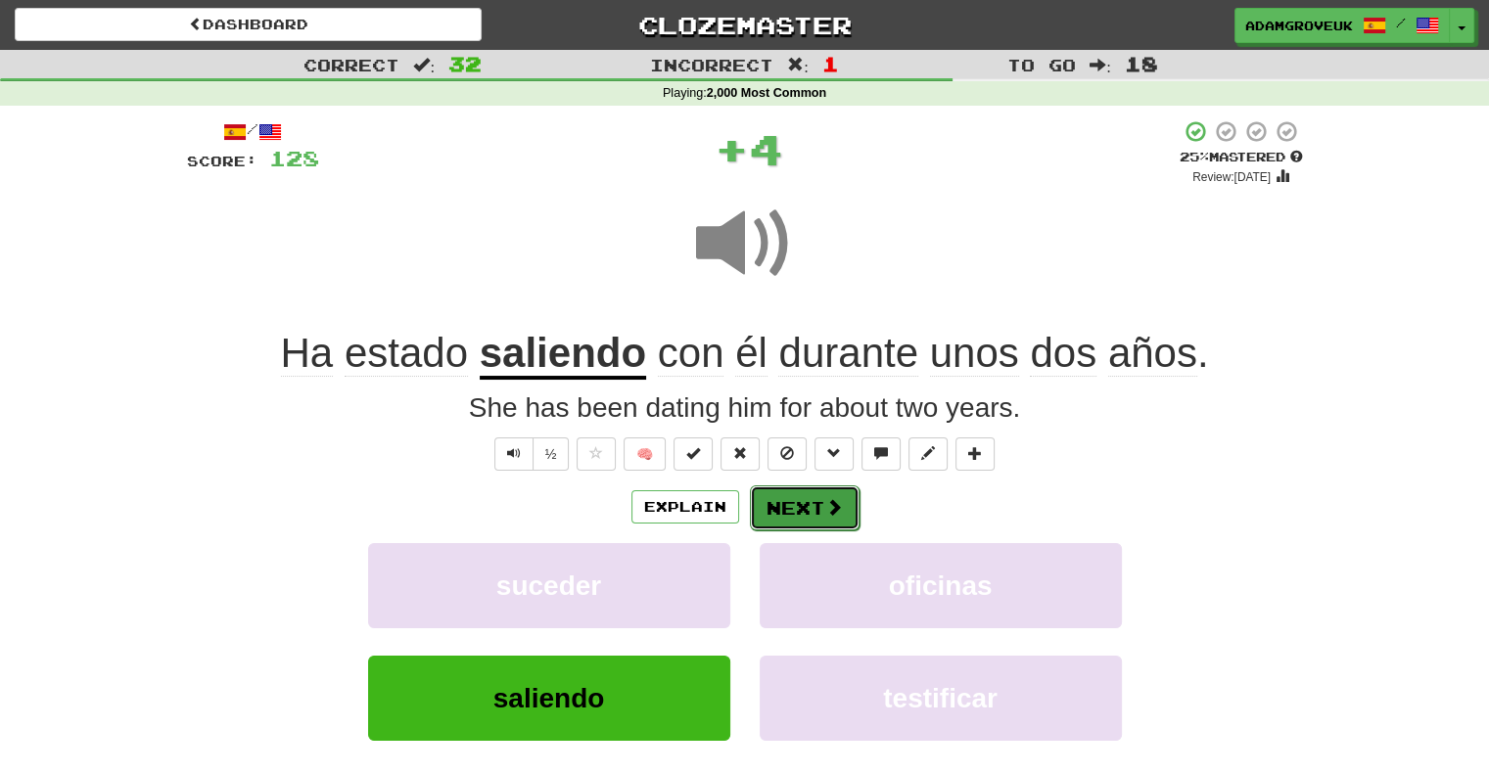
click at [834, 509] on span at bounding box center [834, 507] width 18 height 18
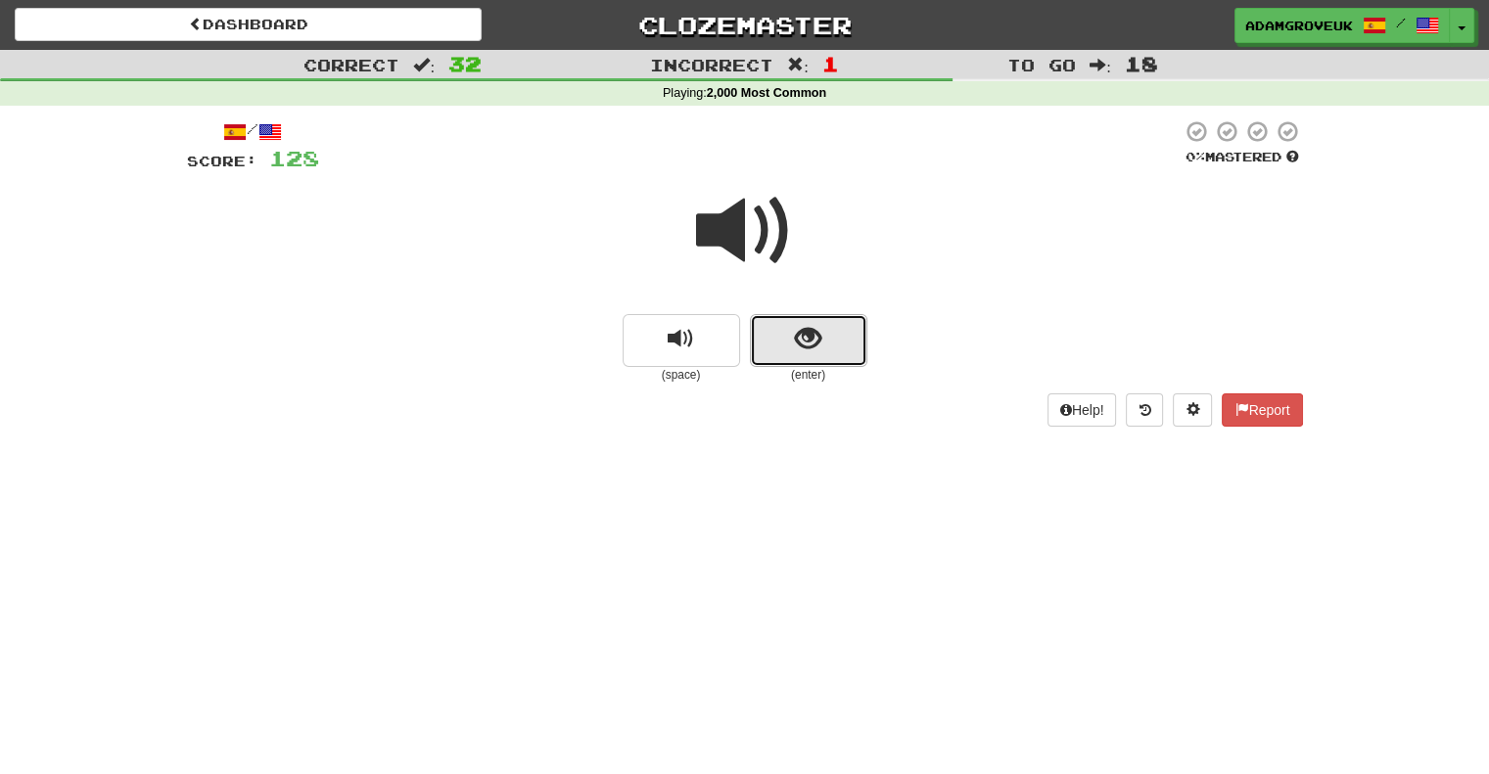
click at [818, 338] on span "show sentence" at bounding box center [808, 339] width 26 height 26
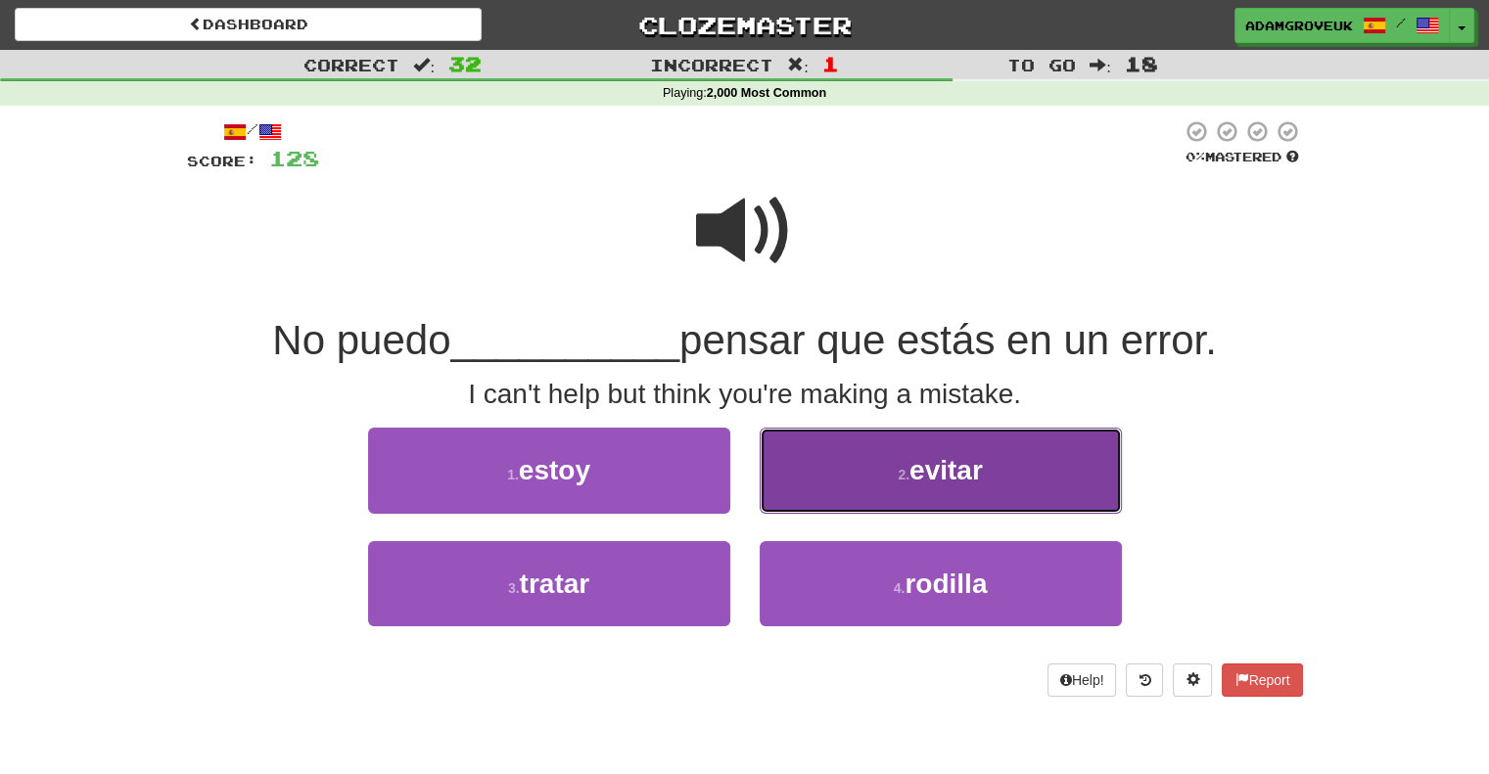
click at [838, 472] on button "2 . evitar" at bounding box center [941, 470] width 362 height 85
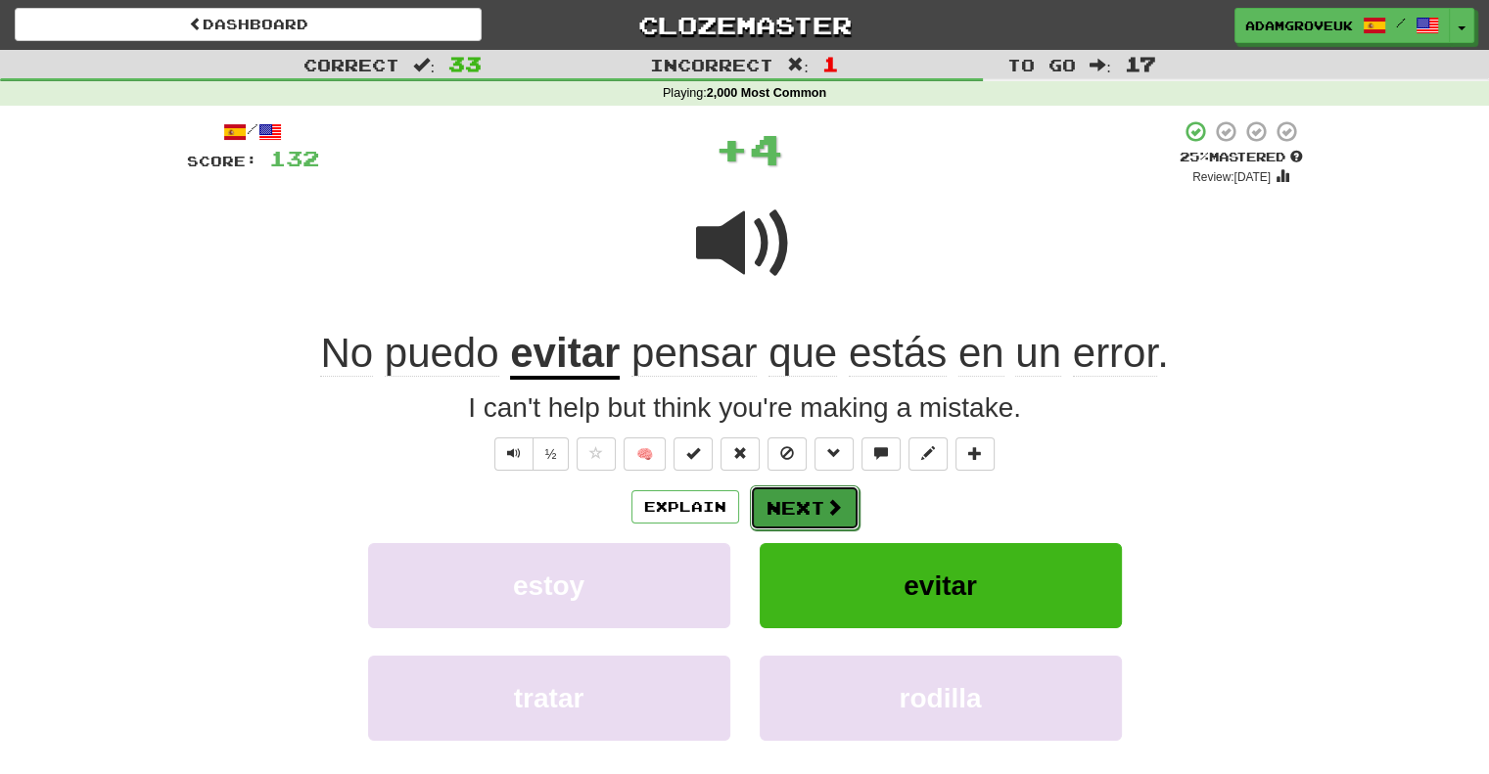
click at [811, 493] on button "Next" at bounding box center [805, 507] width 110 height 45
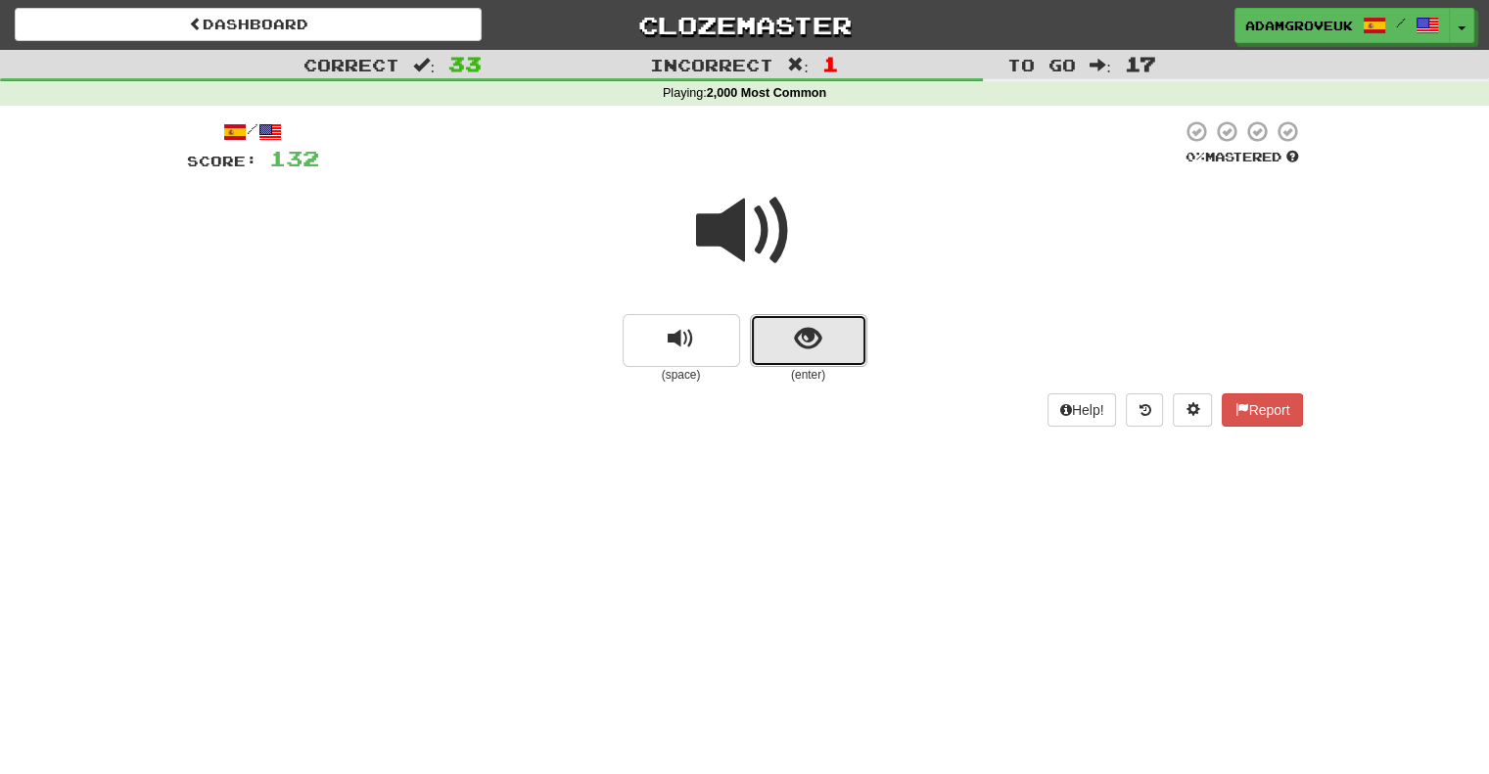
click at [822, 339] on button "show sentence" at bounding box center [808, 340] width 117 height 53
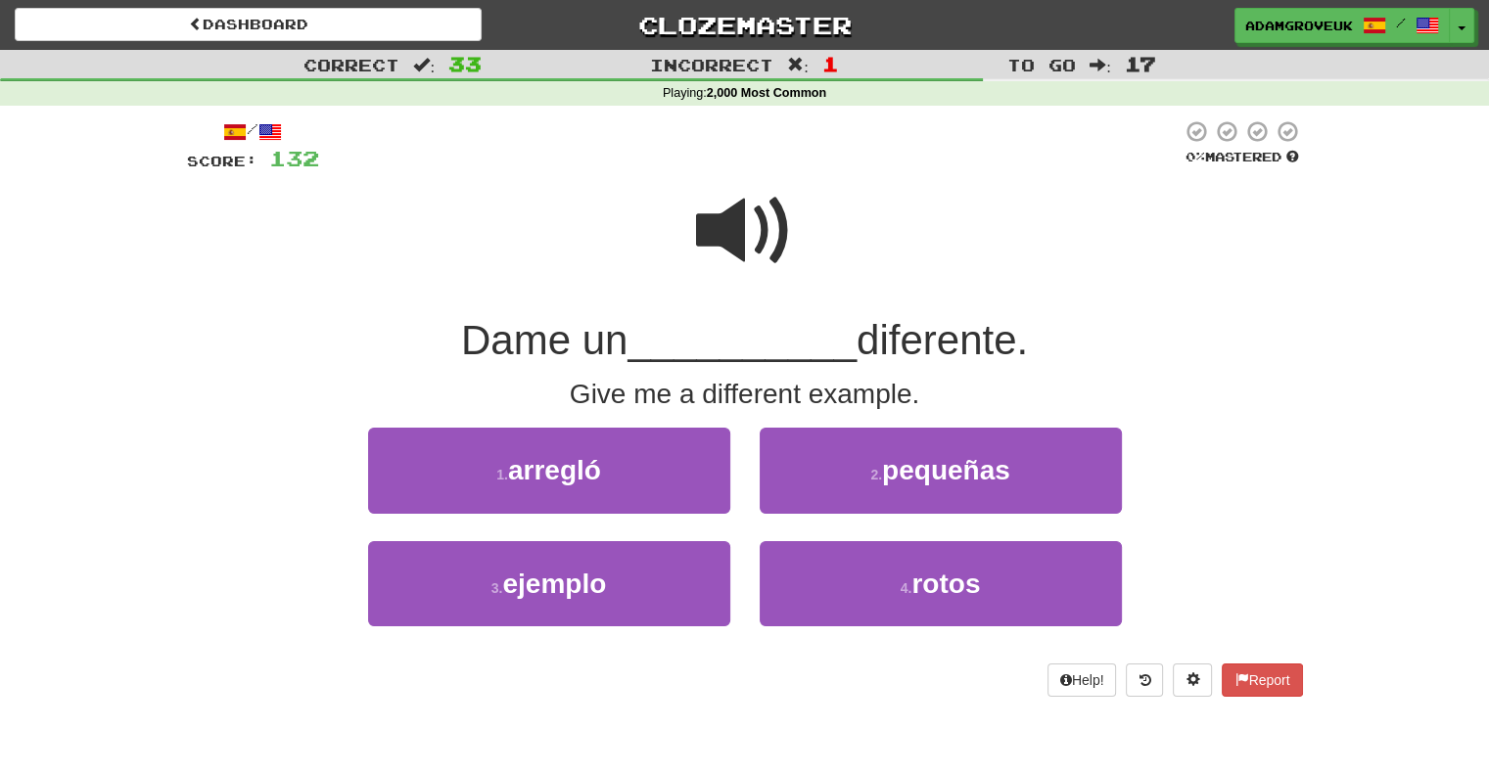
click at [728, 238] on span at bounding box center [745, 231] width 98 height 98
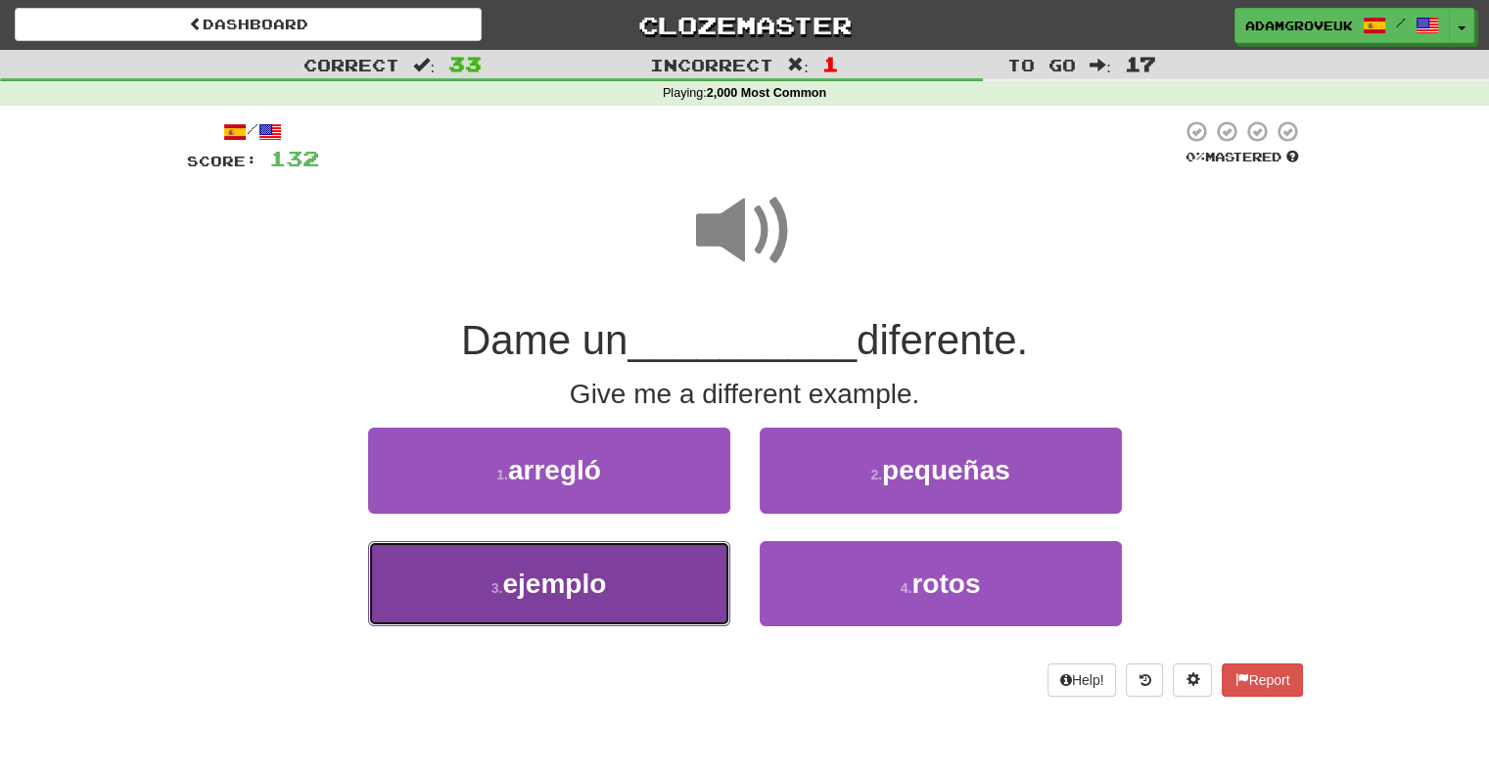
click at [638, 565] on button "3 . ejemplo" at bounding box center [549, 583] width 362 height 85
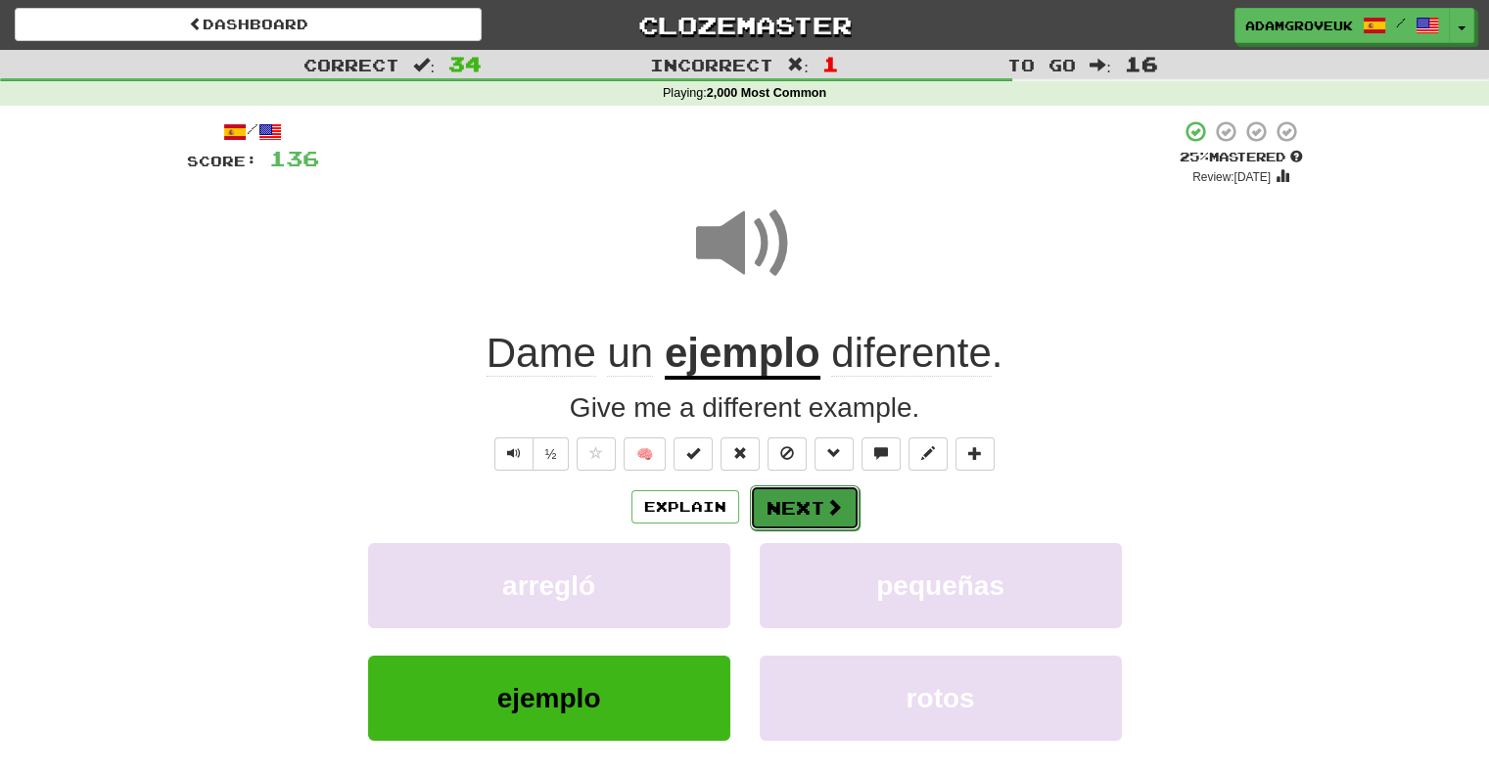
click at [820, 519] on button "Next" at bounding box center [805, 507] width 110 height 45
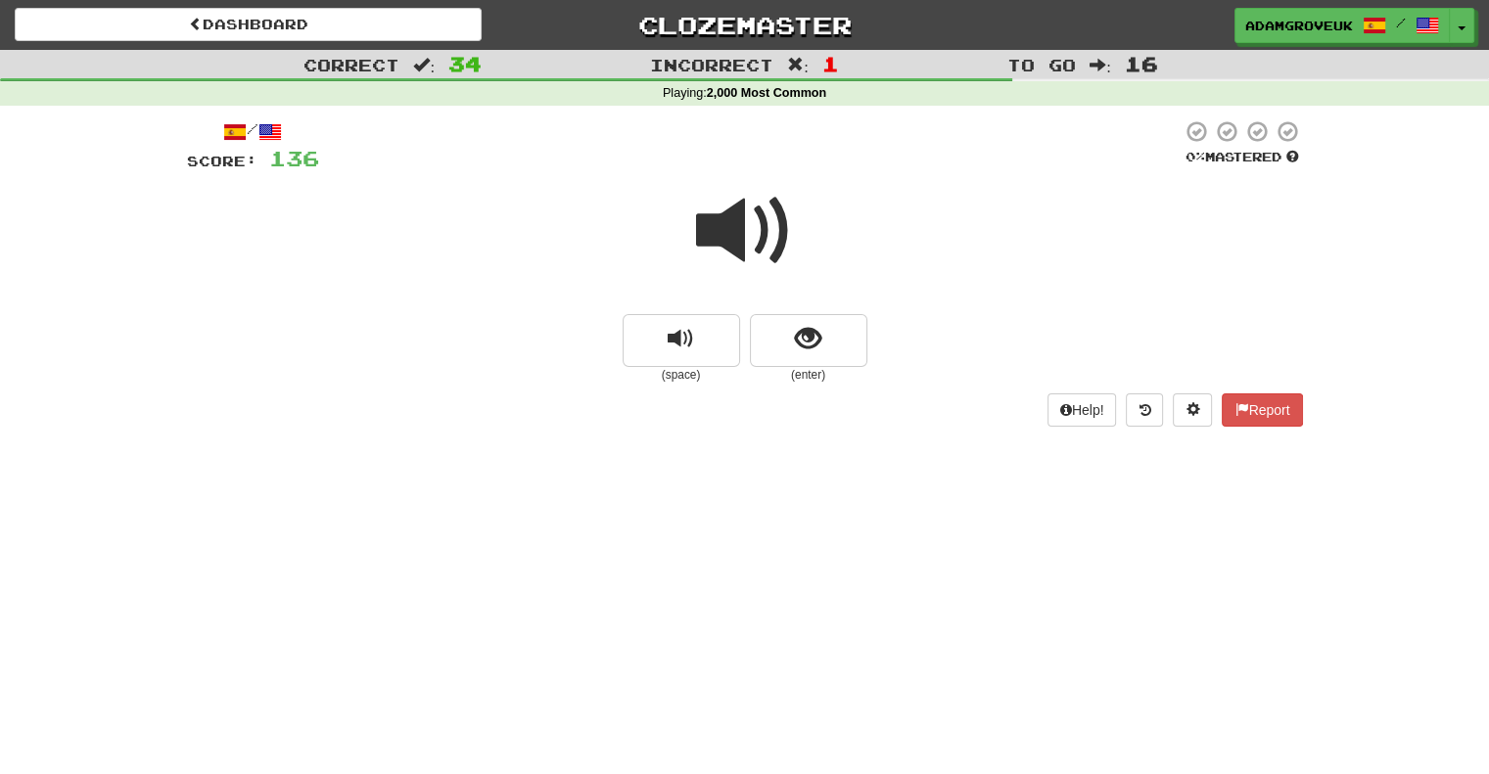
click at [724, 198] on span at bounding box center [745, 231] width 98 height 98
click at [747, 324] on div "(space) (enter)" at bounding box center [745, 348] width 1116 height 69
click at [771, 324] on button "show sentence" at bounding box center [808, 340] width 117 height 53
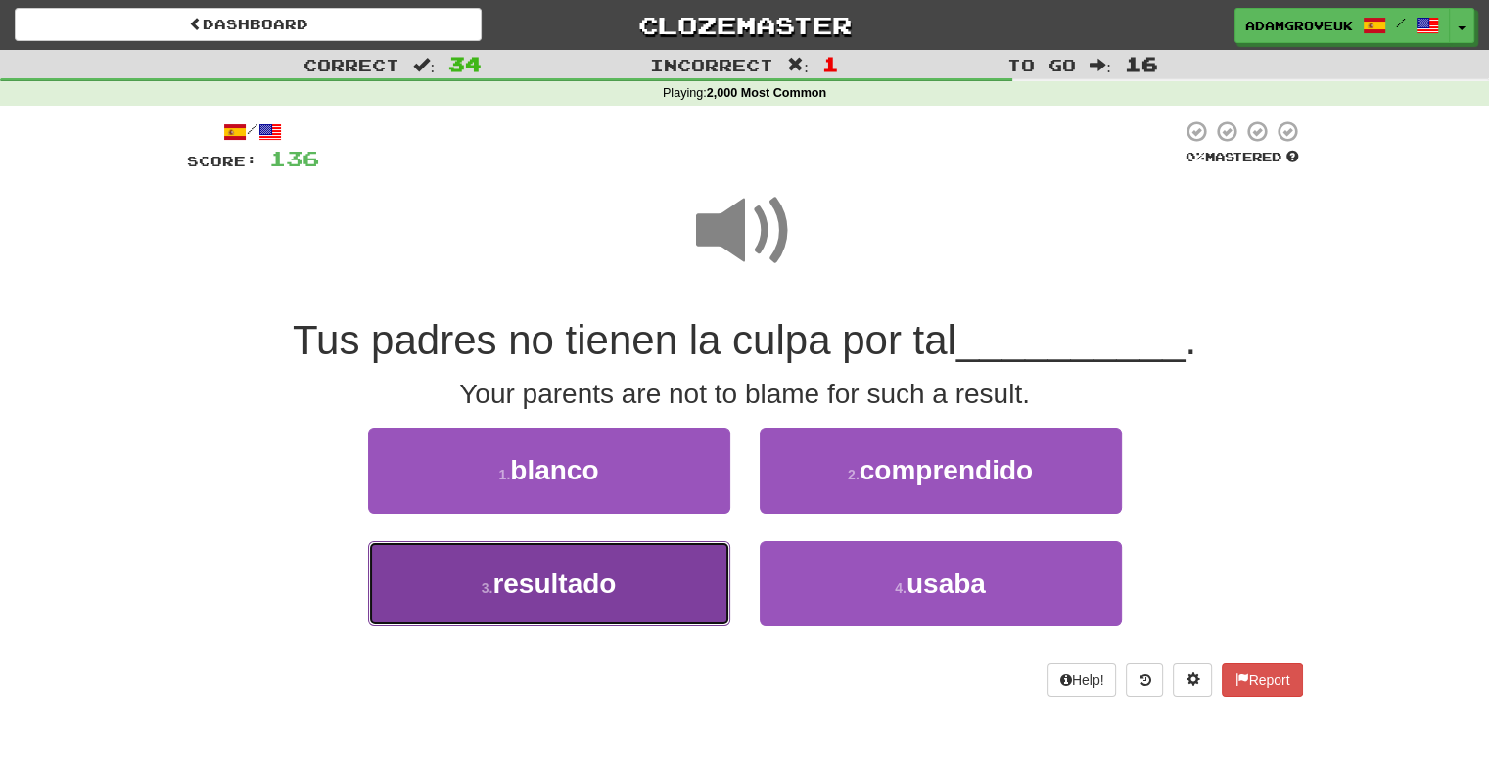
click at [576, 569] on span "resultado" at bounding box center [553, 584] width 123 height 30
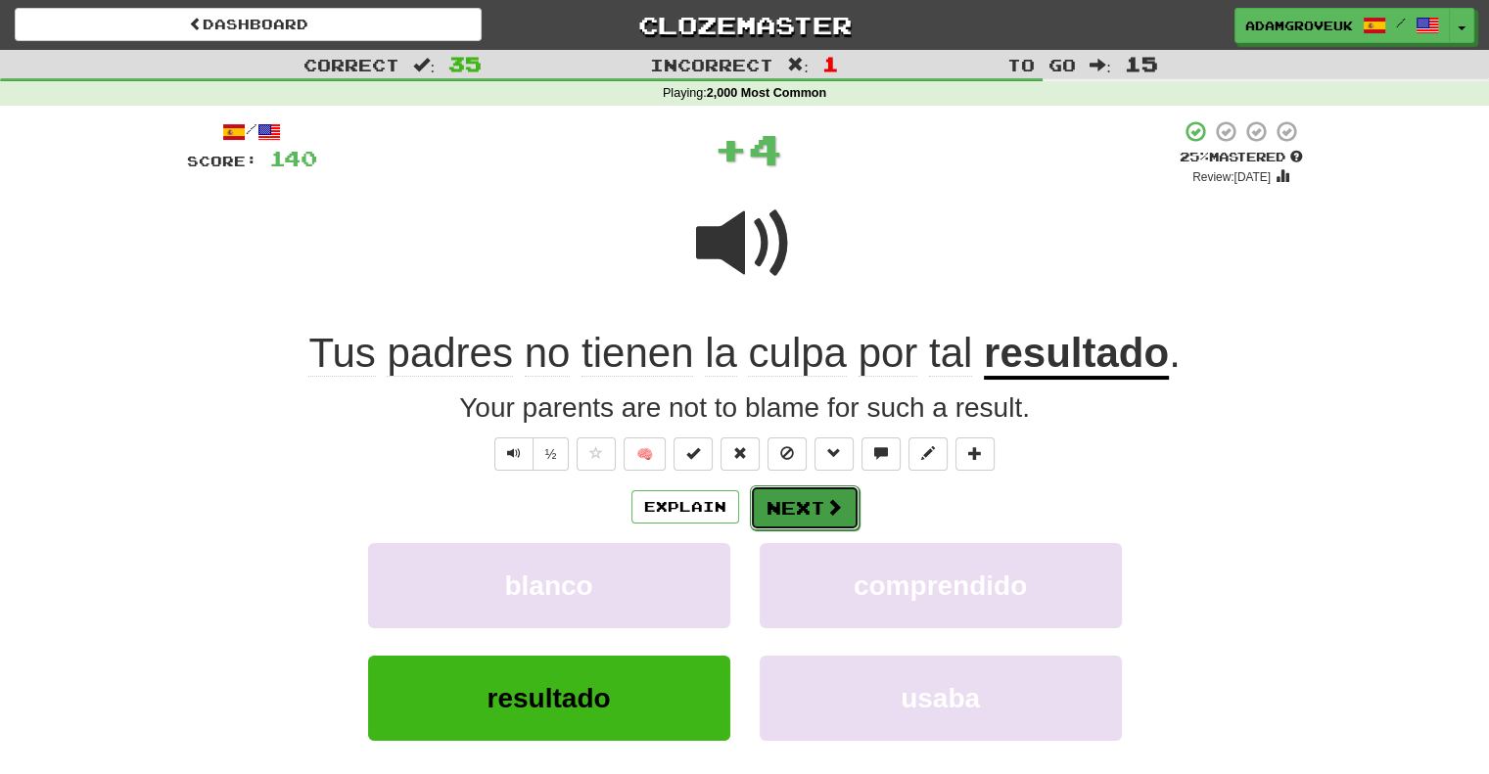
click at [840, 522] on button "Next" at bounding box center [805, 507] width 110 height 45
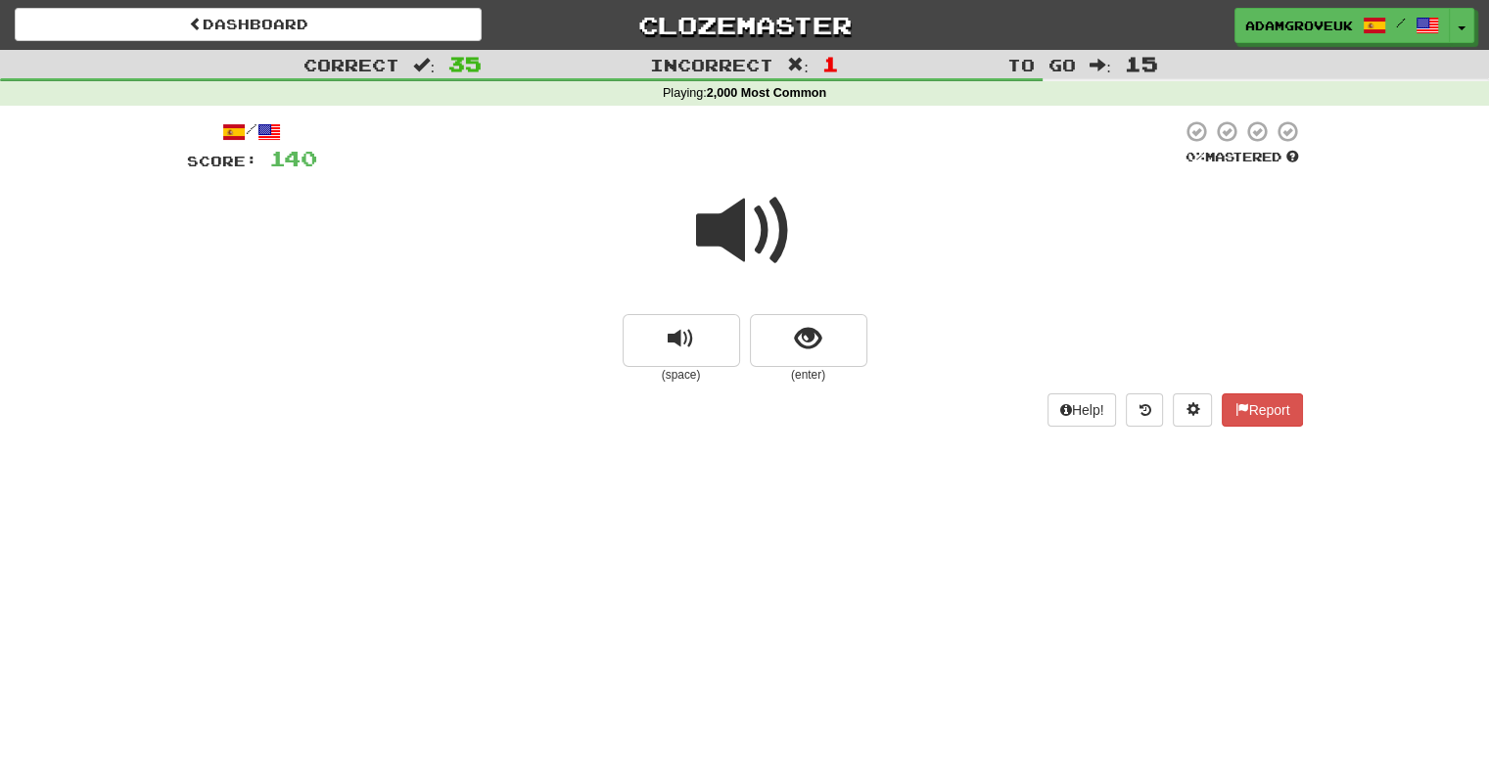
click at [744, 346] on div "(space) (enter)" at bounding box center [745, 348] width 1116 height 69
click at [766, 331] on button "show sentence" at bounding box center [808, 340] width 117 height 53
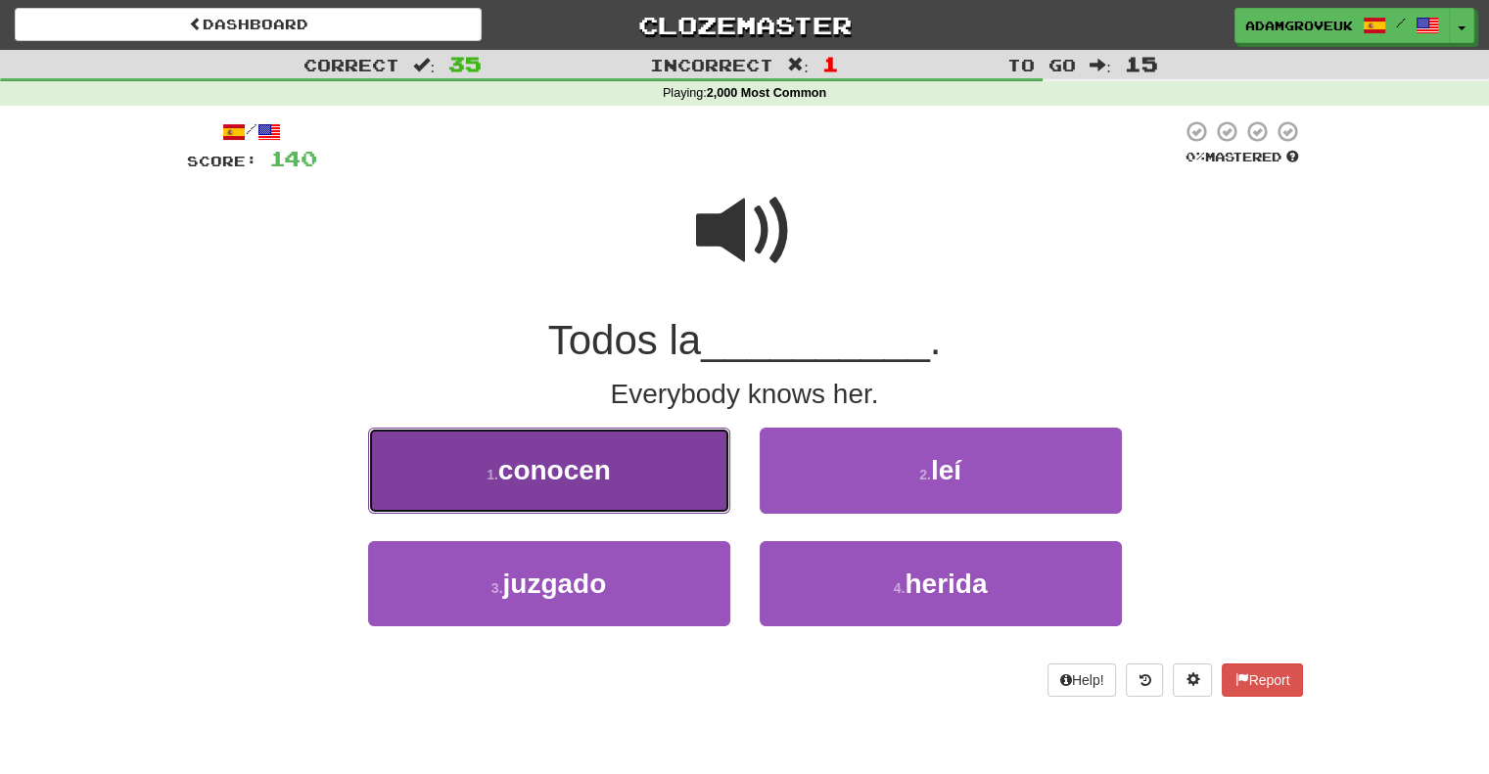
click at [656, 504] on button "1 . conocen" at bounding box center [549, 470] width 362 height 85
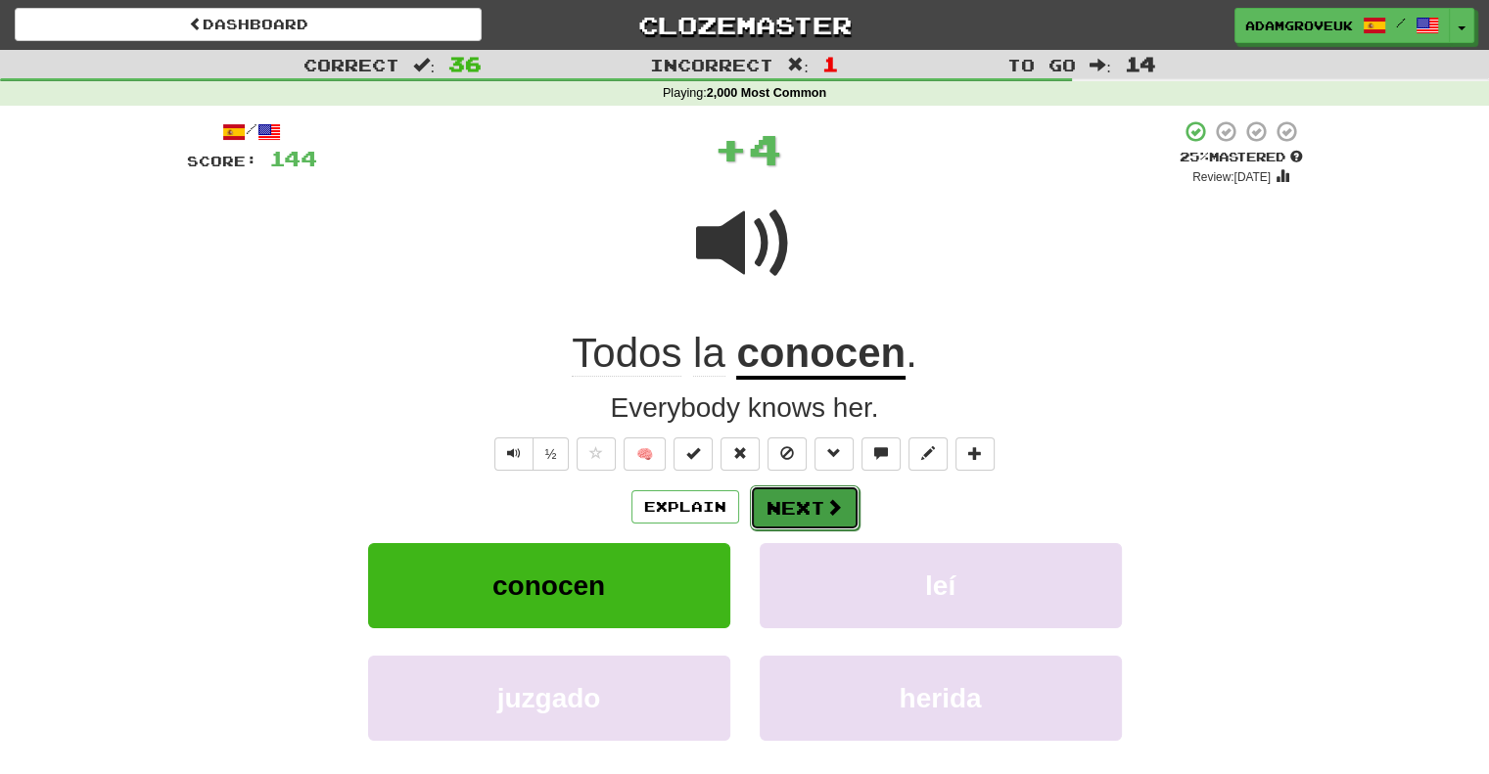
click at [834, 492] on button "Next" at bounding box center [805, 507] width 110 height 45
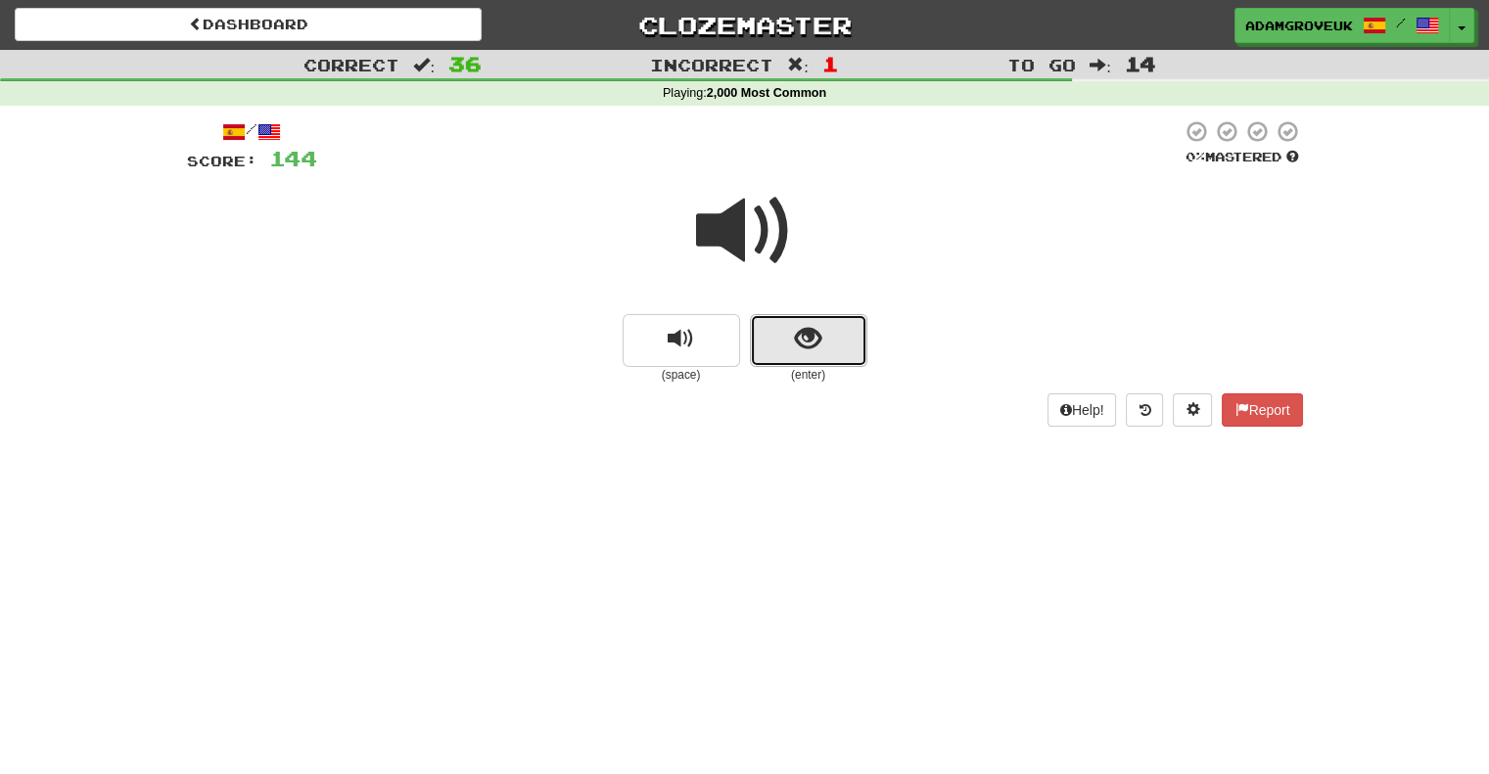
click at [787, 341] on button "show sentence" at bounding box center [808, 340] width 117 height 53
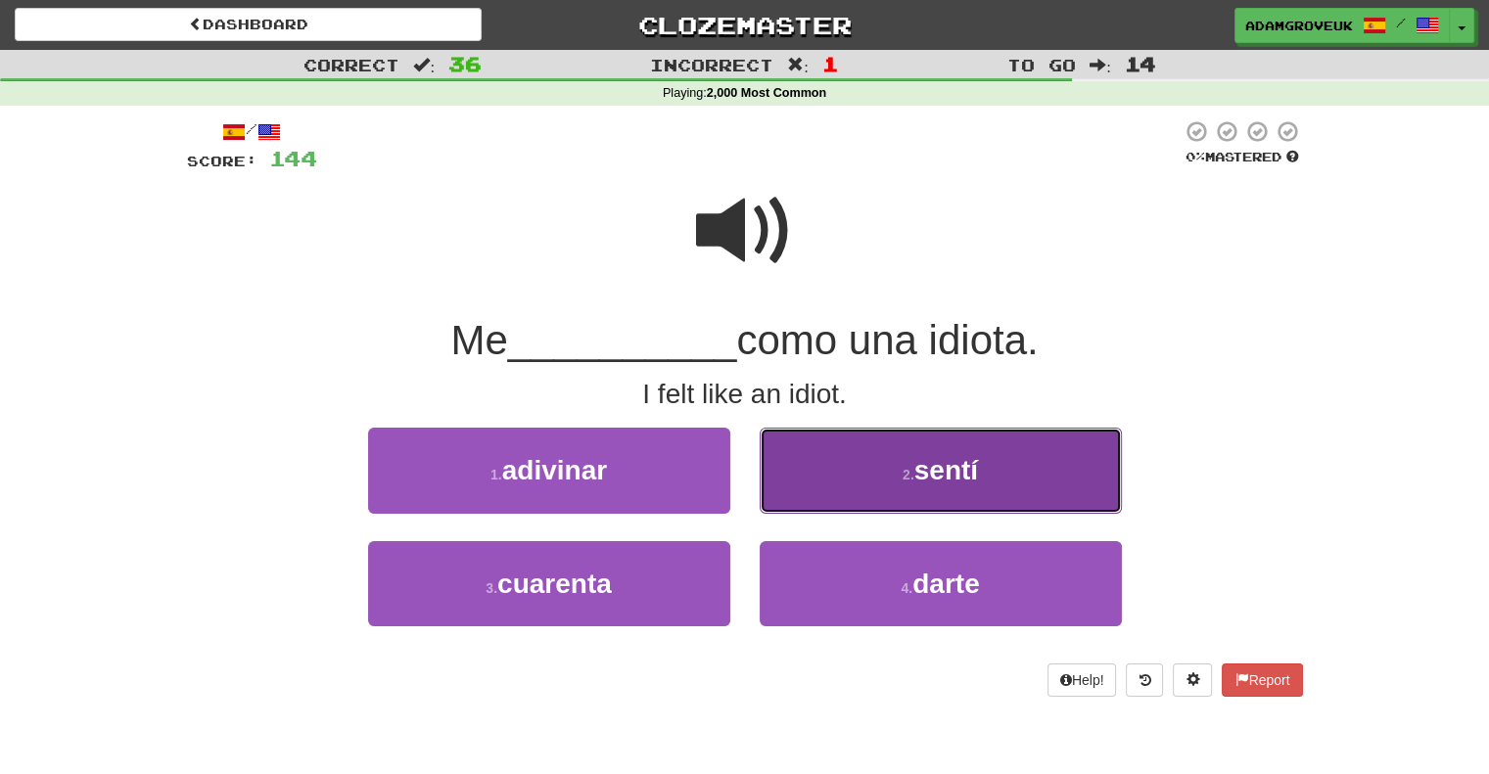
click at [860, 467] on button "2 . sentí" at bounding box center [941, 470] width 362 height 85
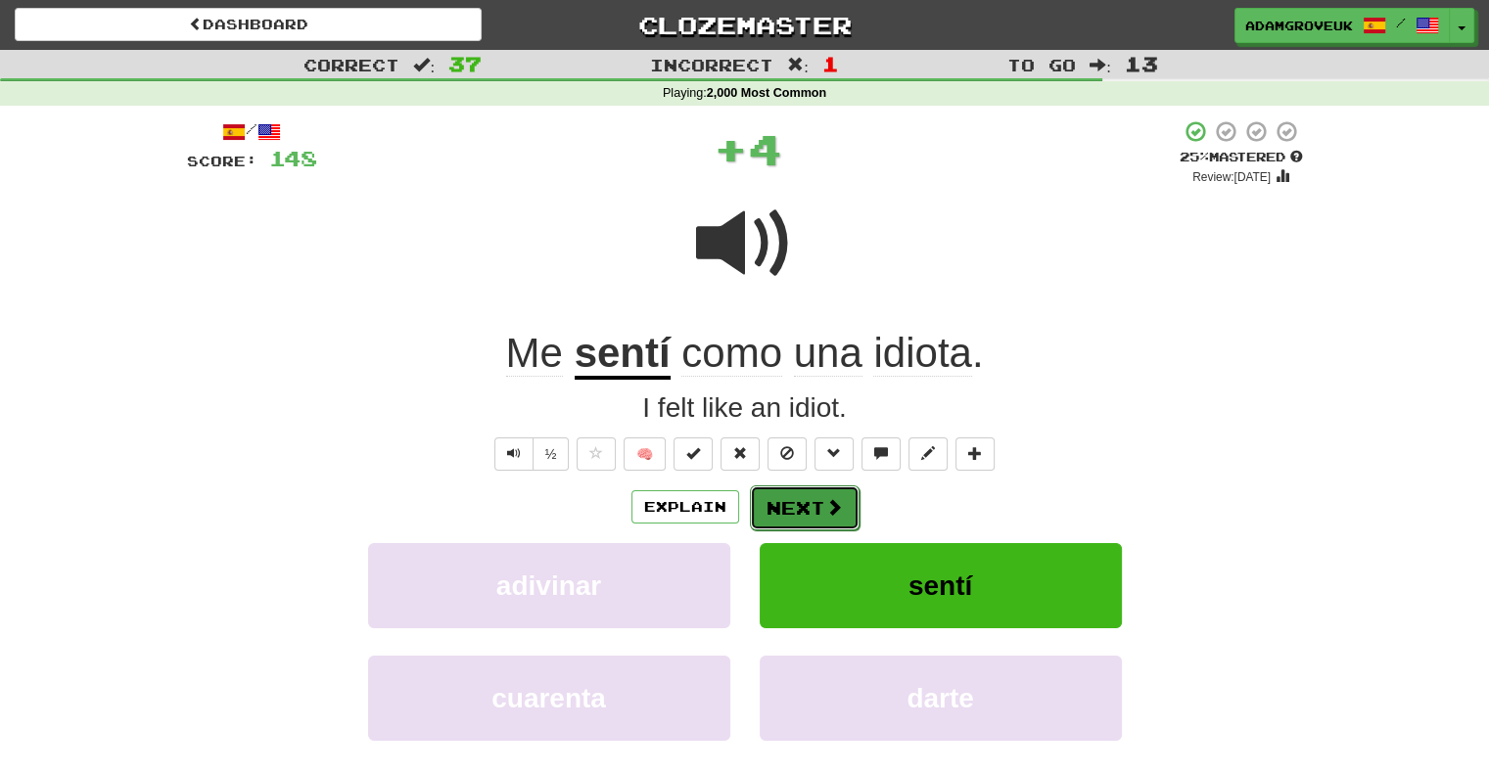
click at [833, 492] on button "Next" at bounding box center [805, 507] width 110 height 45
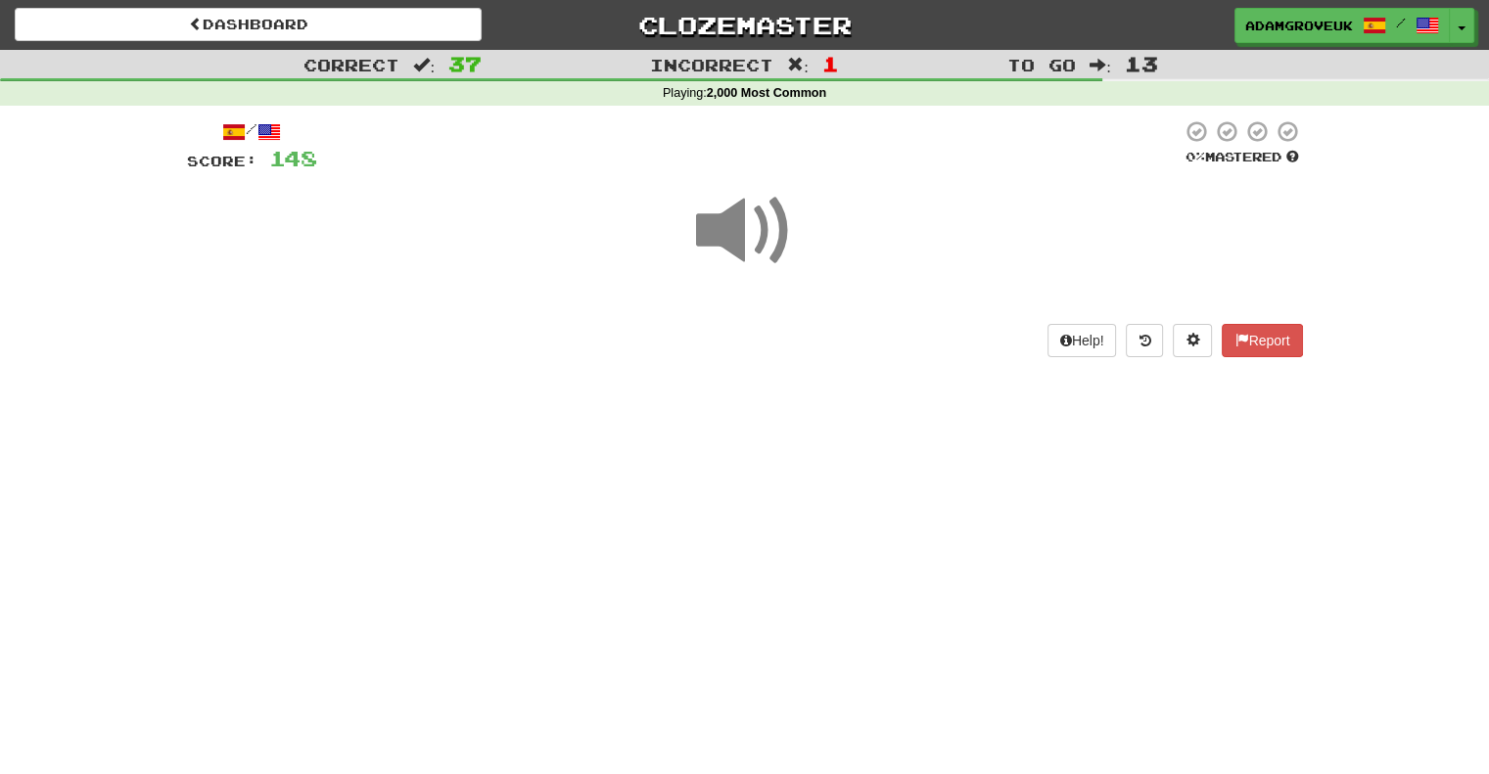
click at [309, 4] on div "Dashboard Clozemaster adamgroveuk / Toggle Dropdown Dashboard Leaderboard Activ…" at bounding box center [744, 21] width 1489 height 43
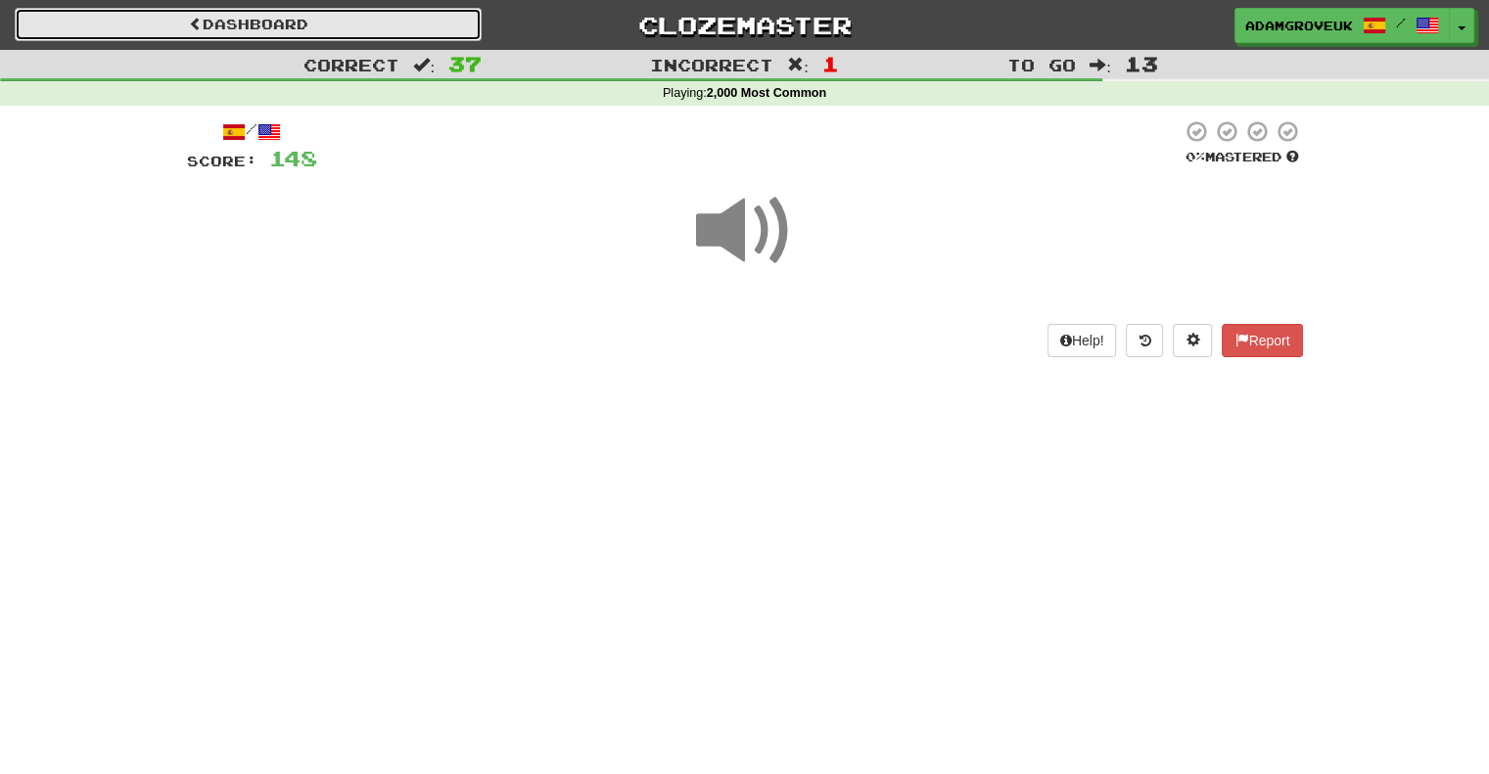
click at [305, 14] on link "Dashboard" at bounding box center [248, 24] width 467 height 33
